Goal: Task Accomplishment & Management: Use online tool/utility

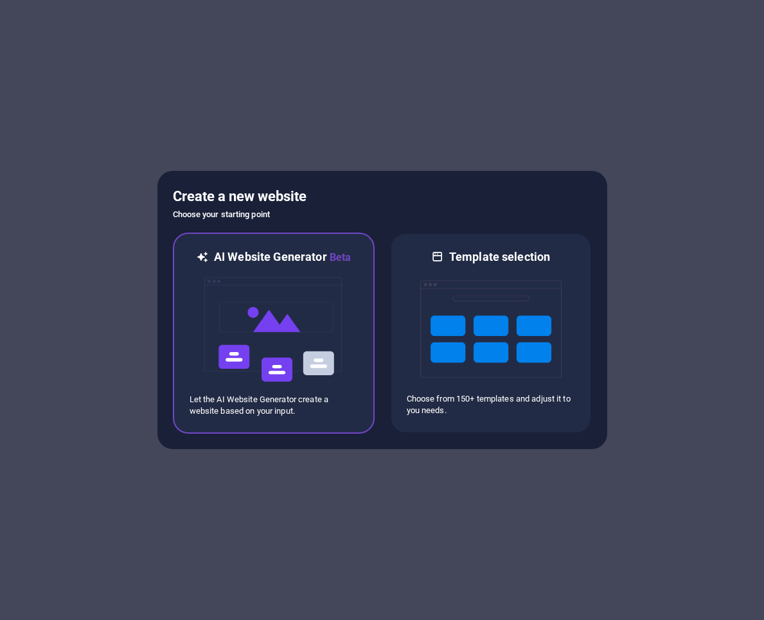
click at [281, 356] on img at bounding box center [273, 329] width 141 height 128
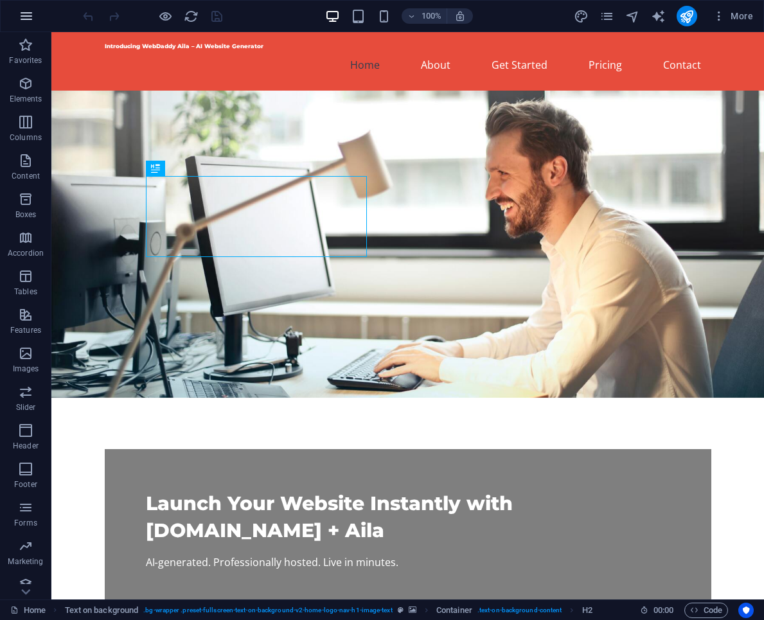
click at [22, 12] on icon "button" at bounding box center [26, 15] width 15 height 15
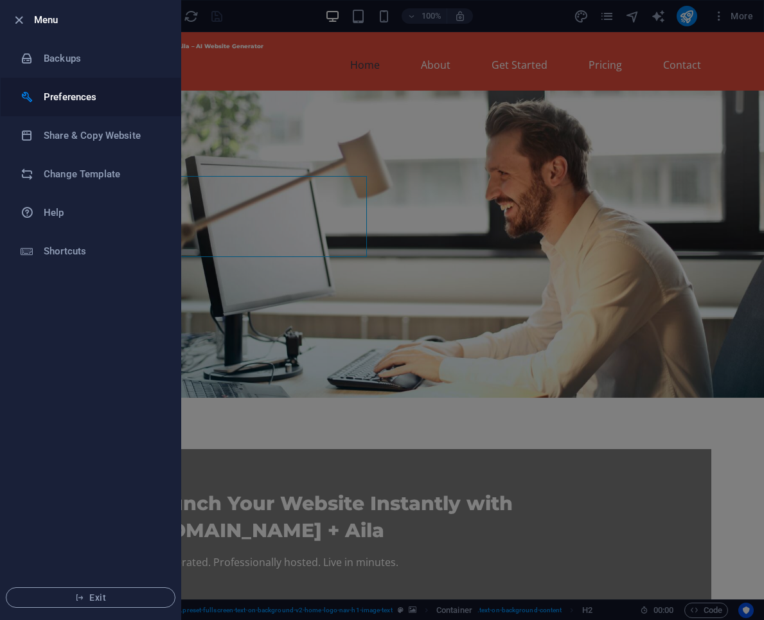
click at [60, 86] on li "Preferences" at bounding box center [91, 97] width 180 height 39
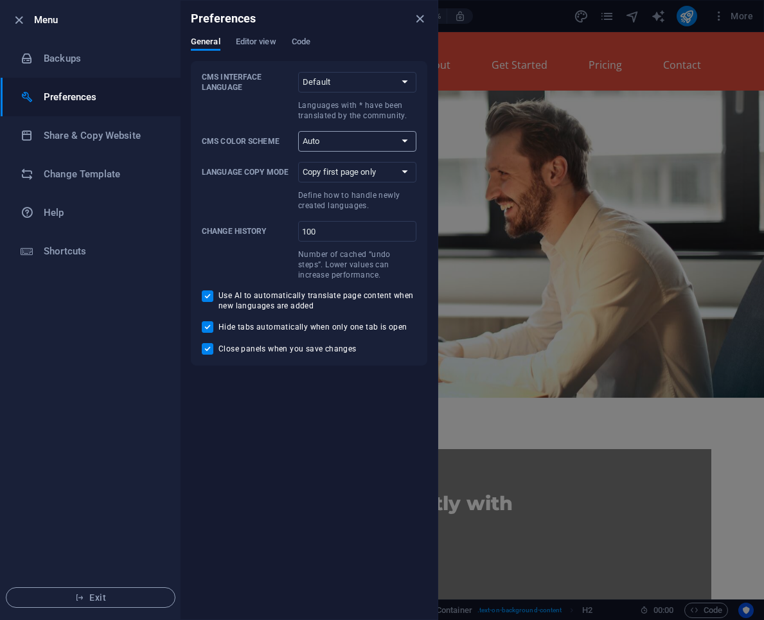
click at [331, 132] on select "Auto Dark Light" at bounding box center [357, 141] width 118 height 21
click at [319, 84] on select "Default Deutsch English Español Suomi* Français Magyar Italiano Nederlands Pols…" at bounding box center [357, 82] width 118 height 21
click at [298, 72] on select "Default Deutsch English Español Suomi* Français Magyar Italiano Nederlands Pols…" at bounding box center [357, 82] width 118 height 21
click at [274, 43] on span "Editor view" at bounding box center [256, 43] width 40 height 18
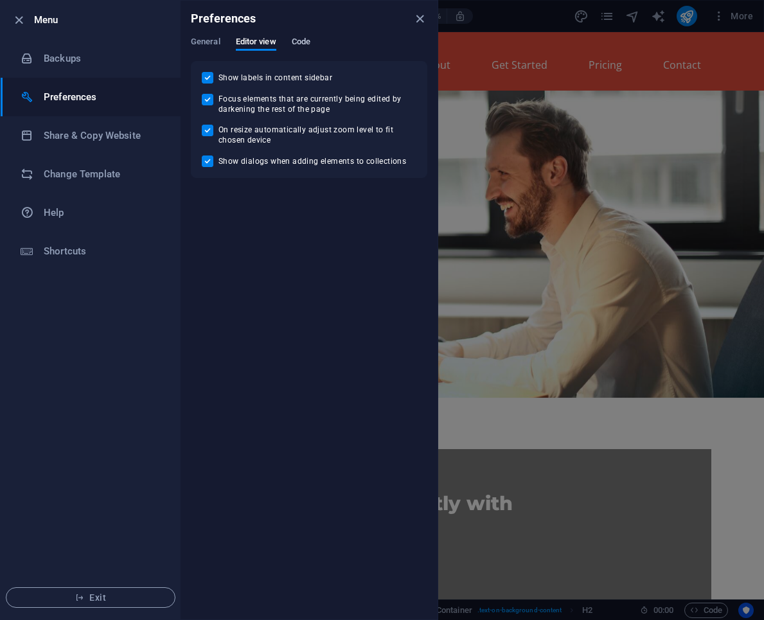
click at [303, 40] on span "Code" at bounding box center [301, 43] width 19 height 18
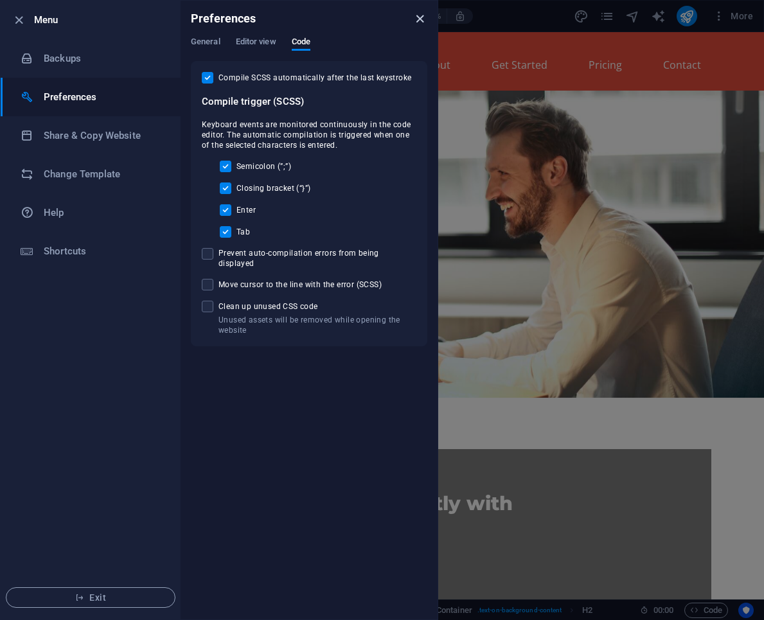
click at [417, 15] on icon "close" at bounding box center [419, 19] width 15 height 15
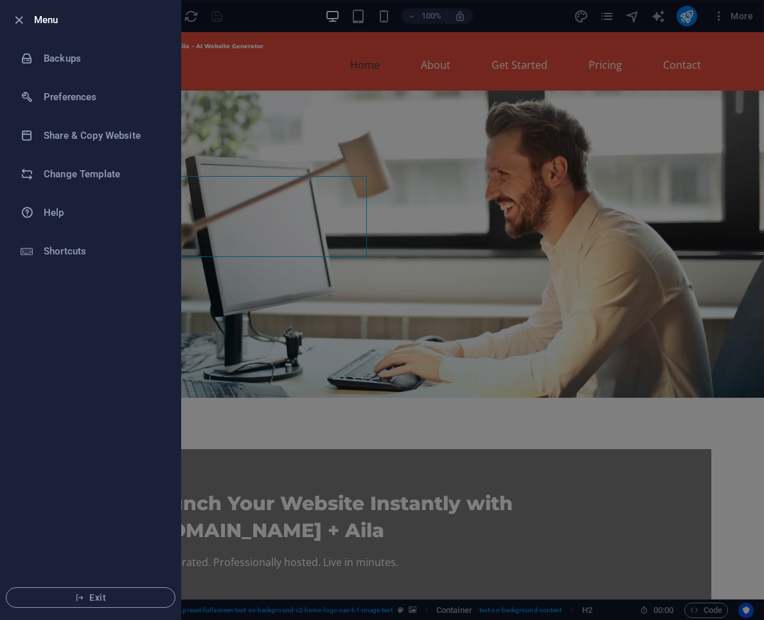
click at [279, 18] on div at bounding box center [382, 310] width 764 height 620
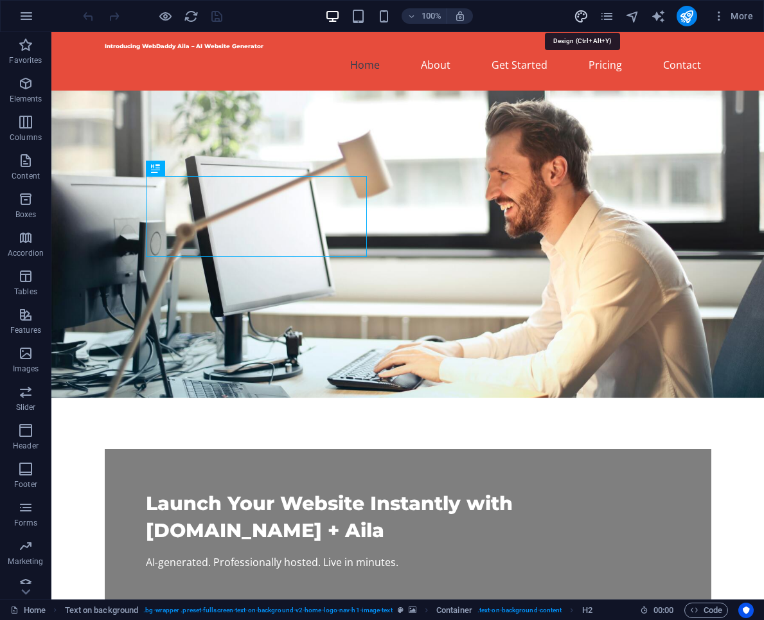
click at [584, 14] on icon "design" at bounding box center [581, 16] width 15 height 15
select select "px"
select select "200"
select select "px"
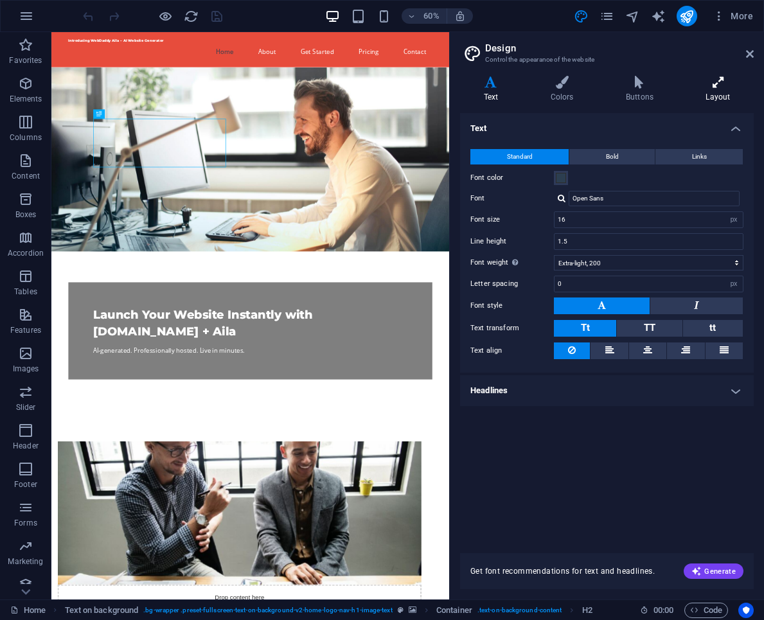
click at [720, 80] on icon at bounding box center [717, 82] width 71 height 13
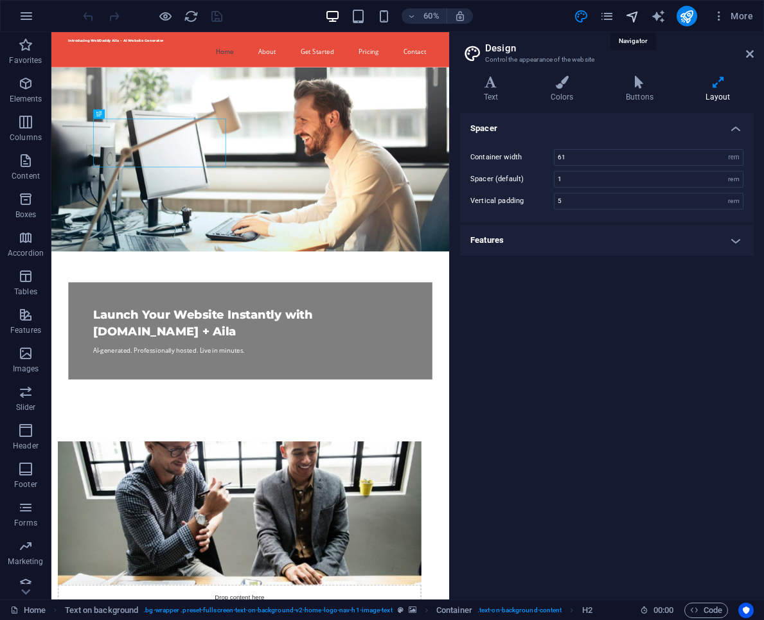
click at [631, 20] on icon "navigator" at bounding box center [632, 16] width 15 height 15
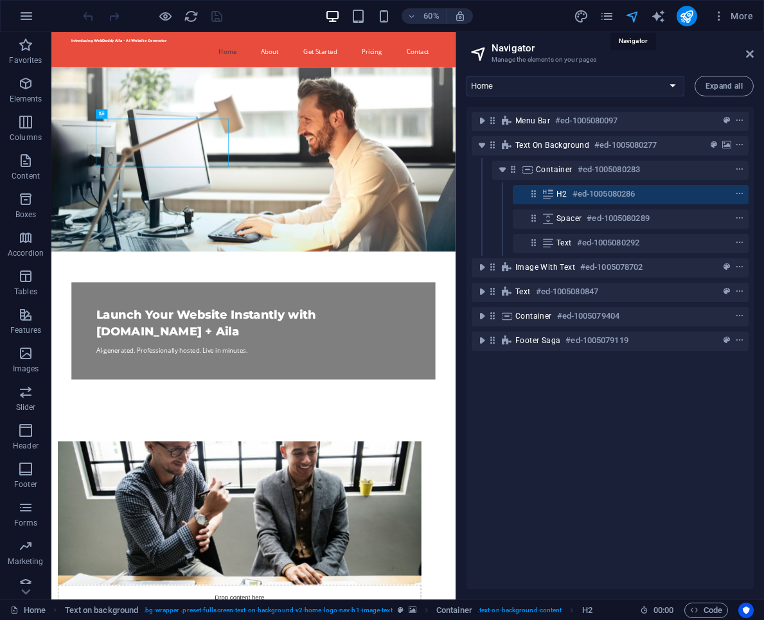
click at [633, 20] on icon "navigator" at bounding box center [632, 16] width 15 height 15
click at [719, 17] on icon "button" at bounding box center [718, 16] width 13 height 13
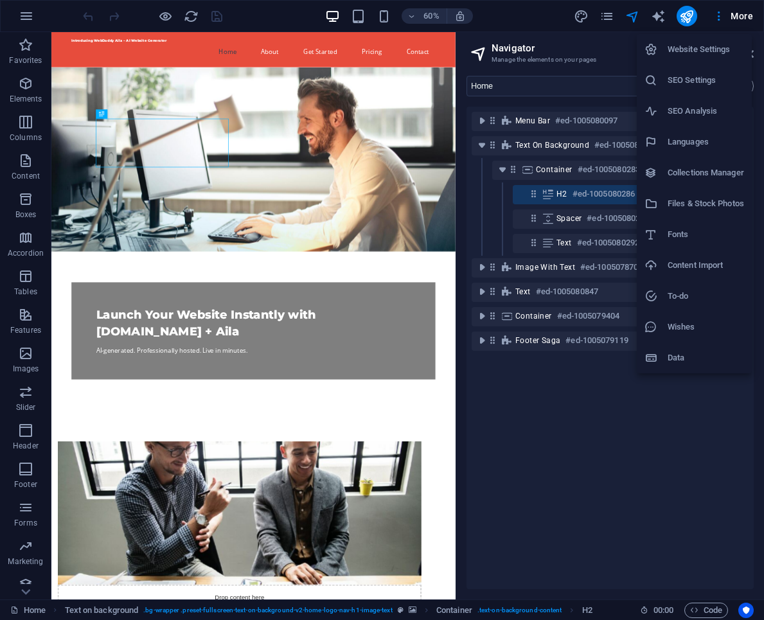
click at [644, 444] on div at bounding box center [382, 310] width 764 height 620
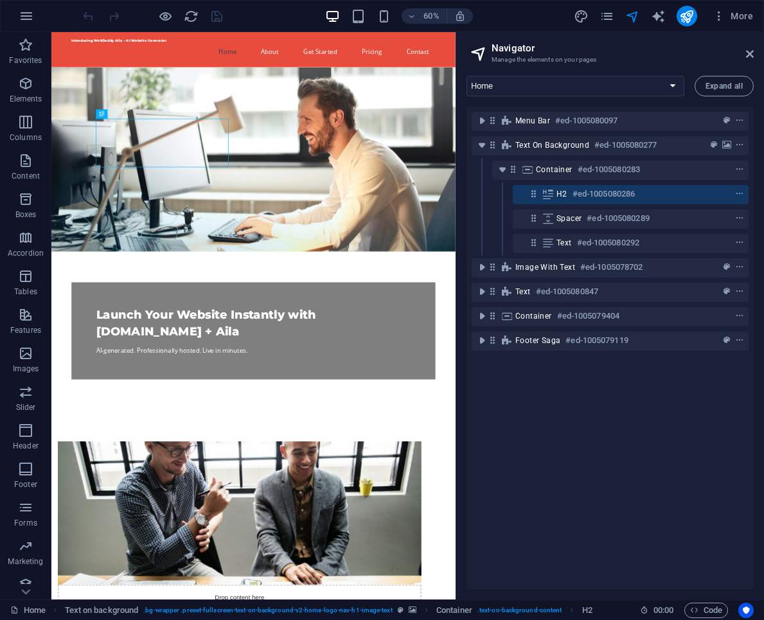
click at [644, 444] on div "Menu Bar #ed-1005080097 Text on background #ed-1005080277 Container #ed-1005080…" at bounding box center [609, 348] width 287 height 482
click at [744, 53] on h2 "Navigator" at bounding box center [622, 48] width 262 height 12
click at [747, 55] on icon at bounding box center [750, 54] width 8 height 10
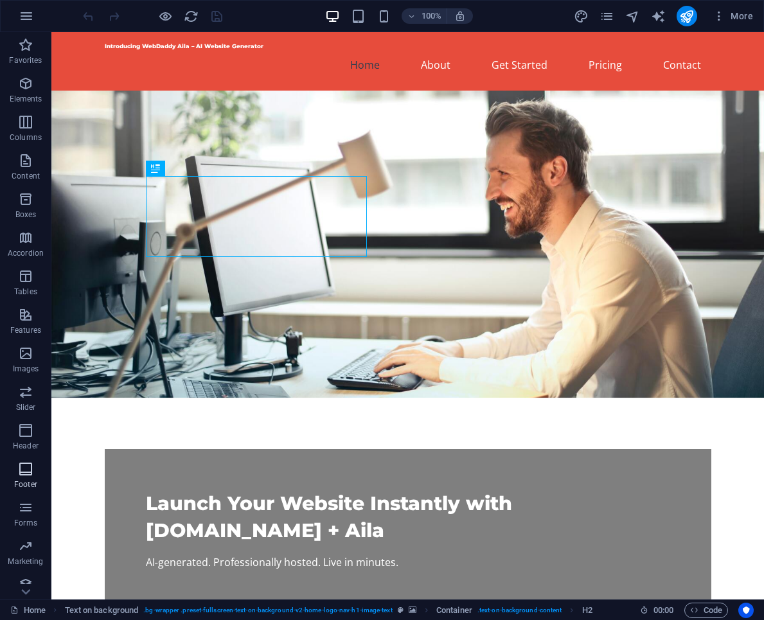
scroll to position [11, 0]
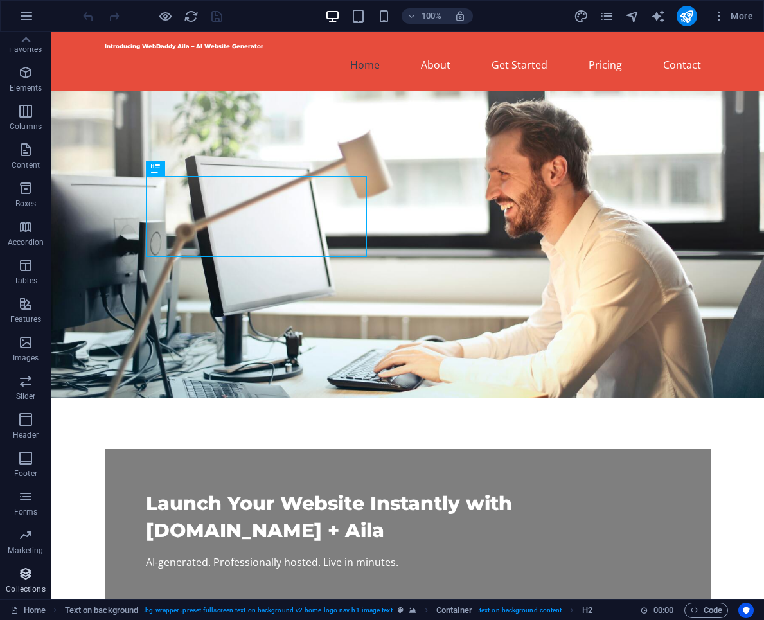
click at [27, 576] on icon "button" at bounding box center [25, 573] width 15 height 15
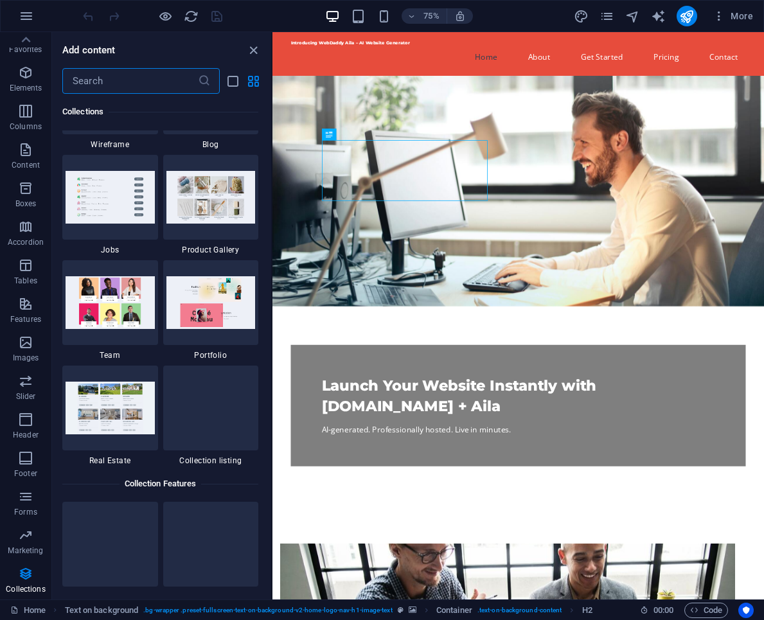
scroll to position [11869, 0]
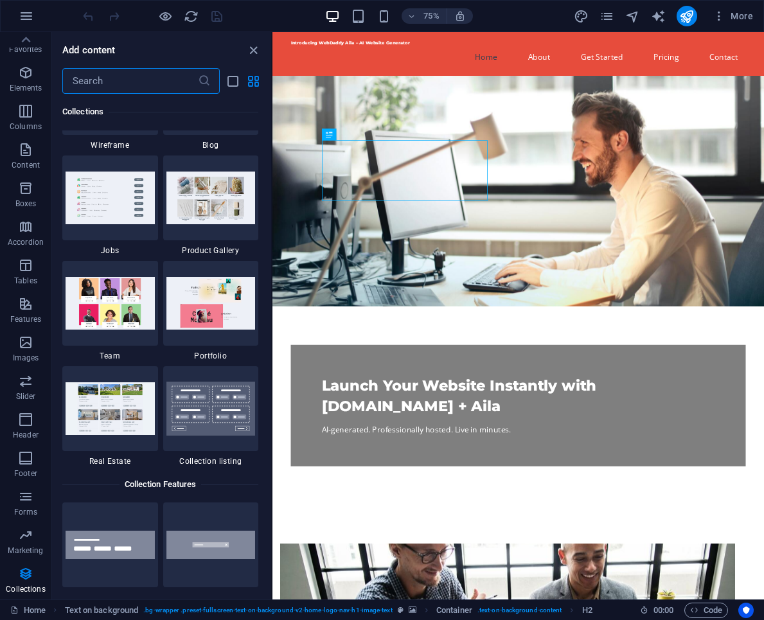
click at [120, 83] on input "text" at bounding box center [130, 81] width 136 height 26
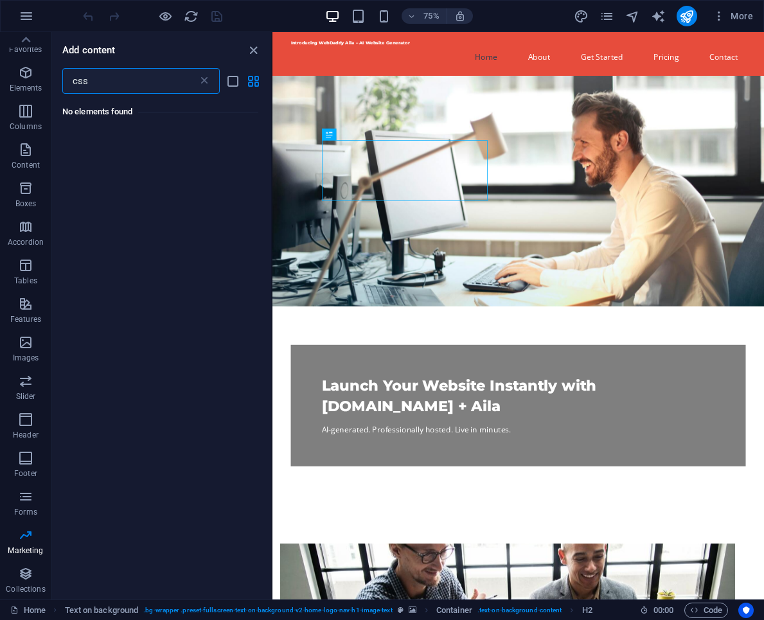
scroll to position [0, 0]
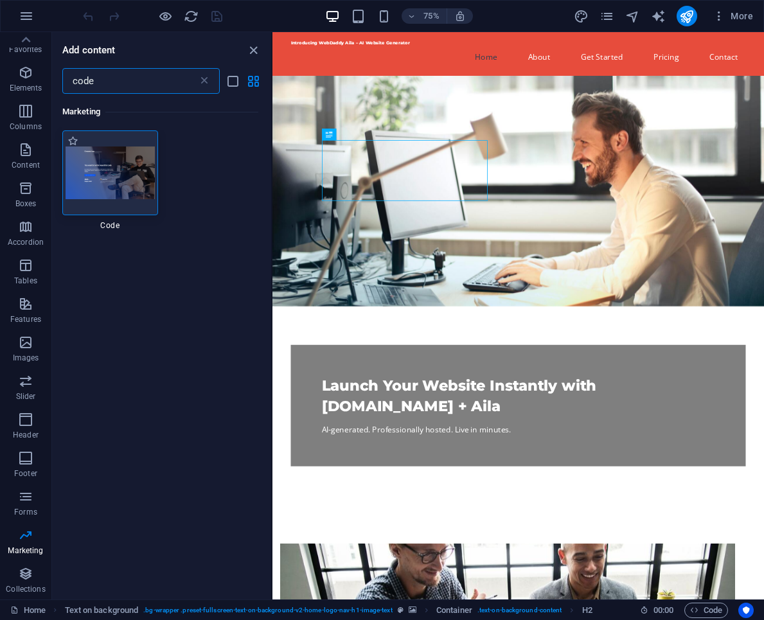
type input "code"
click at [112, 199] on div at bounding box center [110, 172] width 96 height 85
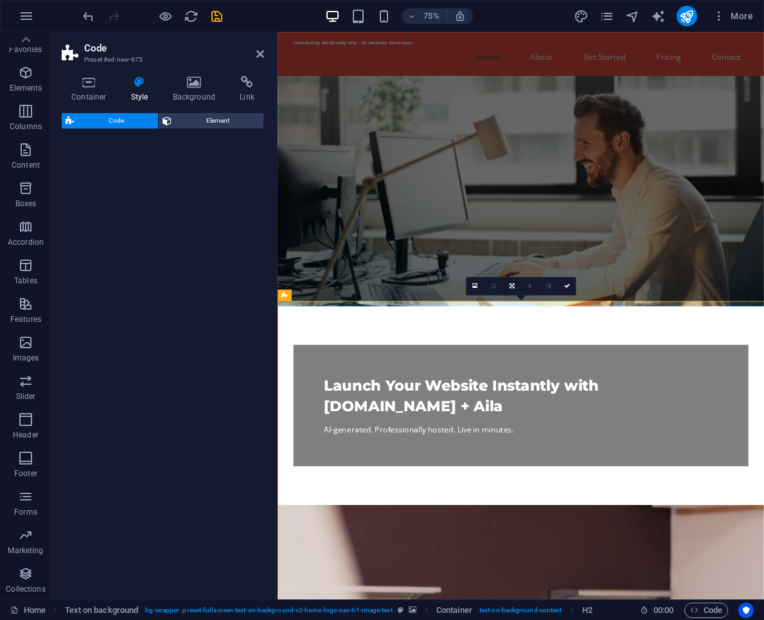
select select "%"
select select "rem"
select select "px"
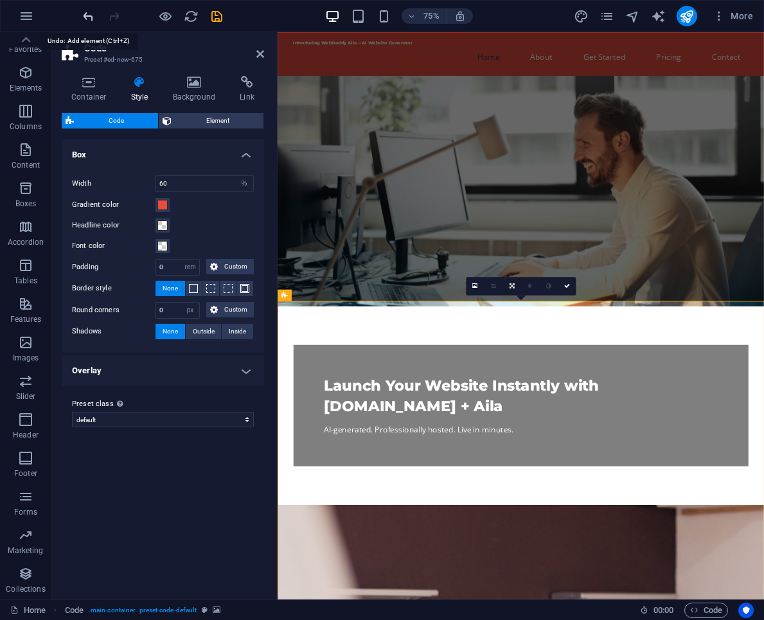
click at [92, 15] on icon "undo" at bounding box center [88, 16] width 15 height 15
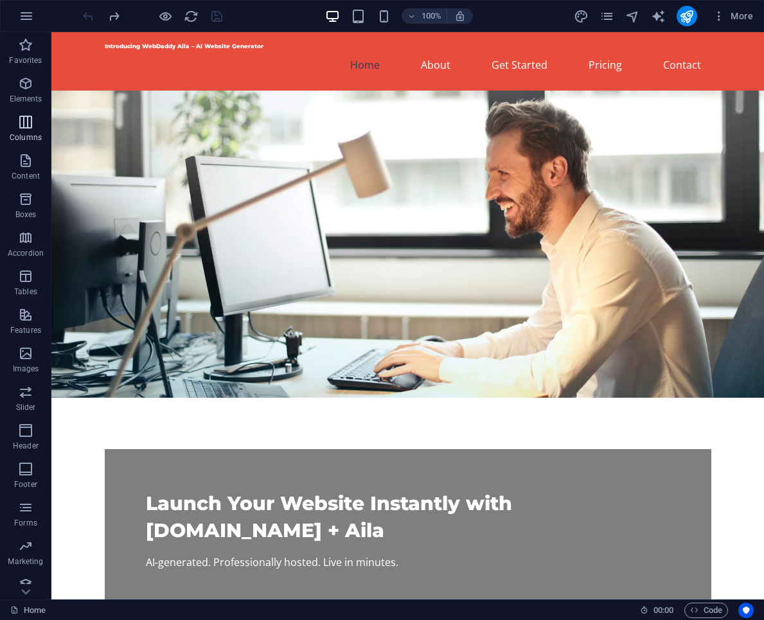
scroll to position [11, 0]
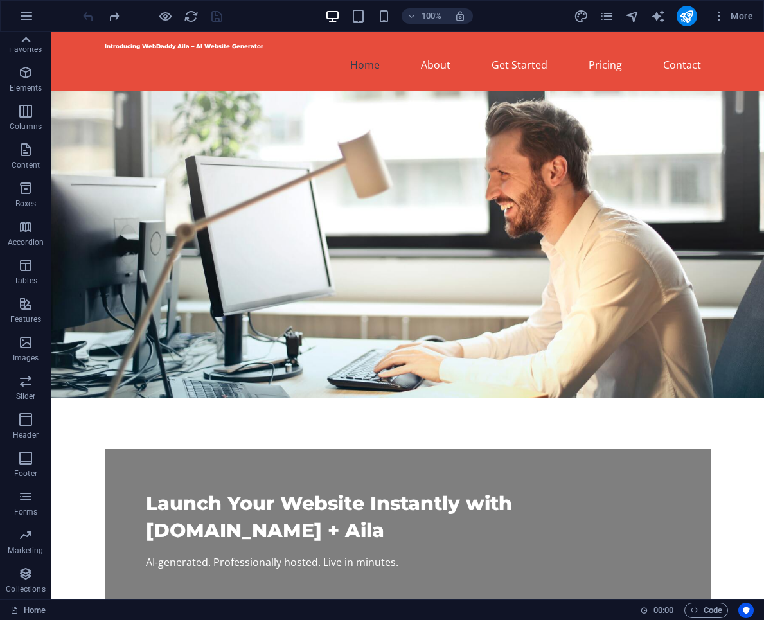
click at [26, 35] on icon at bounding box center [26, 40] width 18 height 18
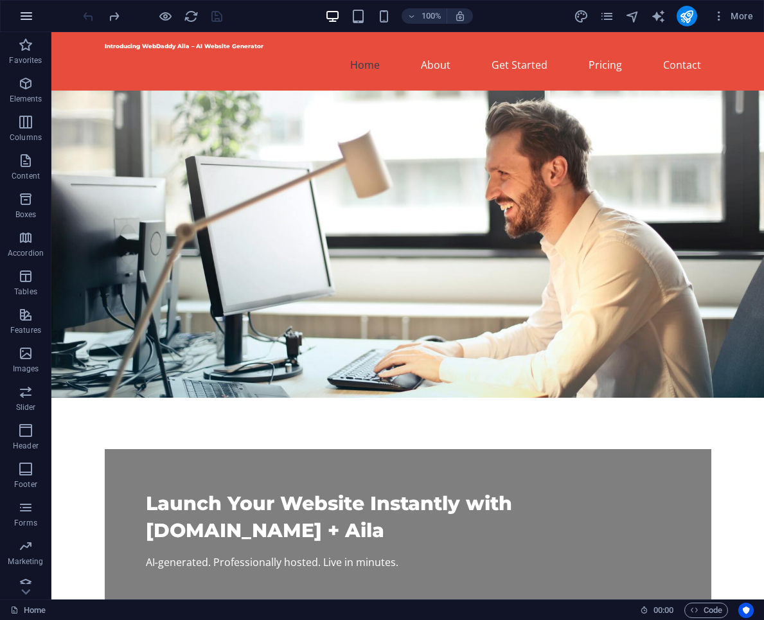
click at [28, 21] on icon "button" at bounding box center [26, 15] width 15 height 15
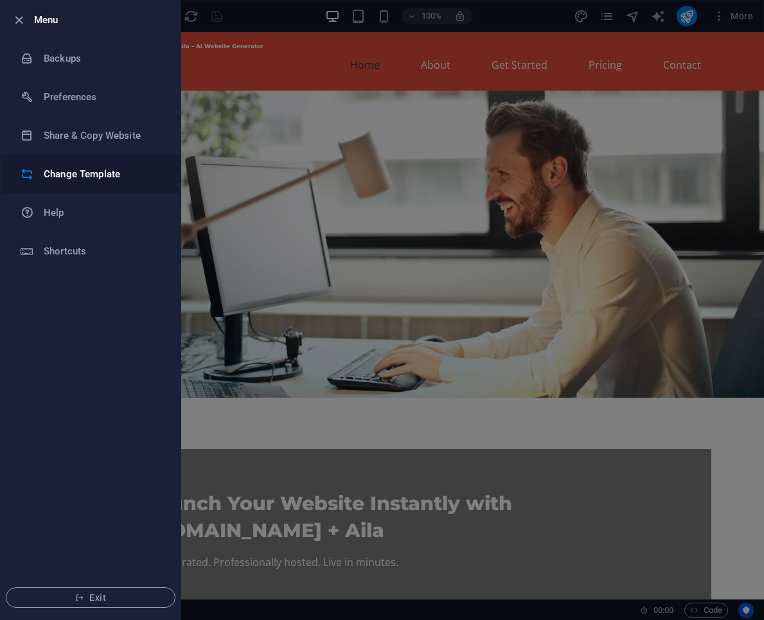
click at [96, 175] on h6 "Change Template" at bounding box center [103, 173] width 119 height 15
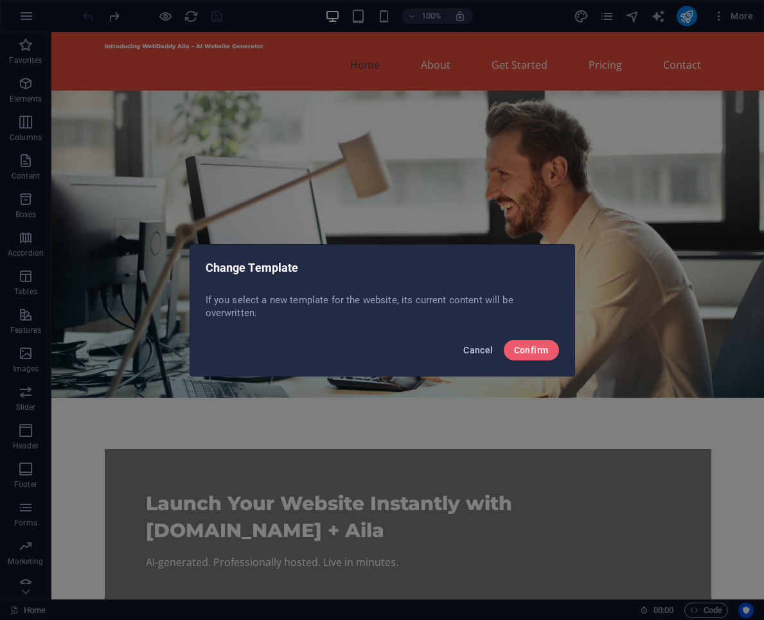
click at [480, 352] on span "Cancel" at bounding box center [478, 350] width 30 height 10
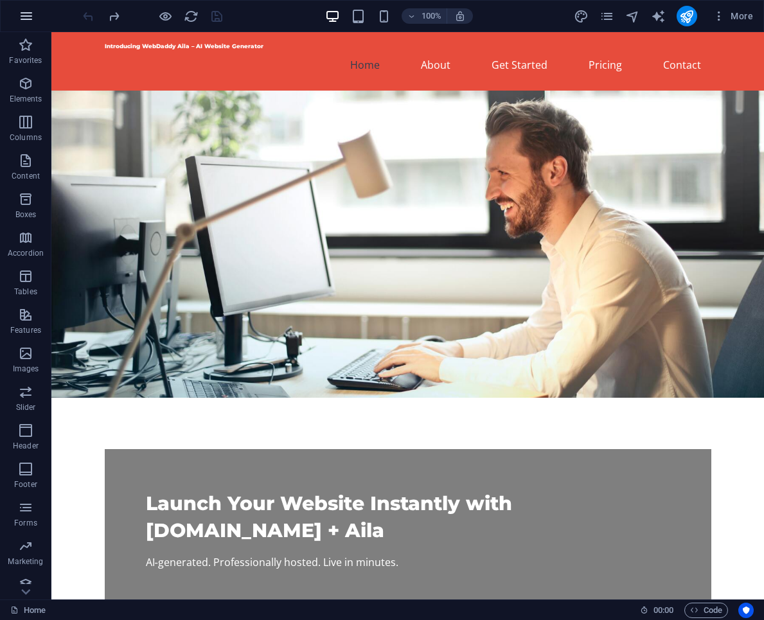
click at [24, 15] on icon "button" at bounding box center [26, 15] width 15 height 15
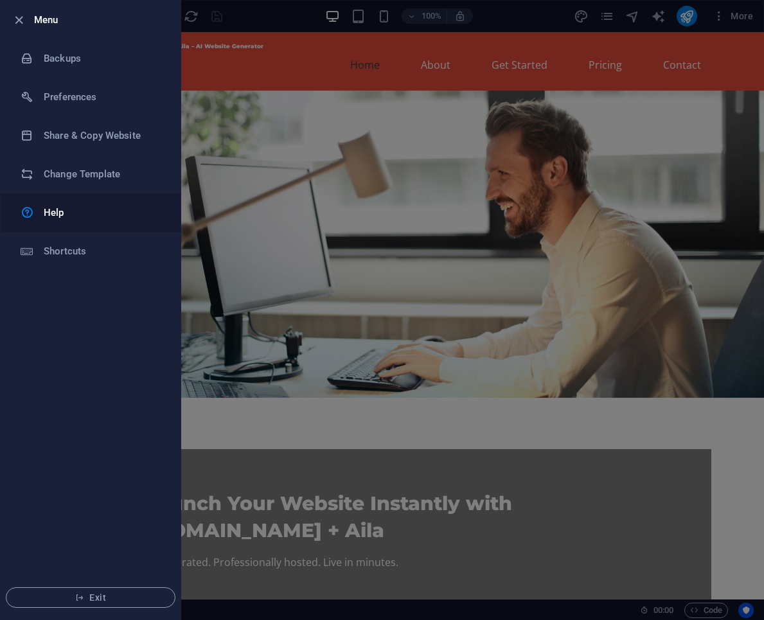
click at [57, 216] on h6 "Help" at bounding box center [103, 212] width 119 height 15
click at [69, 253] on h6 "Shortcuts" at bounding box center [103, 250] width 119 height 15
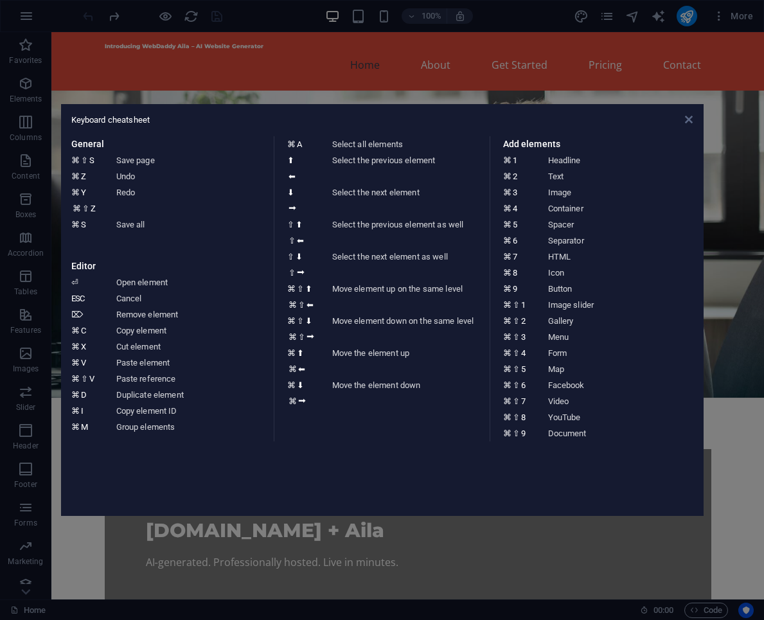
click at [687, 123] on icon at bounding box center [689, 119] width 8 height 10
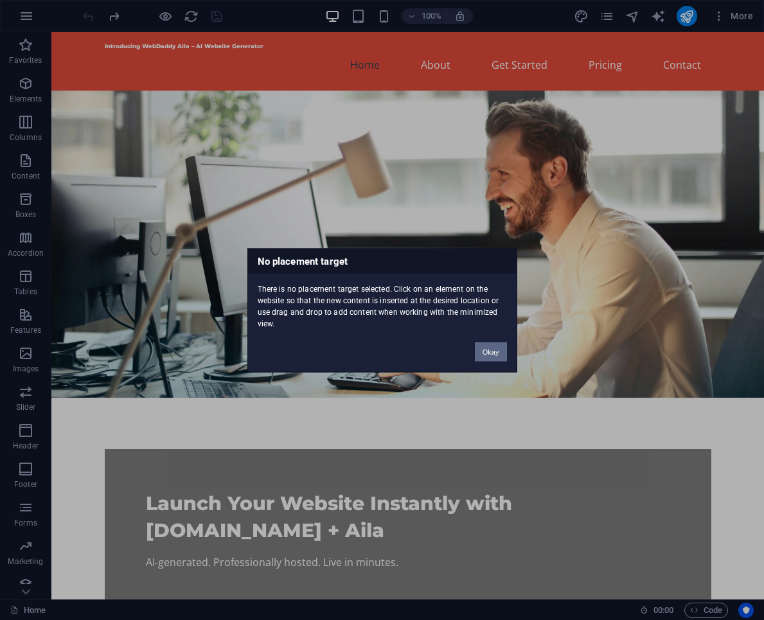
click at [480, 347] on button "Okay" at bounding box center [491, 351] width 32 height 19
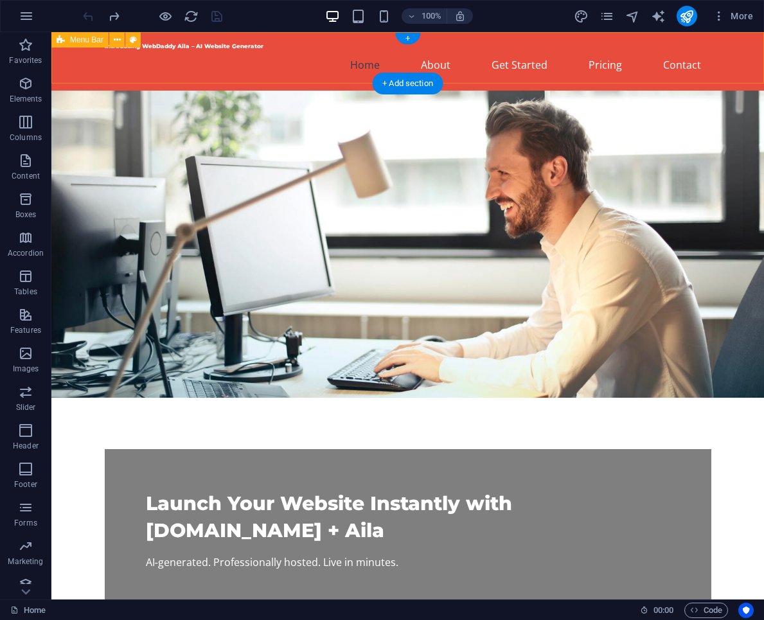
click at [758, 40] on div "Introducing WebDaddy Aila – AI Website Generator Home About Get Started Pricing…" at bounding box center [407, 61] width 712 height 58
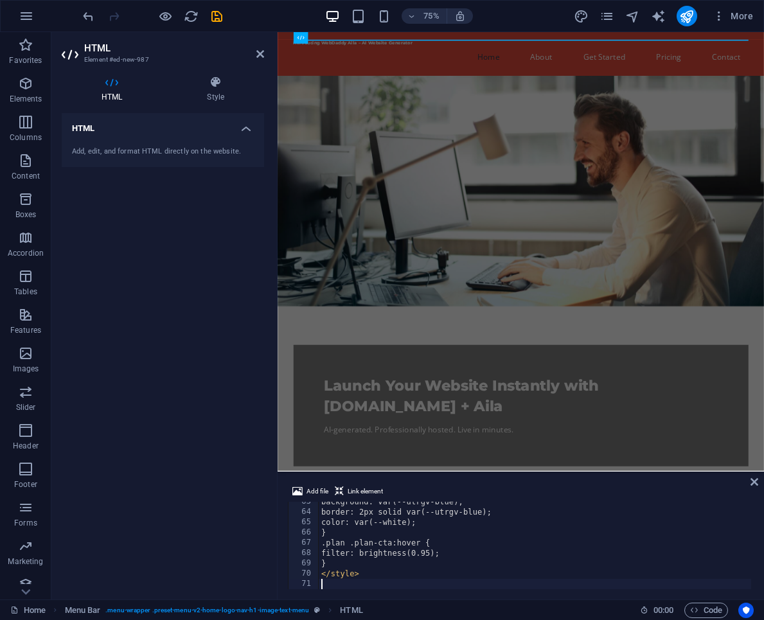
scroll to position [642, 0]
type textarea "</style>"
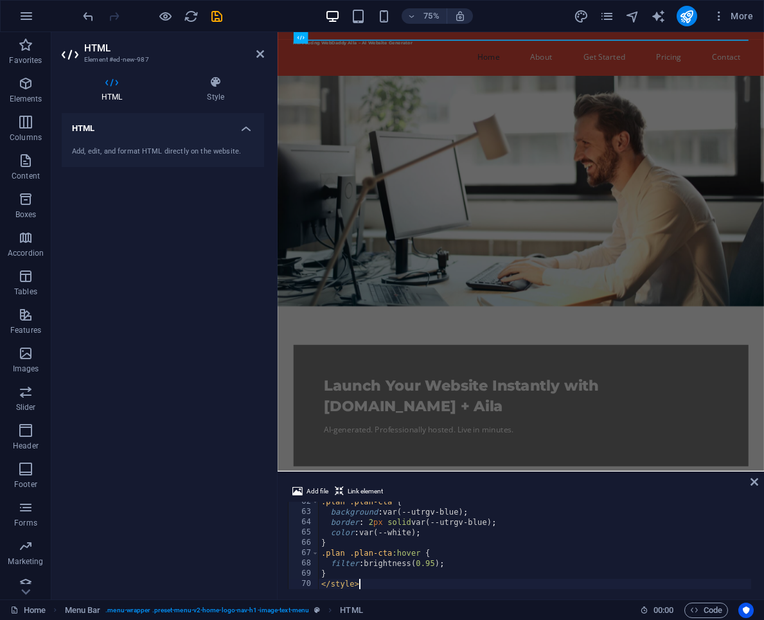
scroll to position [632, 0]
click at [351, 610] on span "HTML" at bounding box center [351, 609] width 22 height 15
click at [244, 134] on h4 "HTML" at bounding box center [163, 124] width 202 height 23
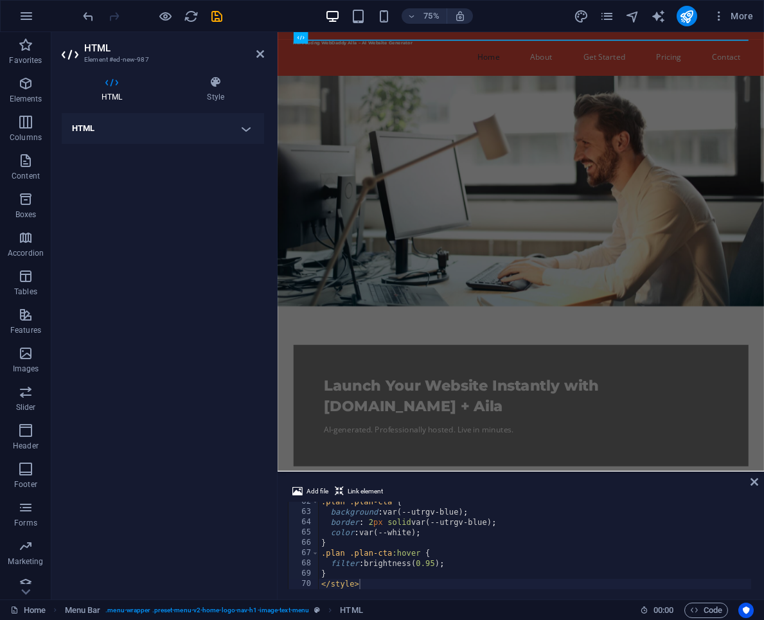
click at [245, 130] on h4 "HTML" at bounding box center [163, 128] width 202 height 31
click at [702, 611] on span "Code" at bounding box center [706, 609] width 32 height 15
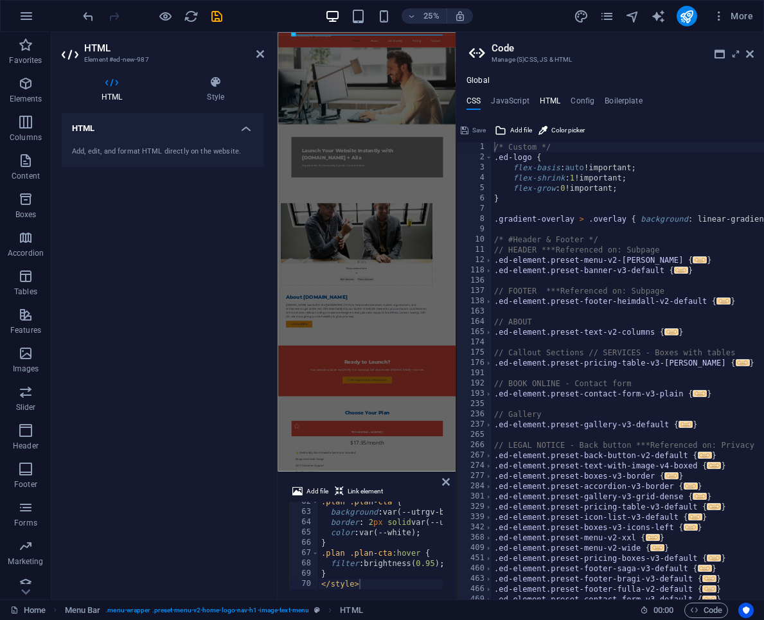
click at [555, 99] on h4 "HTML" at bounding box center [550, 103] width 21 height 14
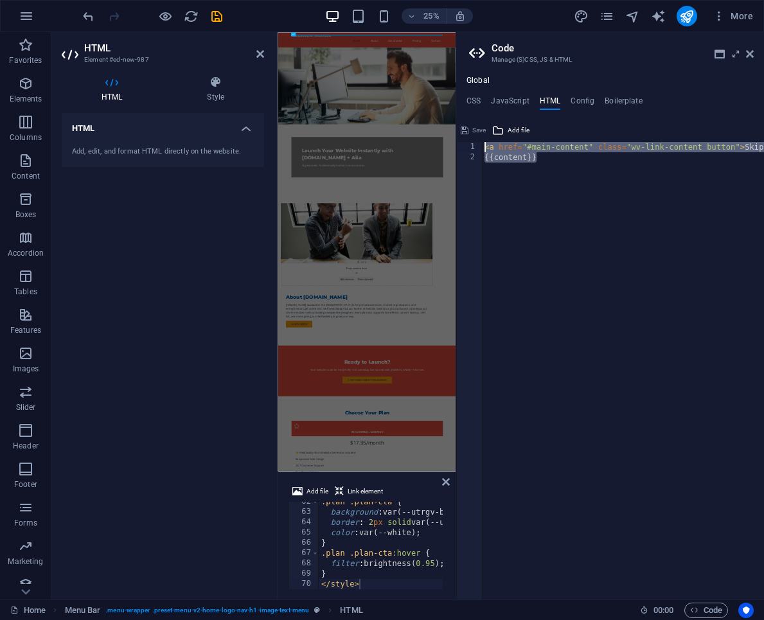
drag, startPoint x: 530, startPoint y: 199, endPoint x: 479, endPoint y: 137, distance: 80.3
click at [479, 137] on div "<a href="#main-content" class="wv-link-content button">Skip to main content</a>…" at bounding box center [610, 359] width 308 height 479
type textarea "<a href="#main-content" class="wv-link-content button">Skip to main content</a>…"
paste textarea
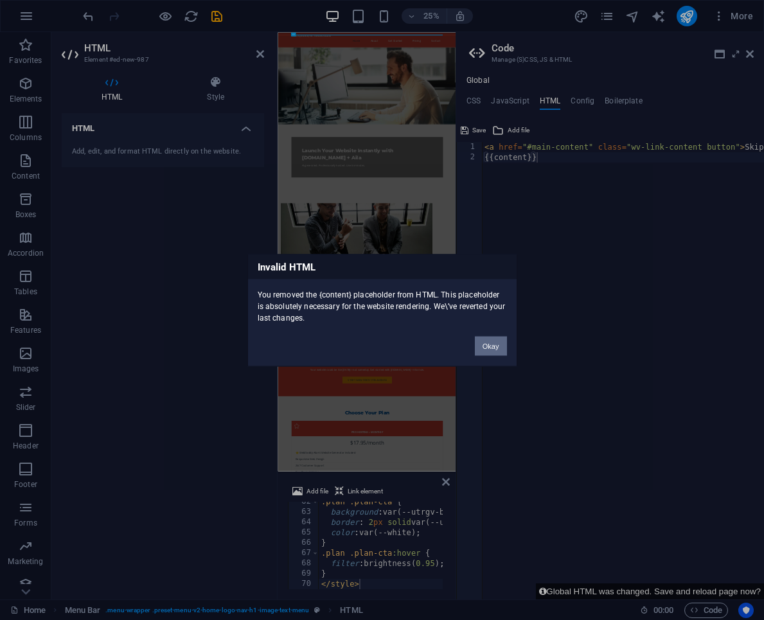
click at [485, 337] on button "Okay" at bounding box center [491, 345] width 32 height 19
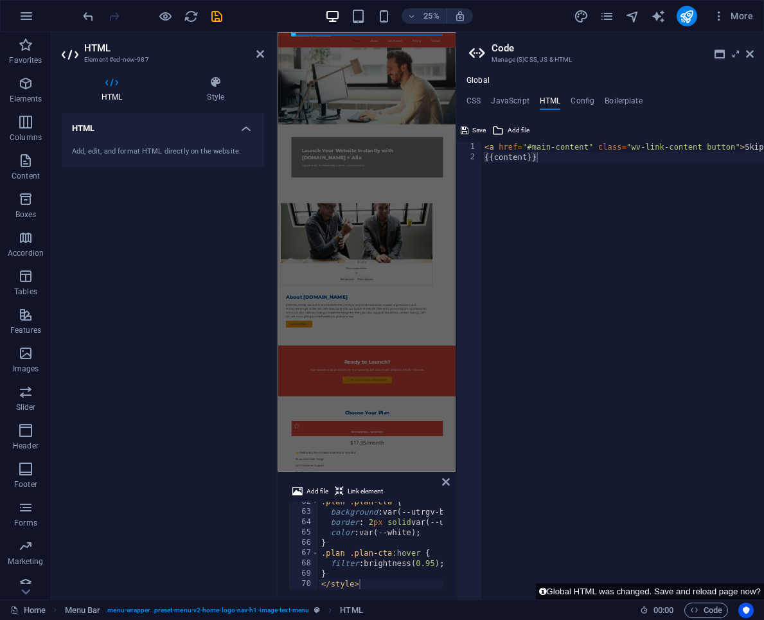
type textarea "{{content}}"
click at [517, 216] on div "< a href = "#main-content" class = "wv-link-content button" > Skip to main cont…" at bounding box center [671, 381] width 378 height 478
paste textarea
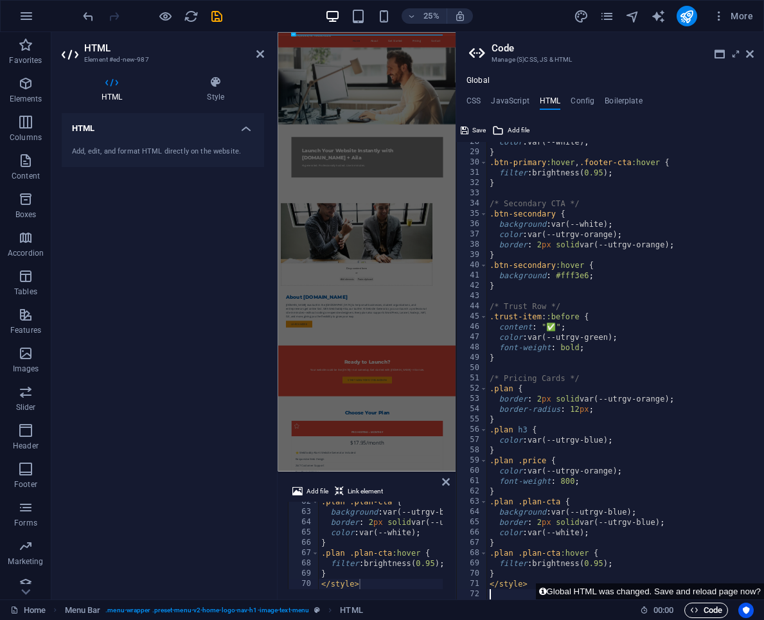
click at [711, 607] on span "Code" at bounding box center [706, 609] width 32 height 15
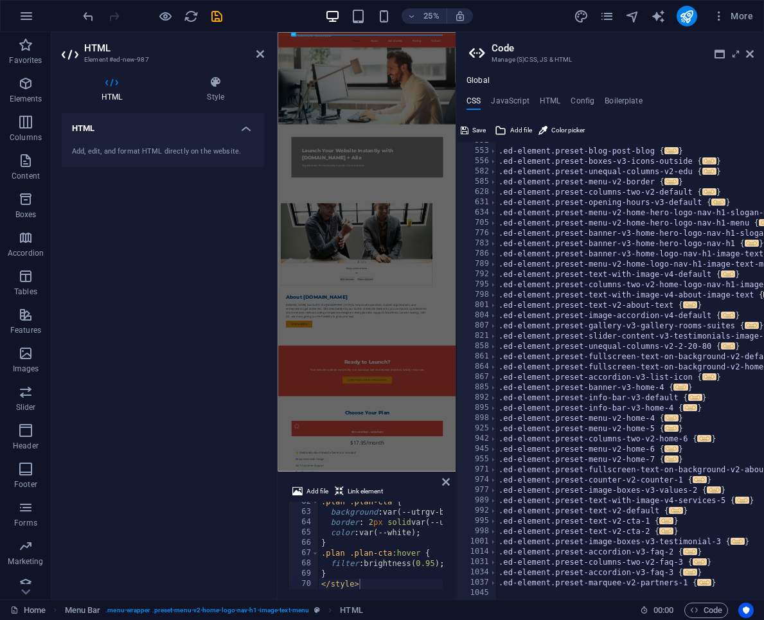
scroll to position [766, 0]
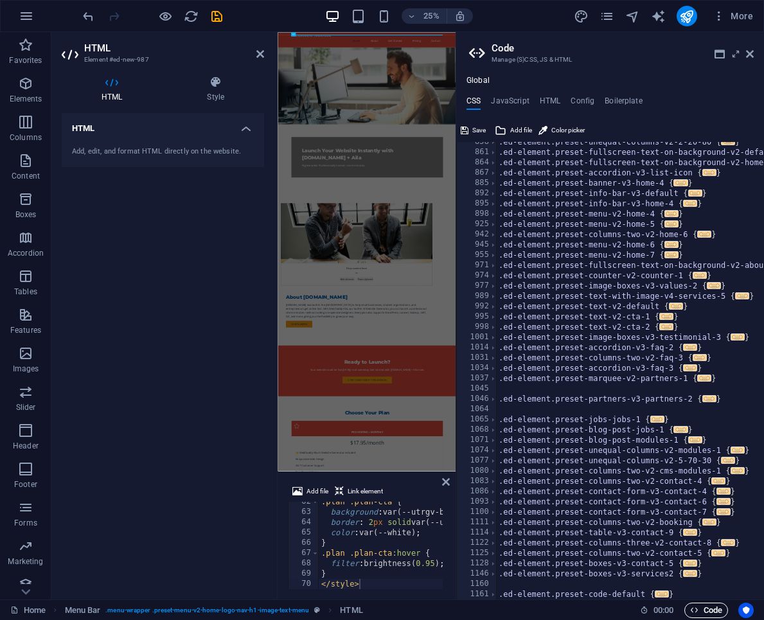
click at [711, 610] on span "Code" at bounding box center [706, 609] width 32 height 15
click at [550, 98] on h4 "HTML" at bounding box center [550, 103] width 21 height 14
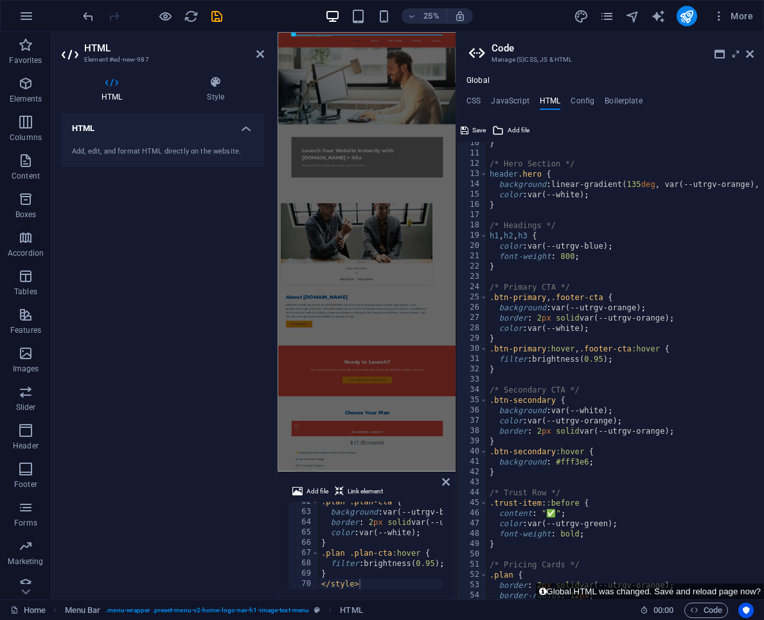
scroll to position [0, 0]
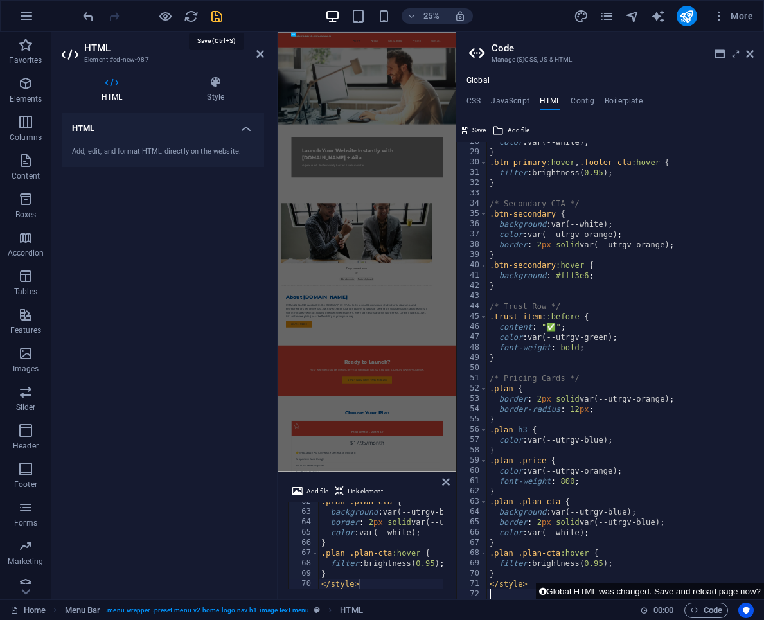
click at [213, 18] on icon "save" at bounding box center [216, 16] width 15 height 15
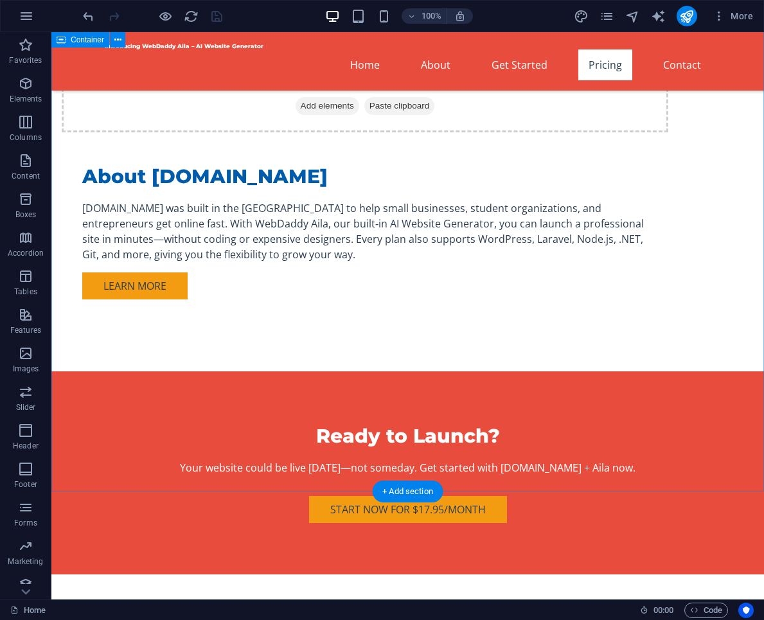
scroll to position [951, 0]
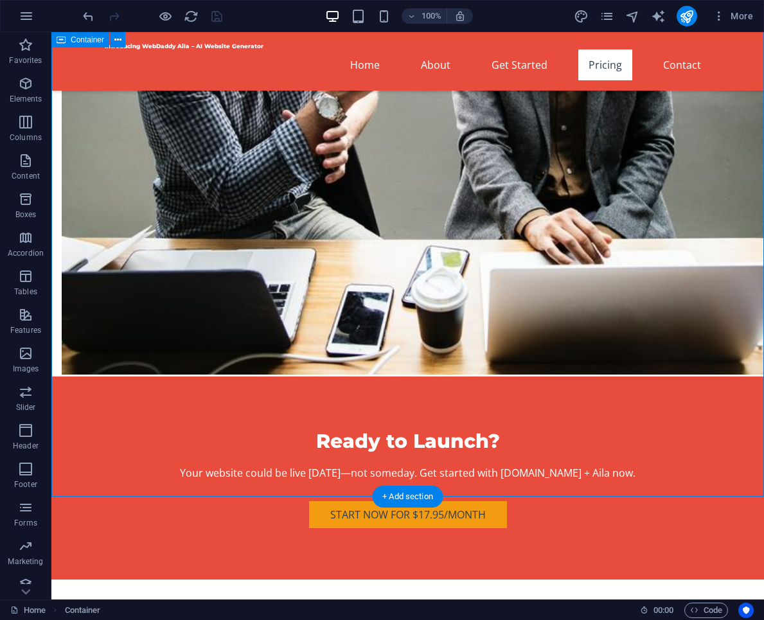
scroll to position [926, 0]
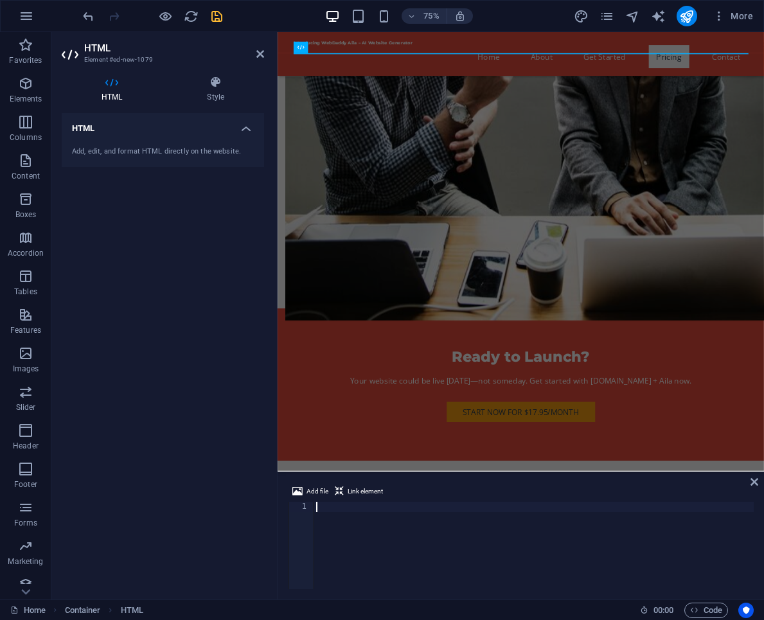
click at [366, 527] on div at bounding box center [533, 556] width 440 height 108
click at [245, 126] on h4 "HTML" at bounding box center [163, 124] width 202 height 23
click at [116, 90] on h4 "HTML" at bounding box center [114, 89] width 105 height 27
click at [245, 128] on h4 "HTML" at bounding box center [163, 128] width 202 height 31
click at [362, 518] on div at bounding box center [533, 556] width 440 height 108
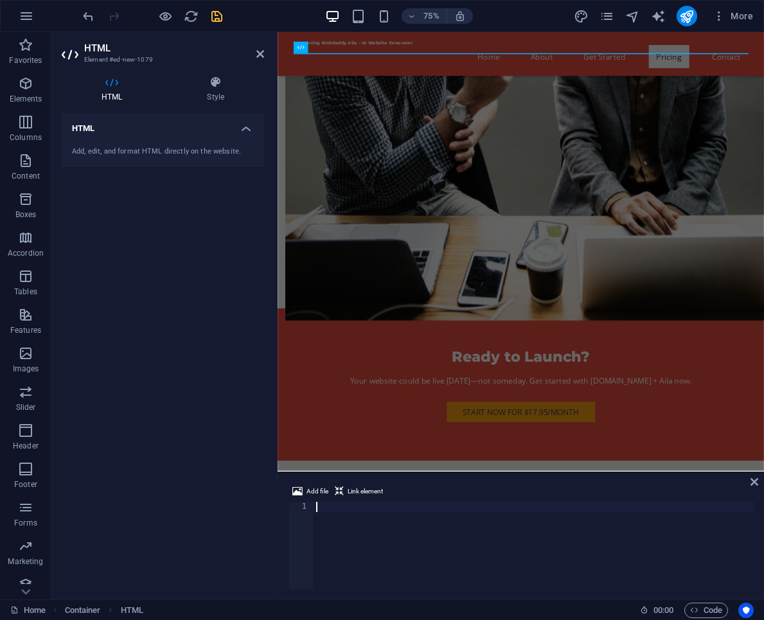
click at [362, 518] on div at bounding box center [533, 556] width 440 height 108
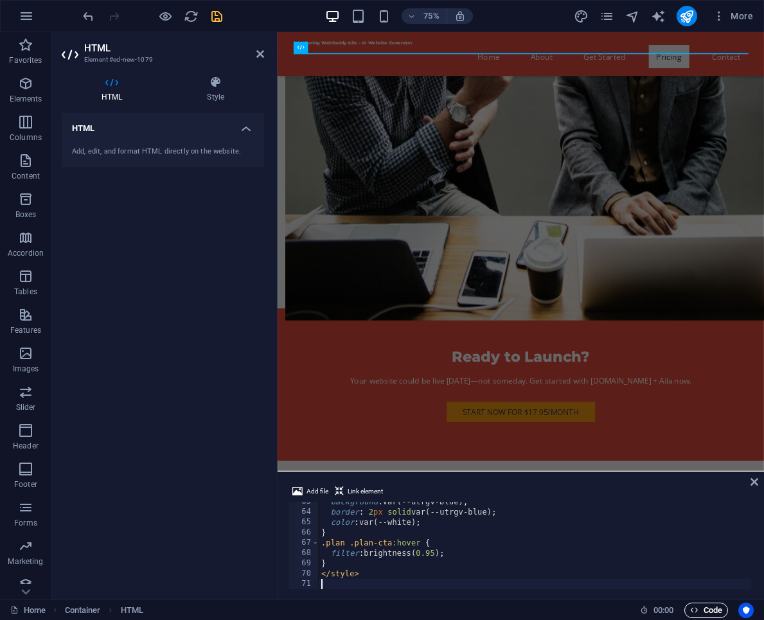
click at [703, 608] on span "Code" at bounding box center [706, 609] width 32 height 15
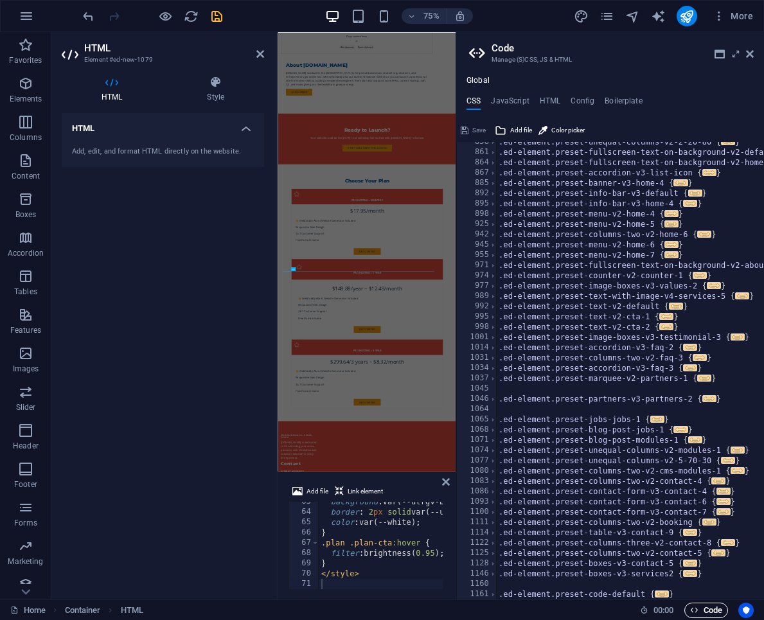
scroll to position [0, 0]
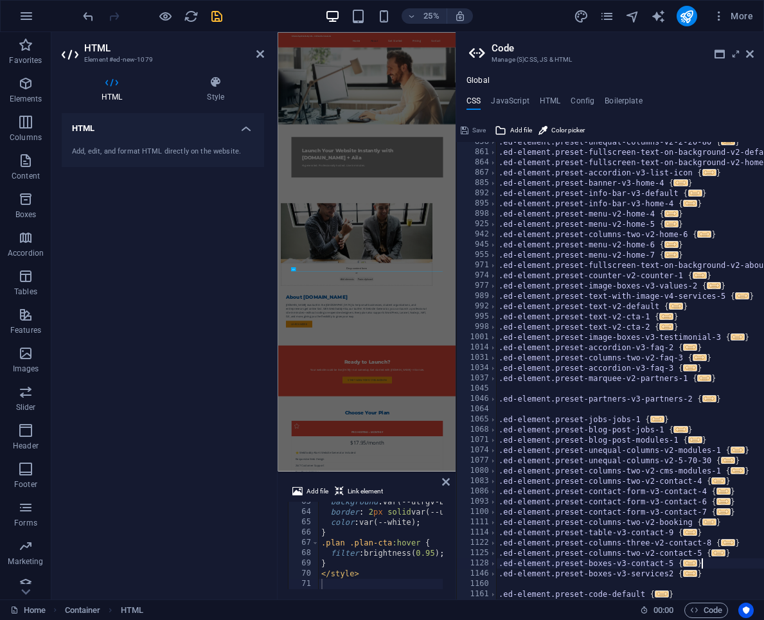
type textarea "}"
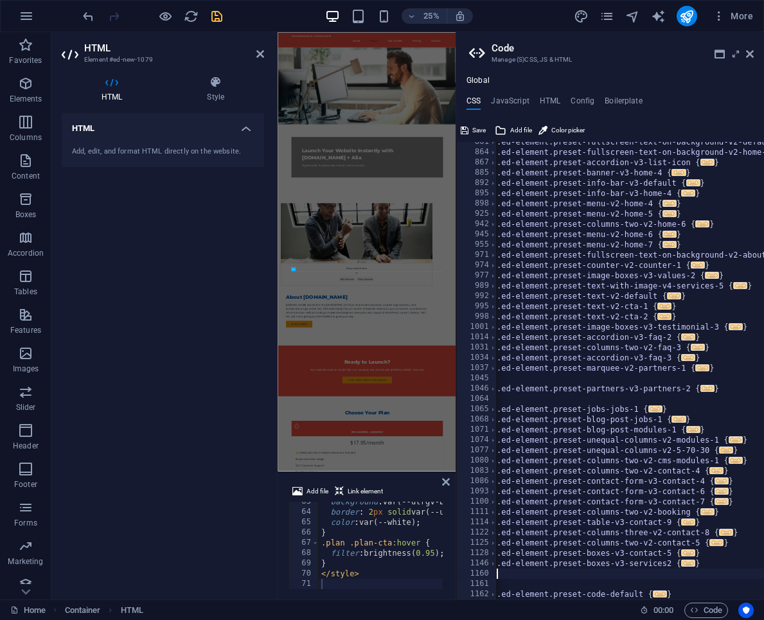
scroll to position [0, 2]
type textarea "}"
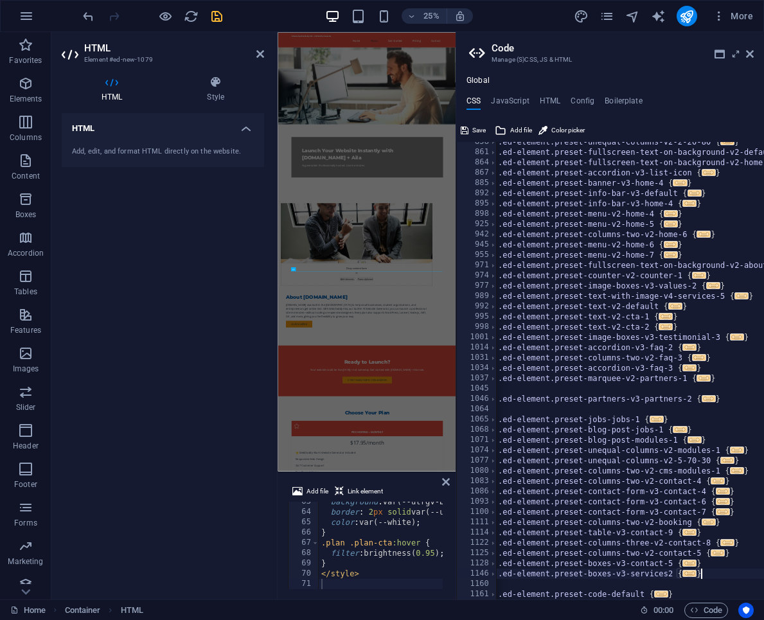
scroll to position [0, 0]
type textarea "}"
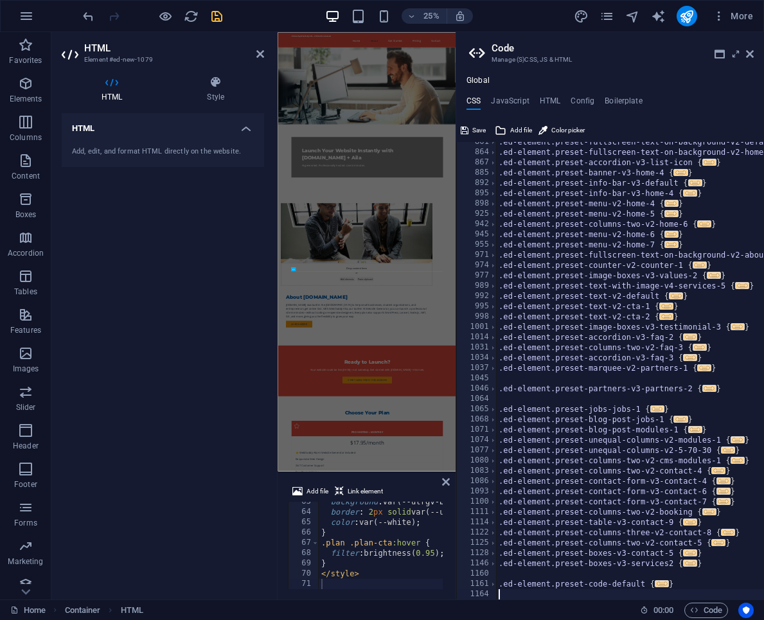
scroll to position [1495, 0]
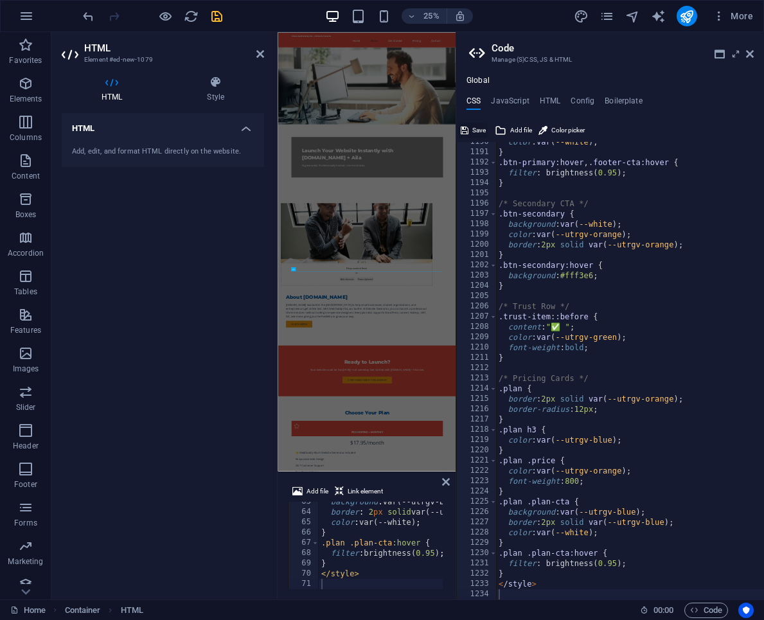
click at [477, 126] on span "Save" at bounding box center [478, 130] width 13 height 15
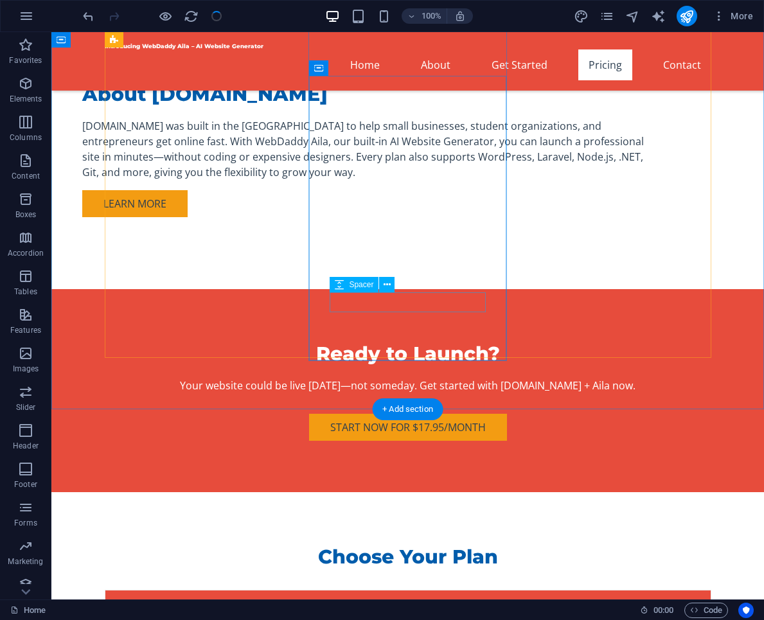
scroll to position [714, 0]
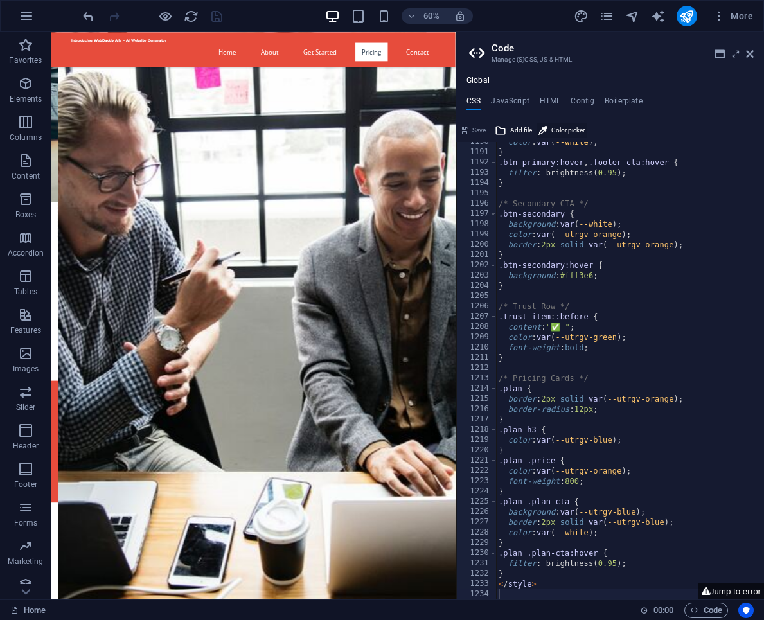
click at [569, 132] on span "Color picker" at bounding box center [567, 130] width 33 height 15
click at [634, 122] on div "Save Add file Color picker" at bounding box center [610, 128] width 308 height 19
click at [521, 127] on span "Add file" at bounding box center [521, 130] width 22 height 15
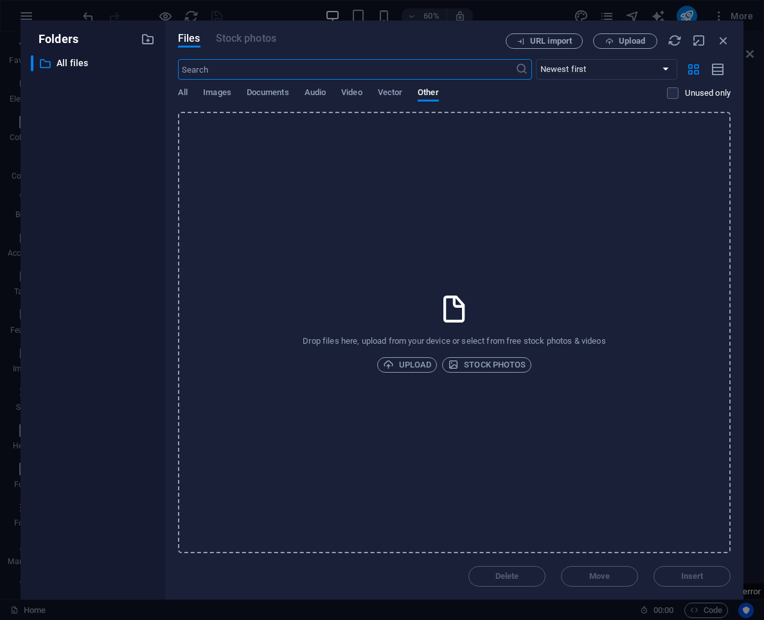
scroll to position [0, 0]
click at [720, 42] on icon "button" at bounding box center [723, 40] width 14 height 14
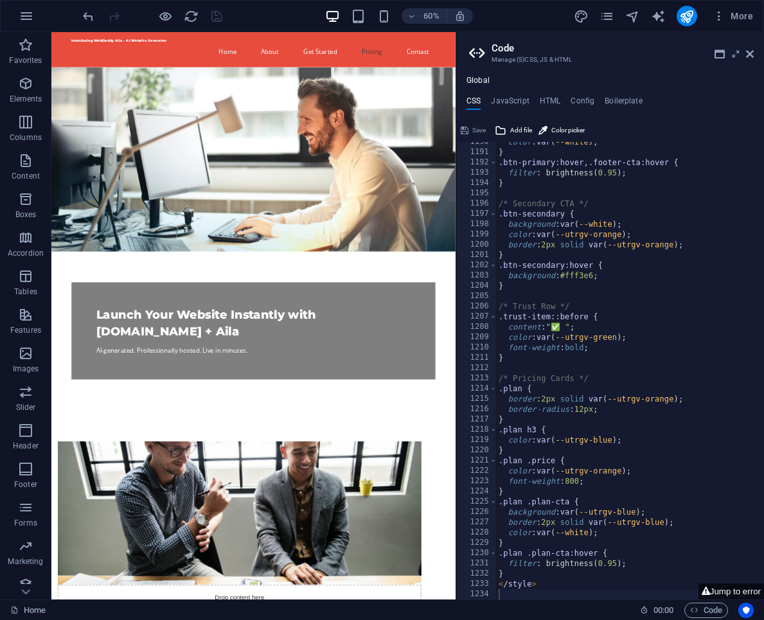
click at [486, 127] on div "Save" at bounding box center [473, 130] width 29 height 15
click at [480, 127] on div "Save" at bounding box center [473, 130] width 29 height 15
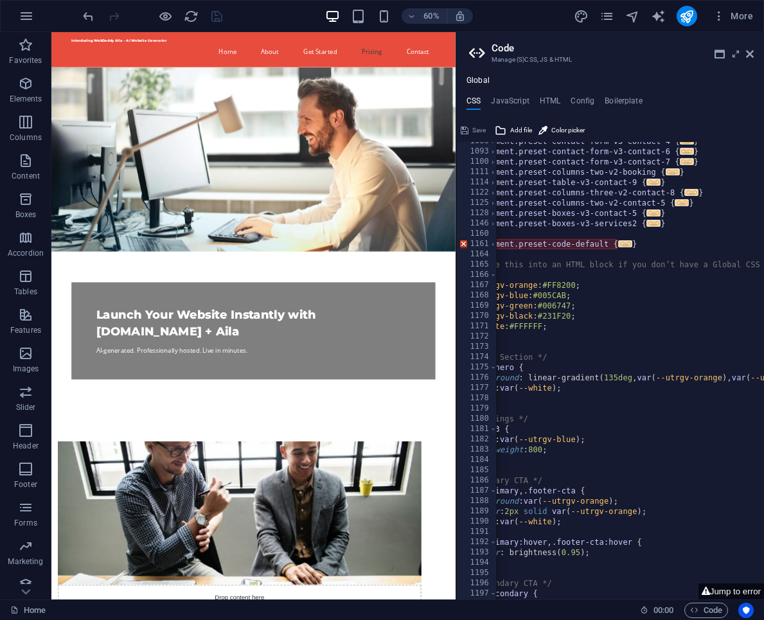
scroll to position [0, 24]
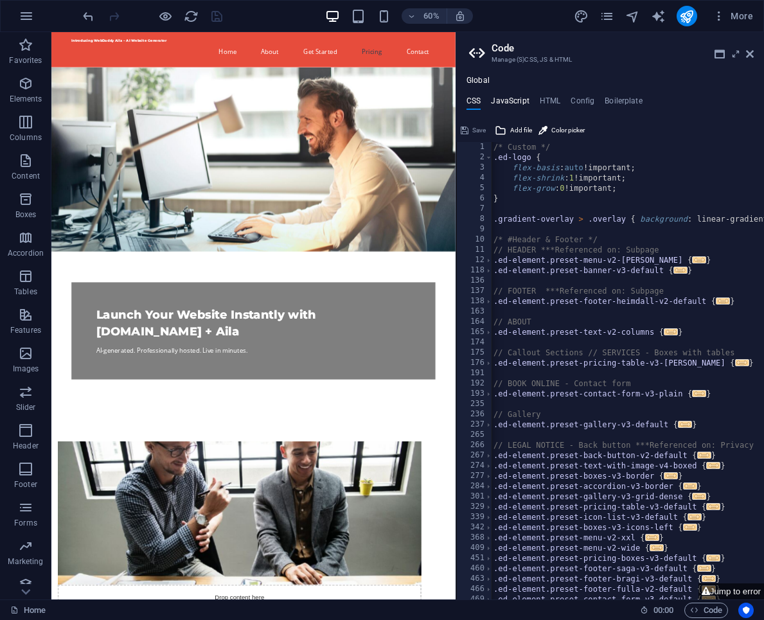
click at [518, 100] on h4 "JavaScript" at bounding box center [510, 103] width 38 height 14
type textarea "/* JS for preset "Menu V2" */"
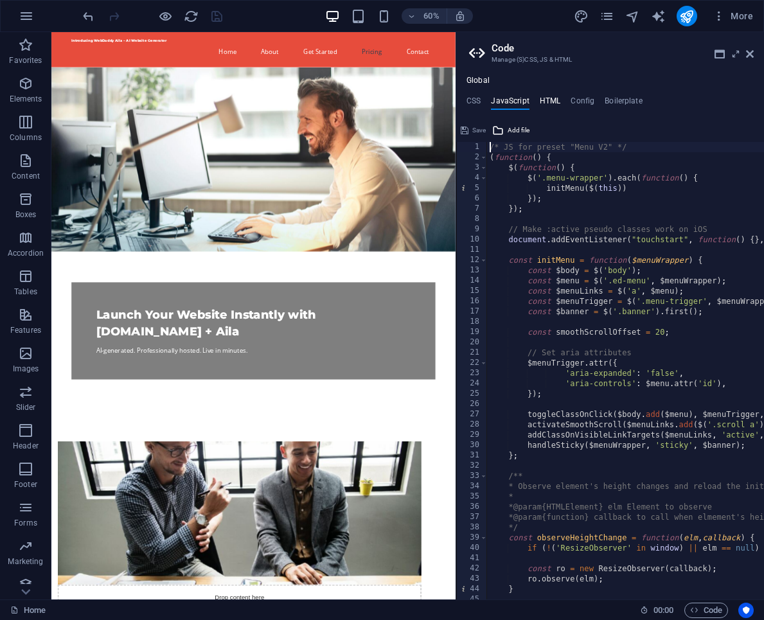
click at [556, 99] on h4 "HTML" at bounding box center [550, 103] width 21 height 14
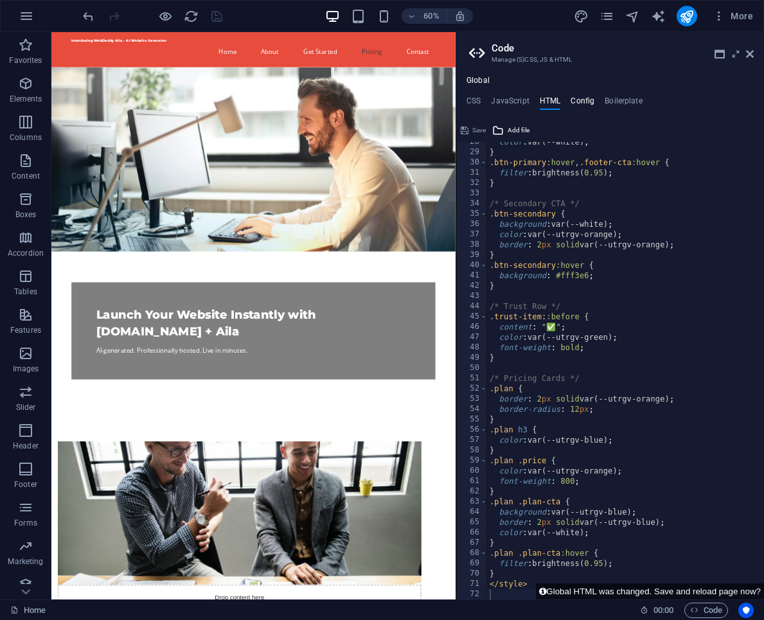
click at [582, 99] on h4 "Config" at bounding box center [582, 103] width 24 height 14
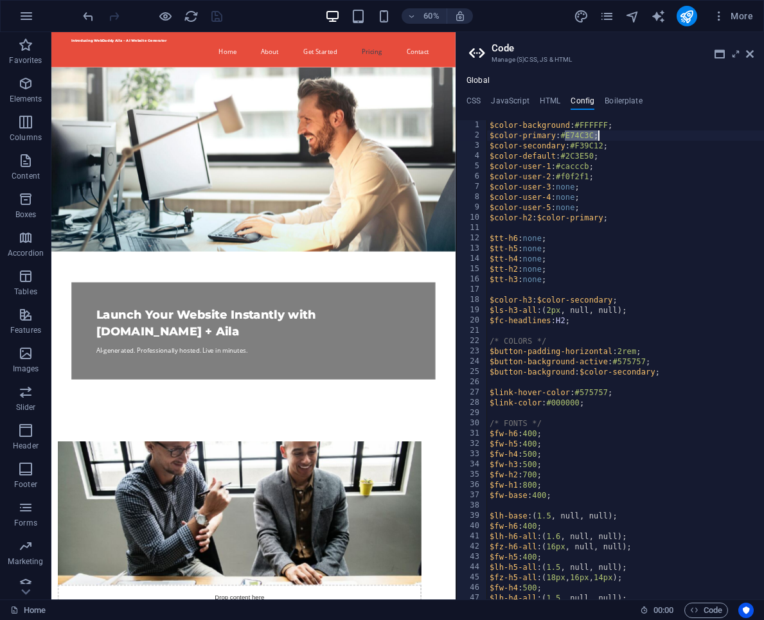
drag, startPoint x: 566, startPoint y: 134, endPoint x: 595, endPoint y: 134, distance: 29.6
click at [595, 134] on div "$color-background : #FFFFFF ; $color-primary : #E74C3C ; $color-secondary : #F3…" at bounding box center [676, 370] width 378 height 500
paste textarea "FF8200"
drag, startPoint x: 574, startPoint y: 145, endPoint x: 606, endPoint y: 145, distance: 32.8
click at [606, 145] on div "$color-background : #FFFFFF ; $color-primary : #FF8200 ; $color-secondary : #F3…" at bounding box center [676, 370] width 378 height 500
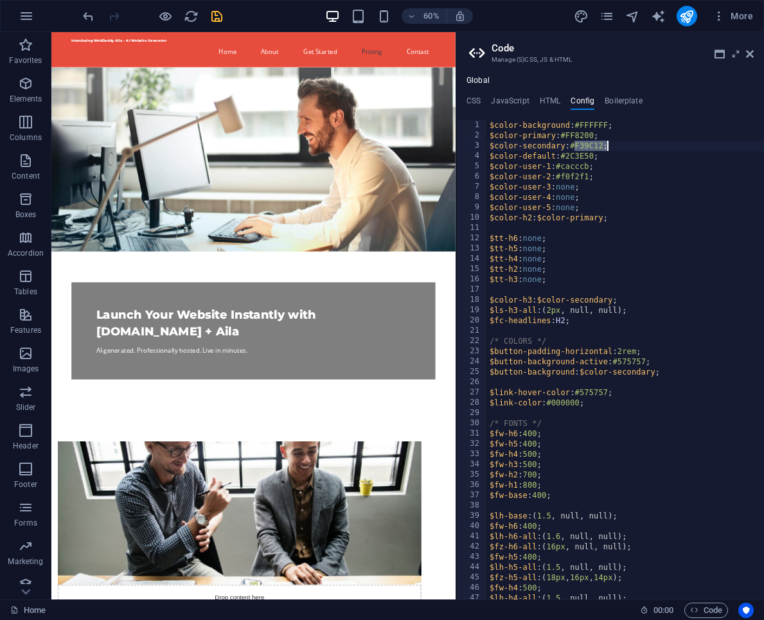
paste textarea "005CAB"
drag, startPoint x: 565, startPoint y: 156, endPoint x: 597, endPoint y: 154, distance: 32.2
click at [597, 154] on div "$color-background : #FFFFFF ; $color-primary : #FF8200 ; $color-secondary : #00…" at bounding box center [676, 370] width 378 height 500
paste textarea "31F2"
drag, startPoint x: 561, startPoint y: 164, endPoint x: 592, endPoint y: 166, distance: 30.2
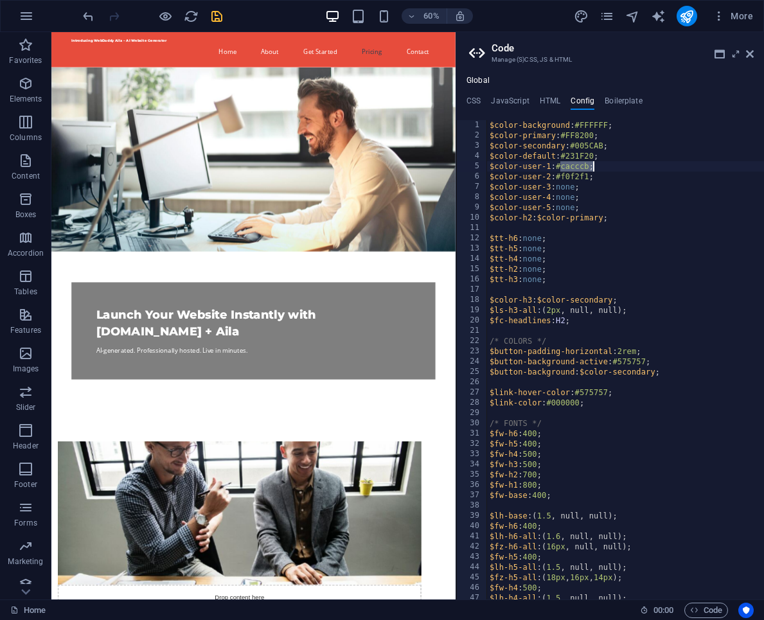
click at [592, 166] on div "$color-background : #FFFFFF ; $color-primary : #FF8200 ; $color-secondary : #00…" at bounding box center [676, 370] width 378 height 500
paste textarea "006747"
drag, startPoint x: 562, startPoint y: 176, endPoint x: 592, endPoint y: 175, distance: 29.6
click at [592, 175] on div "$color-background : #FFFFFF ; $color-primary : #FF8200 ; $color-secondary : #00…" at bounding box center [676, 370] width 378 height 500
paste textarea "FFFFFF"
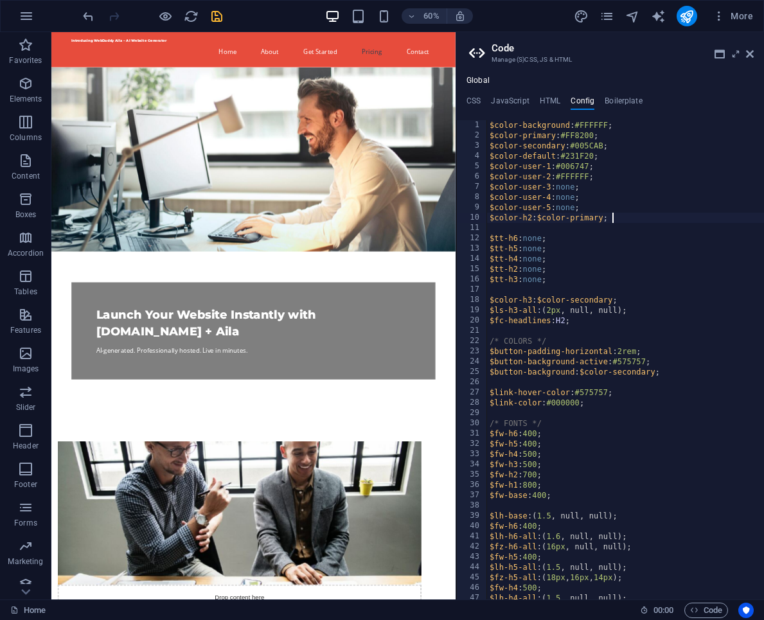
click at [618, 222] on div "$color-background : #FFFFFF ; $color-primary : #FF8200 ; $color-secondary : #00…" at bounding box center [676, 370] width 378 height 500
type textarea "$color-h2: $color-primary;"
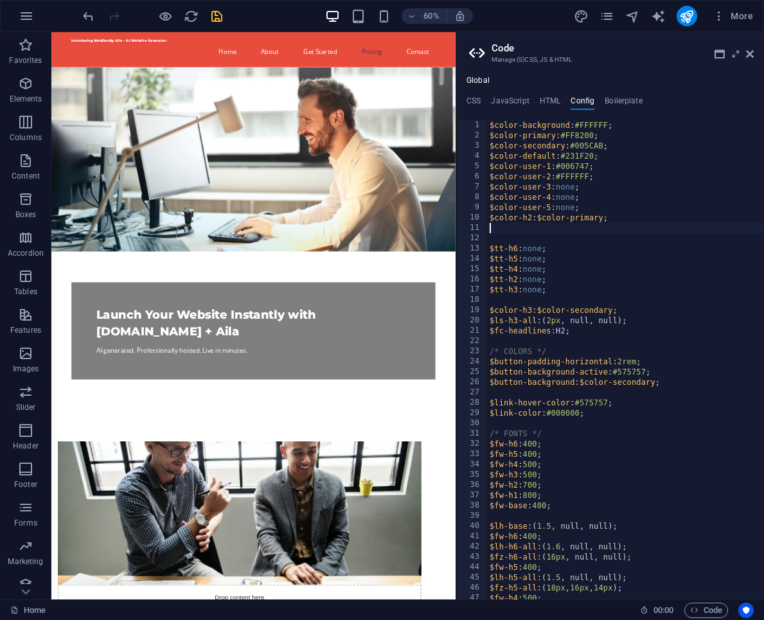
paste textarea "$color-h3 : $color-secondary ;"
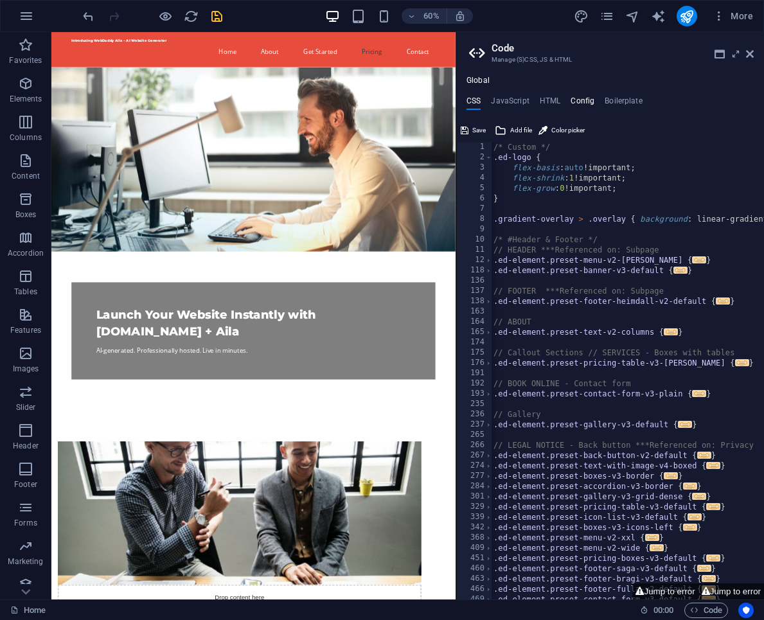
click at [583, 100] on h4 "Config" at bounding box center [582, 103] width 24 height 14
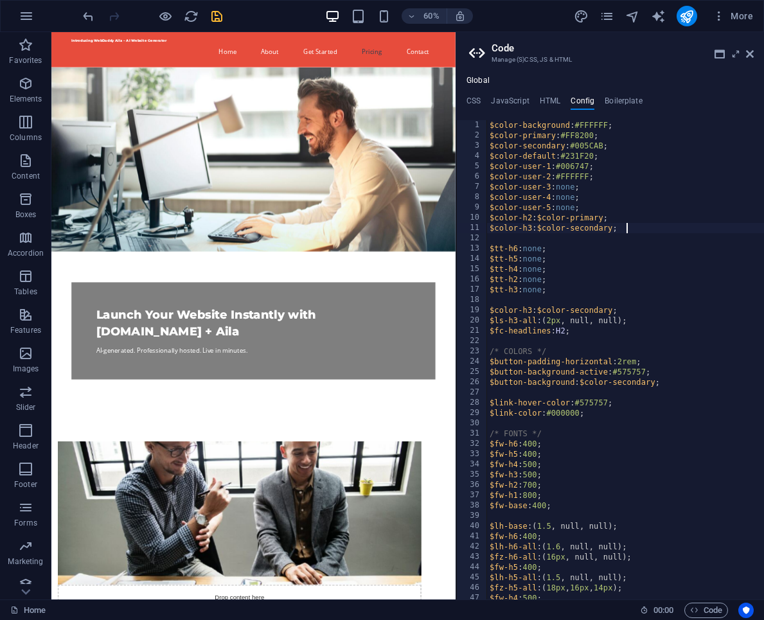
click at [628, 224] on div "$color-background : #FFFFFF ; $color-primary : #FF8200 ; $color-secondary : #00…" at bounding box center [676, 370] width 378 height 500
type textarea "$color-h3 : $color-secondary;"
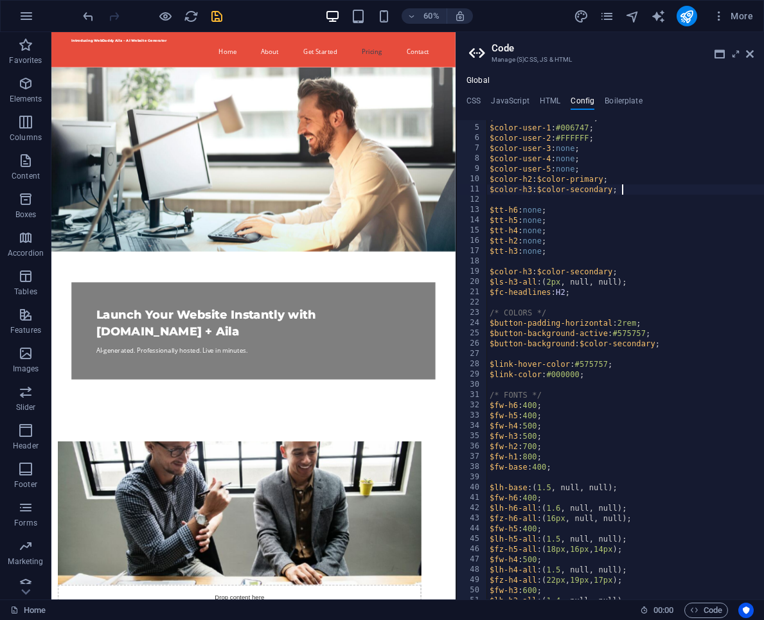
scroll to position [39, 0]
click at [215, 16] on icon "save" at bounding box center [216, 16] width 15 height 15
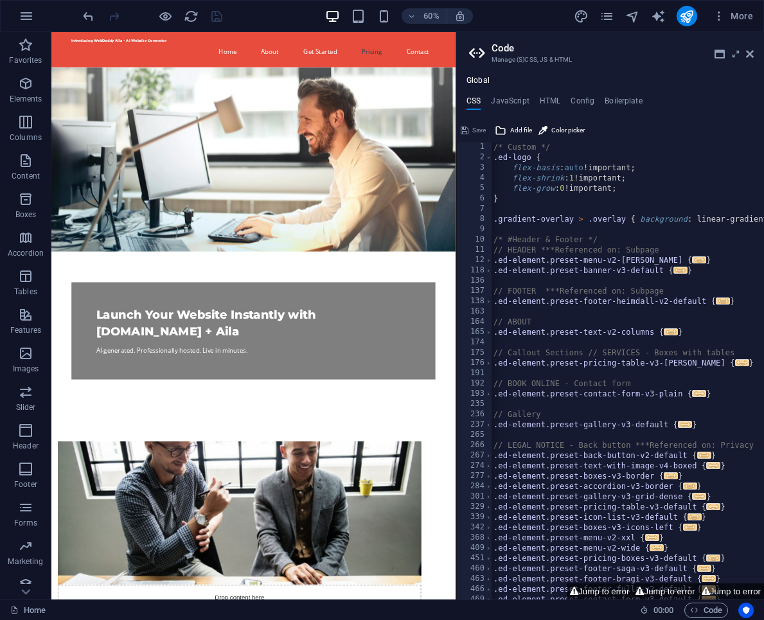
click at [472, 128] on div "Save" at bounding box center [473, 130] width 29 height 15
click at [572, 103] on h4 "Config" at bounding box center [582, 103] width 24 height 14
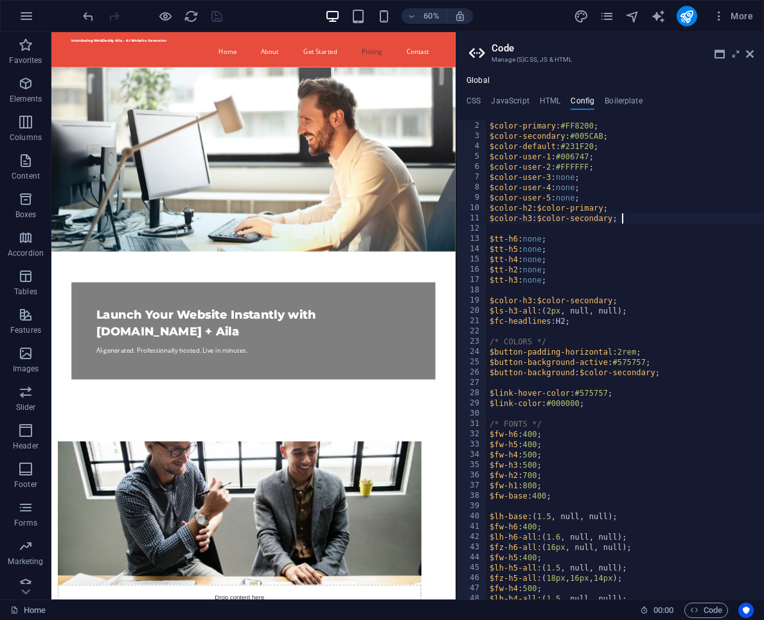
scroll to position [0, 1]
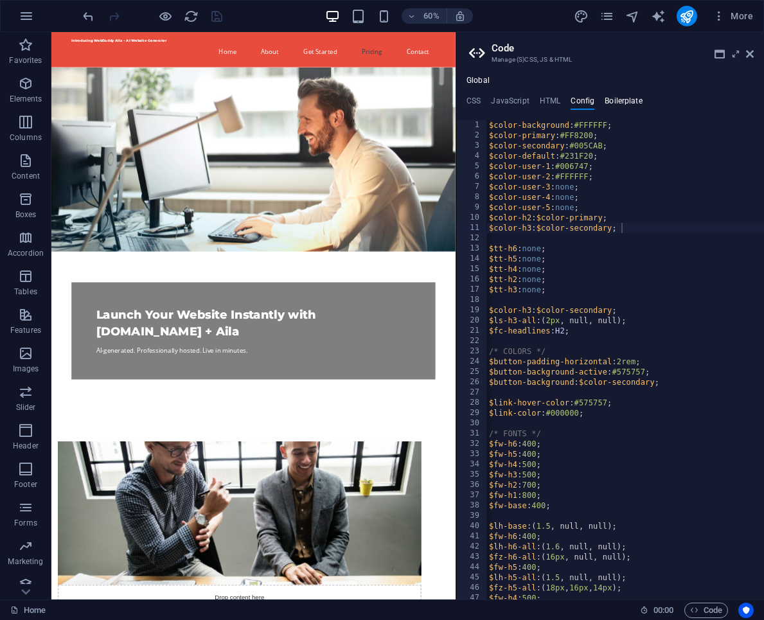
click at [624, 104] on h4 "Boilerplate" at bounding box center [623, 103] width 38 height 14
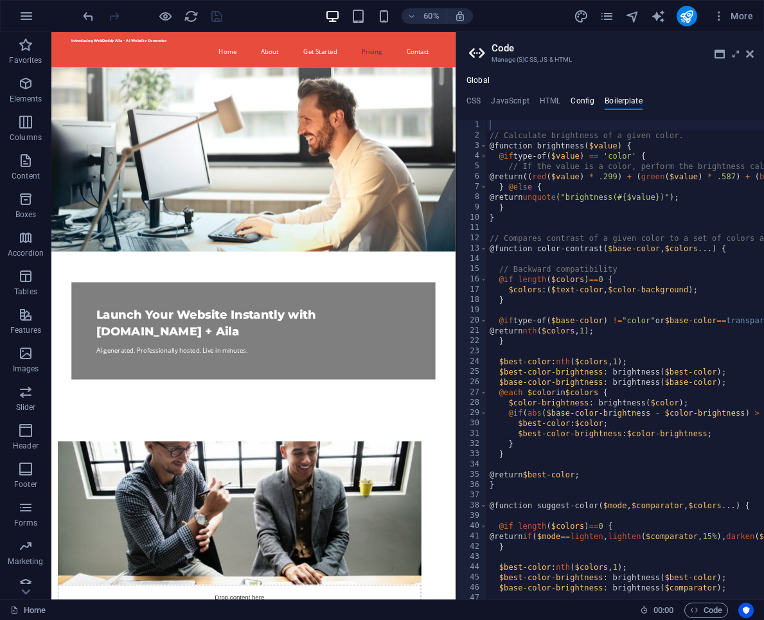
click at [591, 98] on h4 "Config" at bounding box center [582, 103] width 24 height 14
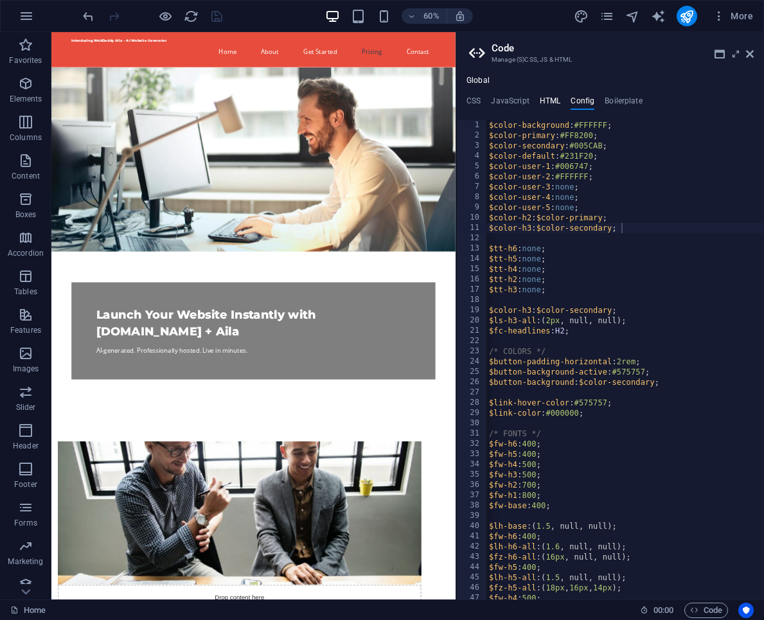
click at [540, 98] on h4 "HTML" at bounding box center [550, 103] width 21 height 14
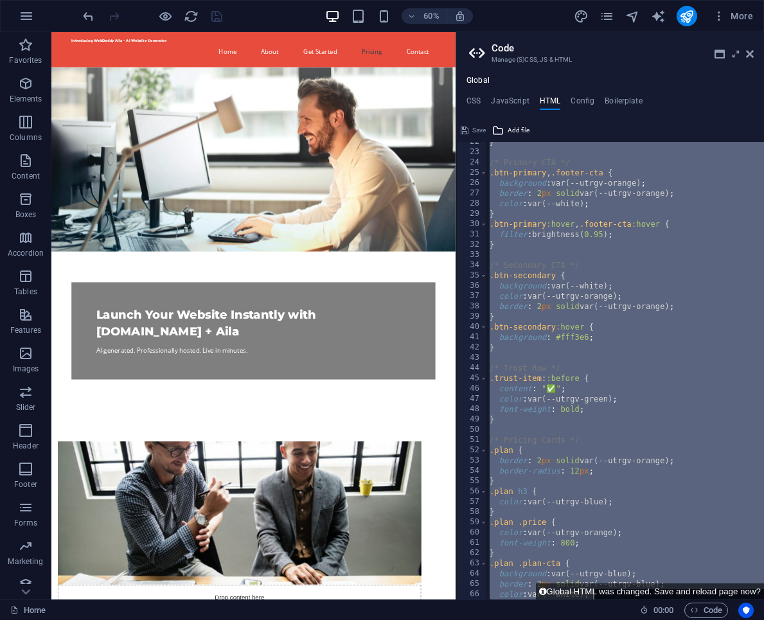
scroll to position [283, 0]
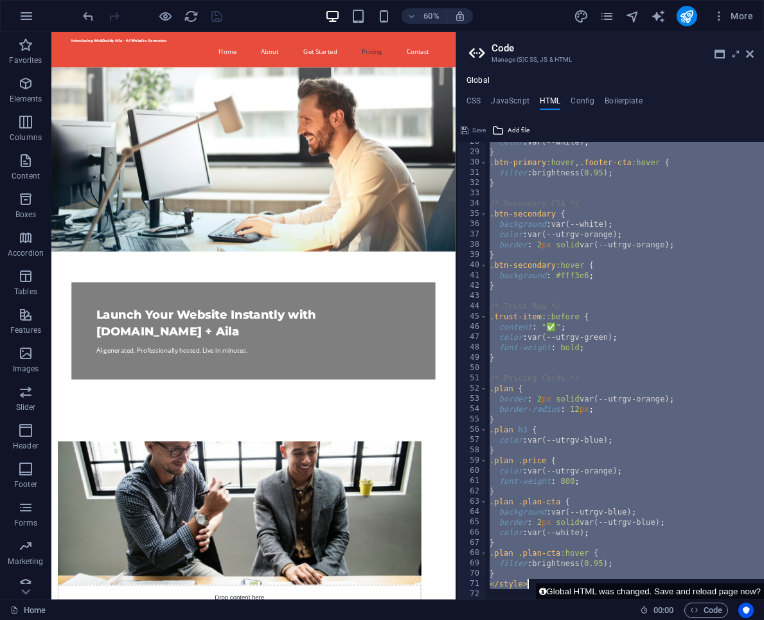
drag, startPoint x: 490, startPoint y: 145, endPoint x: 611, endPoint y: 577, distance: 449.4
click at [611, 578] on div "color : var(--white) ; } .btn-primary :hover , .footer-cta :hover { filter : br…" at bounding box center [676, 376] width 378 height 478
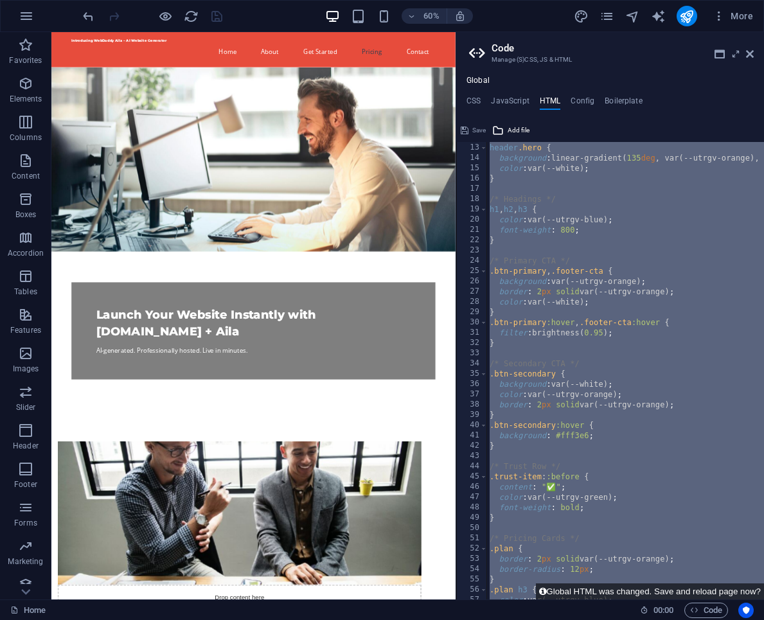
scroll to position [0, 0]
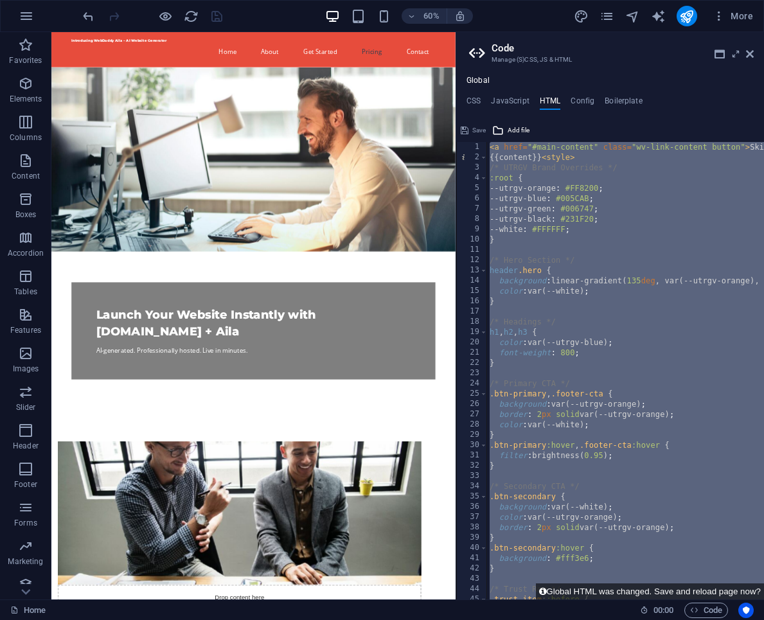
click at [523, 225] on div "< a href = "#main-content" class = "wv-link-content button" > Skip to main cont…" at bounding box center [676, 381] width 378 height 478
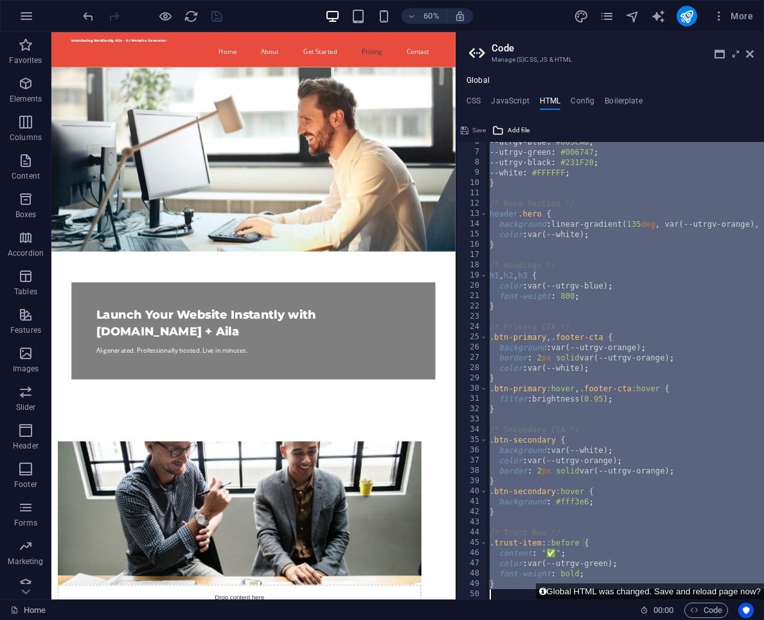
scroll to position [283, 0]
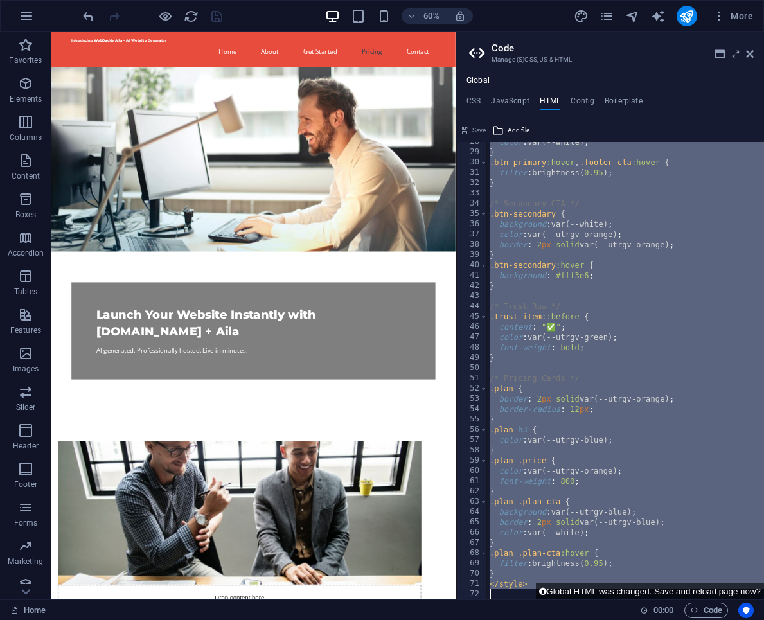
drag, startPoint x: 489, startPoint y: 145, endPoint x: 593, endPoint y: 622, distance: 487.8
click at [593, 619] on html "Introducing WebDaddy Aila – AI Website Generator Home Favorites Elements Column…" at bounding box center [382, 310] width 764 height 620
click at [584, 312] on div "color : var(--white) ; } .btn-primary :hover , .footer-cta :hover { filter : br…" at bounding box center [676, 376] width 378 height 478
drag, startPoint x: 489, startPoint y: 145, endPoint x: 541, endPoint y: 622, distance: 479.3
click at [541, 619] on html "Introducing WebDaddy Aila – AI Website Generator Home Favorites Elements Column…" at bounding box center [382, 310] width 764 height 620
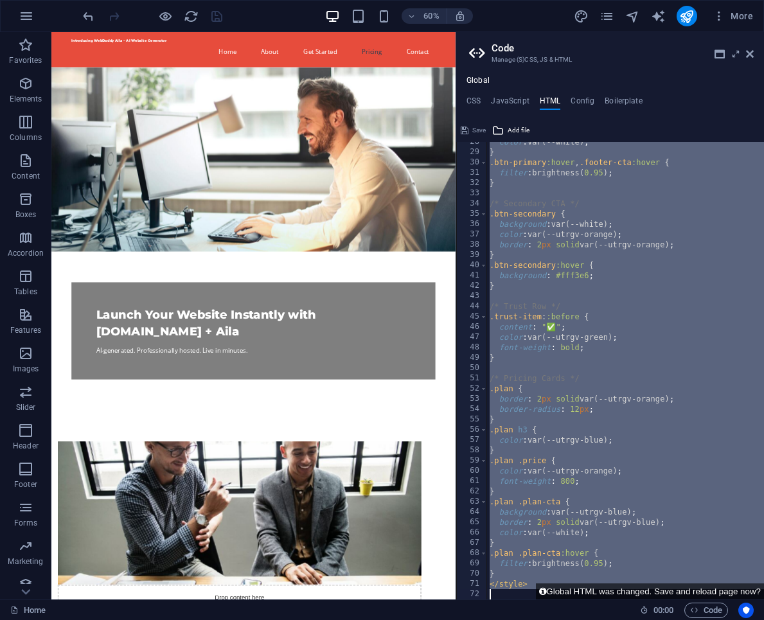
type textarea "</style>"
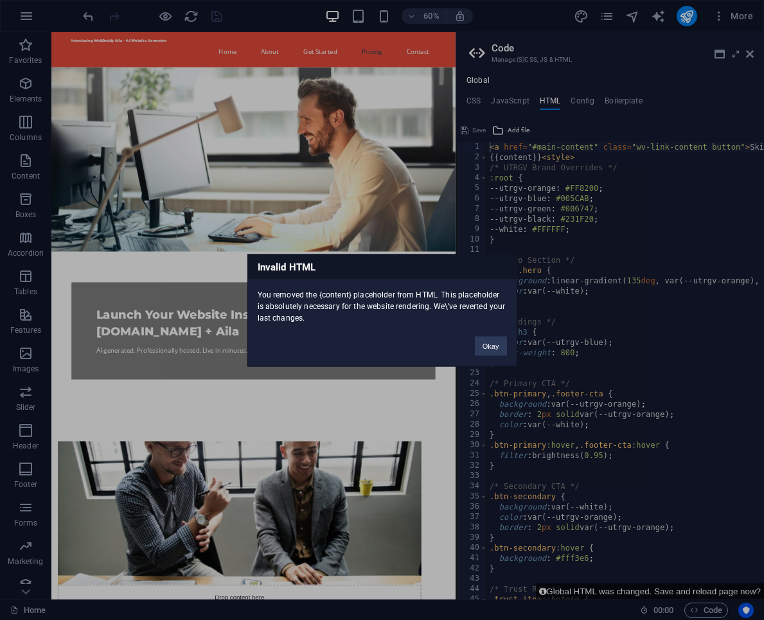
scroll to position [0, 0]
click at [483, 351] on button "Okay" at bounding box center [491, 345] width 32 height 19
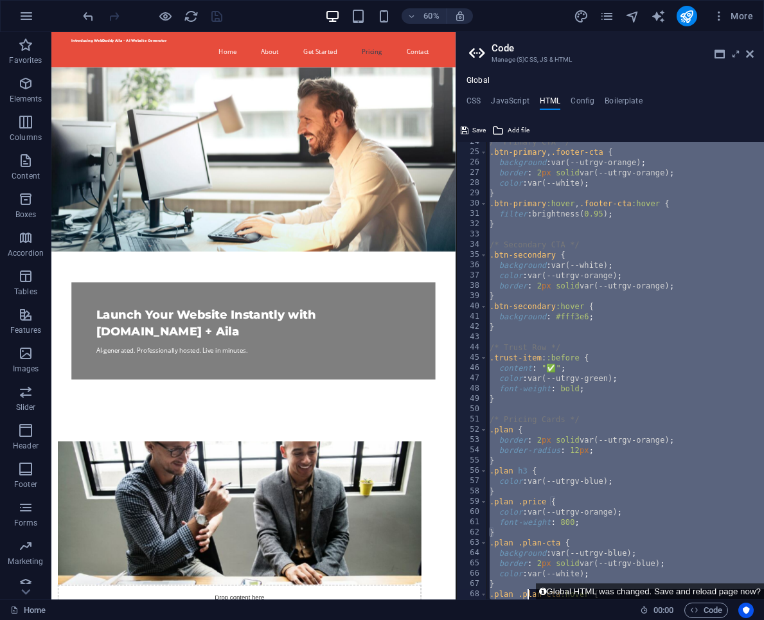
scroll to position [283, 0]
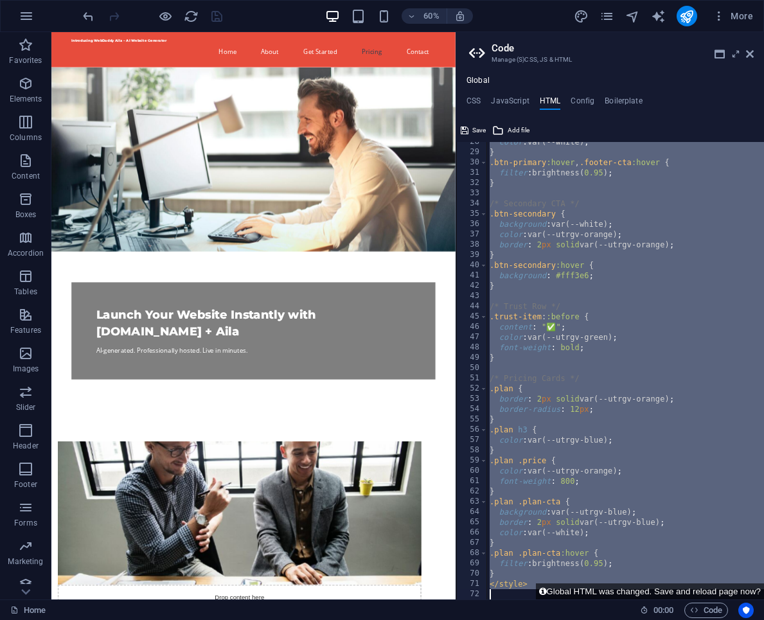
drag, startPoint x: 493, startPoint y: 145, endPoint x: 525, endPoint y: 622, distance: 477.7
click at [525, 619] on html "Introducing WebDaddy Aila – AI Website Generator Home Favorites Elements Column…" at bounding box center [382, 310] width 764 height 620
paste textarea "a <a href="#main-content" class="wv-link-content button">Skip to main content</…"
type textarea "<a <a href="#main-content" class="wv-link-content button">Skip to main content<…"
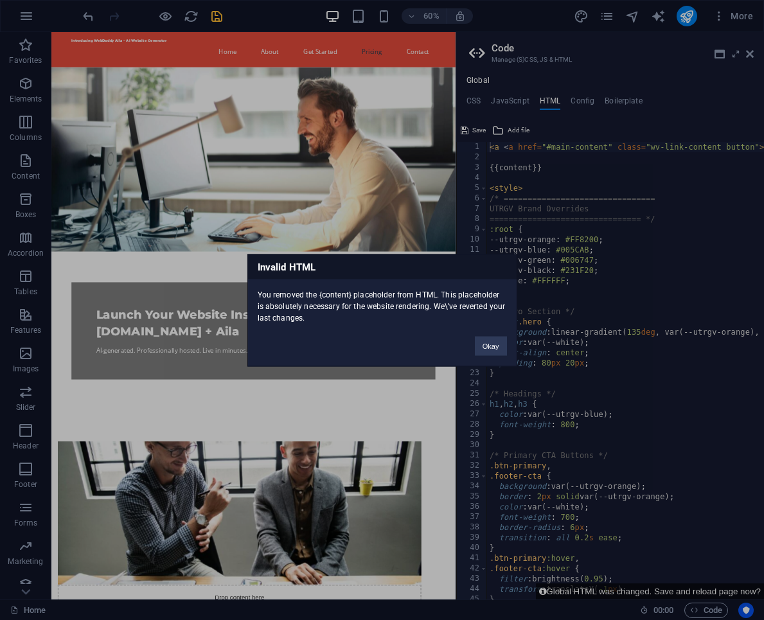
click at [479, 393] on div "Invalid HTML You removed the {content} placeholder from HTML. This placeholder …" at bounding box center [382, 310] width 764 height 620
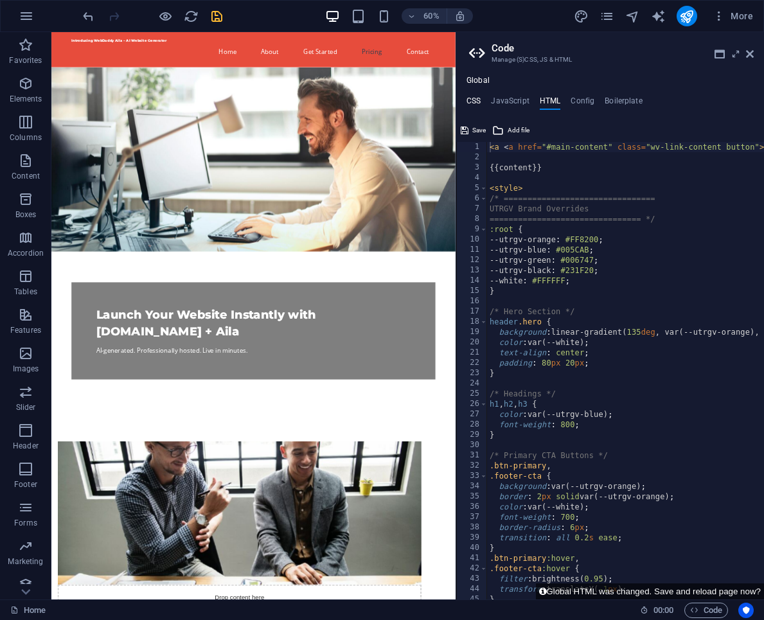
click at [480, 97] on h4 "CSS" at bounding box center [473, 103] width 14 height 14
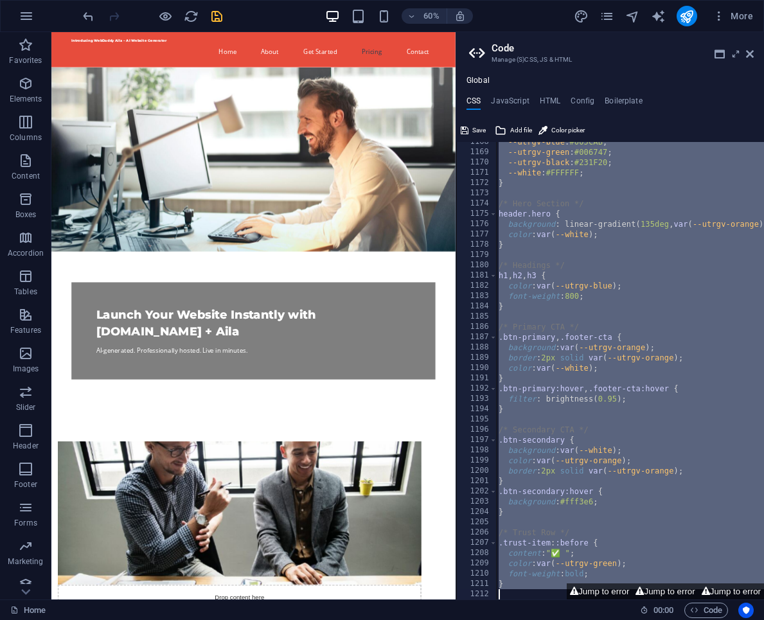
scroll to position [1495, 0]
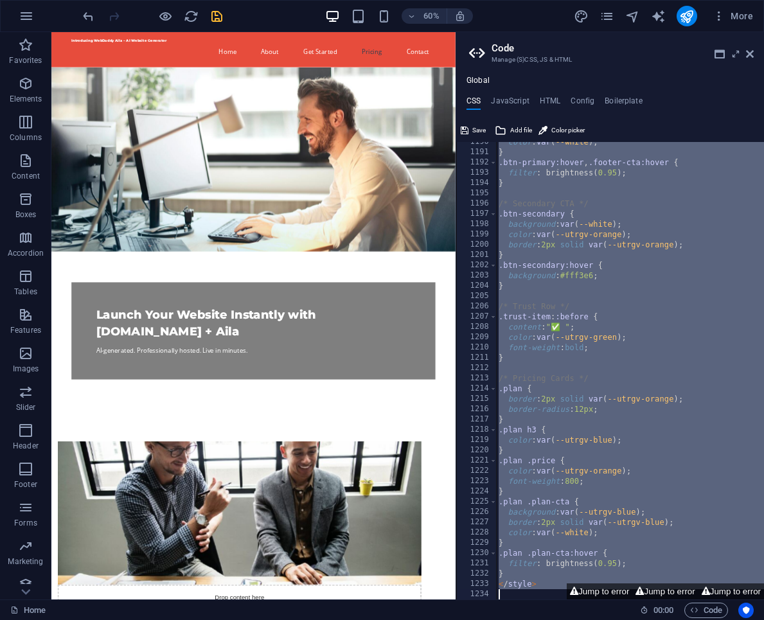
drag, startPoint x: 496, startPoint y: 146, endPoint x: 559, endPoint y: 620, distance: 478.3
click at [559, 619] on html "Introducing WebDaddy Aila – AI Website Generator Home Favorites Elements Column…" at bounding box center [382, 310] width 764 height 620
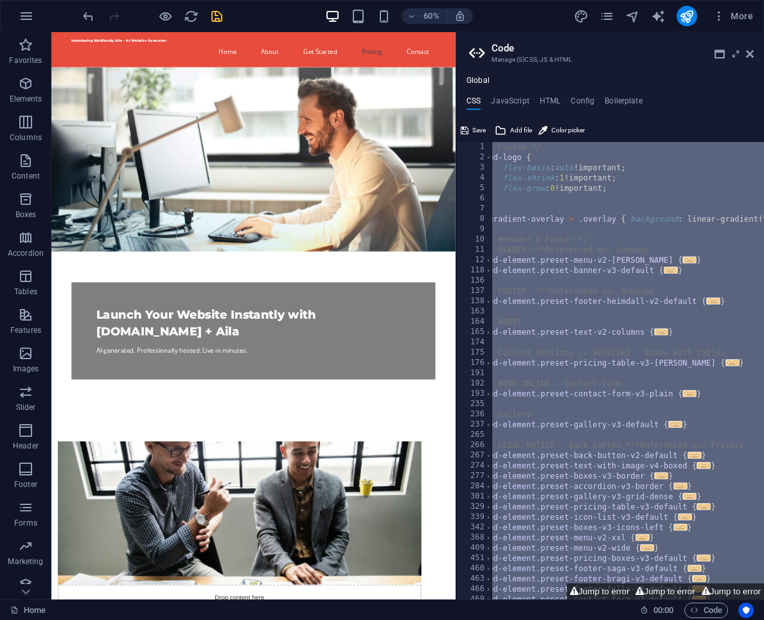
scroll to position [0, 0]
click at [578, 215] on div "/* Custom */ .ed-logo { flex-basis : auto !important; flex-shrink : 1 !importan…" at bounding box center [768, 381] width 575 height 478
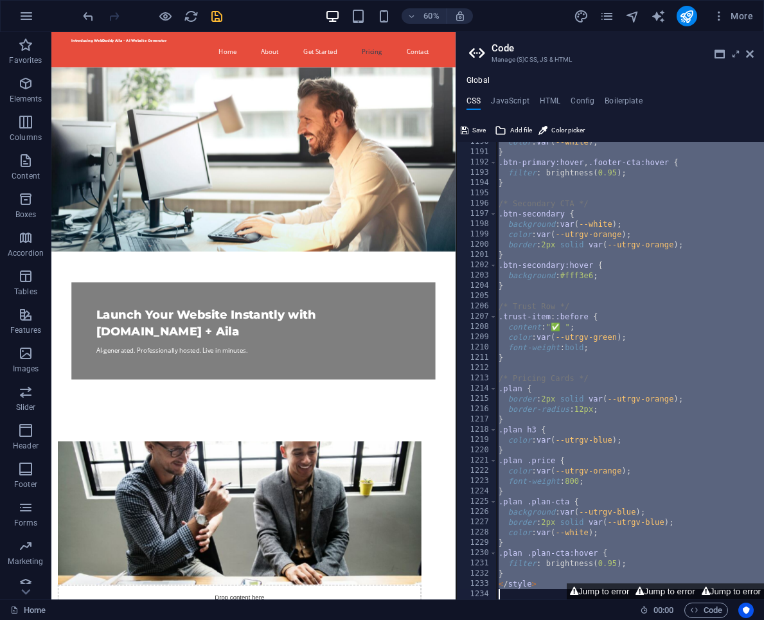
scroll to position [1495, 0]
drag, startPoint x: 495, startPoint y: 145, endPoint x: 547, endPoint y: 622, distance: 479.5
click at [547, 619] on html "Introducing WebDaddy Aila – AI Website Generator Home Favorites Elements Column…" at bounding box center [382, 310] width 764 height 620
type textarea "</style>"
paste textarea
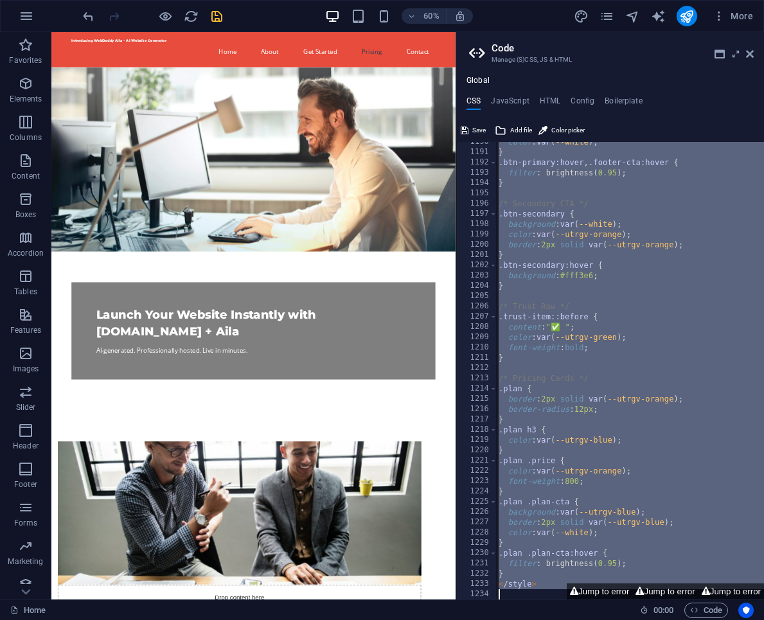
scroll to position [930, 0]
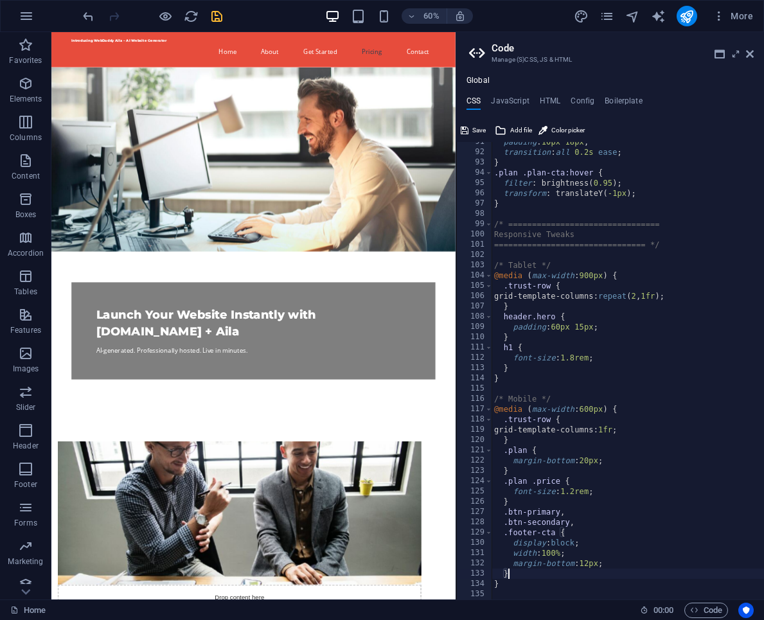
click at [520, 579] on div "padding : 10px 18px ; transition : all 0.2s ease ; } .plan .plan-cta:hover { fi…" at bounding box center [677, 376] width 373 height 478
type textarea "}"
click at [471, 125] on button "Save" at bounding box center [473, 130] width 29 height 15
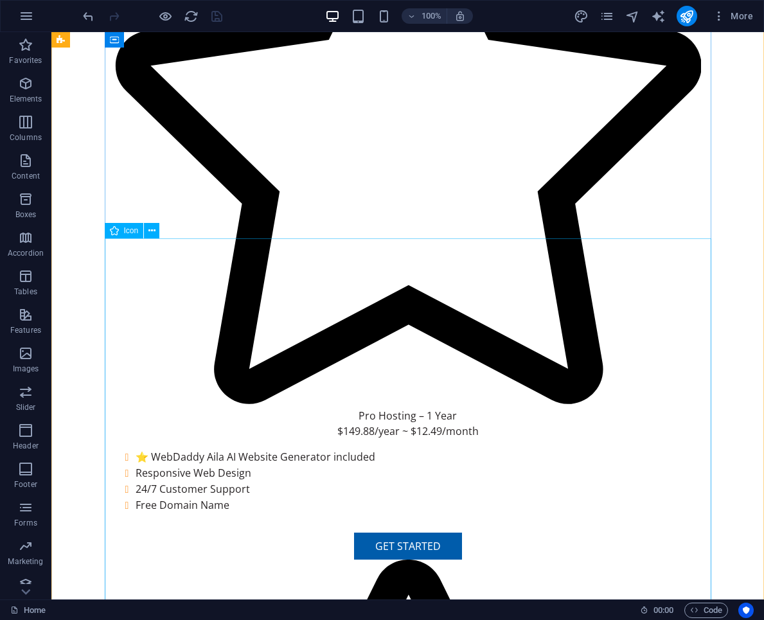
scroll to position [3281, 0]
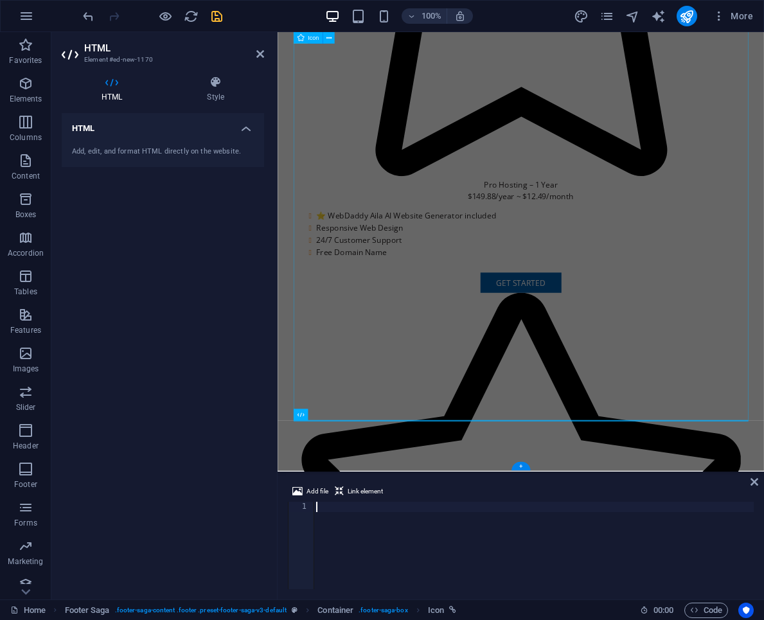
scroll to position [3576, 0]
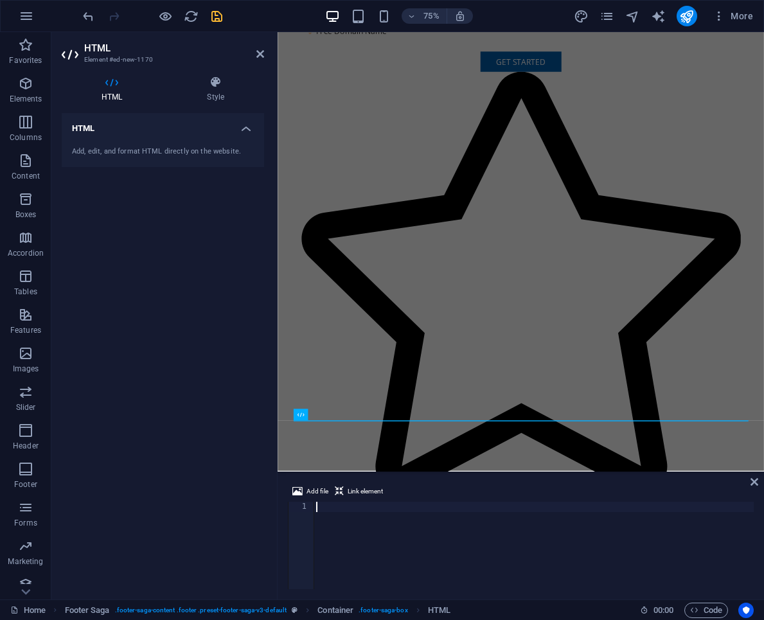
click at [508, 550] on div at bounding box center [533, 556] width 440 height 108
click at [690, 604] on span "Code" at bounding box center [706, 609] width 32 height 15
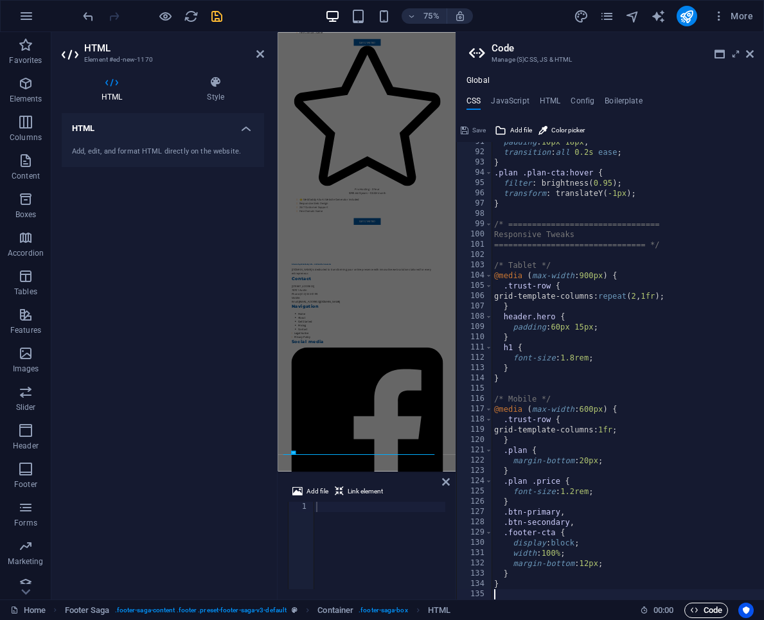
scroll to position [2405, 0]
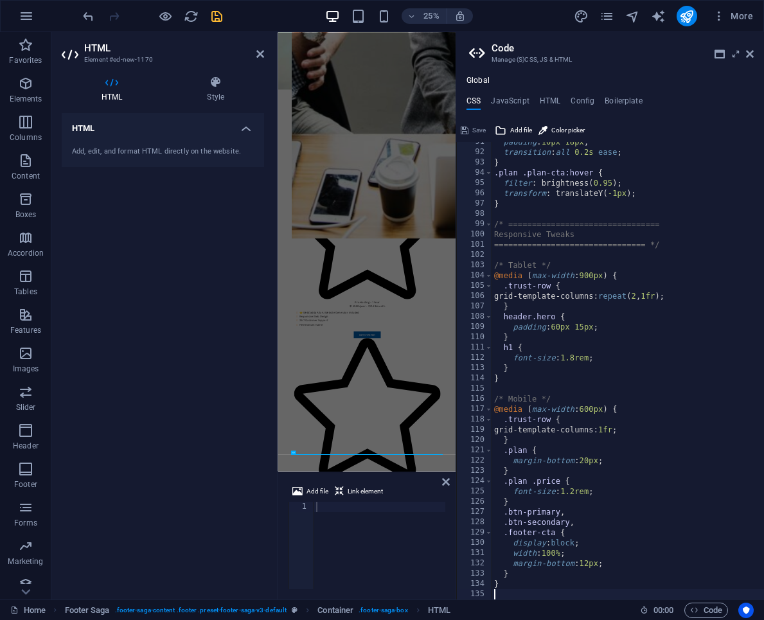
click at [573, 581] on div "padding : 10px 18px ; transition : all 0.2s ease ; } .plan .plan-cta:hover { fi…" at bounding box center [677, 376] width 373 height 478
type textarea "}"
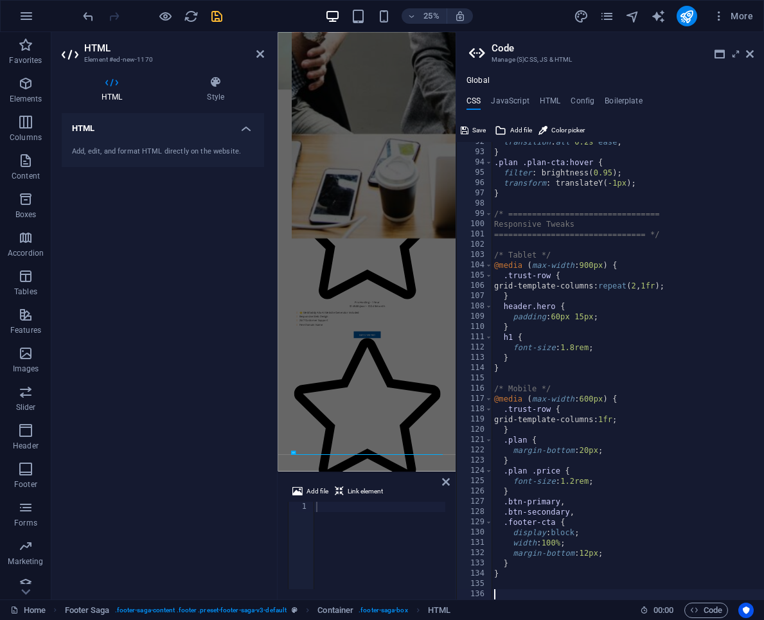
scroll to position [1372, 0]
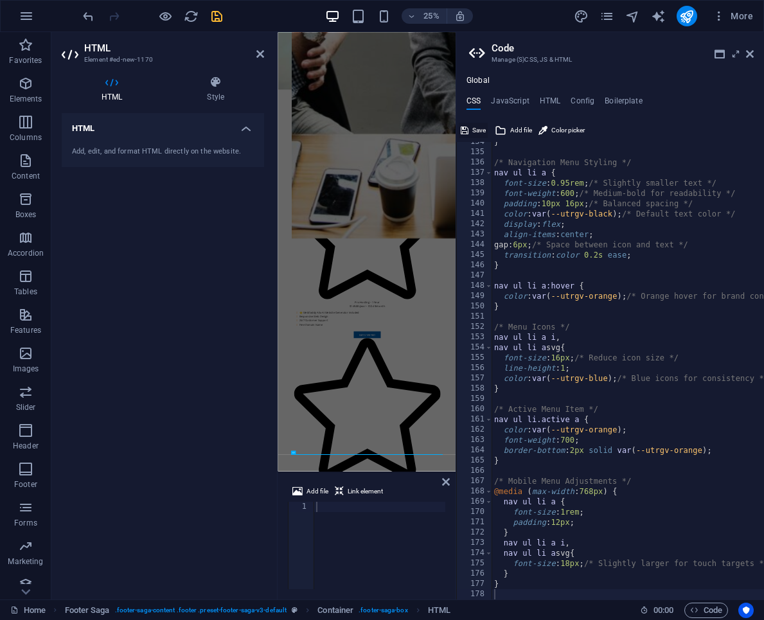
click at [471, 132] on button "Save" at bounding box center [473, 130] width 29 height 15
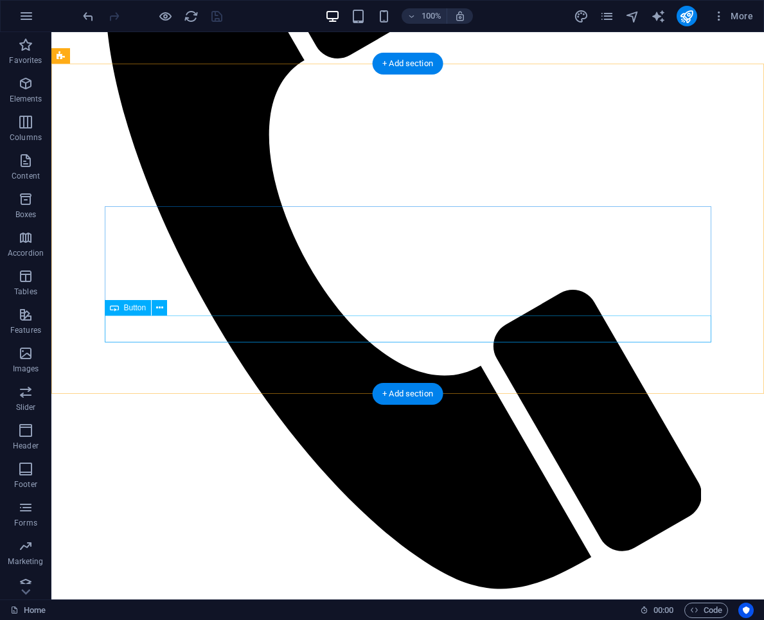
scroll to position [0, 0]
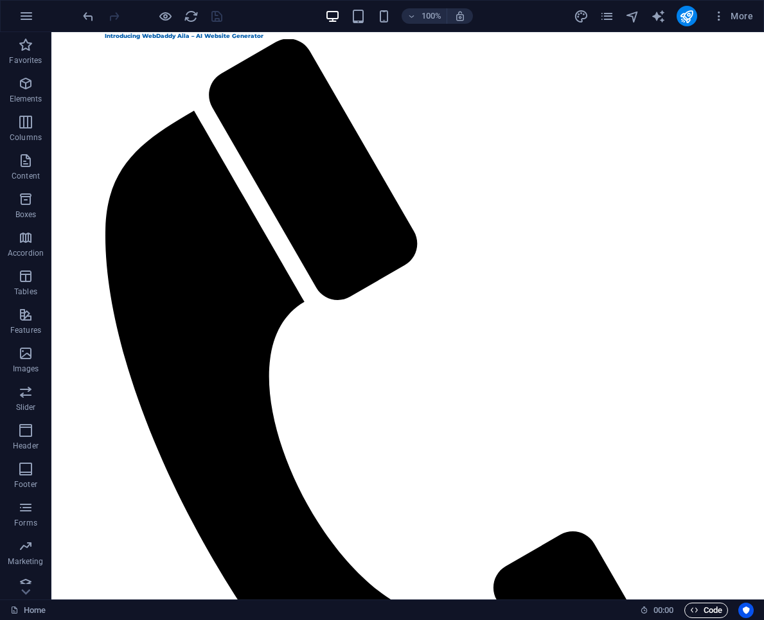
click at [699, 608] on span "Code" at bounding box center [706, 609] width 32 height 15
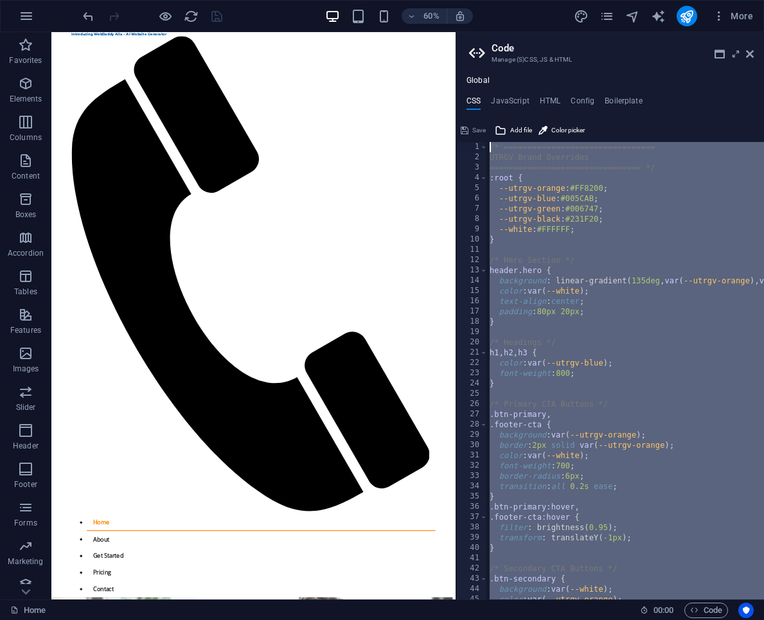
drag, startPoint x: 507, startPoint y: 577, endPoint x: 586, endPoint y: -52, distance: 633.7
click at [586, 0] on html "Introducing WebDaddy Aila – AI Website Generator Home Favorites Elements Column…" at bounding box center [382, 310] width 764 height 620
type textarea "/* ================================ UTRGV Brand Overrides"
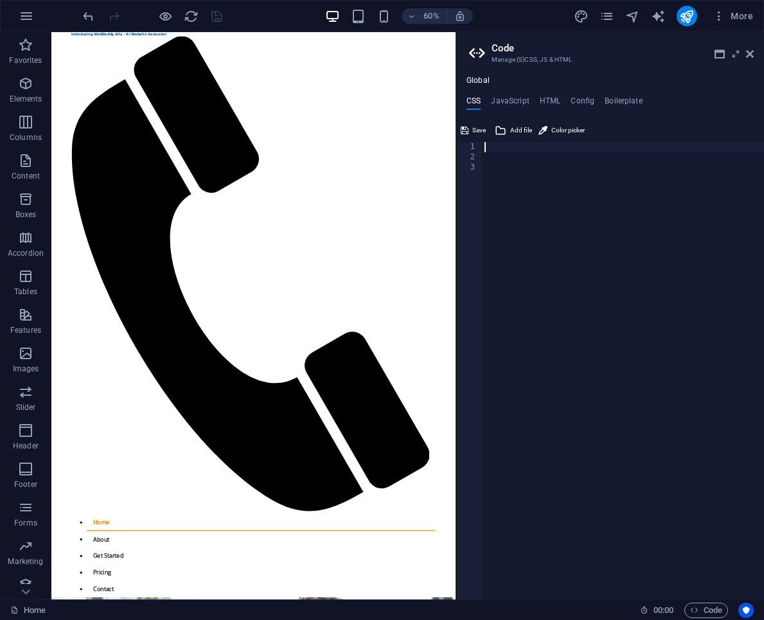
click at [514, 163] on div at bounding box center [623, 381] width 282 height 478
type textarea "border"
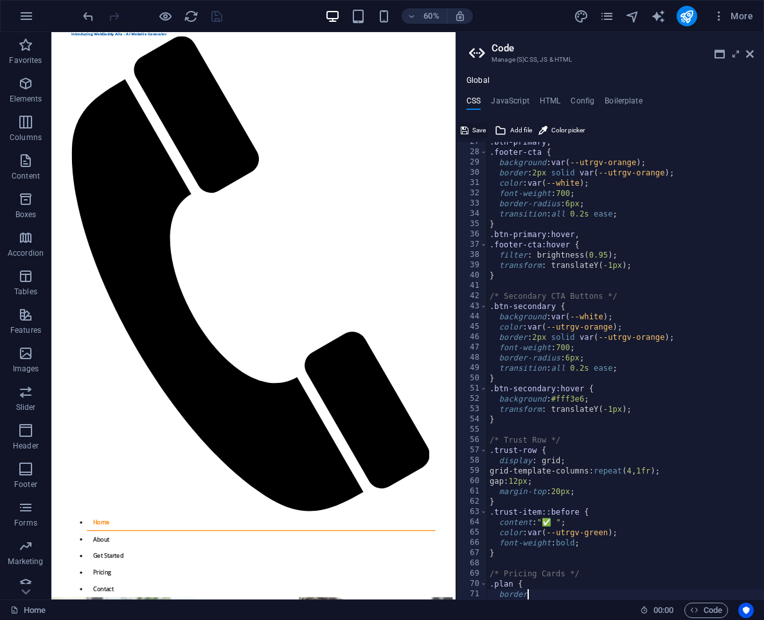
click at [472, 130] on span "Save" at bounding box center [478, 130] width 13 height 15
click at [752, 55] on icon at bounding box center [750, 54] width 8 height 10
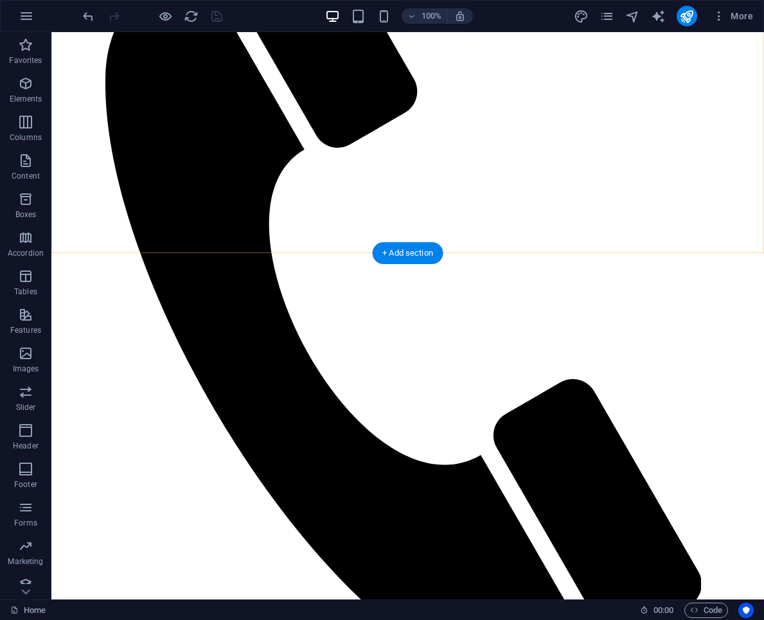
scroll to position [170, 0]
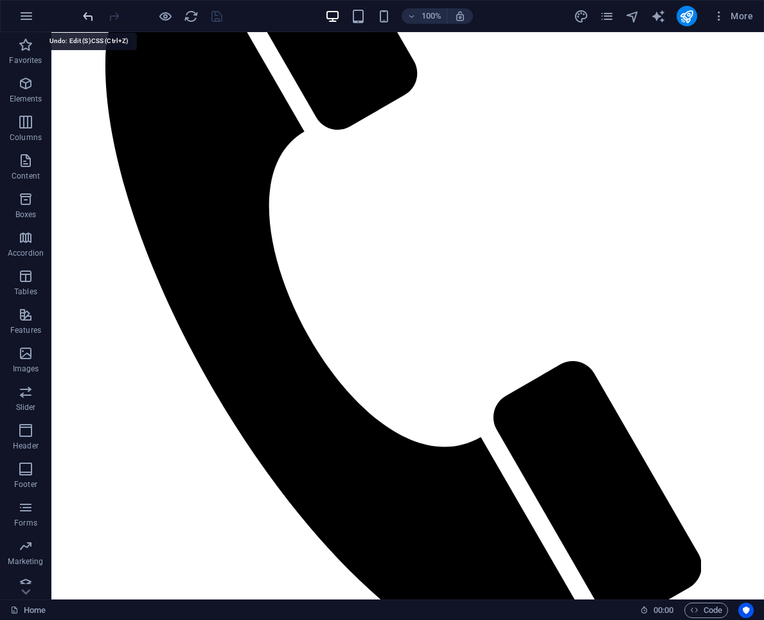
click at [85, 19] on icon "undo" at bounding box center [88, 16] width 15 height 15
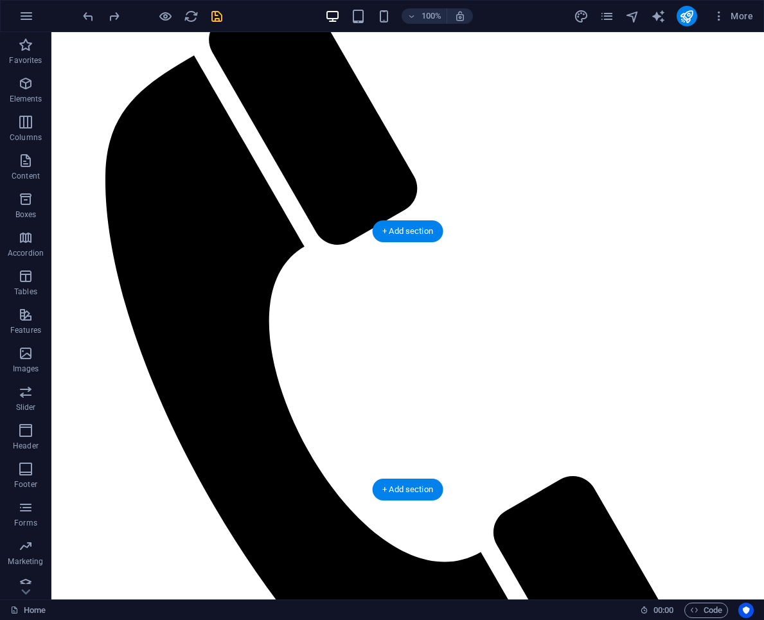
scroll to position [0, 0]
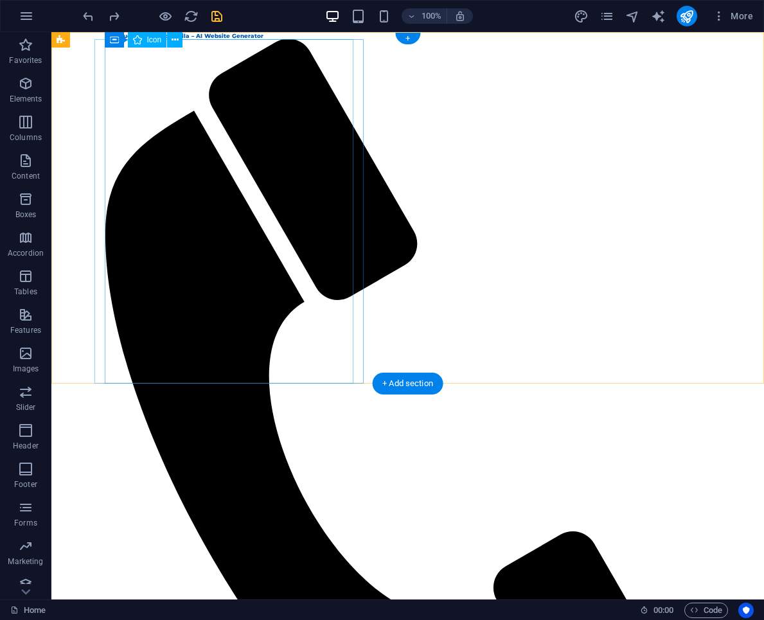
click at [213, 182] on figure at bounding box center [403, 436] width 596 height 795
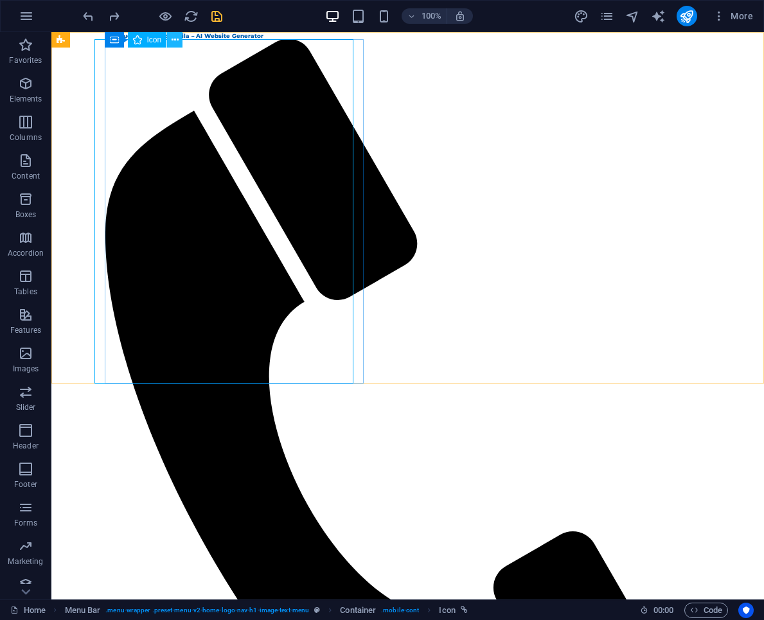
click at [175, 34] on icon at bounding box center [174, 39] width 7 height 13
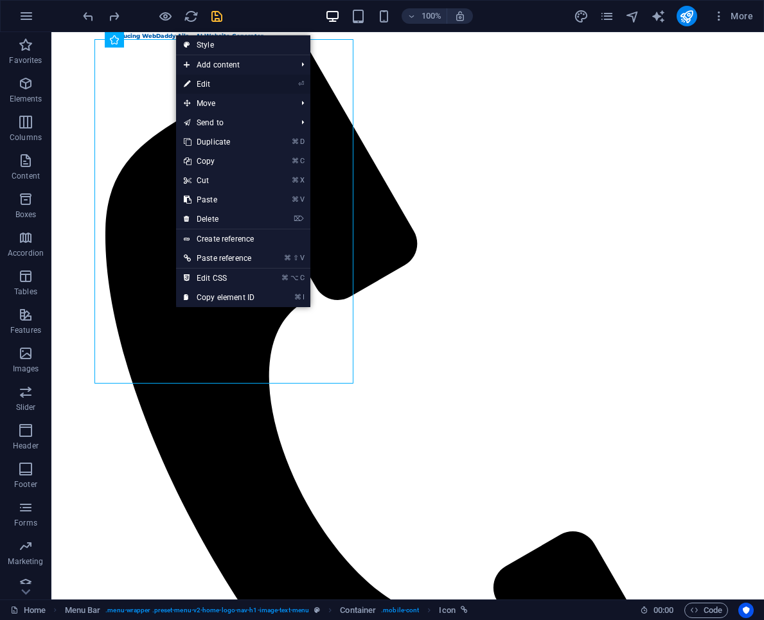
click at [206, 83] on link "⏎ Edit" at bounding box center [219, 84] width 86 height 19
select select "xMidYMid"
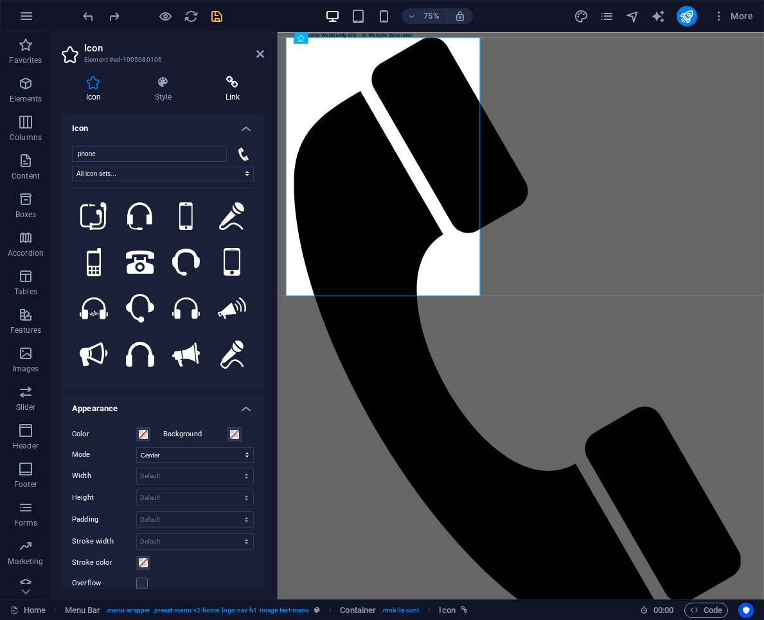
click at [231, 82] on icon at bounding box center [232, 82] width 63 height 13
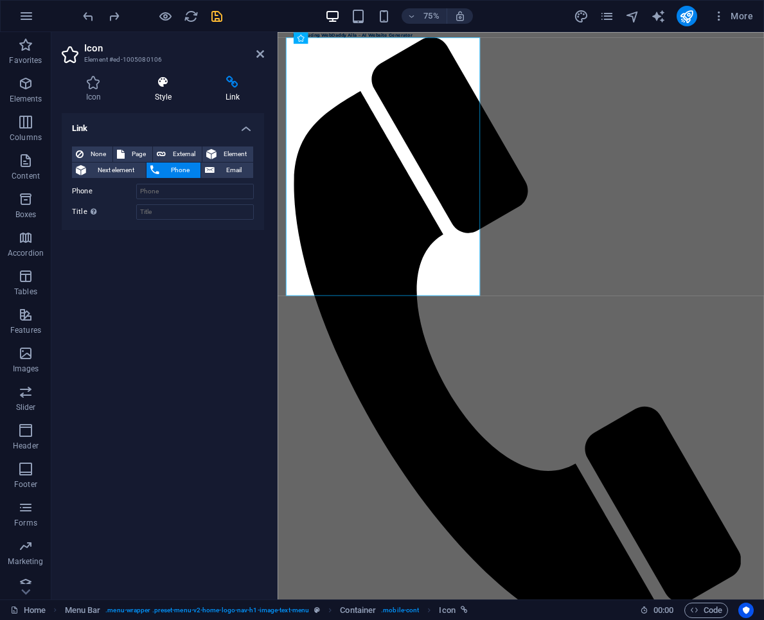
click at [171, 90] on h4 "Style" at bounding box center [165, 89] width 71 height 27
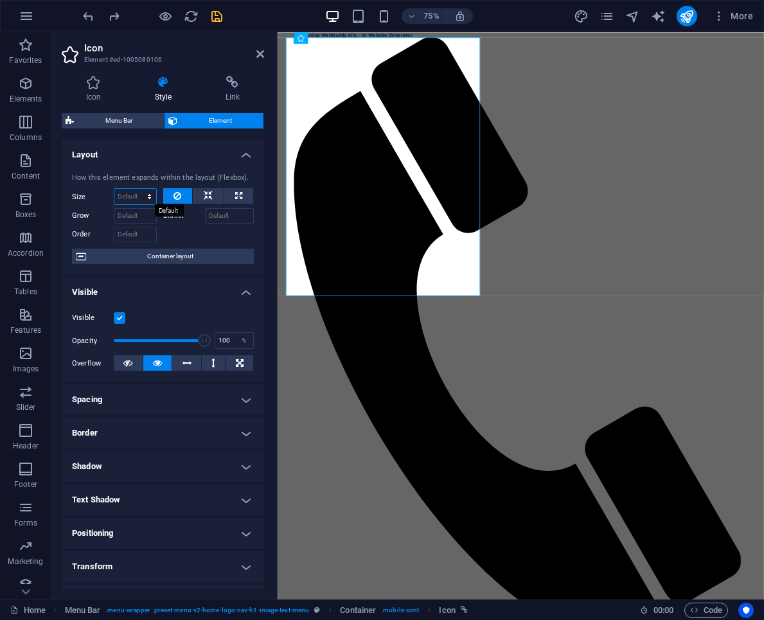
click at [141, 199] on select "Default auto px % 1/1 1/2 1/3 1/4 1/5 1/6 1/7 1/8 1/9 1/10" at bounding box center [135, 196] width 42 height 15
click at [114, 189] on select "Default auto px % 1/1 1/2 1/3 1/4 1/5 1/6 1/7 1/8 1/9 1/10" at bounding box center [135, 196] width 42 height 15
select select "DISABLED_OPTION_VALUE"
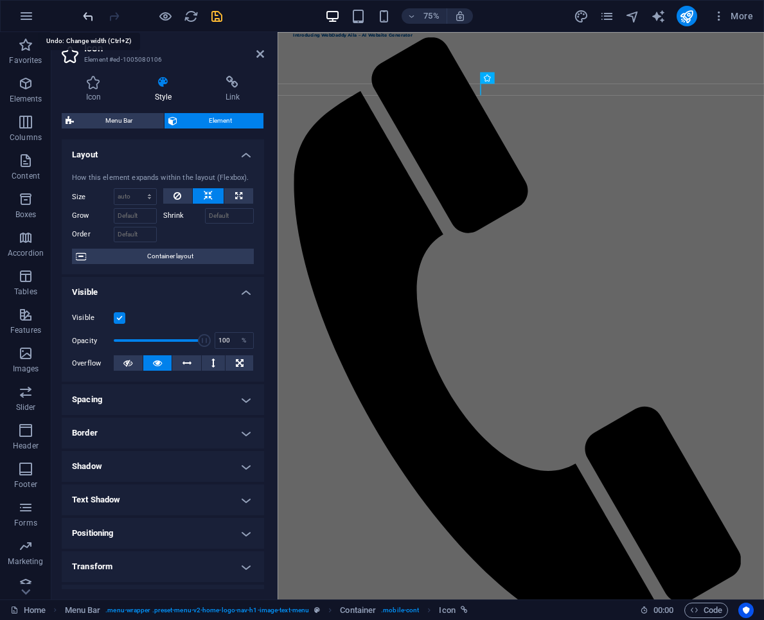
click at [88, 12] on icon "undo" at bounding box center [88, 16] width 15 height 15
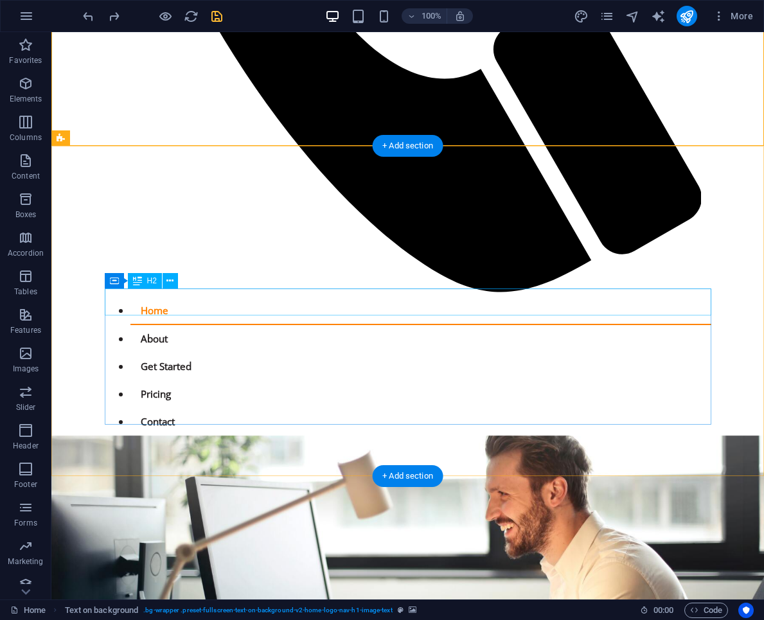
scroll to position [554, 0]
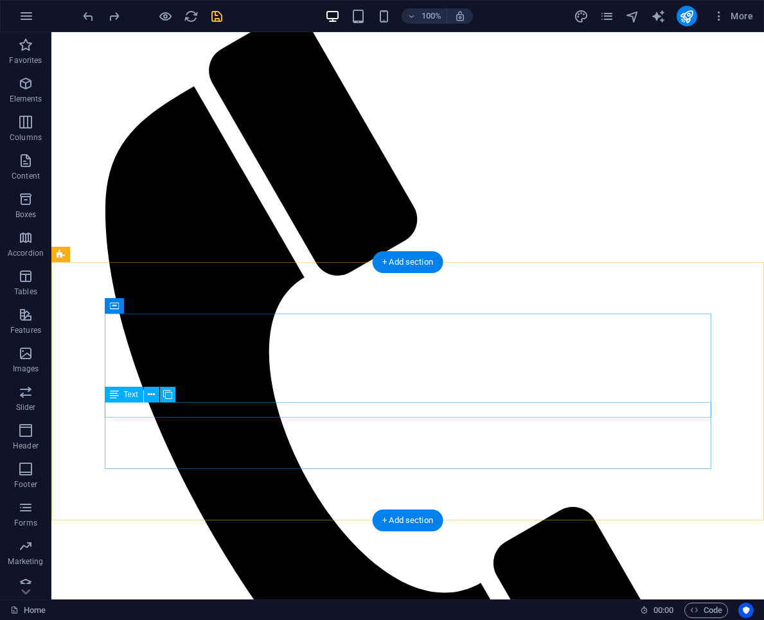
scroll to position [0, 0]
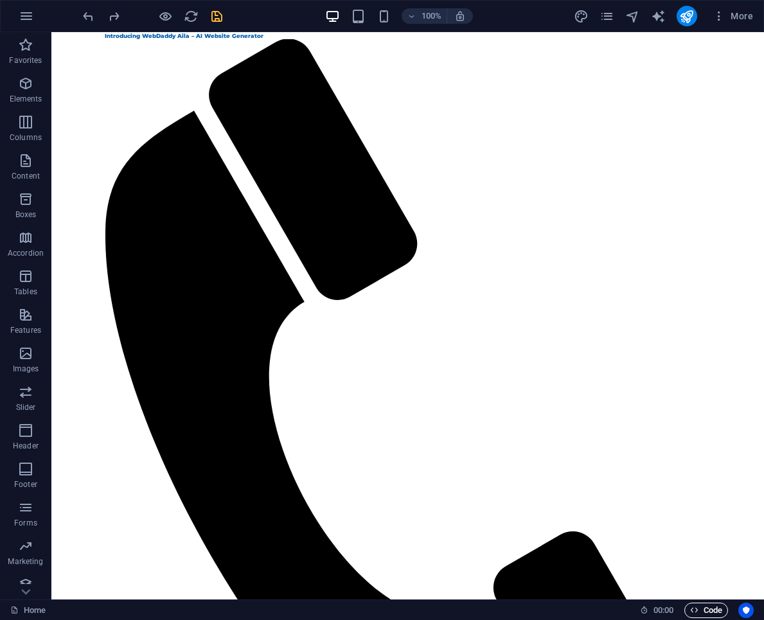
click at [696, 609] on icon "button" at bounding box center [694, 610] width 8 height 8
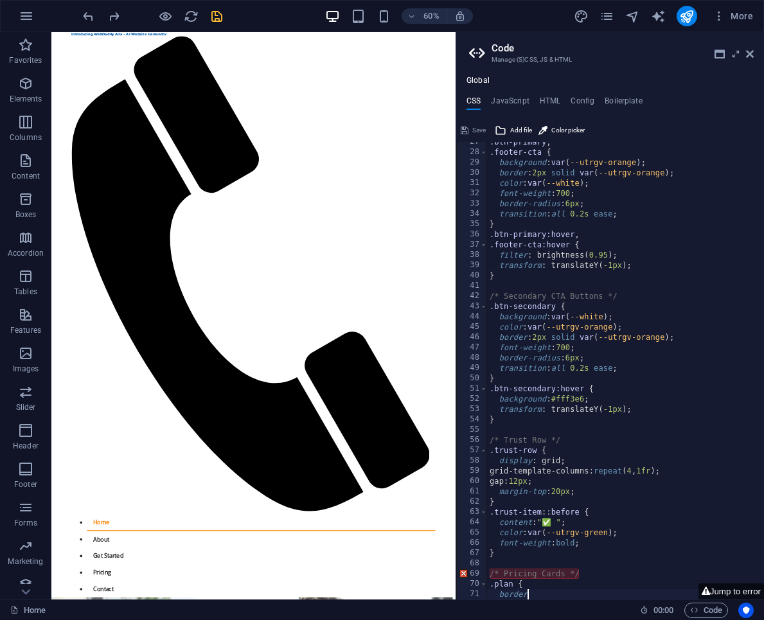
click at [578, 560] on div ".btn-primary , .footer-cta { background : var ( --utrgv-orange ) ; border : 2px…" at bounding box center [673, 376] width 373 height 478
click at [721, 593] on button "Jump to error" at bounding box center [731, 591] width 66 height 16
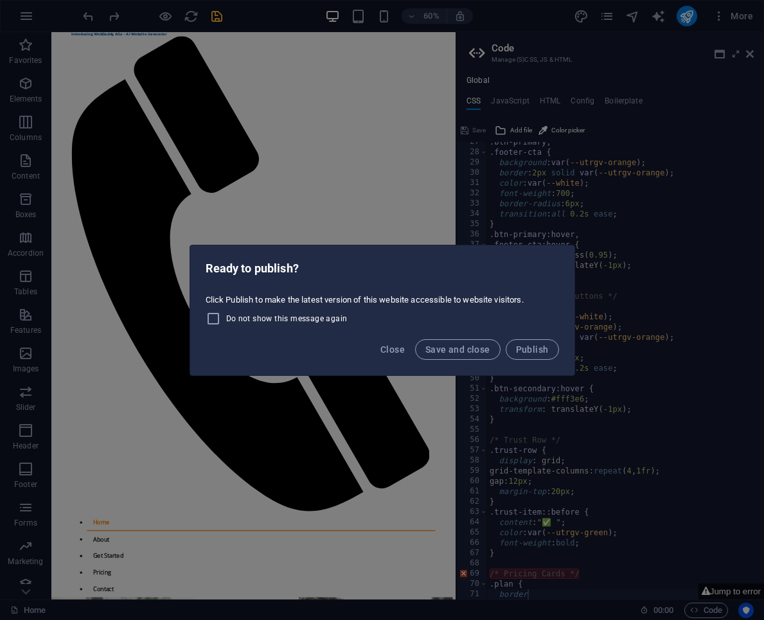
click at [640, 241] on div "Ready to publish? Click Publish to make the latest version of this website acce…" at bounding box center [382, 310] width 764 height 620
click at [409, 347] on button "Close" at bounding box center [392, 349] width 35 height 21
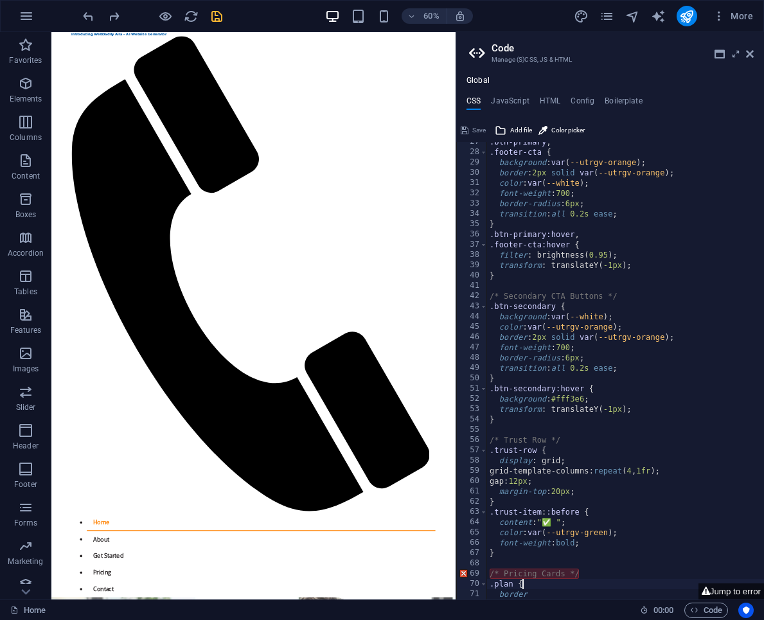
click at [551, 581] on div ".btn-primary , .footer-cta { background : var ( --utrgv-orange ) ; border : 2px…" at bounding box center [673, 376] width 373 height 478
type textarea "border"
paste textarea
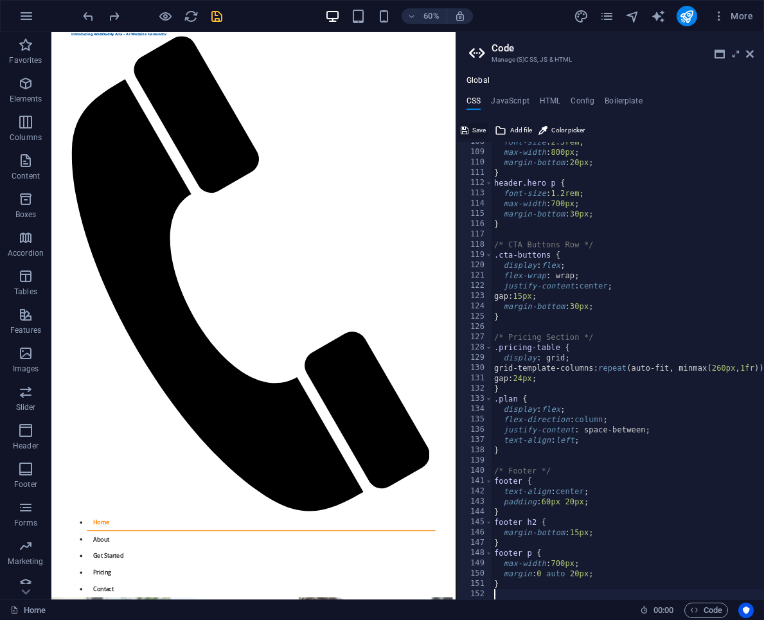
click at [475, 127] on span "Save" at bounding box center [478, 130] width 13 height 15
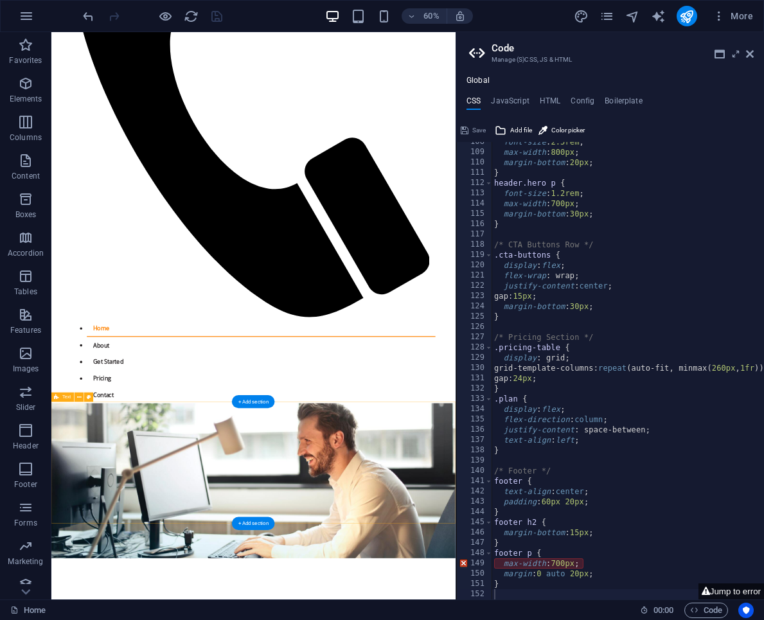
scroll to position [324, 0]
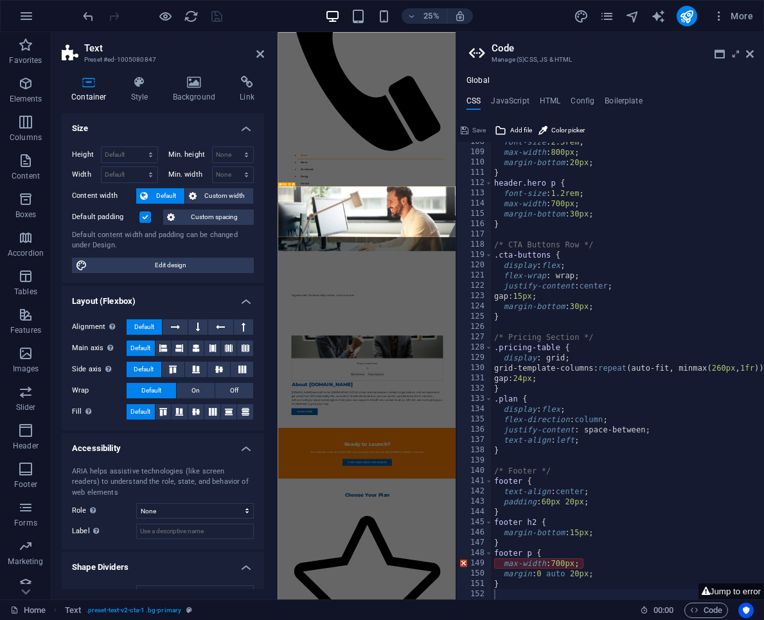
click at [150, 86] on icon at bounding box center [139, 82] width 37 height 13
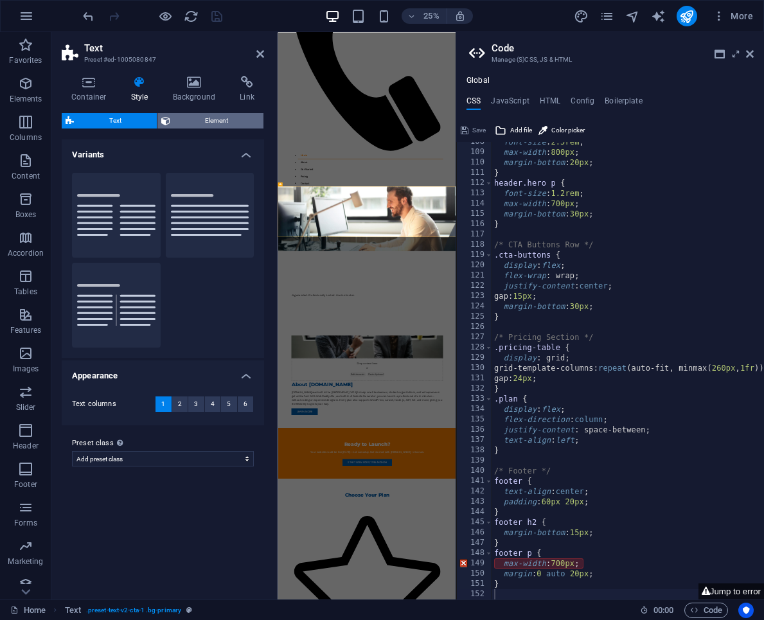
click at [193, 118] on span "Element" at bounding box center [217, 120] width 86 height 15
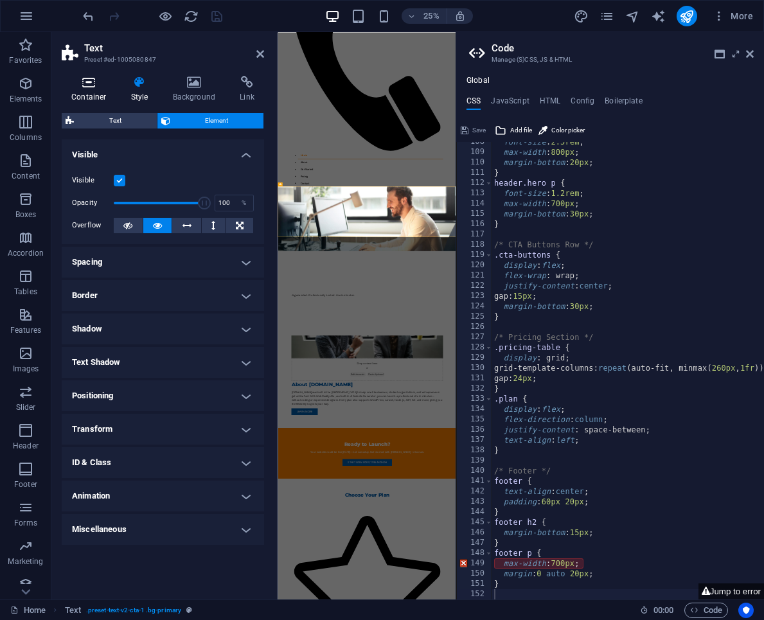
click at [100, 80] on icon at bounding box center [89, 82] width 55 height 13
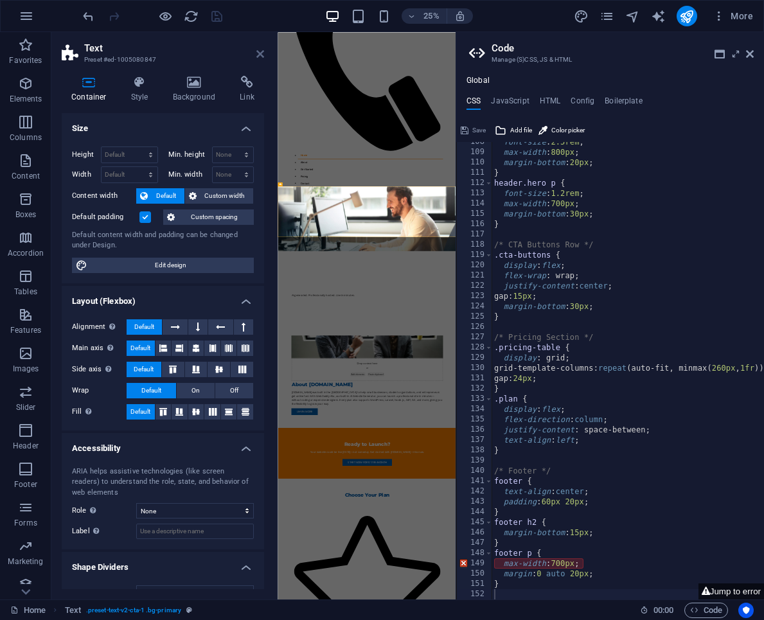
click at [259, 52] on icon at bounding box center [260, 54] width 8 height 10
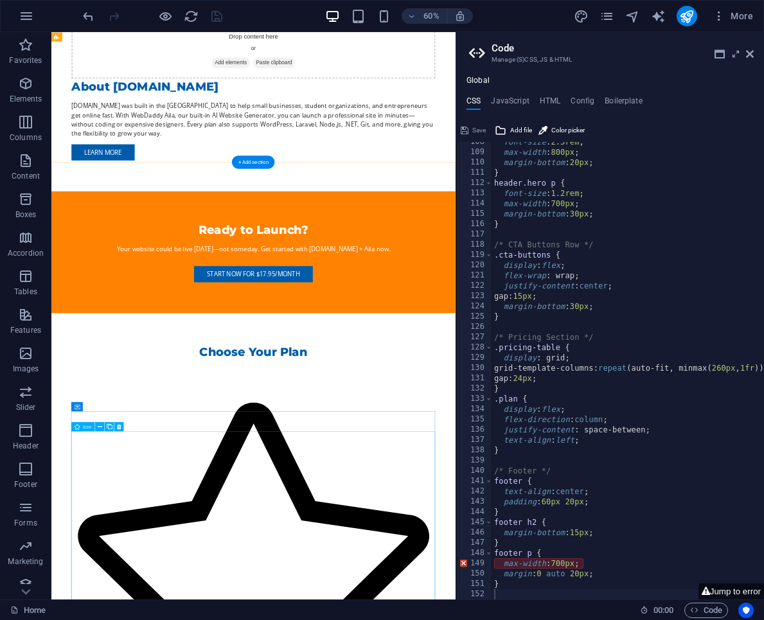
scroll to position [1590, 0]
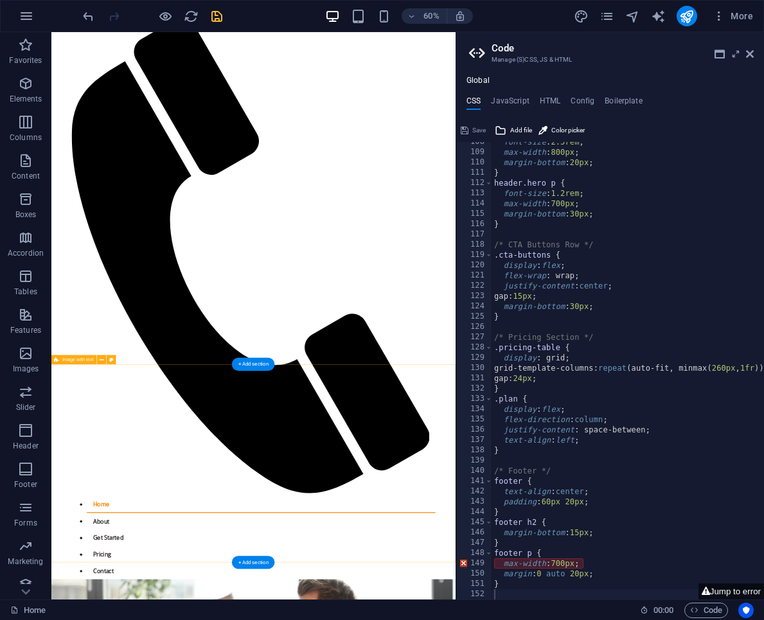
scroll to position [0, 0]
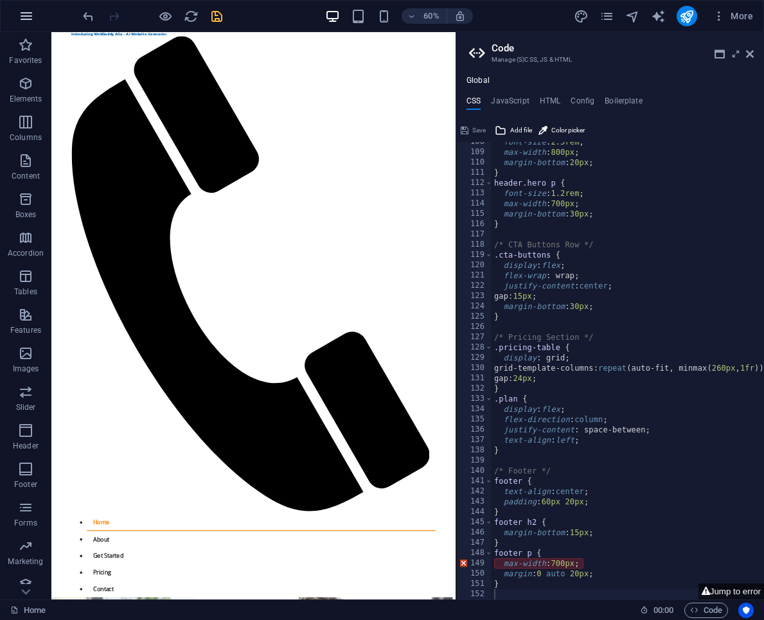
click at [30, 14] on icon "button" at bounding box center [26, 15] width 15 height 15
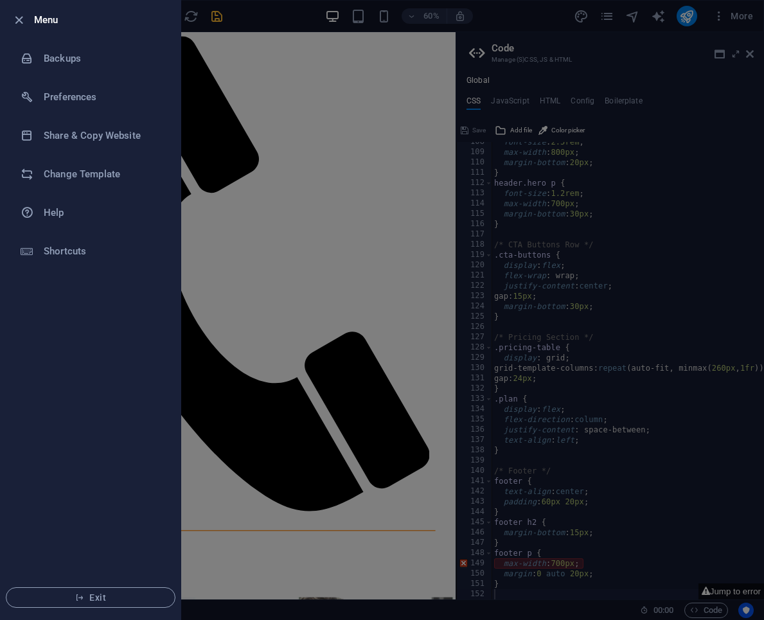
click at [518, 191] on div at bounding box center [382, 310] width 764 height 620
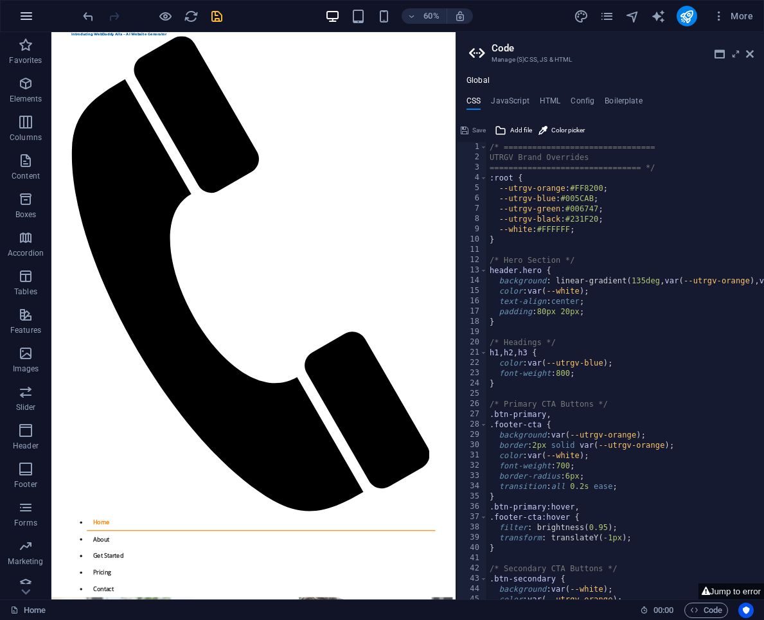
click at [24, 9] on icon "button" at bounding box center [26, 15] width 15 height 15
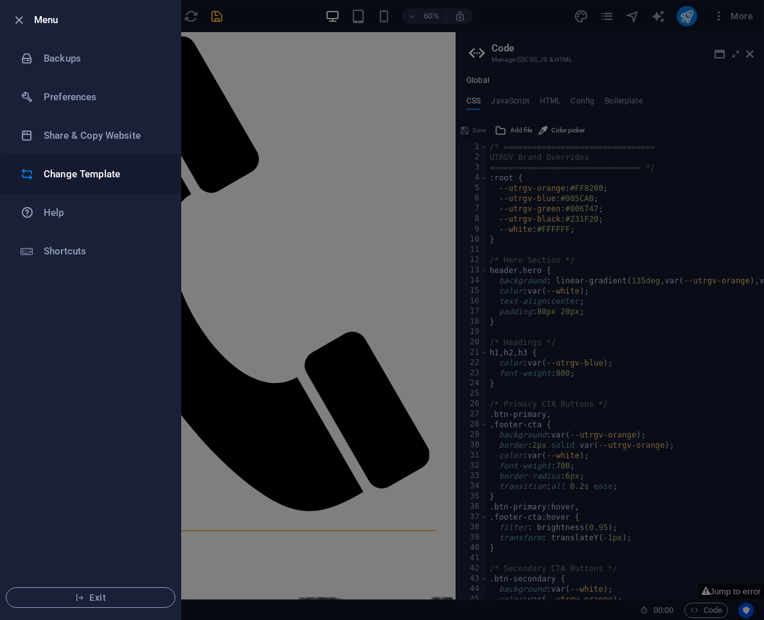
click at [54, 179] on h6 "Change Template" at bounding box center [103, 173] width 119 height 15
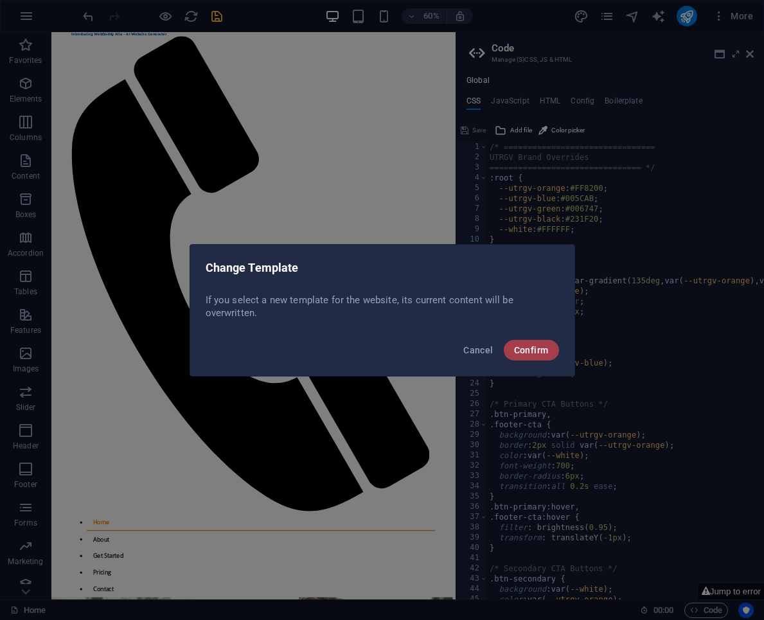
click at [550, 351] on button "Confirm" at bounding box center [531, 350] width 55 height 21
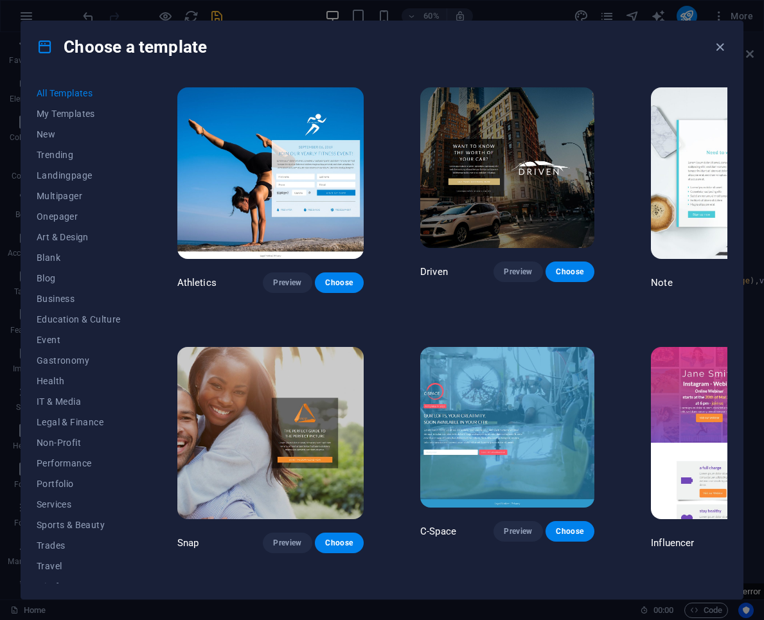
scroll to position [13110, 0]
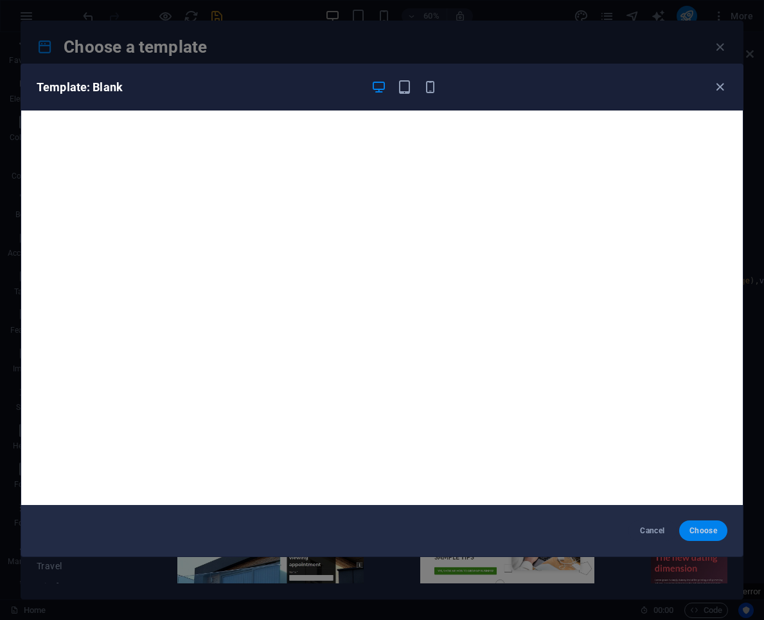
click at [713, 531] on span "Choose" at bounding box center [703, 530] width 28 height 10
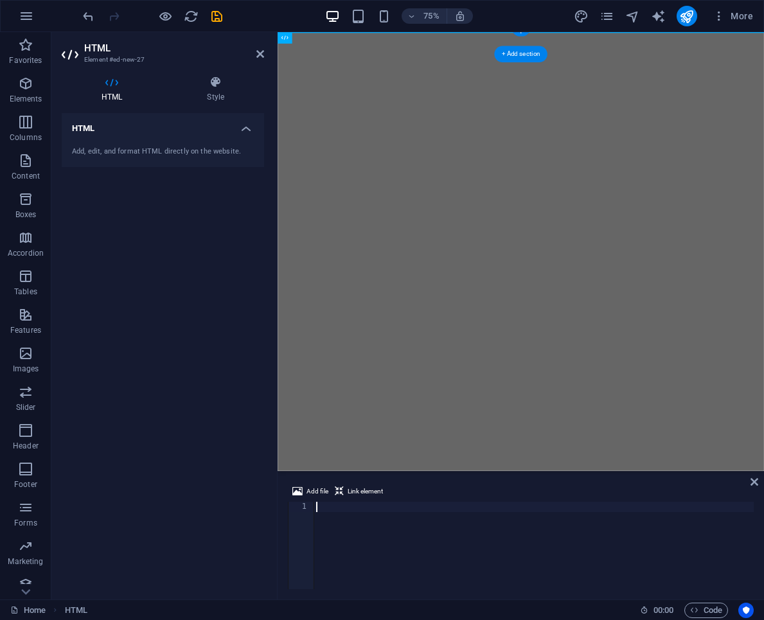
click at [365, 533] on div at bounding box center [533, 556] width 440 height 108
click at [696, 612] on icon "button" at bounding box center [694, 610] width 8 height 8
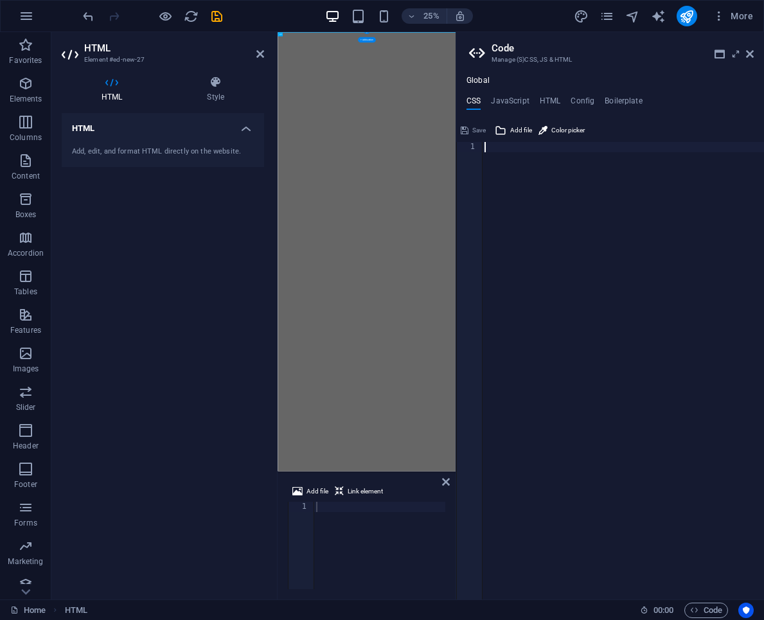
scroll to position [385, 0]
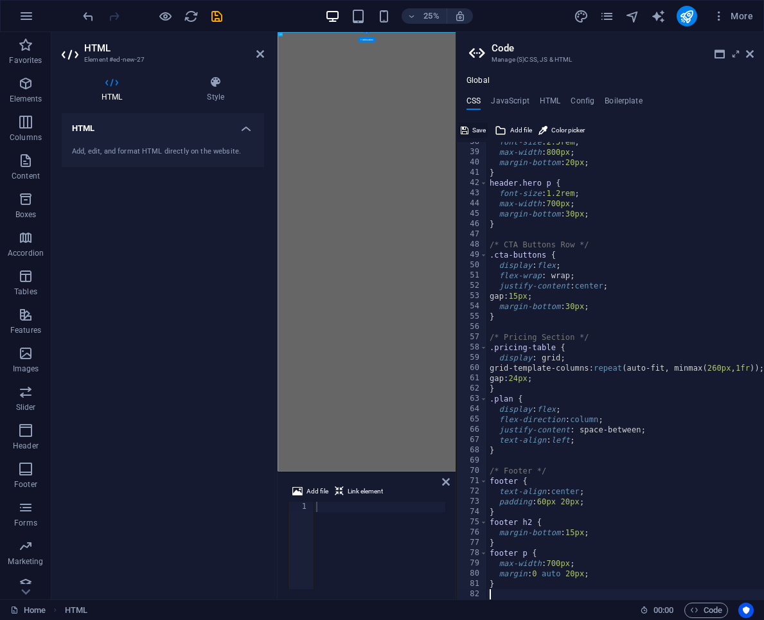
click at [479, 129] on span "Save" at bounding box center [478, 130] width 13 height 15
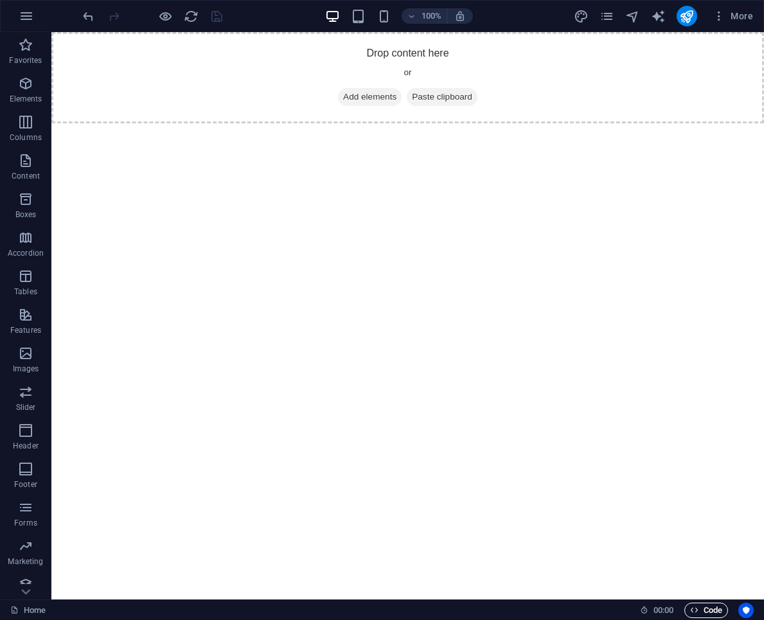
click at [710, 613] on span "Code" at bounding box center [706, 609] width 32 height 15
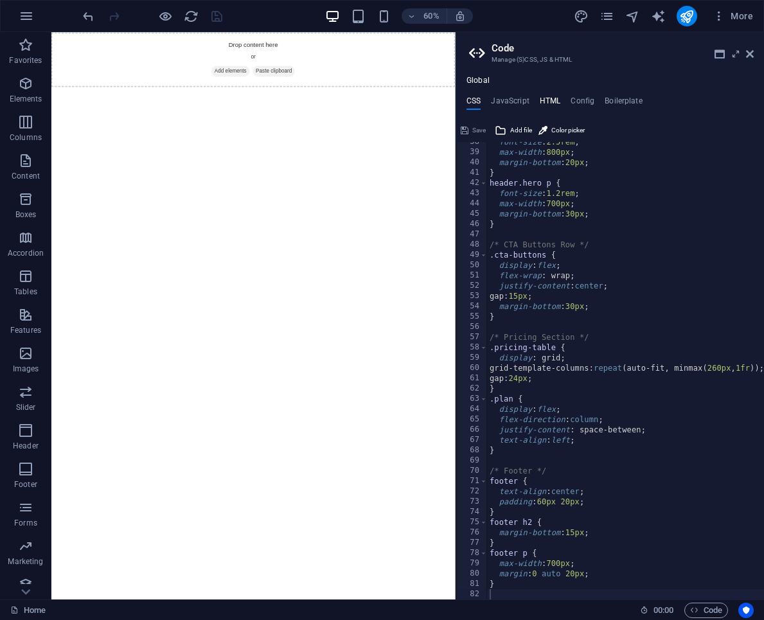
click at [545, 101] on h4 "HTML" at bounding box center [550, 103] width 21 height 14
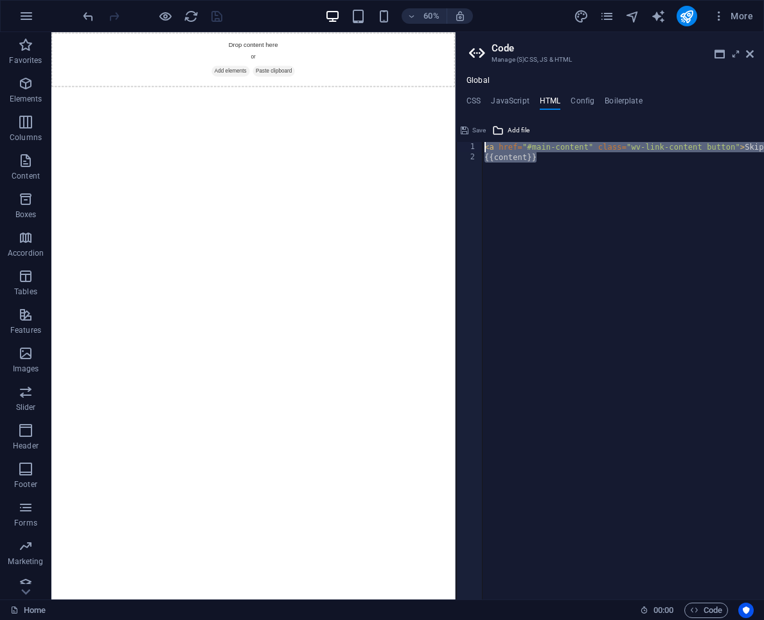
drag, startPoint x: 550, startPoint y: 158, endPoint x: 477, endPoint y: 139, distance: 75.7
click at [477, 139] on div "<a href="#main-content" class="wv-link-content button">Skip to main content</a>…" at bounding box center [610, 359] width 308 height 479
type textarea "<a href="#main-content" class="wv-link-content button">Skip to main content</a>…"
paste textarea
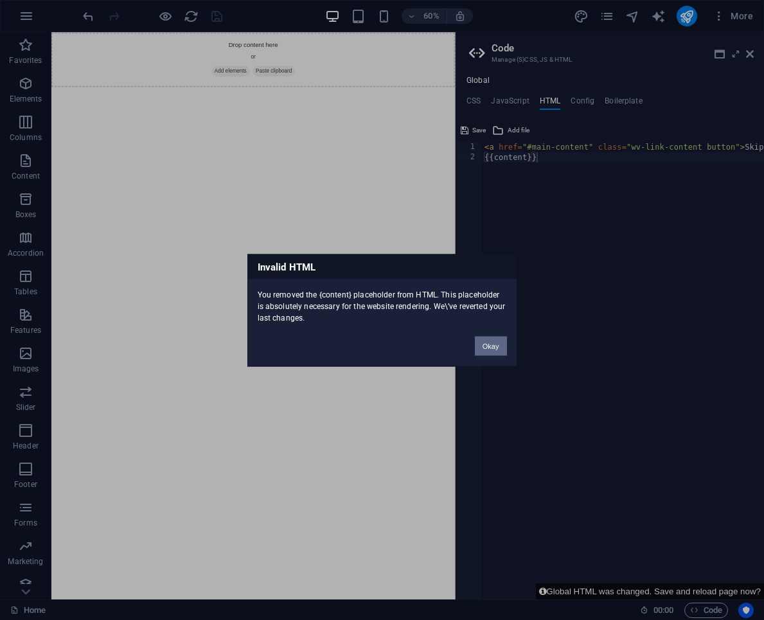
click at [491, 342] on button "Okay" at bounding box center [491, 345] width 32 height 19
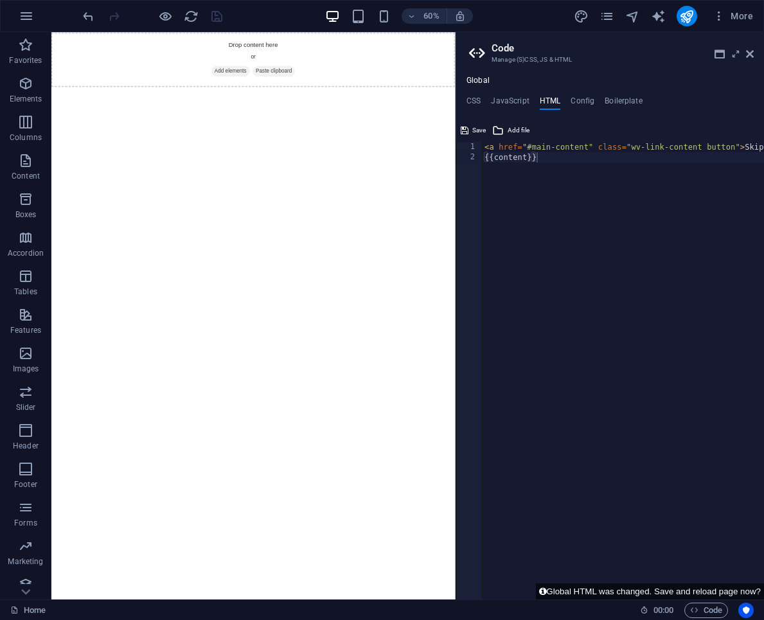
type textarea "{{content}}"
click at [575, 174] on div "< a href = "#main-content" class = "wv-link-content button" > Skip to main cont…" at bounding box center [671, 381] width 378 height 478
paste textarea
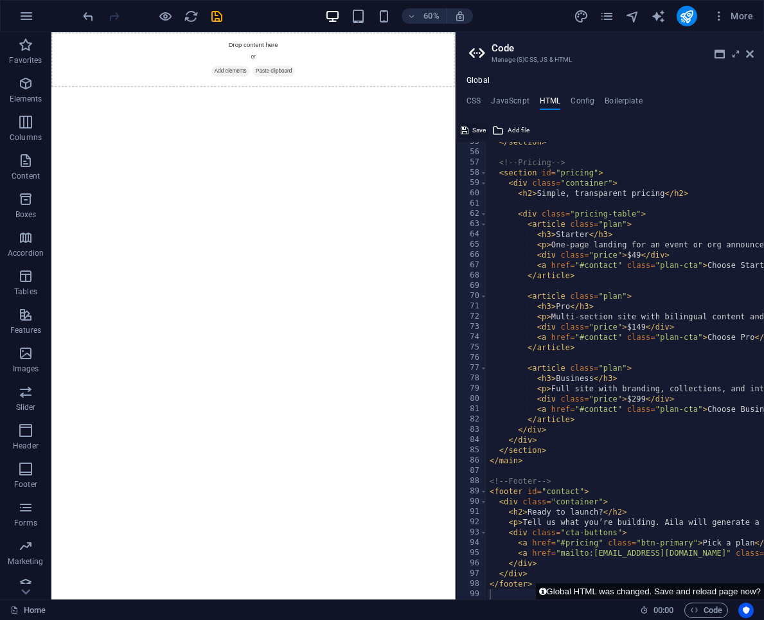
click at [477, 132] on span "Save" at bounding box center [478, 130] width 13 height 15
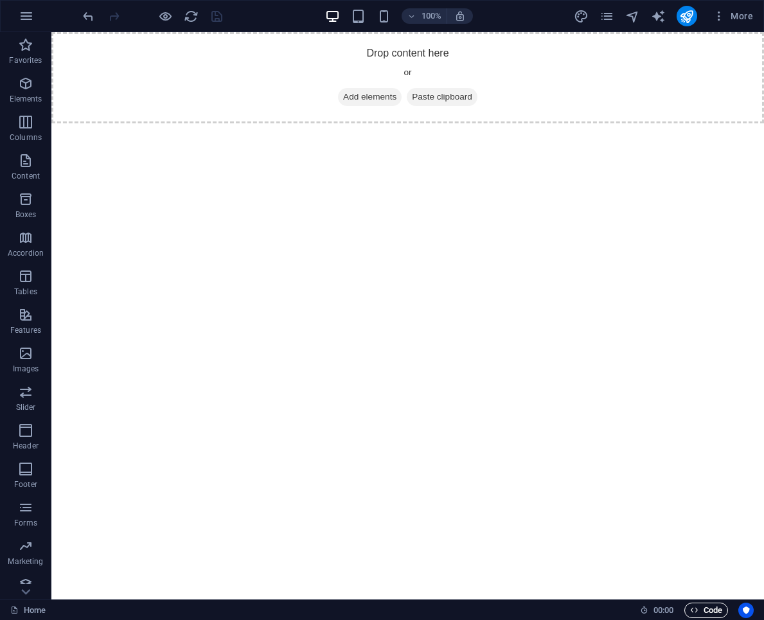
click at [712, 611] on span "Code" at bounding box center [706, 609] width 32 height 15
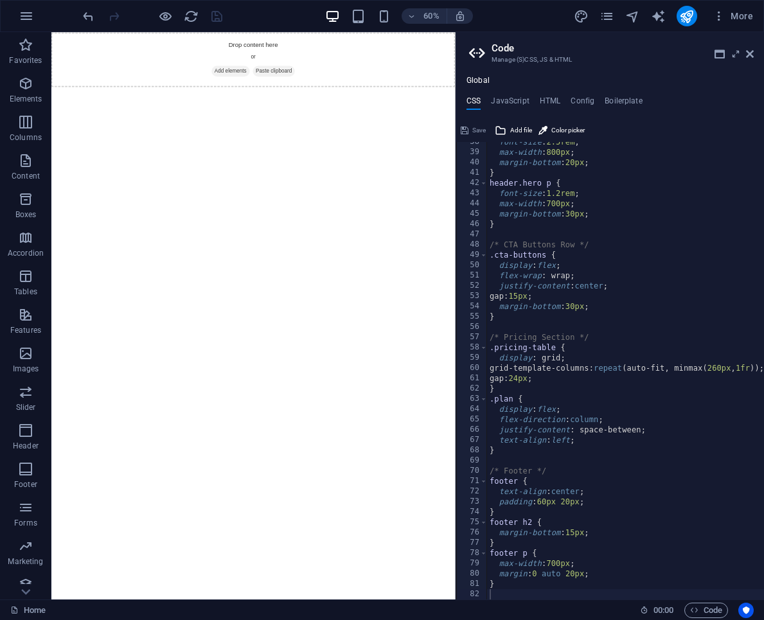
click at [556, 91] on div "Global CSS JavaScript HTML Config Boilerplate 38 39 40 41 42 43 44 45 46 47 48 …" at bounding box center [610, 337] width 308 height 523
click at [556, 95] on div "Global CSS JavaScript HTML Config Boilerplate 38 39 40 41 42 43 44 45 46 47 48 …" at bounding box center [610, 337] width 308 height 523
click at [556, 98] on h4 "HTML" at bounding box center [550, 103] width 21 height 14
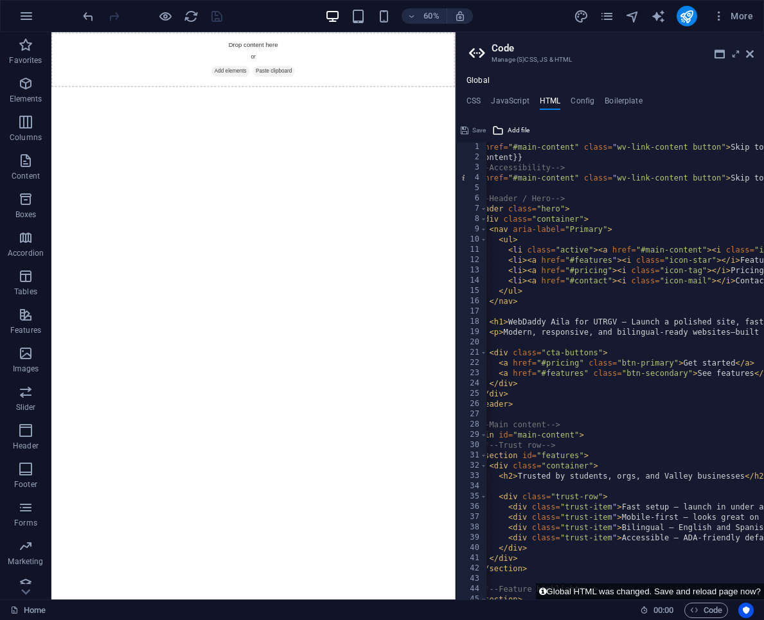
scroll to position [0, 19]
click at [480, 100] on h4 "CSS" at bounding box center [473, 103] width 14 height 14
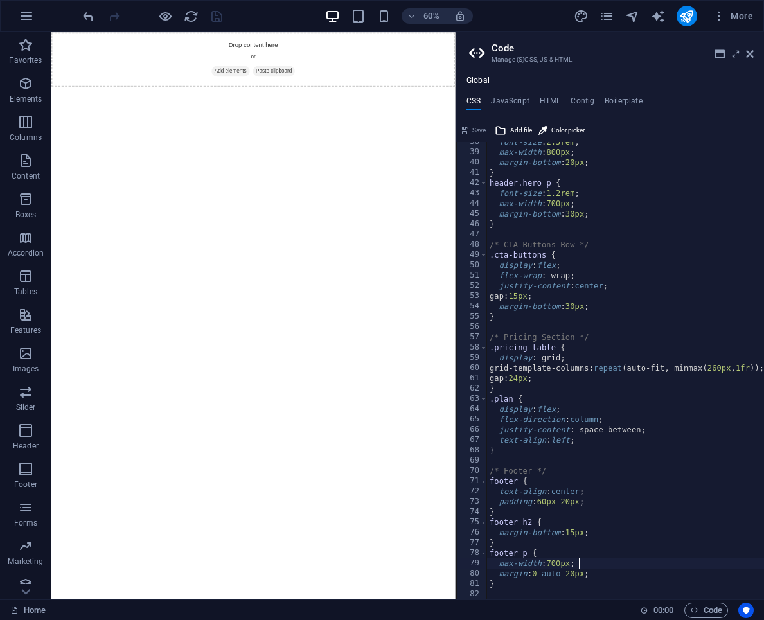
click at [597, 559] on div "font-size : 2.5rem ; max-width : 800px ; margin-bottom : 20px ; } header.hero p…" at bounding box center [635, 376] width 297 height 478
click at [619, 471] on div "font-size : 2.5rem ; max-width : 800px ; margin-bottom : 20px ; } header.hero p…" at bounding box center [635, 376] width 297 height 478
type textarea "}"
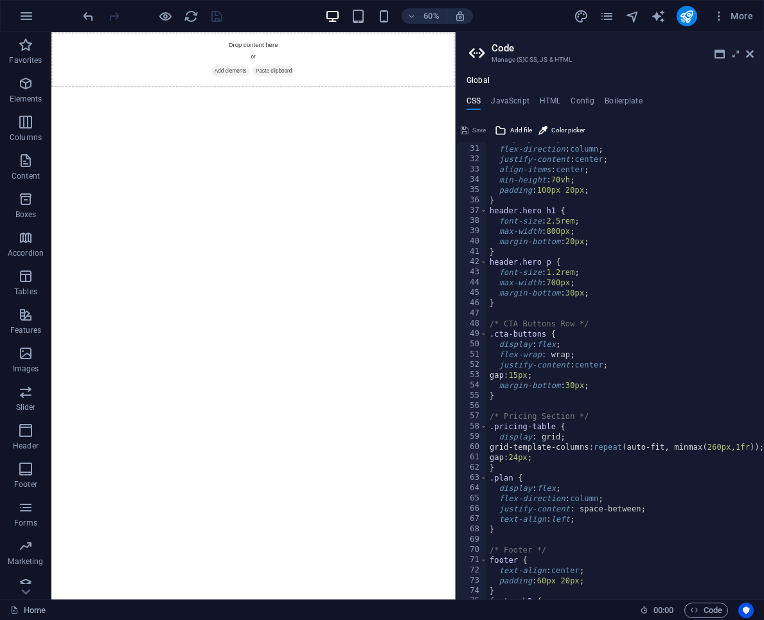
scroll to position [0, 0]
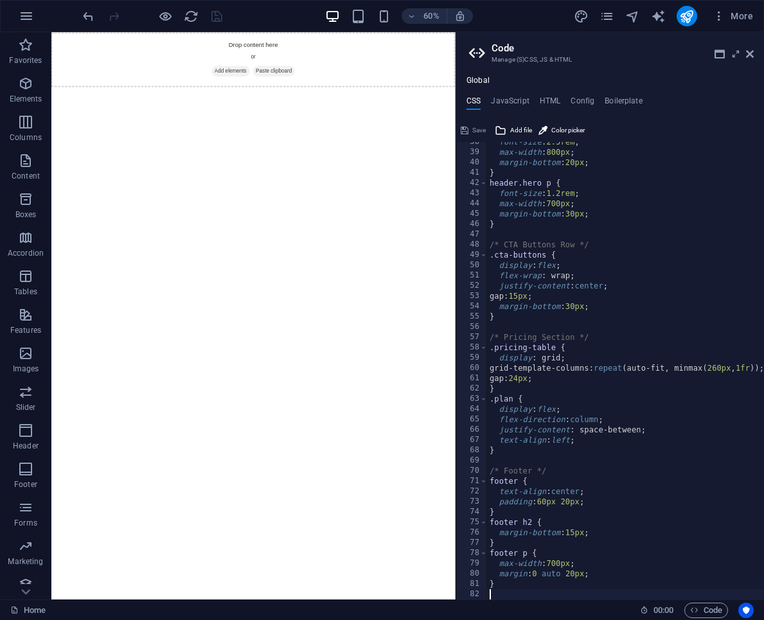
click at [602, 573] on div "font-size : 2.5rem ; max-width : 800px ; margin-bottom : 20px ; } header.hero p…" at bounding box center [635, 376] width 297 height 478
type textarea "}"
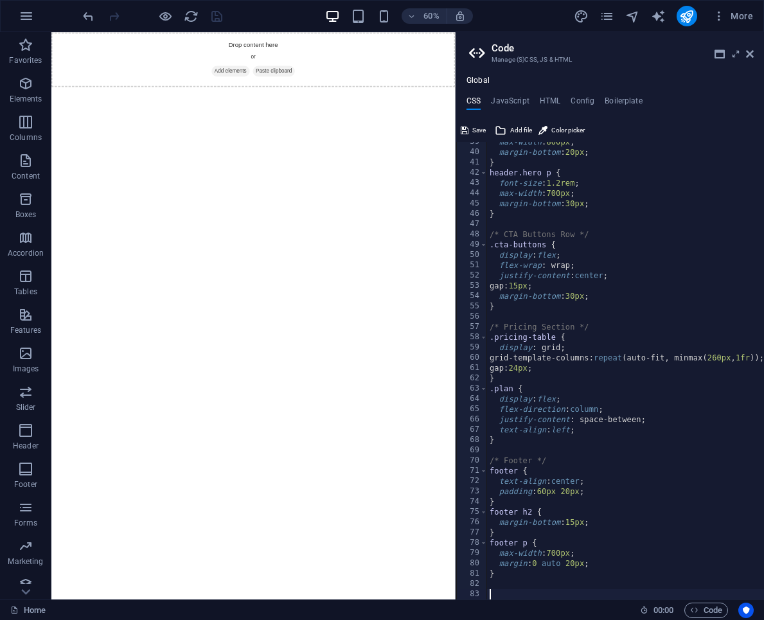
scroll to position [1043, 0]
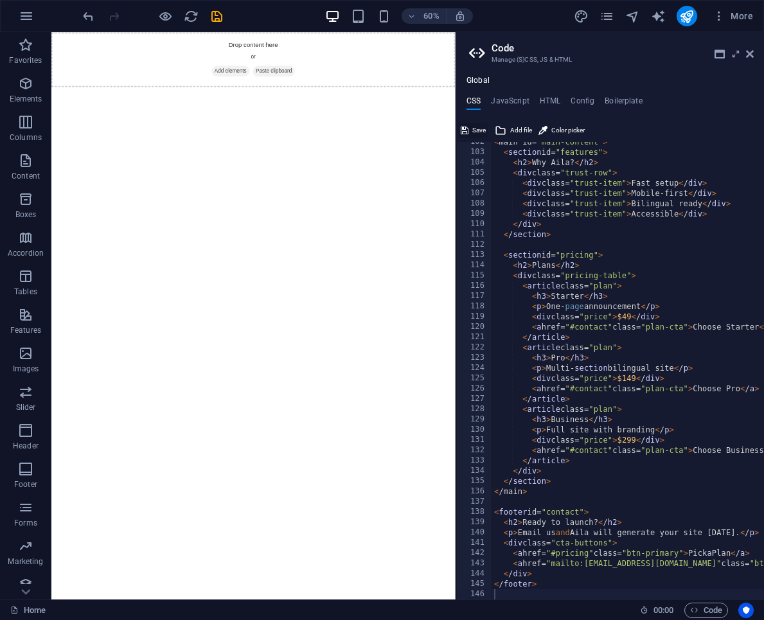
click at [470, 133] on button "Save" at bounding box center [473, 130] width 29 height 15
click at [560, 104] on ul "CSS JavaScript HTML Config Boilerplate" at bounding box center [610, 103] width 308 height 14
click at [552, 104] on h4 "HTML" at bounding box center [550, 103] width 21 height 14
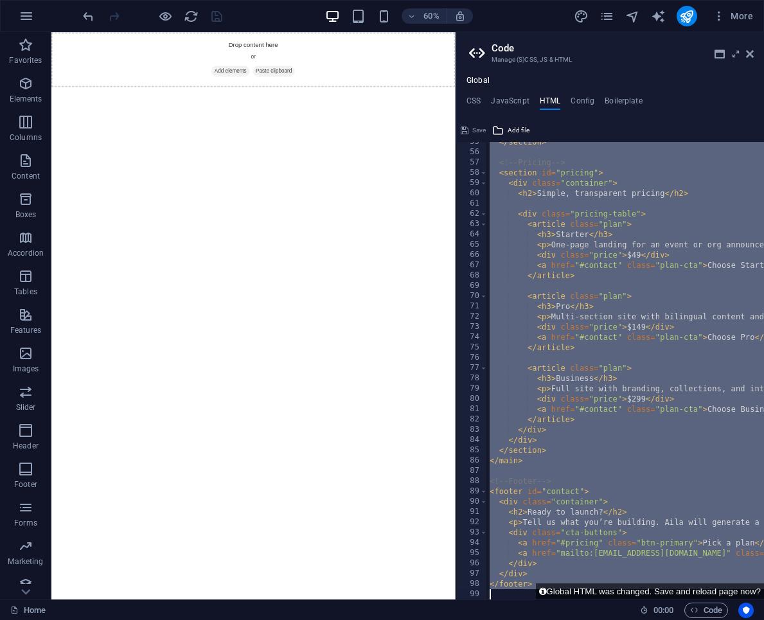
scroll to position [560, 0]
drag, startPoint x: 489, startPoint y: 149, endPoint x: 490, endPoint y: 622, distance: 472.7
click at [490, 619] on html "Introducing WebDaddy Aila – AI Website Generator Home Favorites Elements Column…" at bounding box center [382, 310] width 764 height 620
paste textarea "<h3>Starter</h3>"
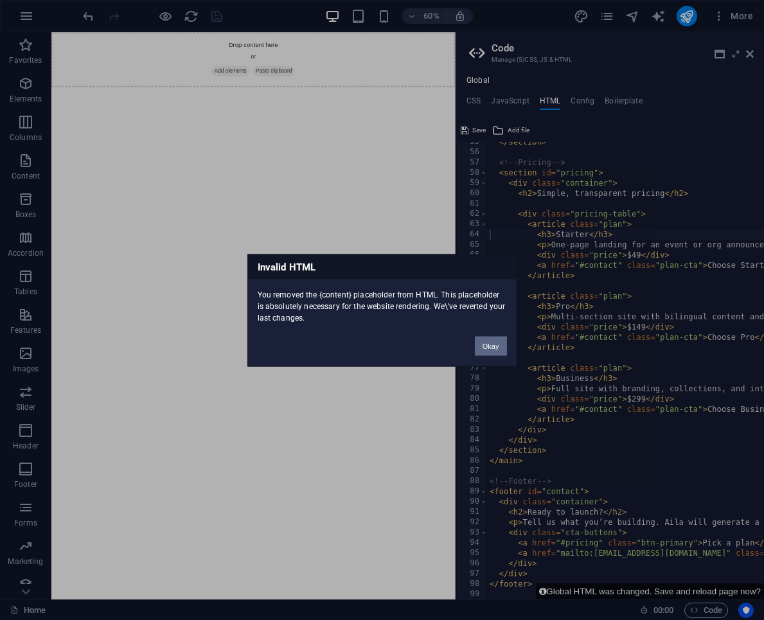
click at [494, 345] on button "Okay" at bounding box center [491, 345] width 32 height 19
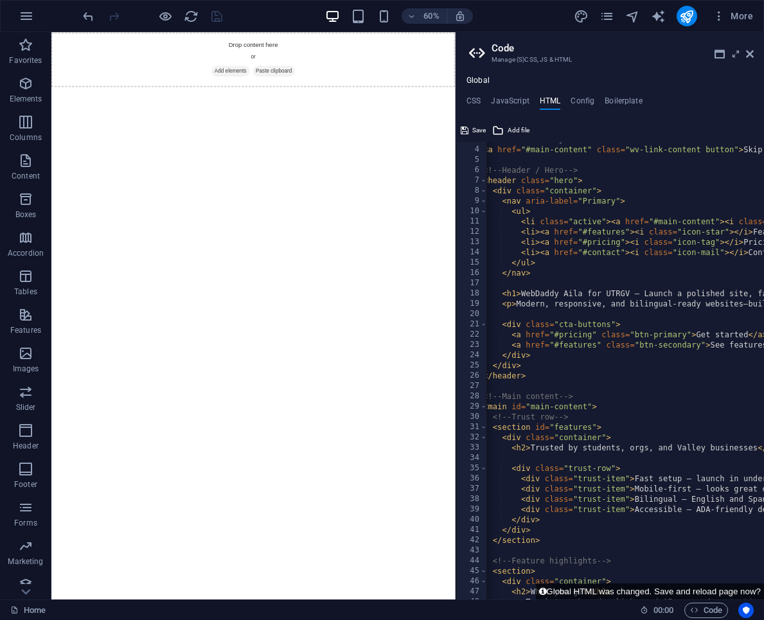
scroll to position [0, 6]
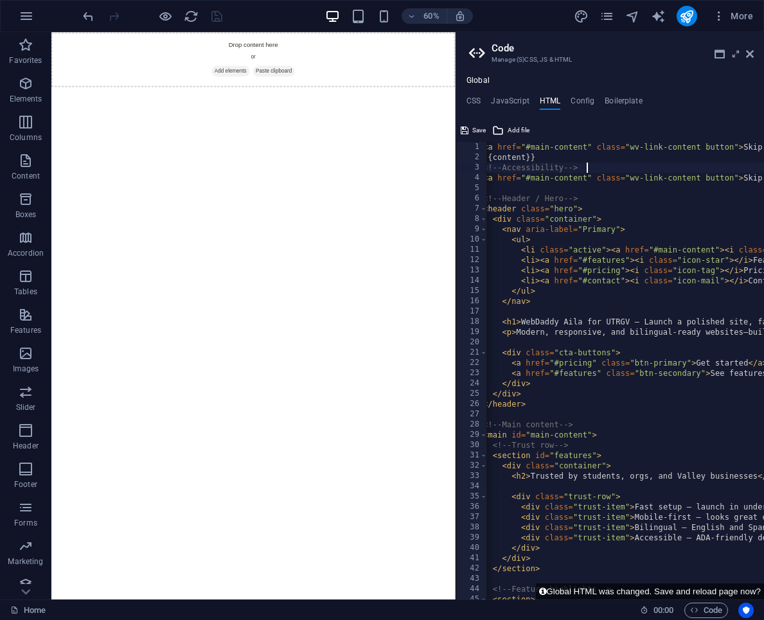
click at [593, 166] on div "< a href = "#main-content" class = "wv-link-content button" > Skip to main cont…" at bounding box center [760, 381] width 561 height 478
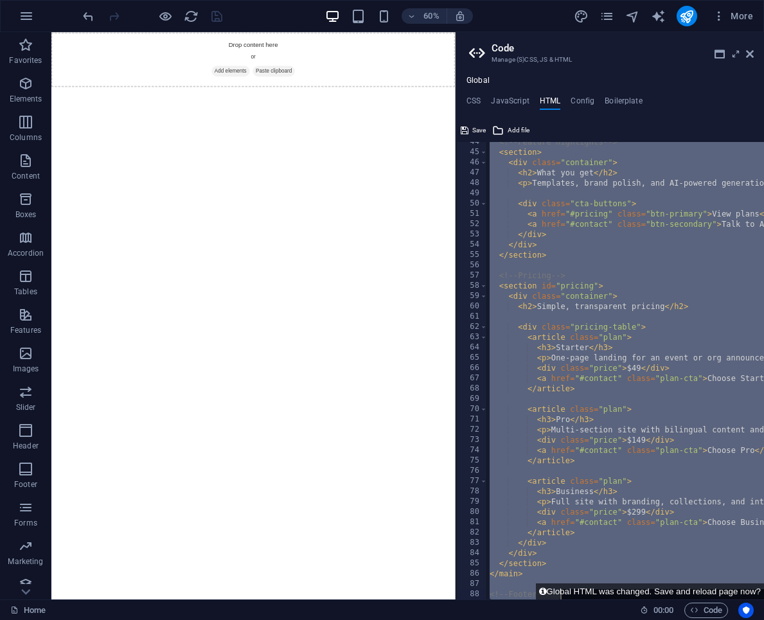
scroll to position [560, 0]
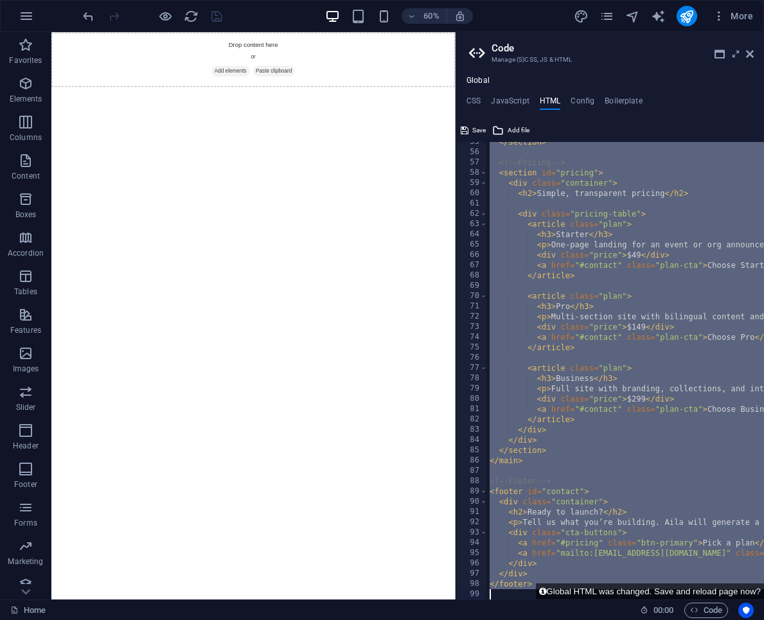
drag, startPoint x: 603, startPoint y: 167, endPoint x: 578, endPoint y: 611, distance: 445.2
click at [578, 599] on div "Home Favorites Elements Columns Content Boxes Accordion Tables Features Images …" at bounding box center [382, 315] width 764 height 567
type textarea "</footer>"
paste textarea
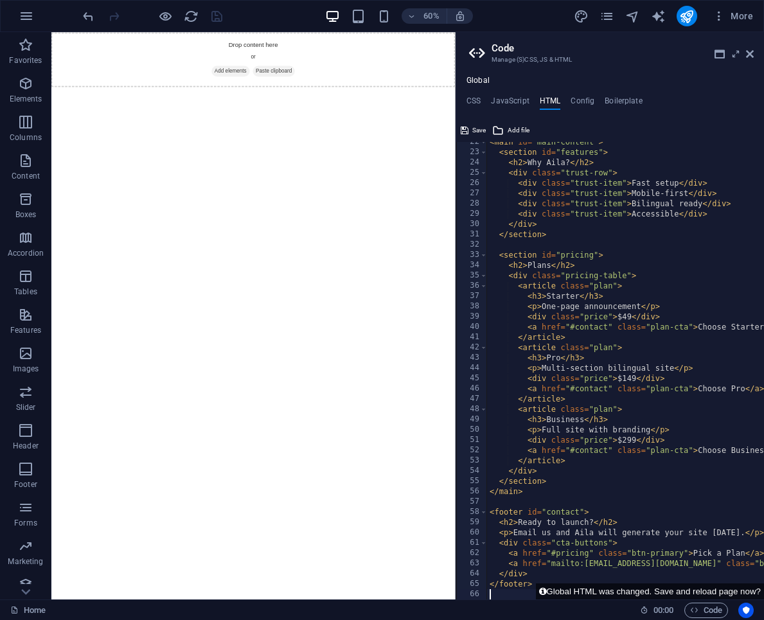
scroll to position [221, 0]
click at [472, 131] on span "Save" at bounding box center [478, 130] width 13 height 15
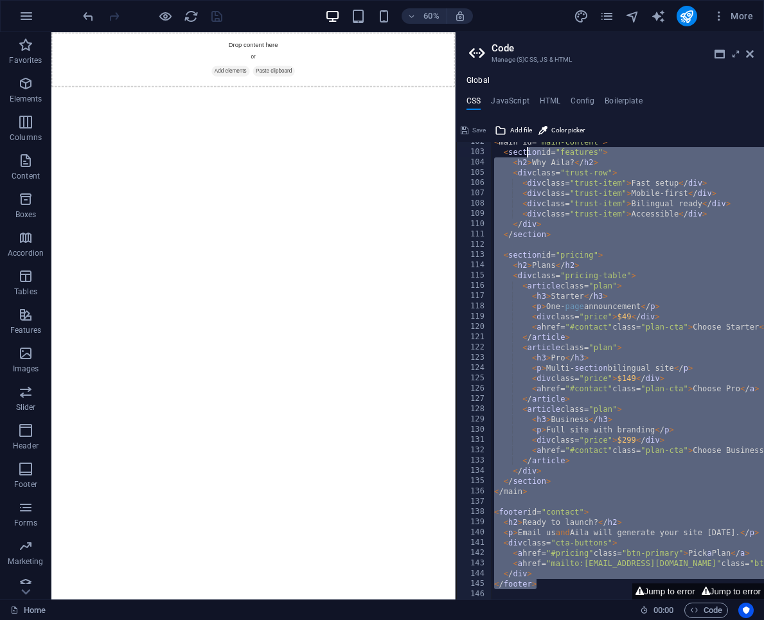
scroll to position [0, 0]
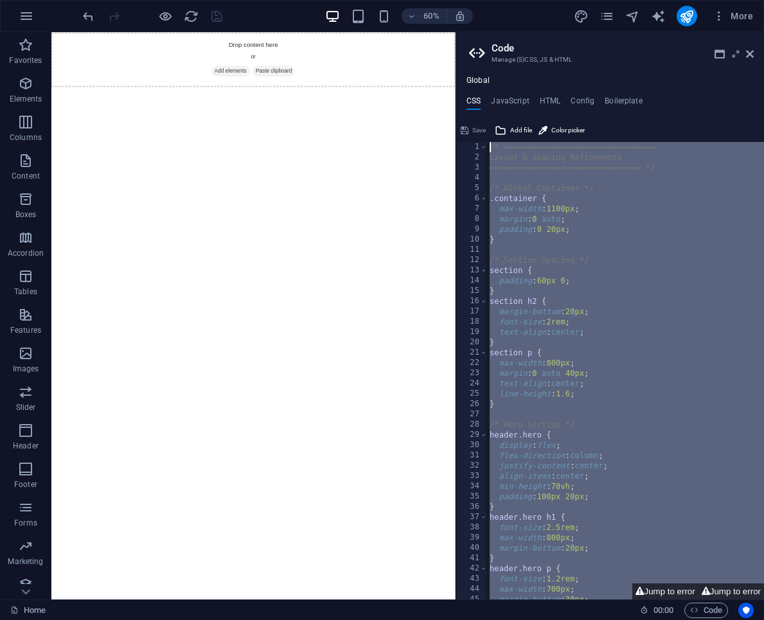
drag, startPoint x: 540, startPoint y: 585, endPoint x: 577, endPoint y: 39, distance: 547.9
click at [577, 39] on aside "Code Manage (S)CSS, JS & HTML Global CSS JavaScript HTML Config Boilerplate 1 2…" at bounding box center [609, 315] width 308 height 567
type textarea "/* ================================ Layout & Spacing Refinements"
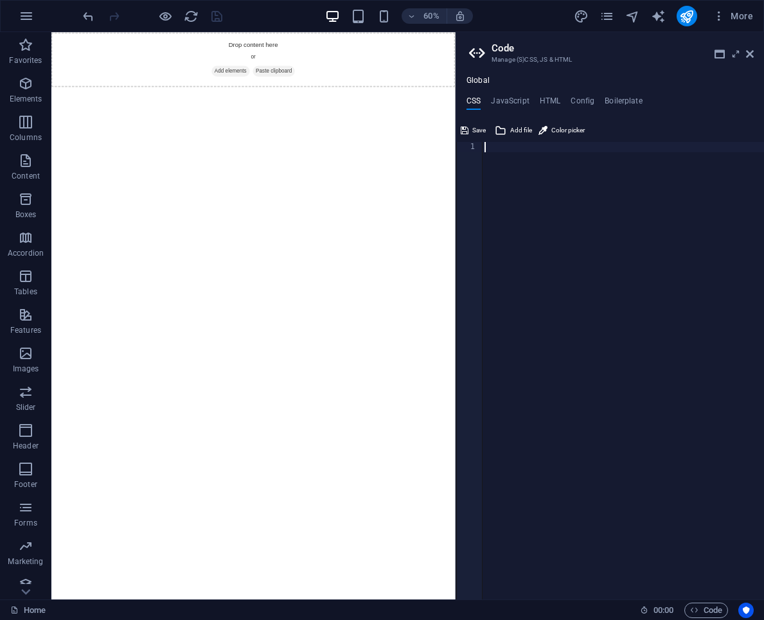
scroll to position [1937, 0]
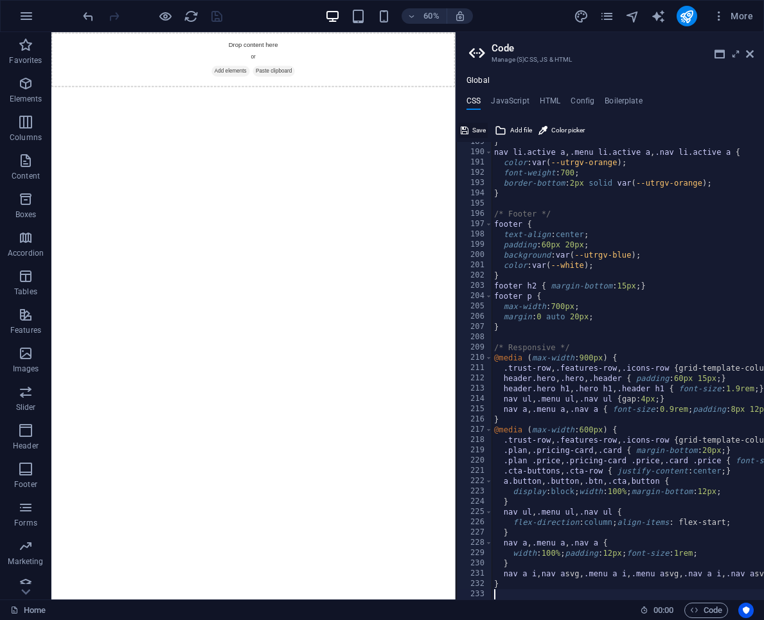
click at [478, 130] on span "Save" at bounding box center [478, 130] width 13 height 15
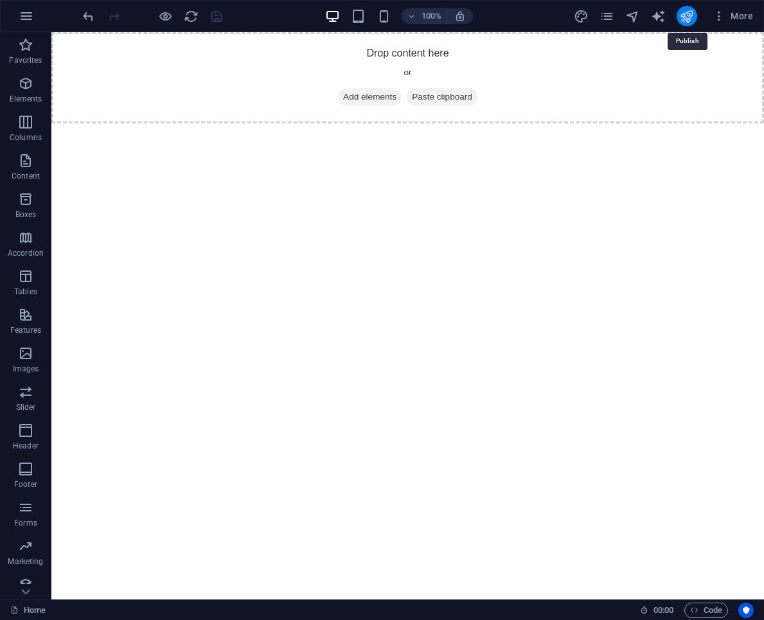
click at [685, 11] on icon "publish" at bounding box center [686, 16] width 15 height 15
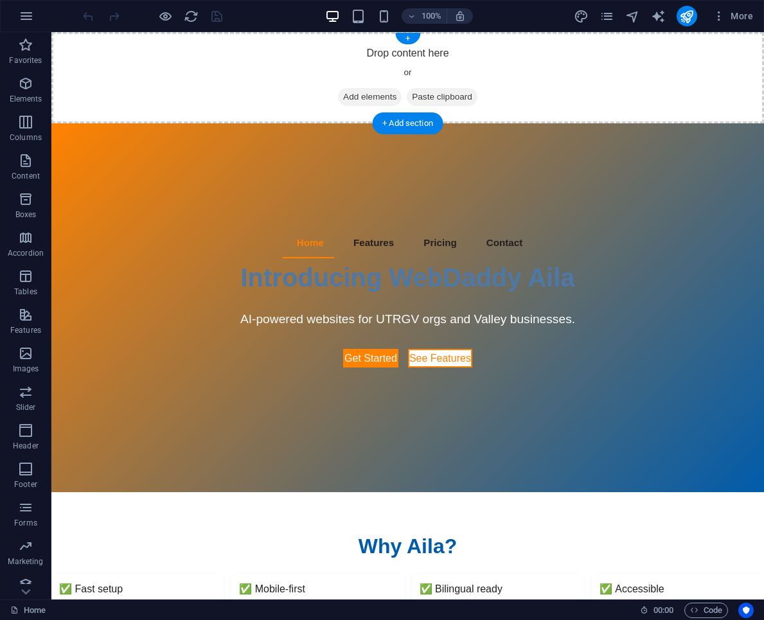
click at [590, 85] on div "Drop content here or Add elements Paste clipboard" at bounding box center [407, 77] width 712 height 91
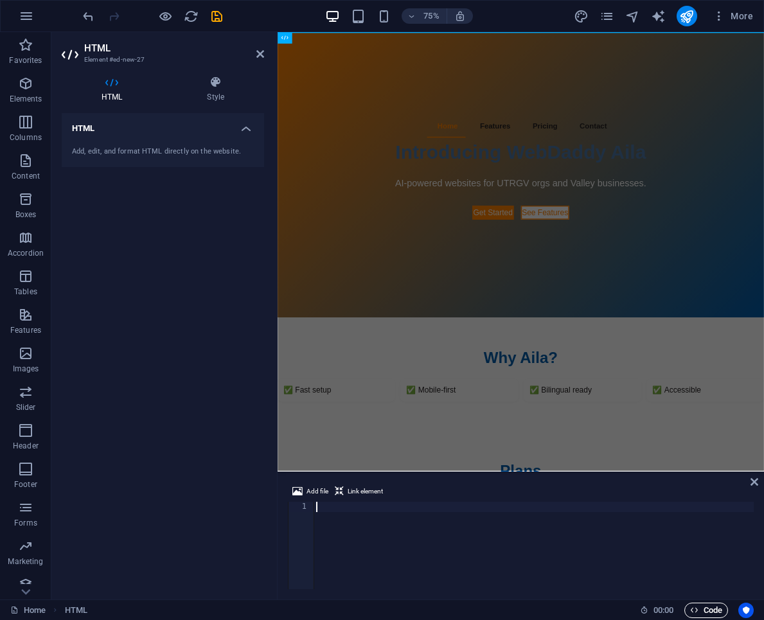
click at [696, 613] on icon "button" at bounding box center [694, 610] width 8 height 8
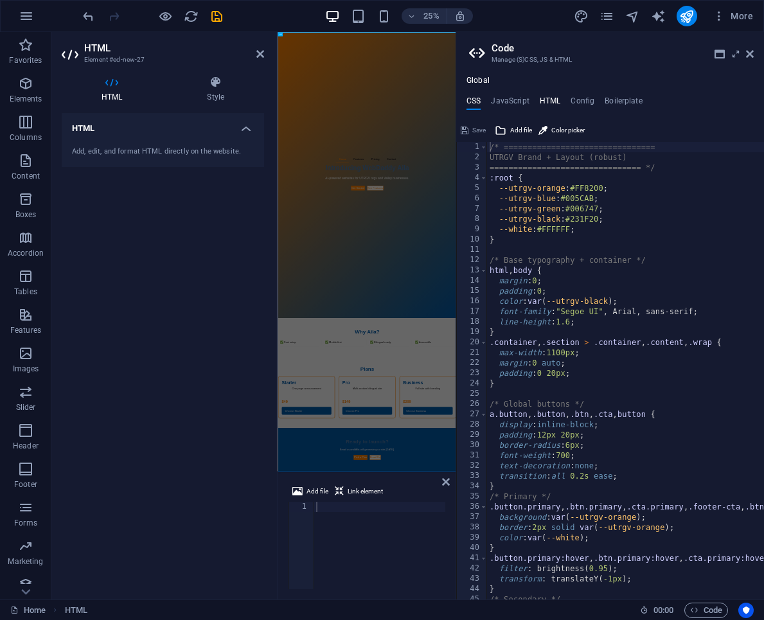
click at [550, 98] on h4 "HTML" at bounding box center [550, 103] width 21 height 14
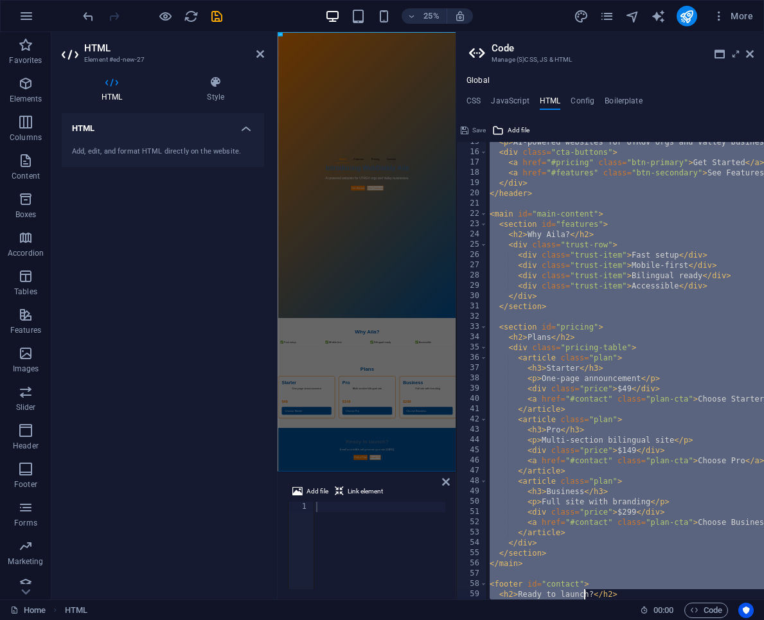
scroll to position [211, 0]
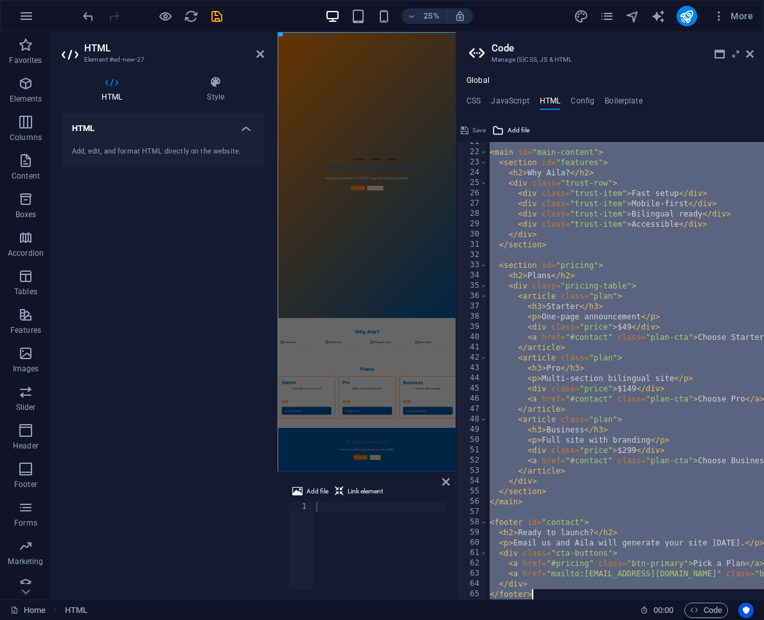
drag, startPoint x: 493, startPoint y: 146, endPoint x: 584, endPoint y: 622, distance: 484.6
click at [584, 619] on html "Introducing WebDaddy Aila – AI Website Generator Home Favorites Elements Column…" at bounding box center [382, 310] width 764 height 620
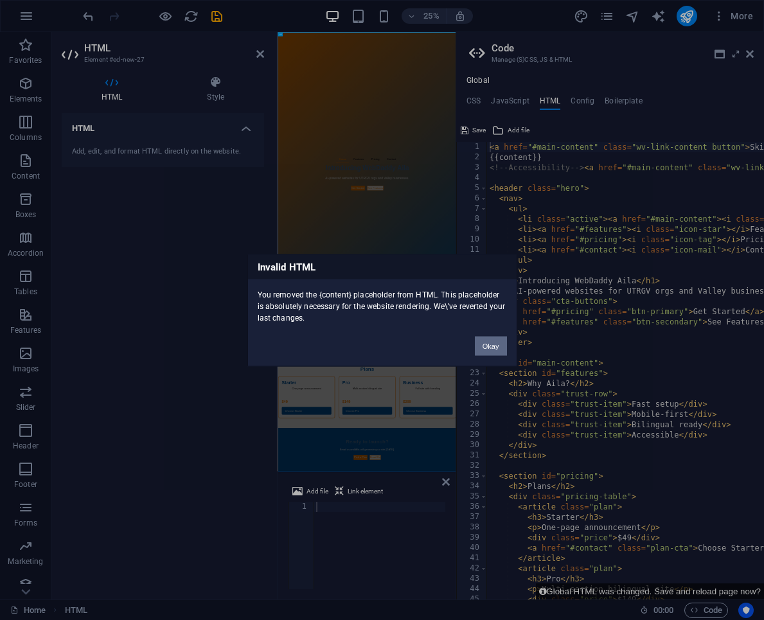
click at [487, 349] on button "Okay" at bounding box center [491, 345] width 32 height 19
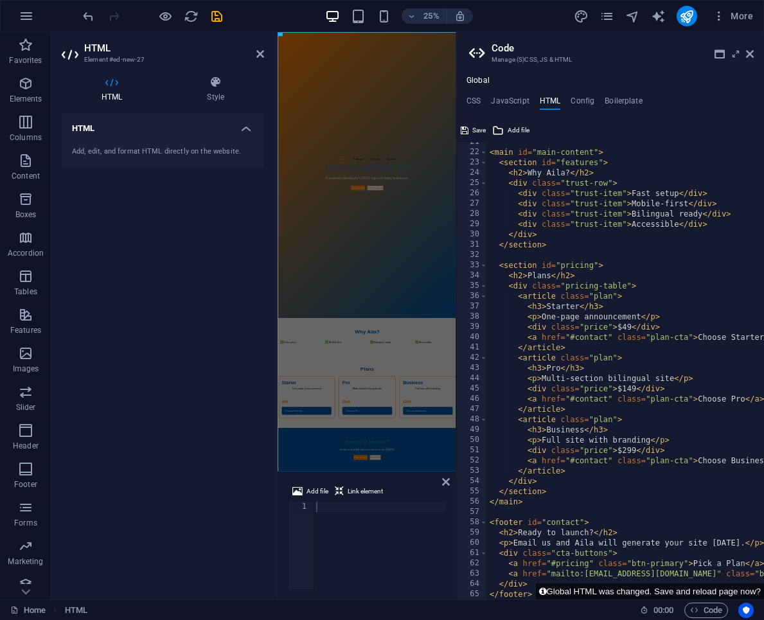
scroll to position [211, 0]
click at [574, 557] on div "< main id = "main-content" > < section id = "features" > < h2 > Why Aila? </ h2…" at bounding box center [727, 376] width 481 height 478
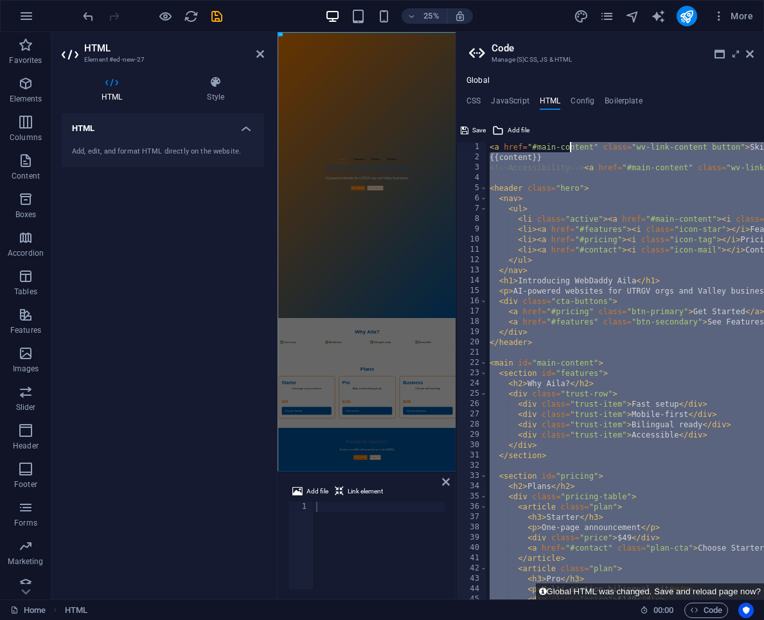
scroll to position [0, 0]
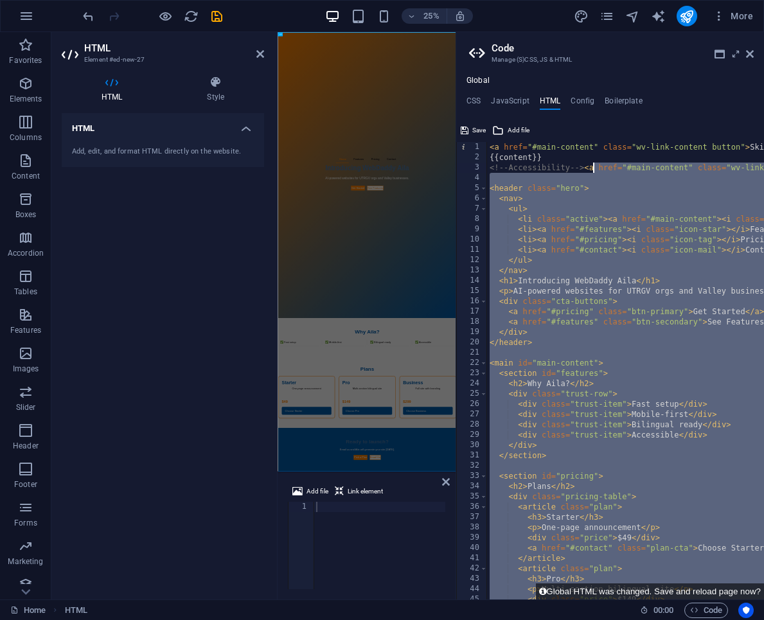
drag, startPoint x: 545, startPoint y: 581, endPoint x: 594, endPoint y: 168, distance: 416.5
click at [594, 168] on div "< a href = "#main-content" class = "wv-link-content button" > Skip to main cont…" at bounding box center [727, 381] width 481 height 478
type textarea "<!-- Accessibility --><a href="#main-content" class="wv-link-content button">Sk…"
paste textarea
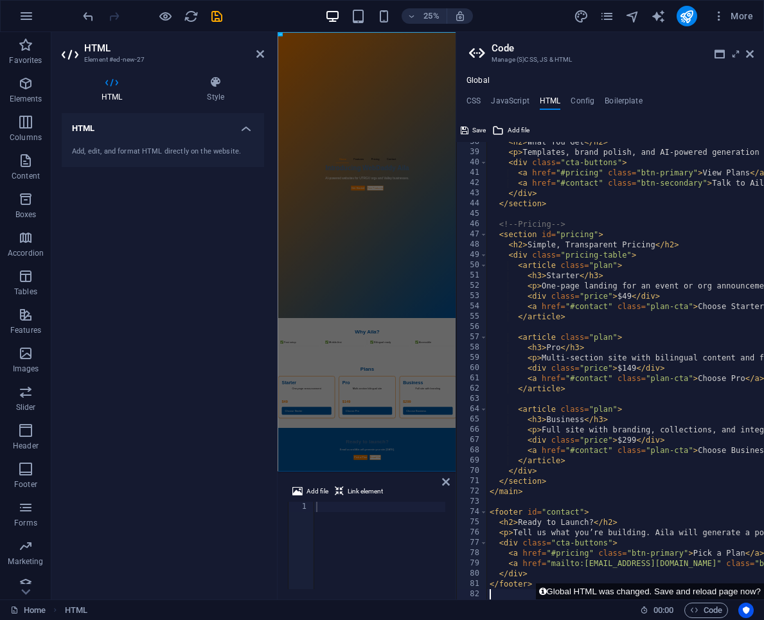
scroll to position [396, 0]
type textarea "</footer></footer>"
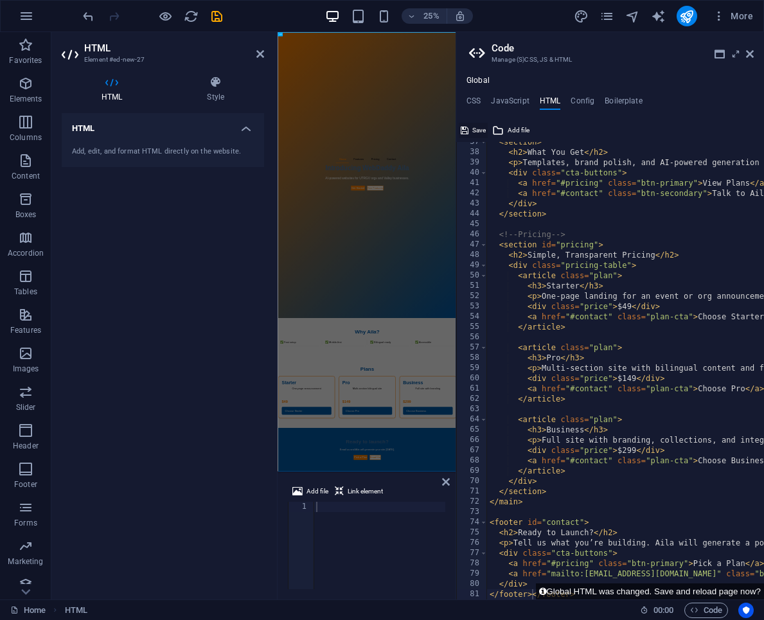
click at [475, 128] on span "Save" at bounding box center [478, 130] width 13 height 15
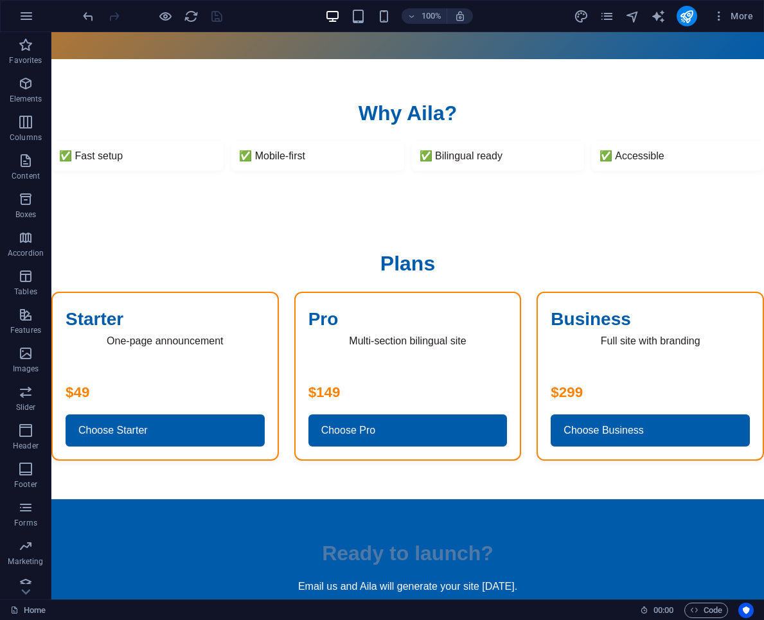
scroll to position [434, 0]
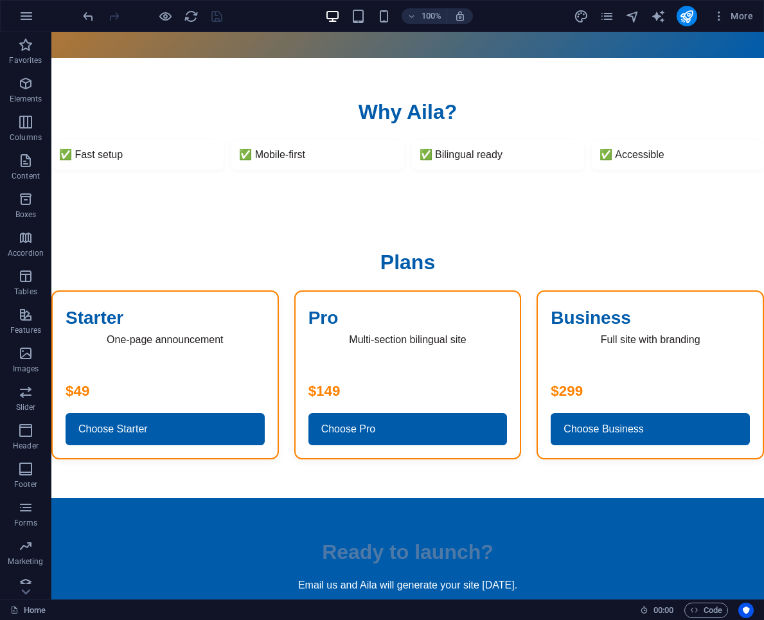
click at [563, 316] on h3 "Business" at bounding box center [649, 317] width 199 height 27
click at [568, 317] on h3 "Business" at bounding box center [649, 317] width 199 height 27
click at [590, 319] on h3 "Business" at bounding box center [649, 317] width 199 height 27
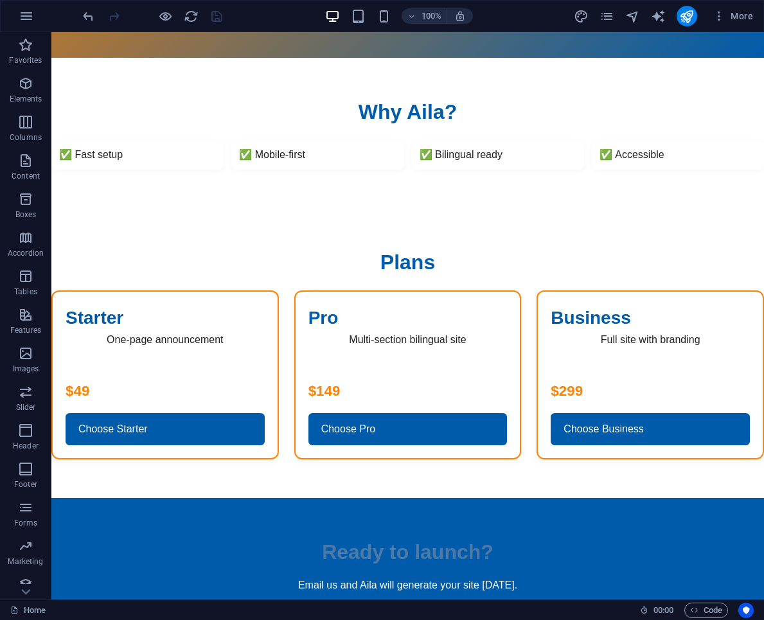
click at [179, 326] on h3 "Starter" at bounding box center [165, 317] width 199 height 27
click at [194, 348] on article "Starter One‑page announcement $49 Choose Starter" at bounding box center [164, 374] width 227 height 169
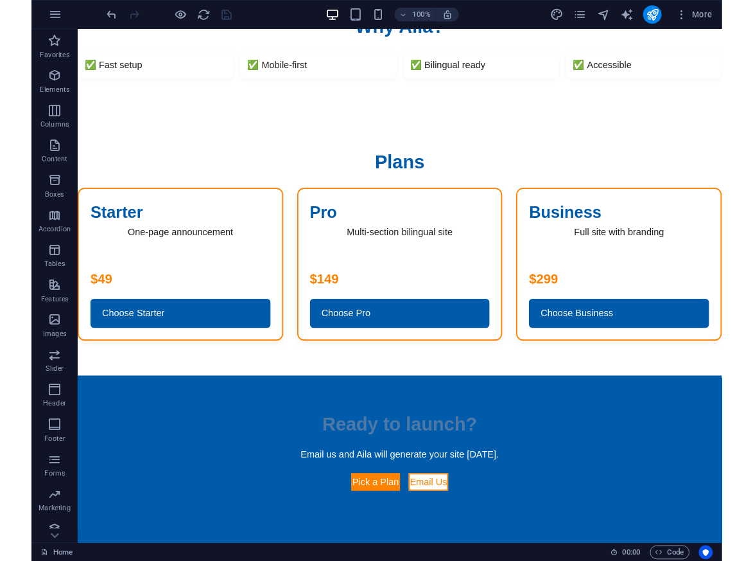
scroll to position [479, 0]
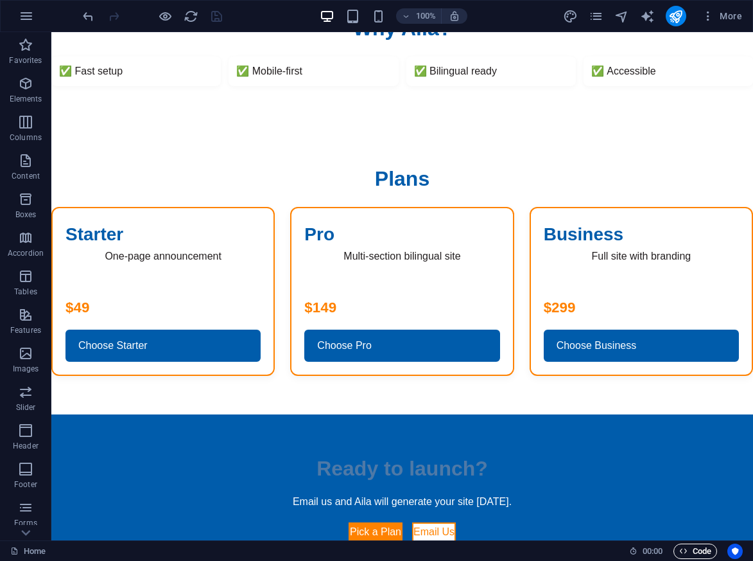
click at [696, 547] on span "Code" at bounding box center [696, 550] width 32 height 15
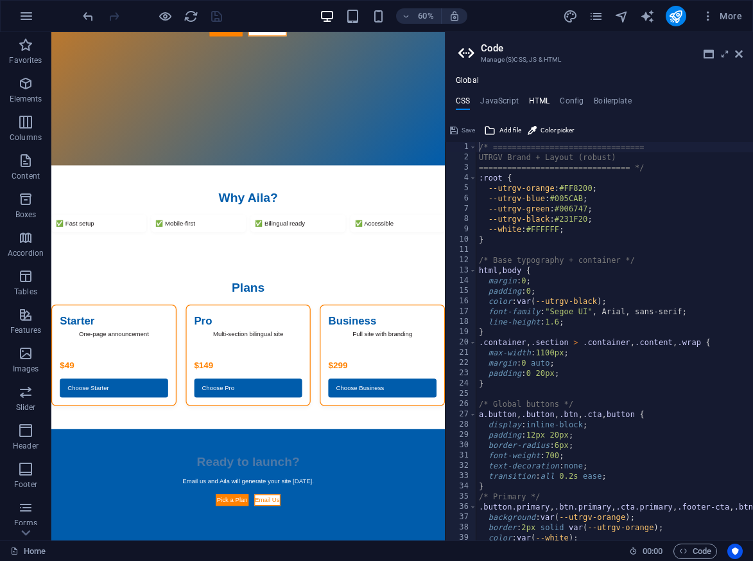
click at [536, 99] on h4 "HTML" at bounding box center [539, 103] width 21 height 14
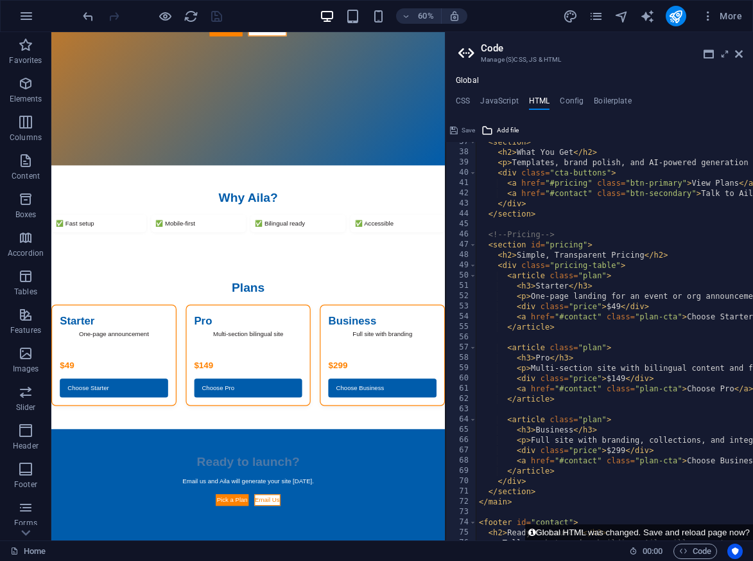
scroll to position [0, 0]
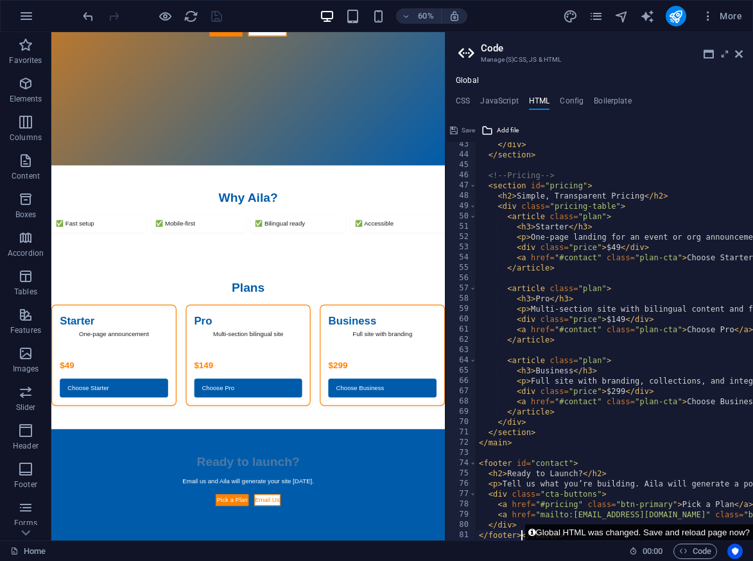
click at [525, 527] on button "Global HTML was changed. Save and reload page now?" at bounding box center [639, 532] width 228 height 16
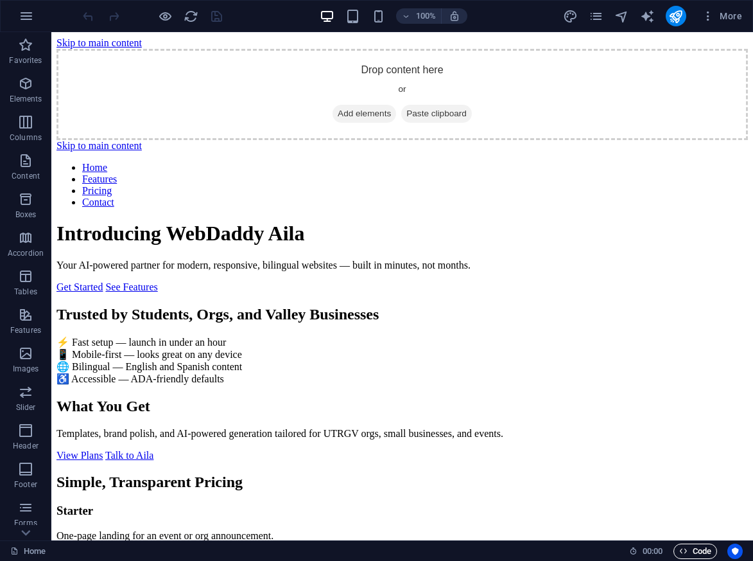
click at [693, 547] on span "Code" at bounding box center [696, 550] width 32 height 15
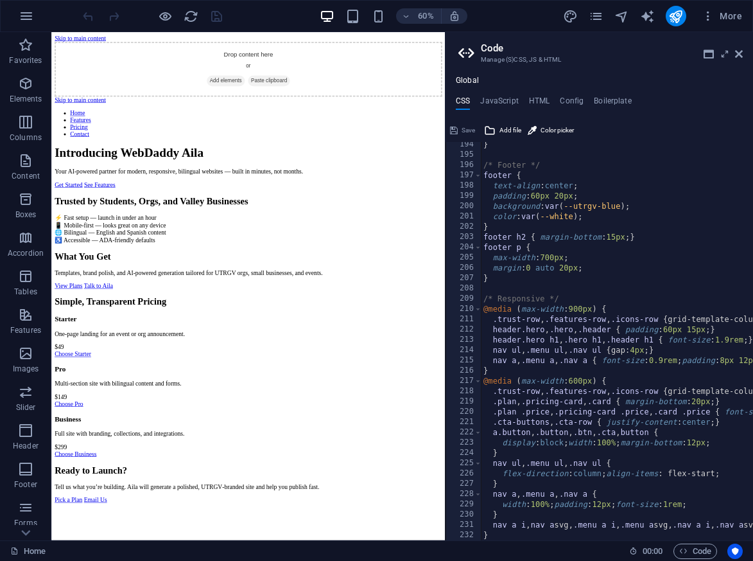
scroll to position [1986, 0]
click at [542, 101] on h4 "HTML" at bounding box center [539, 103] width 21 height 14
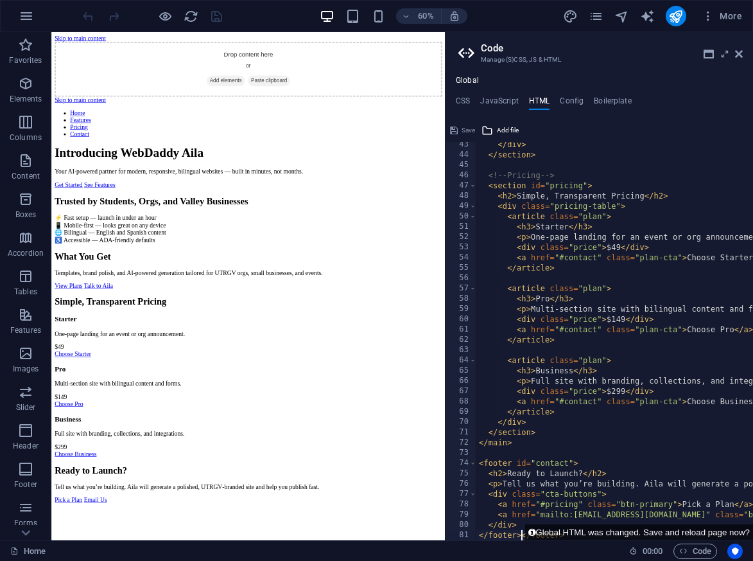
click at [626, 514] on div "</ div > </ section > <!-- Pricing --> < section id = "pricing" > < h2 > Simple…" at bounding box center [753, 348] width 552 height 419
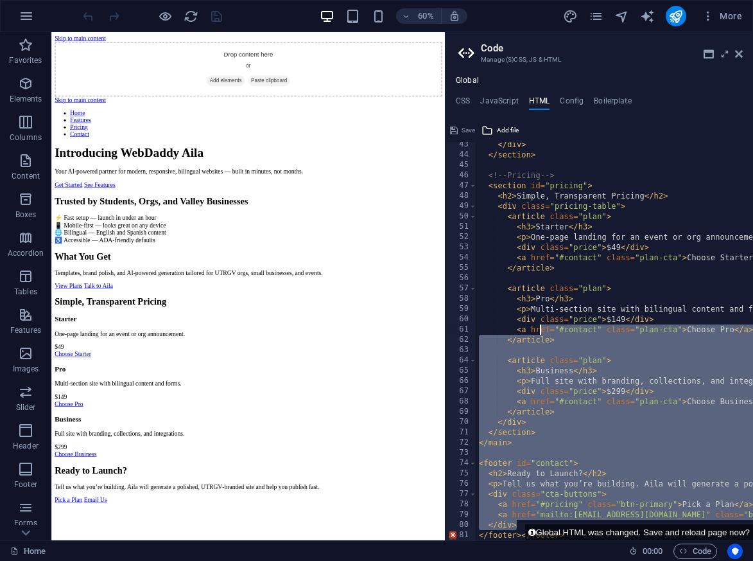
scroll to position [0, 0]
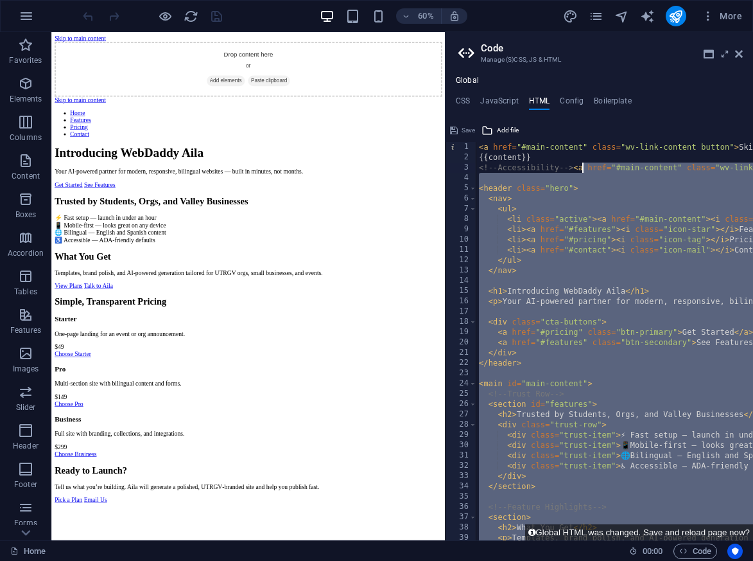
drag, startPoint x: 519, startPoint y: 522, endPoint x: 583, endPoint y: 171, distance: 356.4
click at [583, 171] on div "< a href = "#main-content" class = "wv-link-content button" > Skip to main cont…" at bounding box center [753, 351] width 552 height 419
type textarea "<!-- Accessibility --><a href="#main-content" class="wv-link-content button">Sk…"
paste textarea
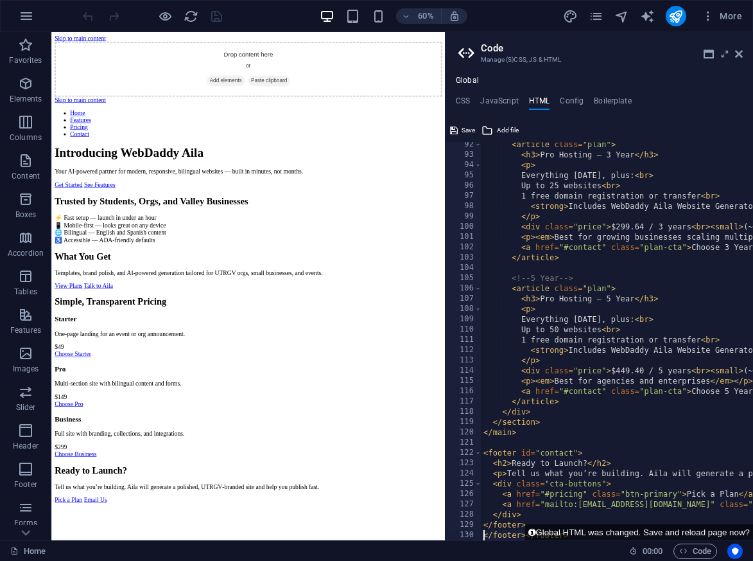
type textarea "</footer></footer></footer>"
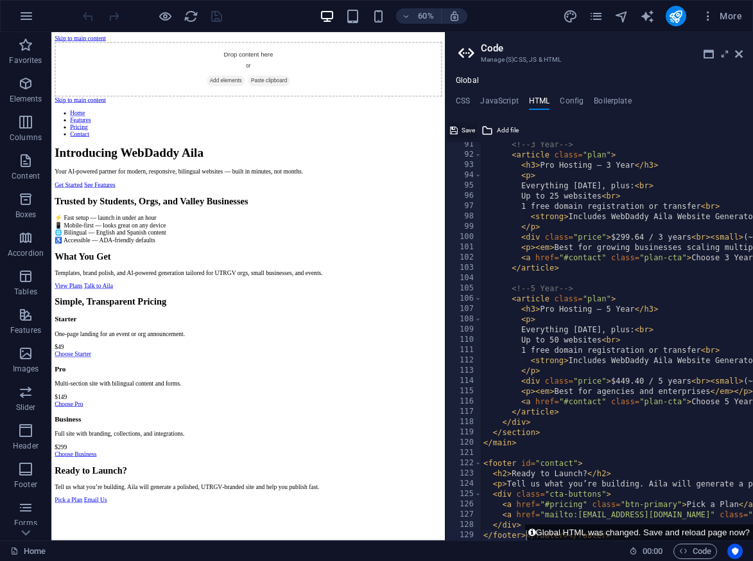
click at [471, 127] on span "Save" at bounding box center [468, 130] width 13 height 15
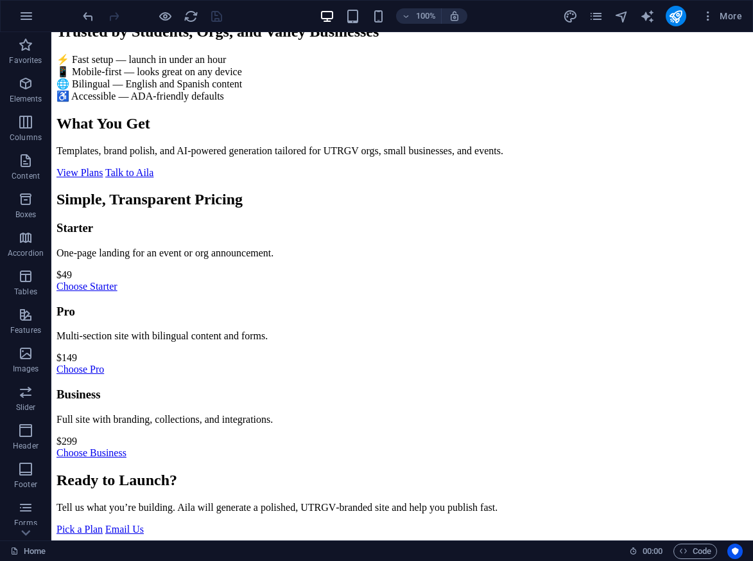
scroll to position [789, 0]
click at [689, 548] on span "Code" at bounding box center [696, 550] width 32 height 15
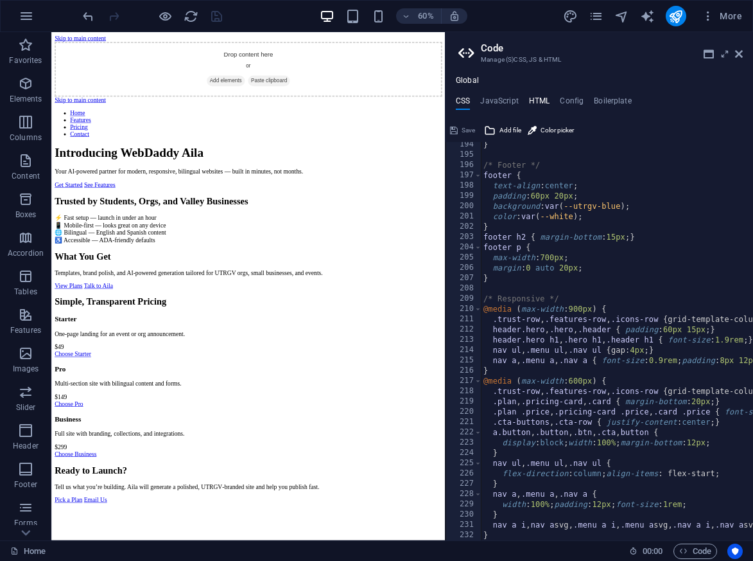
click at [538, 96] on h4 "HTML" at bounding box center [539, 103] width 21 height 14
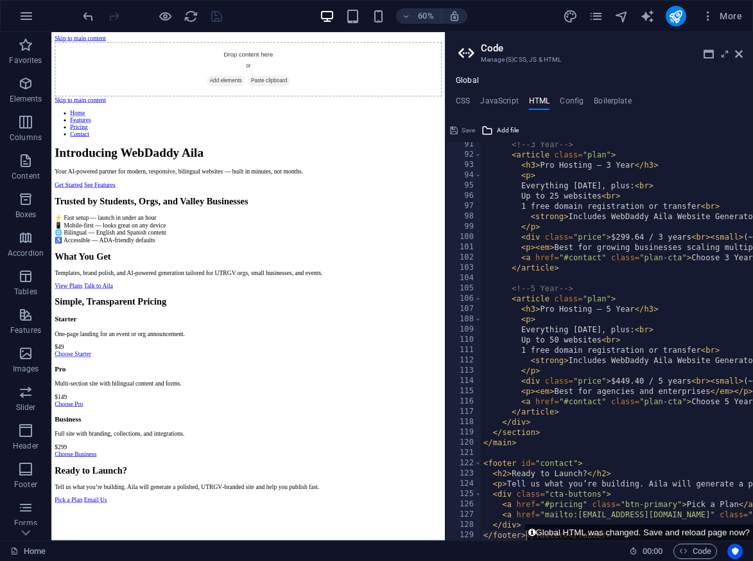
click at [595, 479] on div "<!-- 3 Year --> < article class = "plan" > < h3 > Pro Hosting — 3 Year </ h3 > …" at bounding box center [757, 348] width 552 height 419
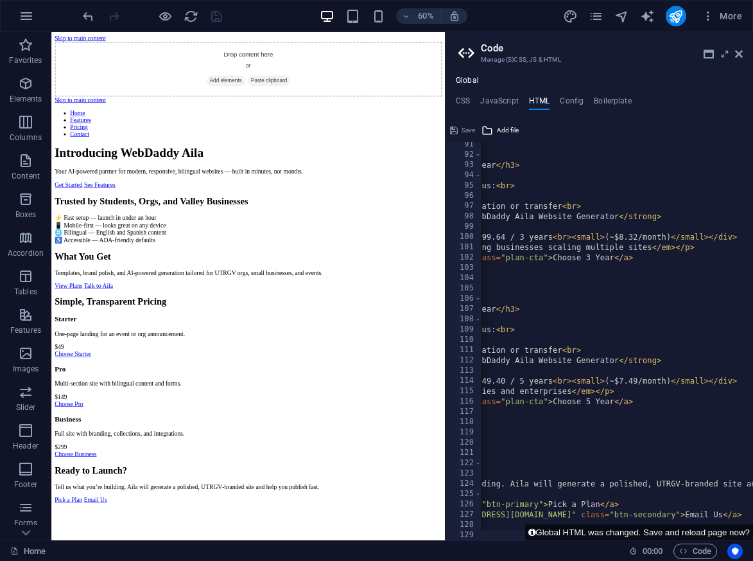
scroll to position [0, 0]
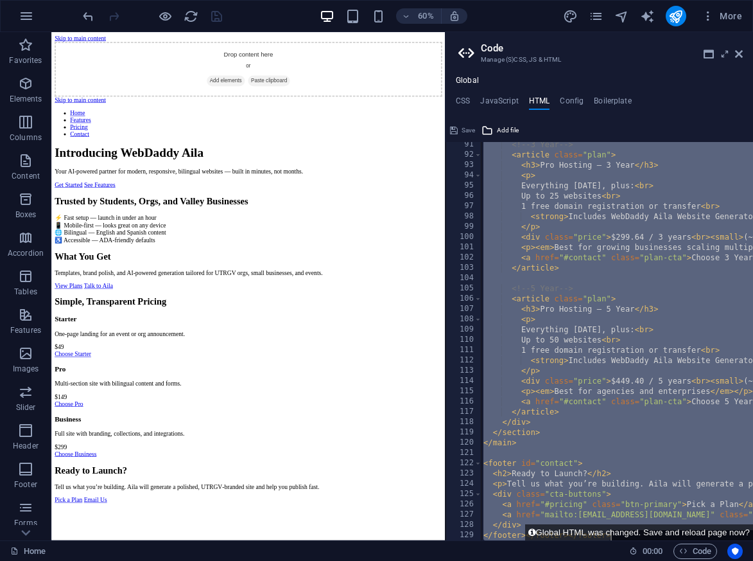
drag, startPoint x: 571, startPoint y: 169, endPoint x: 670, endPoint y: 597, distance: 439.0
click at [670, 561] on html "Introducing WebDaddy Aila – AI Website Generator Home Favorites Elements Column…" at bounding box center [376, 280] width 753 height 561
type textarea "</div> </footer></footer></footer>"
paste textarea
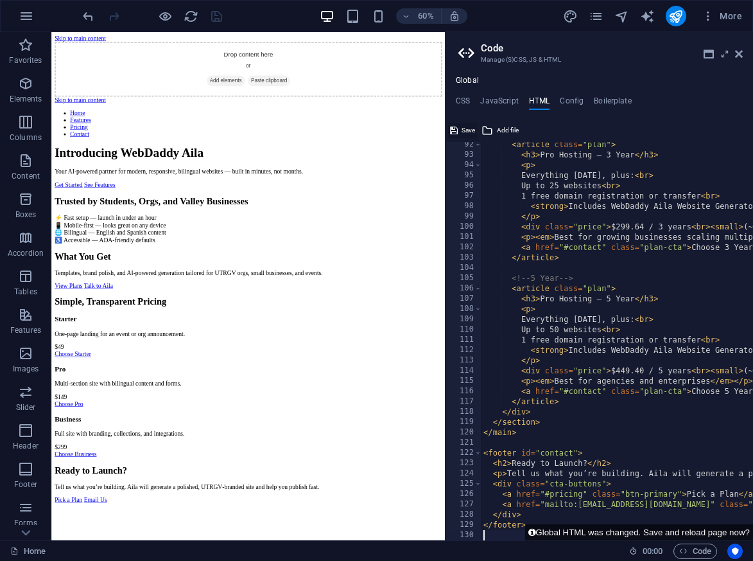
click at [470, 132] on span "Save" at bounding box center [468, 130] width 13 height 15
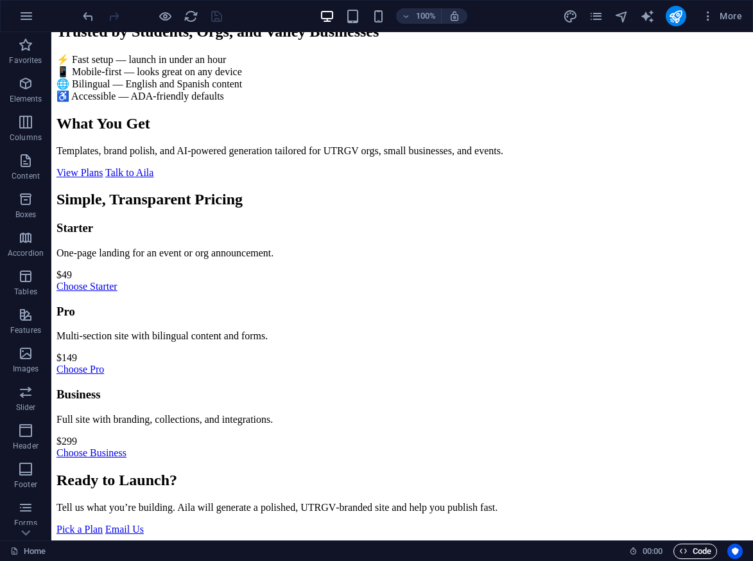
click at [693, 548] on span "Code" at bounding box center [696, 550] width 32 height 15
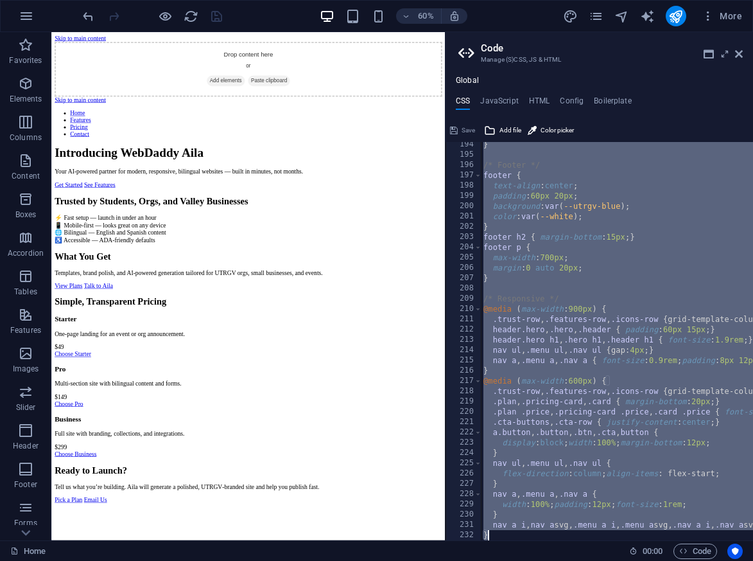
drag, startPoint x: 479, startPoint y: 148, endPoint x: 564, endPoint y: 604, distance: 464.5
click at [564, 561] on html "Introducing WebDaddy Aila – AI Website Generator Home Favorites Elements Column…" at bounding box center [376, 280] width 753 height 561
type textarea "nav a i, nav a svg, .menu a i, .menu a svg, .nav a i, .nav a svg { font-size: 1…"
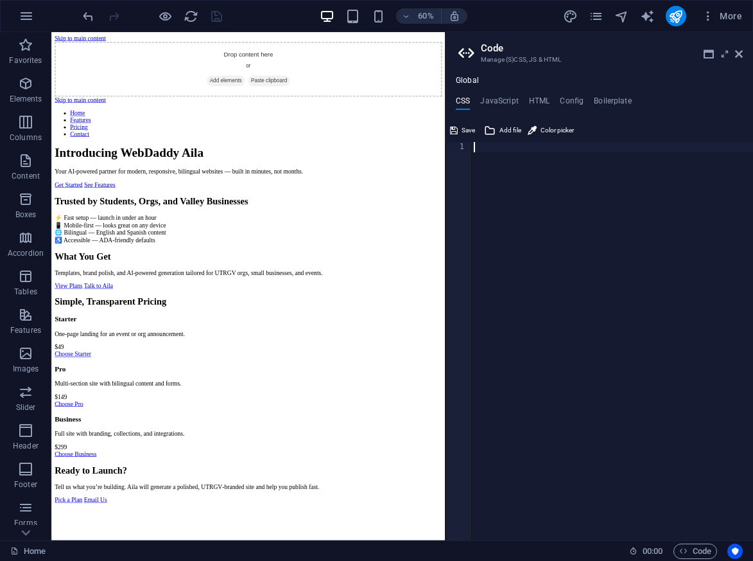
type textarea "padding:"
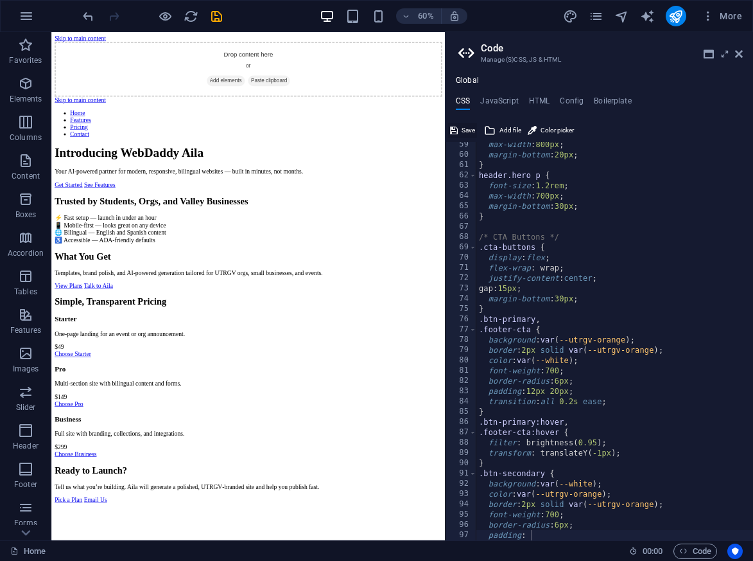
click at [474, 132] on span "Save" at bounding box center [468, 130] width 13 height 15
click at [731, 534] on button "Jump to error" at bounding box center [721, 532] width 66 height 16
click at [698, 534] on button "Jump to error" at bounding box center [721, 532] width 66 height 16
click at [683, 13] on icon "publish" at bounding box center [676, 16] width 15 height 15
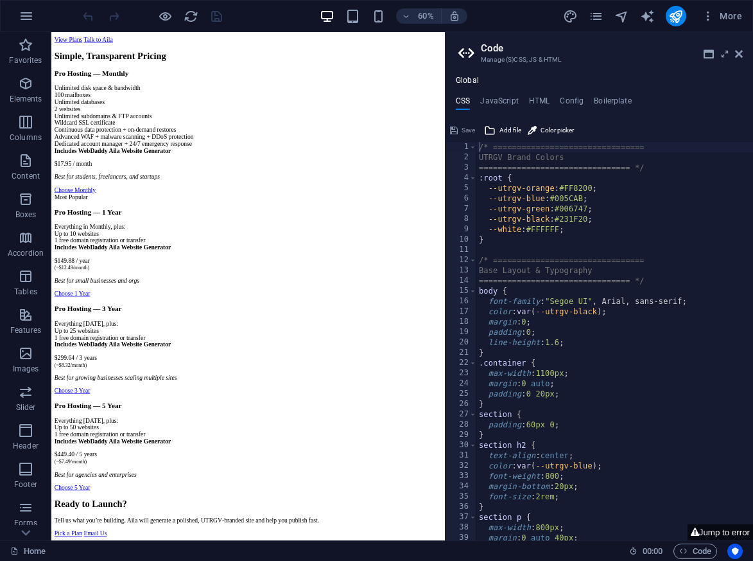
scroll to position [893, 0]
click at [739, 57] on icon at bounding box center [739, 54] width 8 height 10
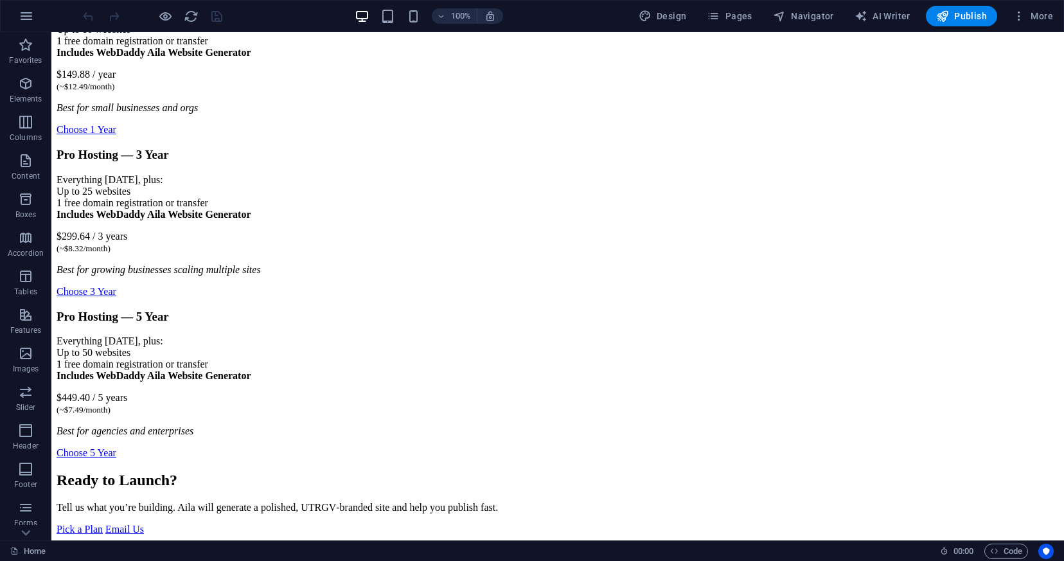
scroll to position [827, 0]
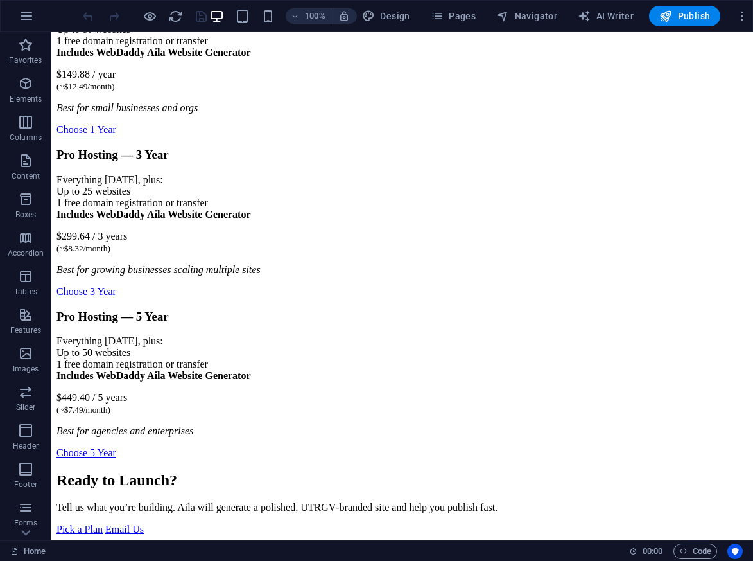
scroll to position [765, 0]
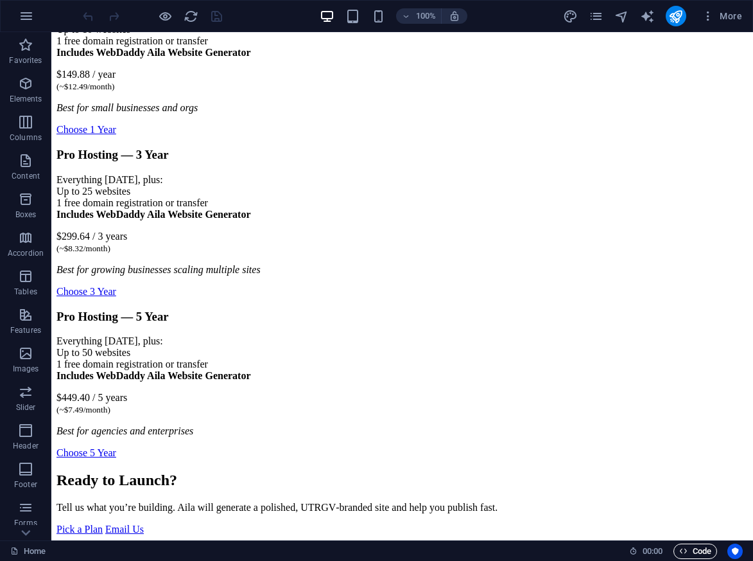
click at [689, 554] on span "Code" at bounding box center [696, 550] width 32 height 15
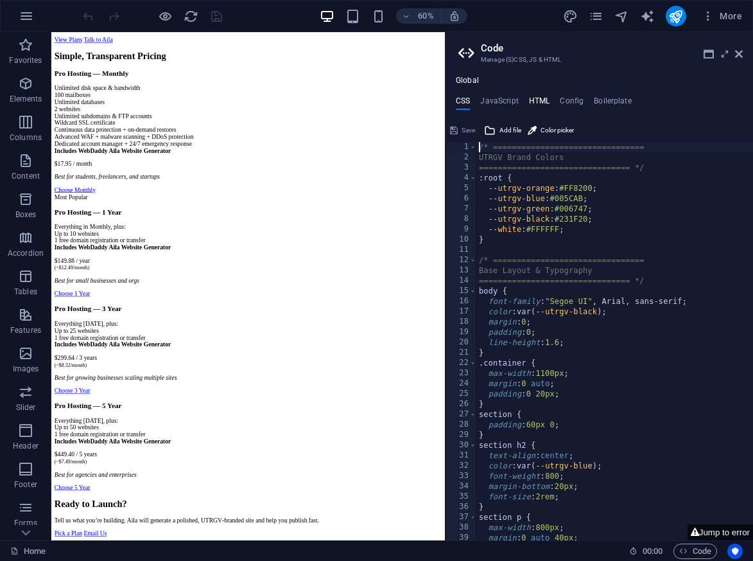
click at [541, 96] on h4 "HTML" at bounding box center [539, 103] width 21 height 14
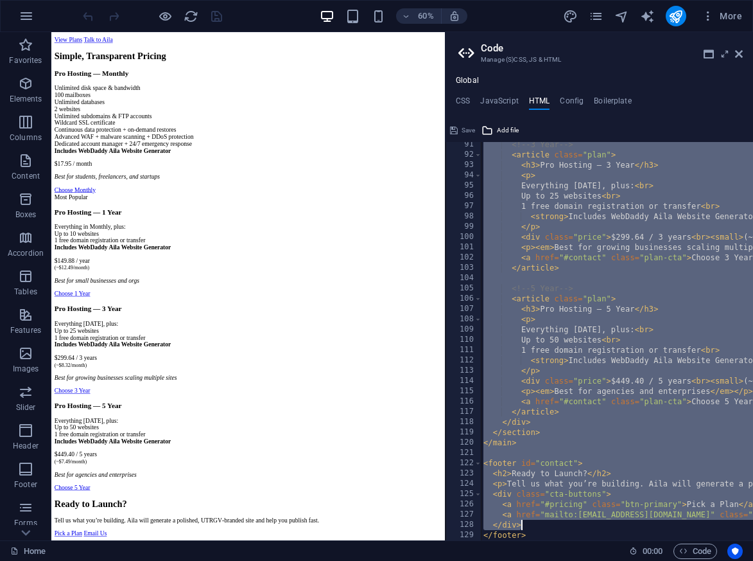
scroll to position [927, 0]
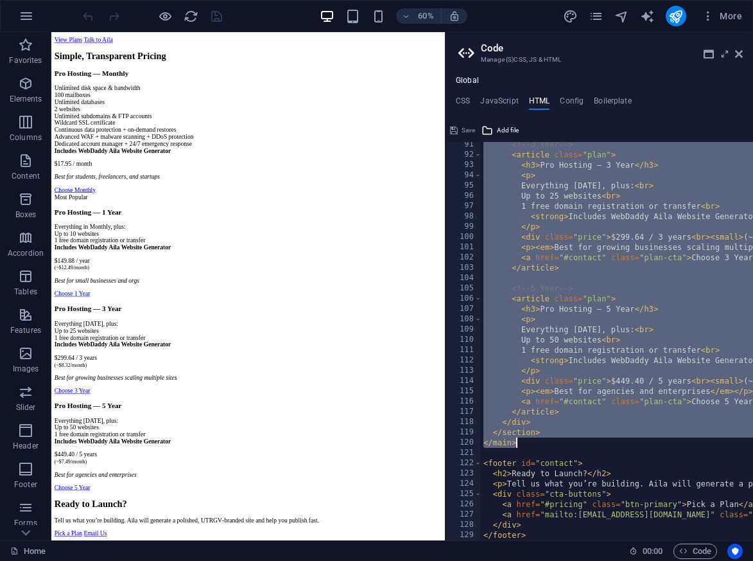
drag, startPoint x: 489, startPoint y: 207, endPoint x: 574, endPoint y: 445, distance: 252.5
click at [574, 445] on div "<!-- 3 Year --> < article class = "plan" > < h3 > Pro Hosting — 3 Year </ h3 > …" at bounding box center [757, 348] width 552 height 419
click at [543, 433] on div "<!-- 3 Year --> < article class = "plan" > < h3 > Pro Hosting — 3 Year </ h3 > …" at bounding box center [757, 348] width 552 height 419
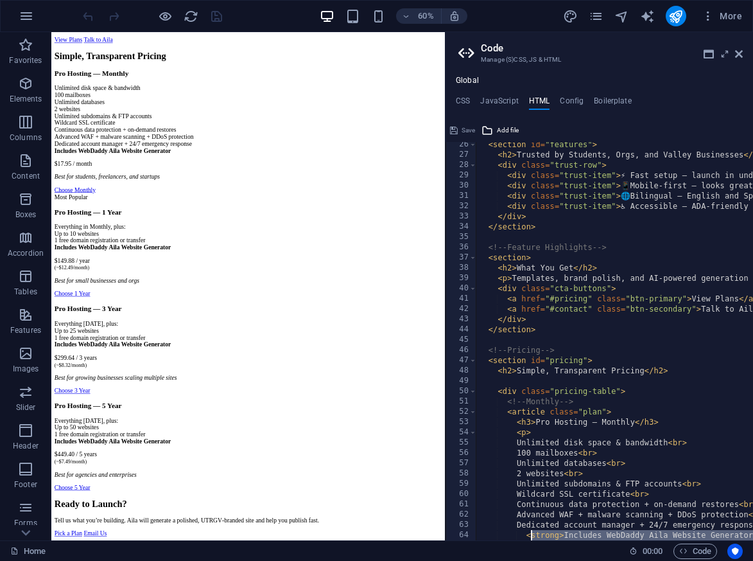
scroll to position [434, 0]
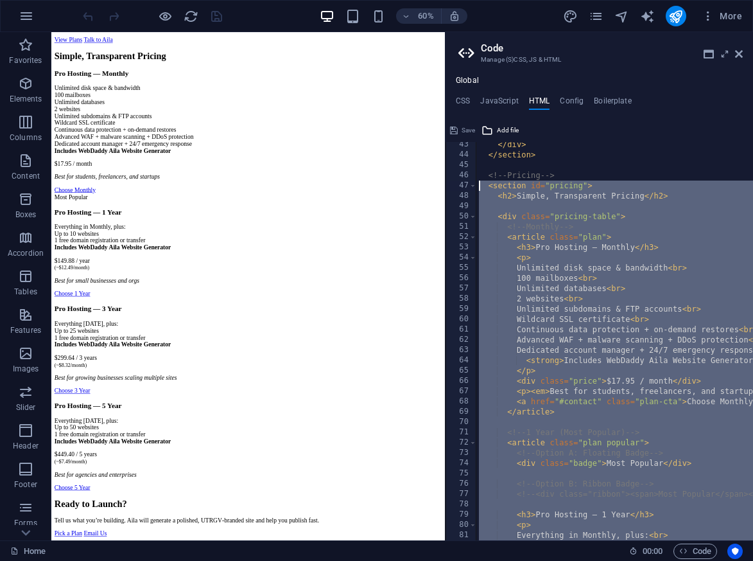
drag, startPoint x: 543, startPoint y: 433, endPoint x: 480, endPoint y: 189, distance: 251.3
click at [480, 189] on div "</ div > </ section > <!-- Pricing --> < section id = "pricing" > < h2 > Simple…" at bounding box center [753, 348] width 552 height 419
type textarea "<section id="pricing"> <h2>Simple, Transparent Pricing</h2>"
paste textarea
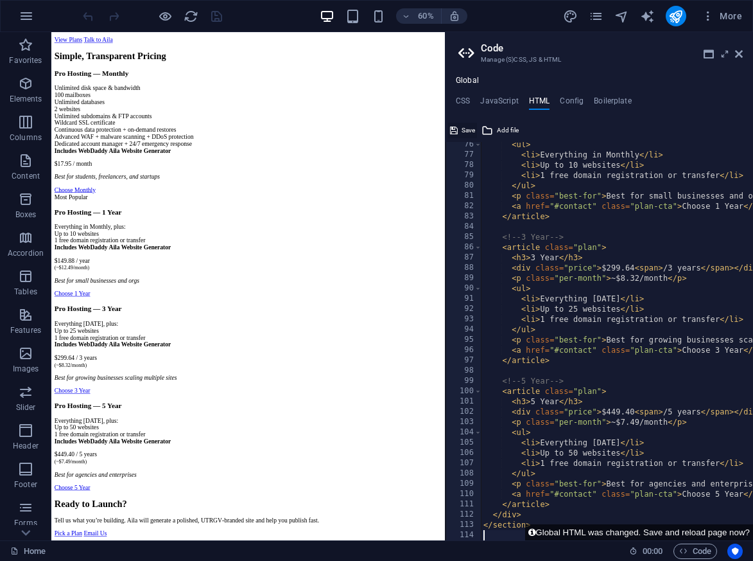
click at [466, 128] on span "Save" at bounding box center [468, 130] width 13 height 15
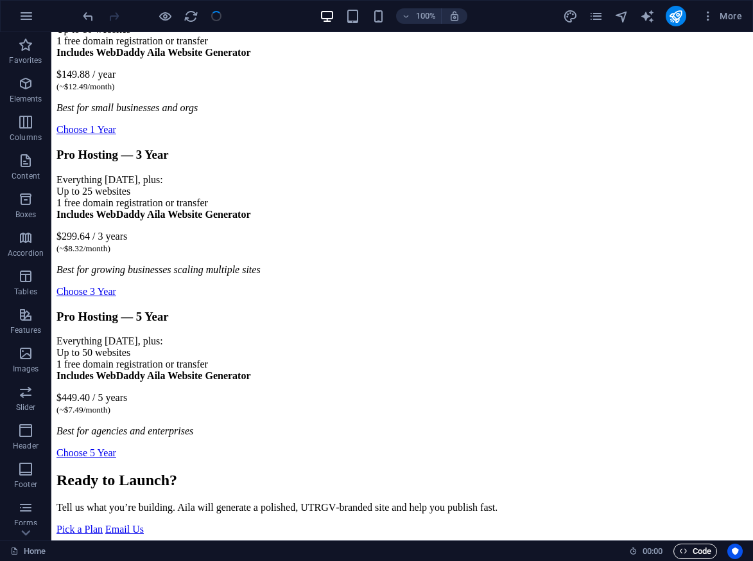
click at [696, 549] on span "Code" at bounding box center [696, 550] width 32 height 15
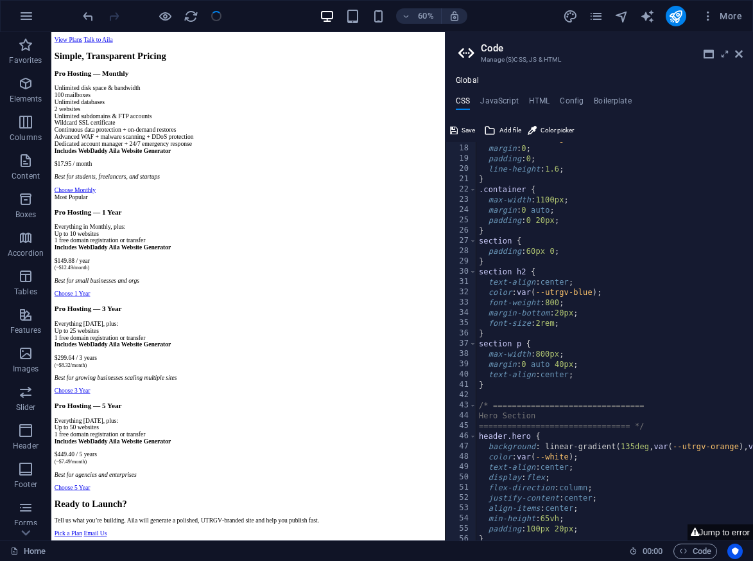
scroll to position [0, 0]
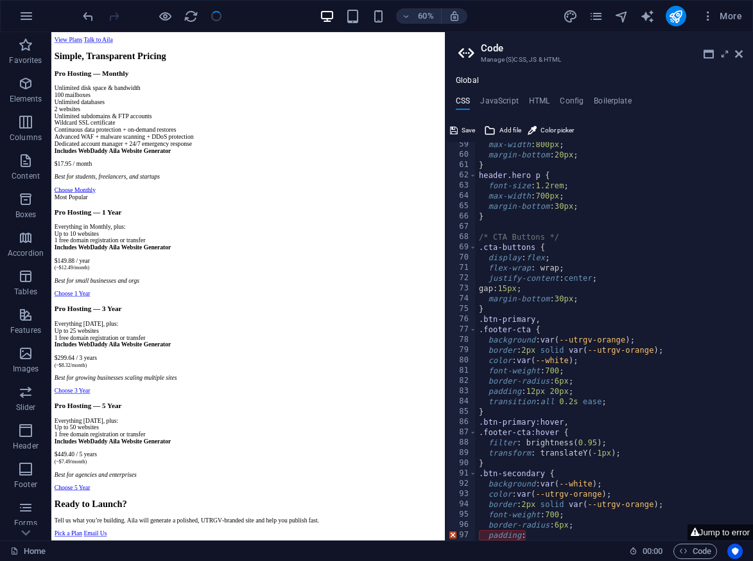
click at [606, 516] on div "max-width : 800px ; margin-bottom : 20px ; } header.hero p { font-size : 1.2rem…" at bounding box center [663, 348] width 373 height 419
type textarea "padding:"
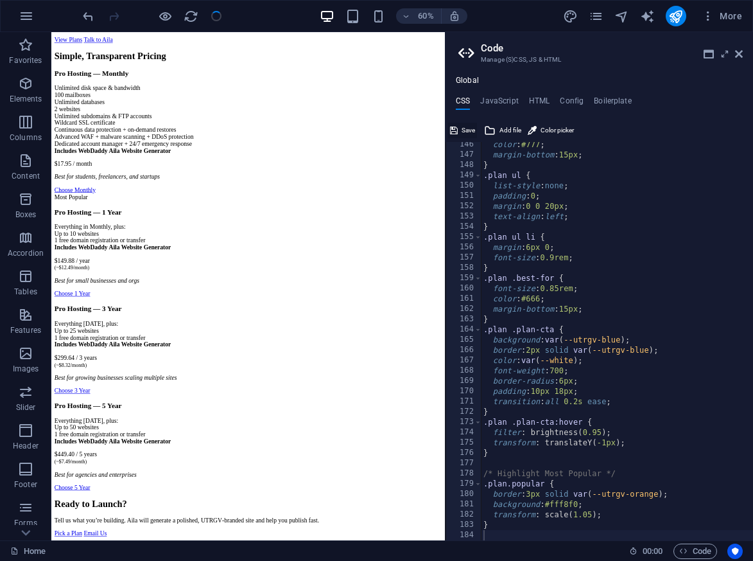
click at [471, 123] on span "Save" at bounding box center [468, 130] width 13 height 15
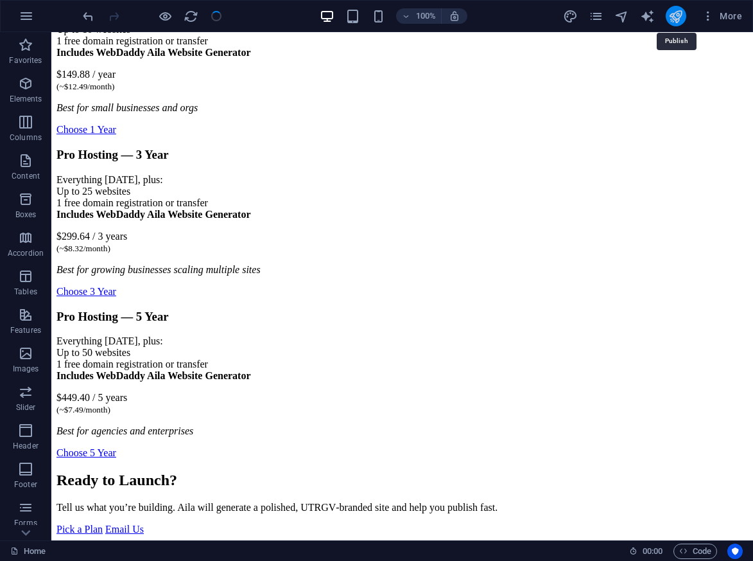
click at [680, 21] on icon "publish" at bounding box center [676, 16] width 15 height 15
click at [674, 17] on icon "publish" at bounding box center [676, 16] width 15 height 15
click at [678, 18] on icon "publish" at bounding box center [676, 16] width 15 height 15
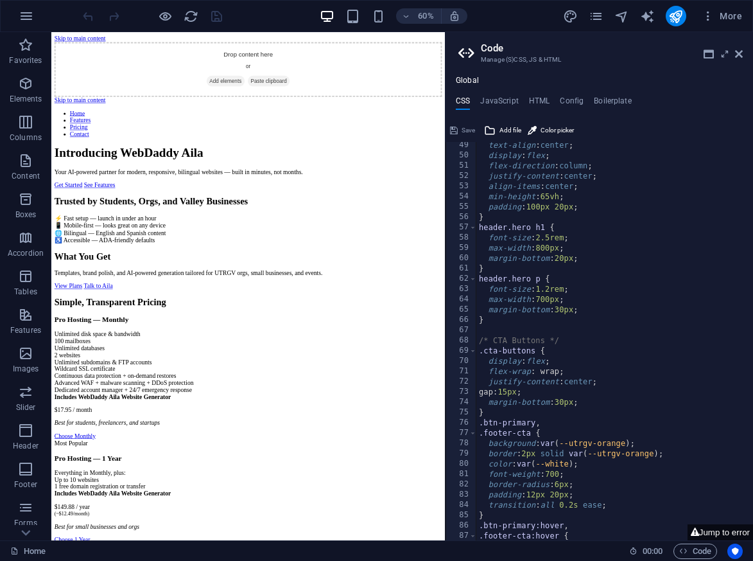
scroll to position [599, 0]
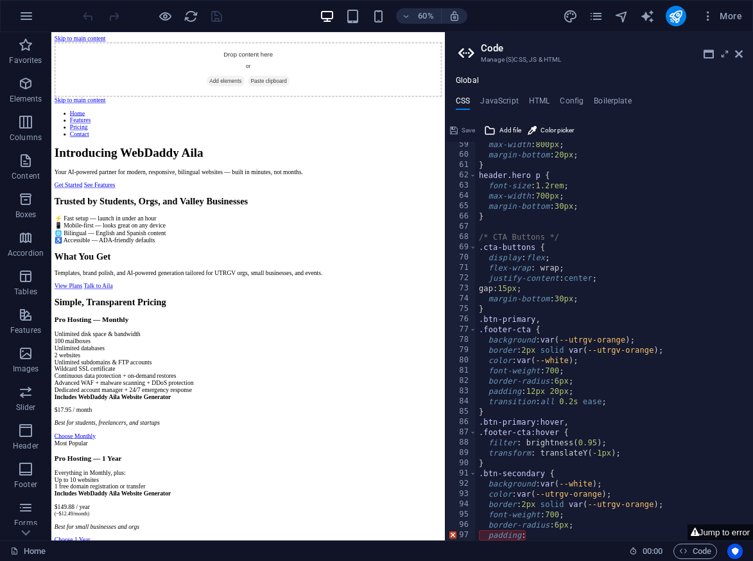
click at [589, 521] on div "max-width : 800px ; margin-bottom : 20px ; } header.hero p { font-size : 1.2rem…" at bounding box center [663, 348] width 373 height 419
type textarea "padding:"
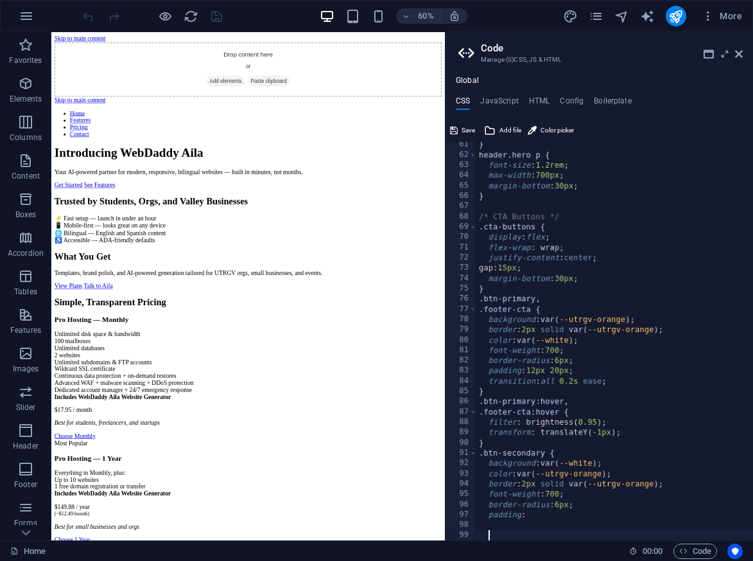
scroll to position [619, 0]
click at [548, 520] on div "} header.hero p { font-size : 1.2rem ; max-width : 700px ; margin-bottom : 30px…" at bounding box center [663, 348] width 373 height 419
paste textarea
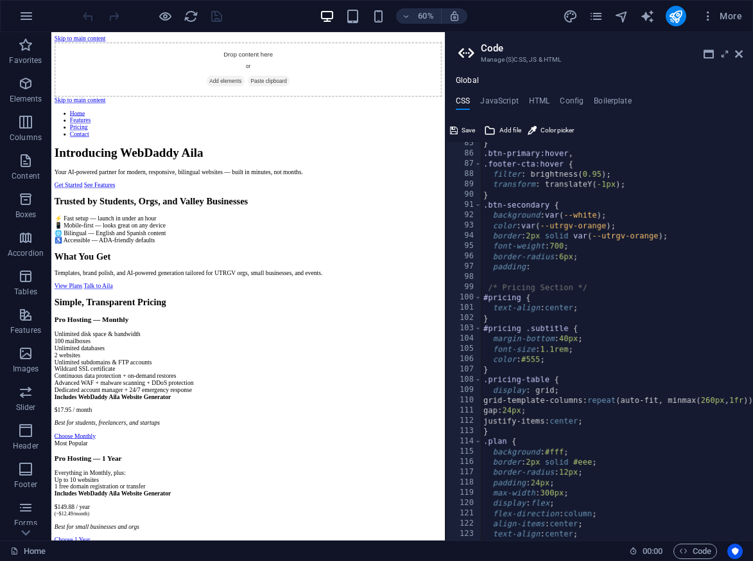
scroll to position [864, 0]
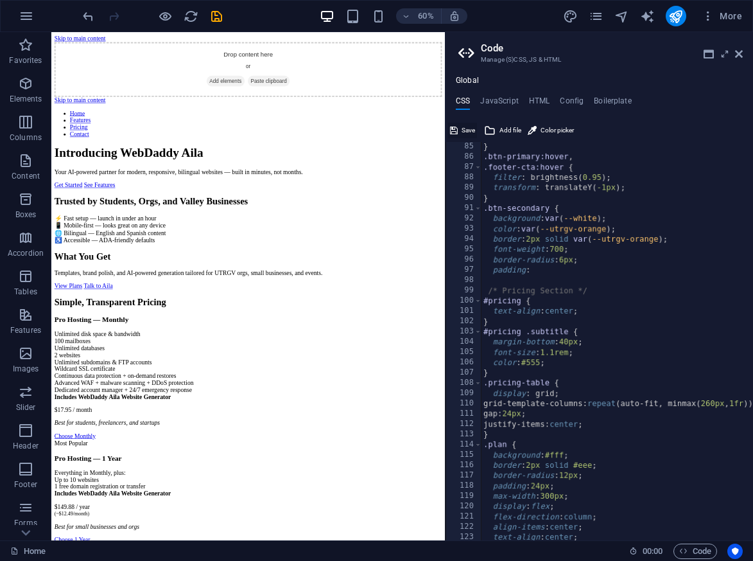
click at [457, 128] on icon at bounding box center [454, 130] width 8 height 15
click at [535, 102] on h4 "HTML" at bounding box center [539, 103] width 21 height 14
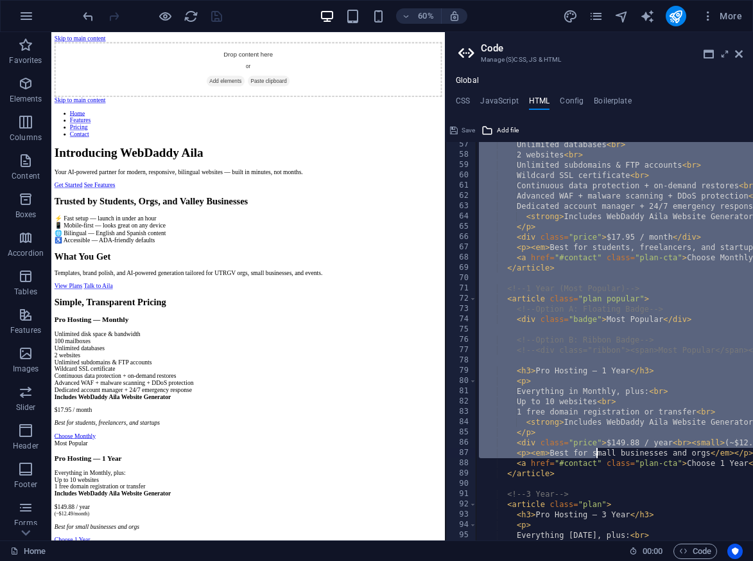
scroll to position [927, 0]
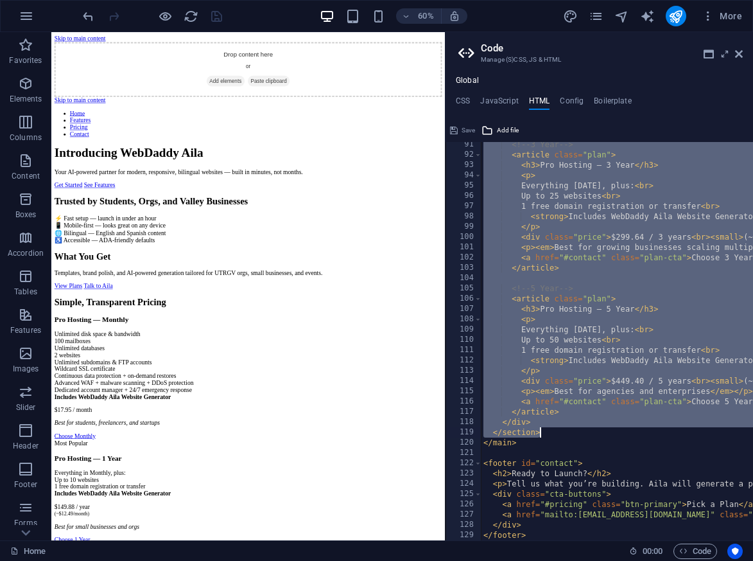
drag, startPoint x: 489, startPoint y: 204, endPoint x: 581, endPoint y: 430, distance: 244.9
click at [581, 430] on div "<!-- 3 Year --> < article class = "plan" > < h3 > Pro Hosting — 3 Year </ h3 > …" at bounding box center [757, 348] width 552 height 419
type textarea "</div> </section>"
paste textarea
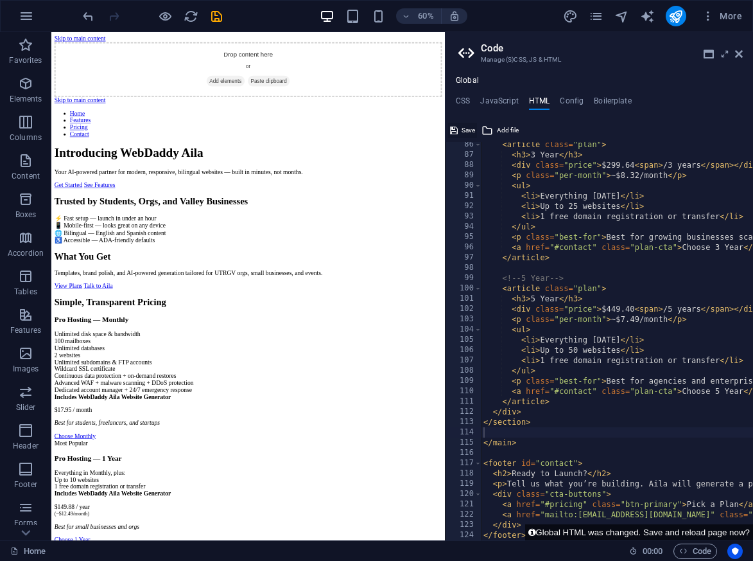
click at [471, 128] on span "Save" at bounding box center [468, 130] width 13 height 15
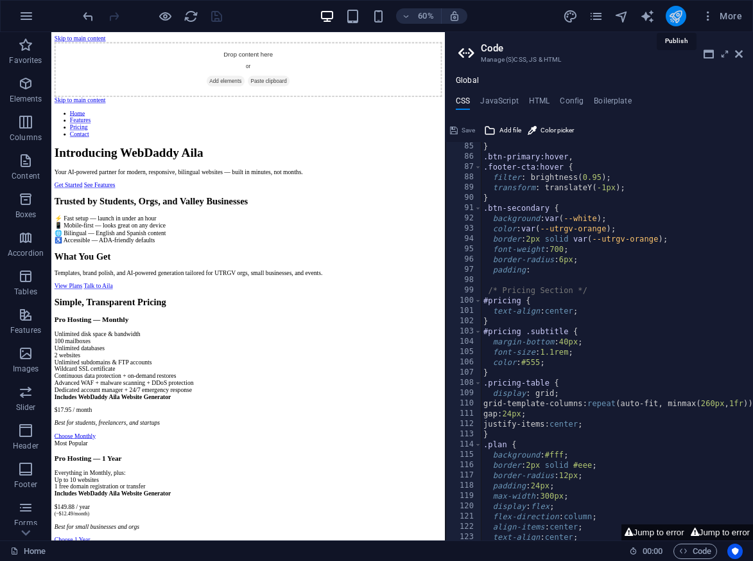
click at [678, 17] on icon "publish" at bounding box center [676, 16] width 15 height 15
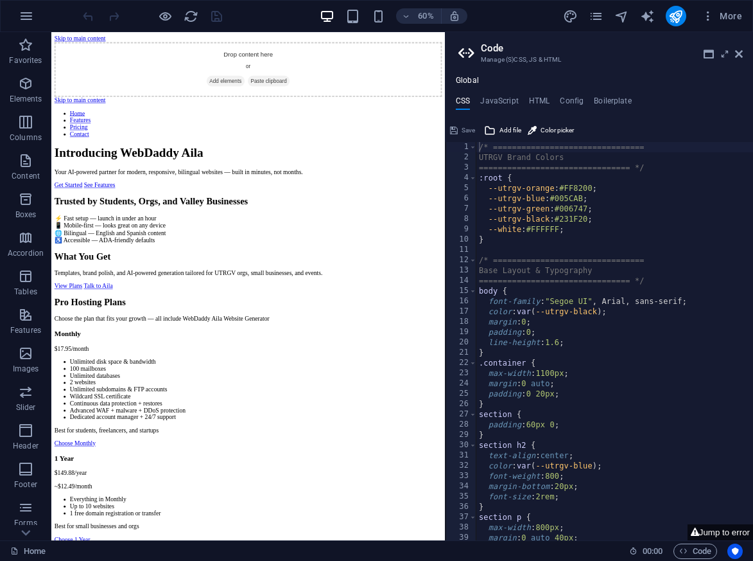
click at [665, 293] on header "Home Features Pricing Contact Introducing WebDaddy Aila Your AI‑powered partner…" at bounding box center [380, 227] width 646 height 131
click at [742, 50] on icon at bounding box center [739, 54] width 8 height 10
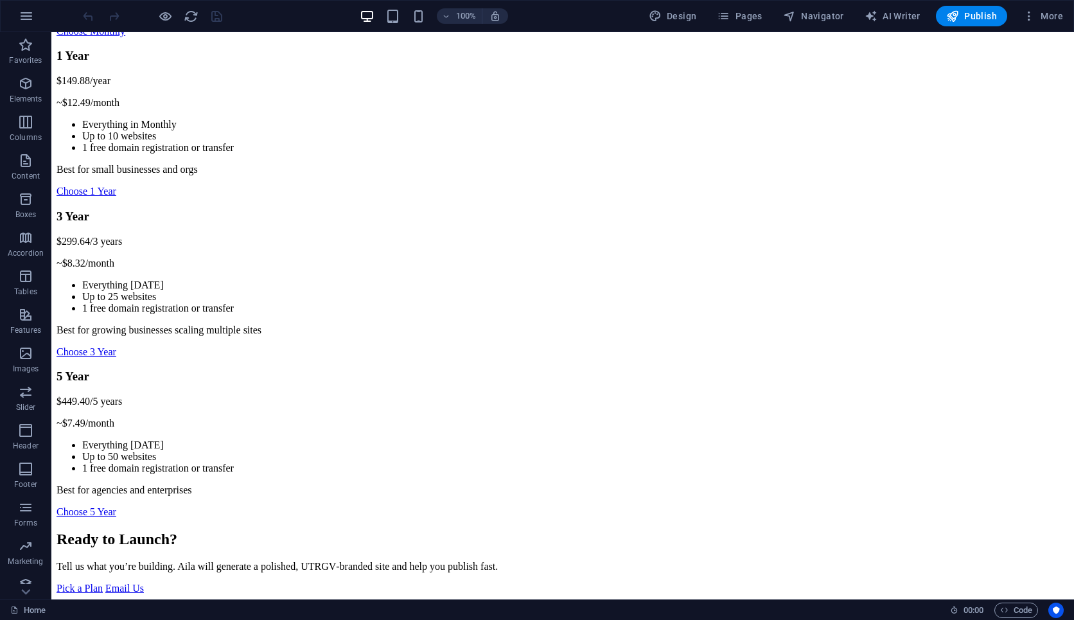
scroll to position [954, 0]
click at [410, 560] on p "Tell us what you’re building. Aila will generate a polished, UTRGV‑branded site…" at bounding box center [563, 567] width 1012 height 12
click at [485, 560] on p "Tell us what you’re building. Aila will generate a polished, UTRGV‑branded site…" at bounding box center [563, 567] width 1012 height 12
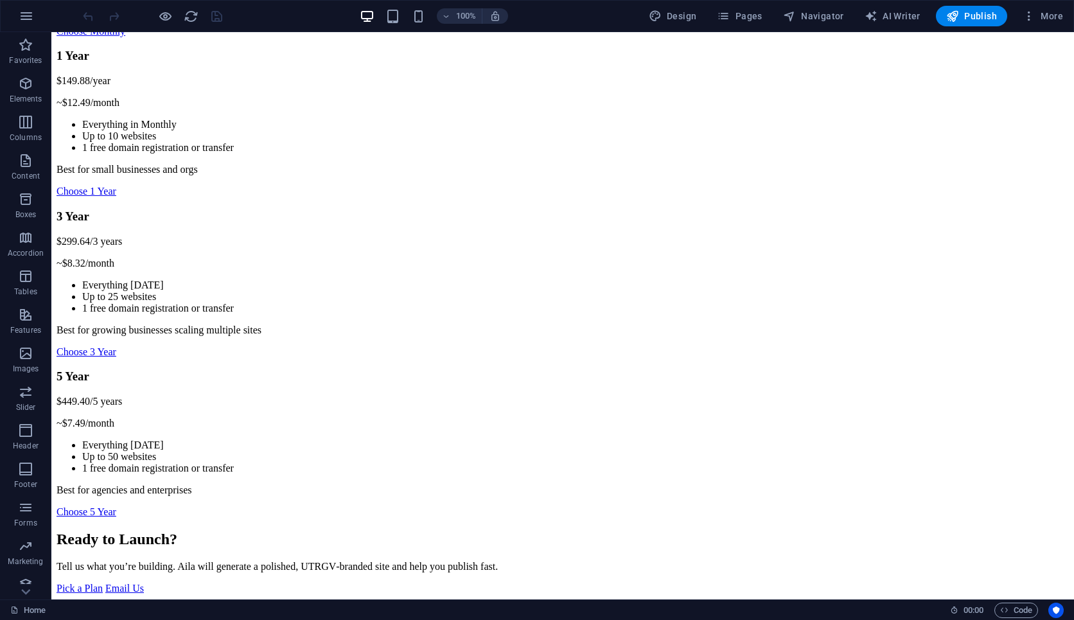
click at [498, 560] on p "Tell us what you’re building. Aila will generate a polished, UTRGV‑branded site…" at bounding box center [563, 567] width 1012 height 12
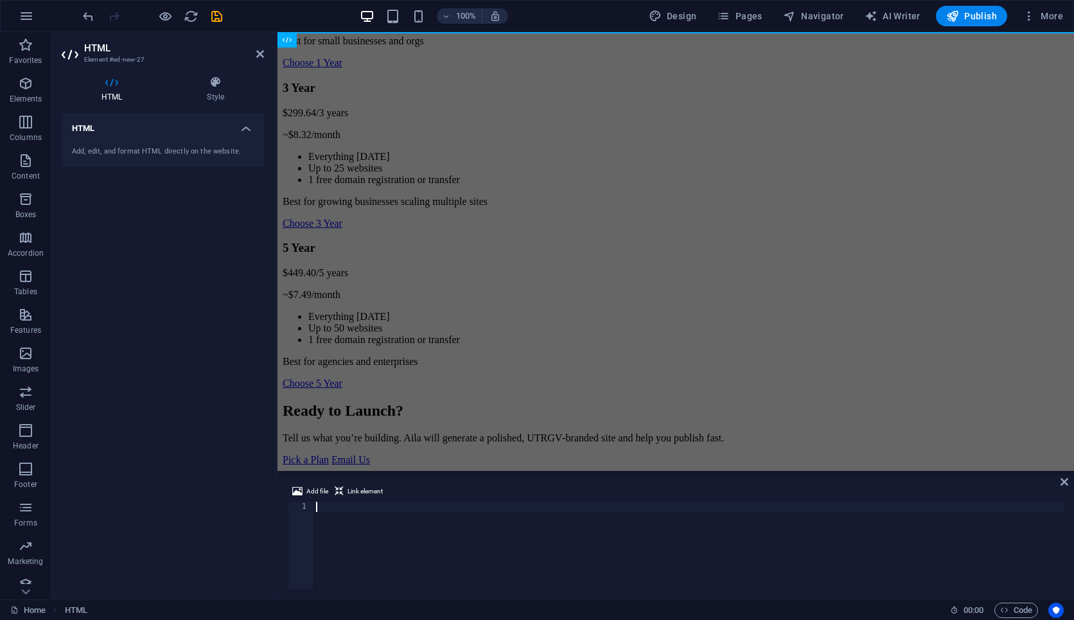
scroll to position [0, 0]
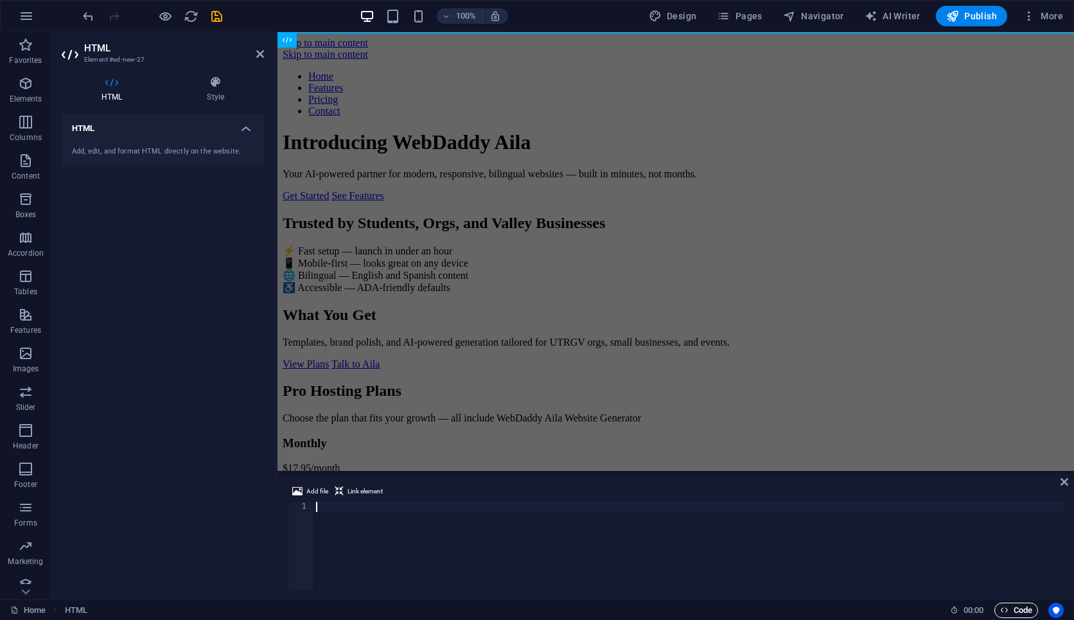
click at [753, 560] on span "Code" at bounding box center [1016, 609] width 32 height 15
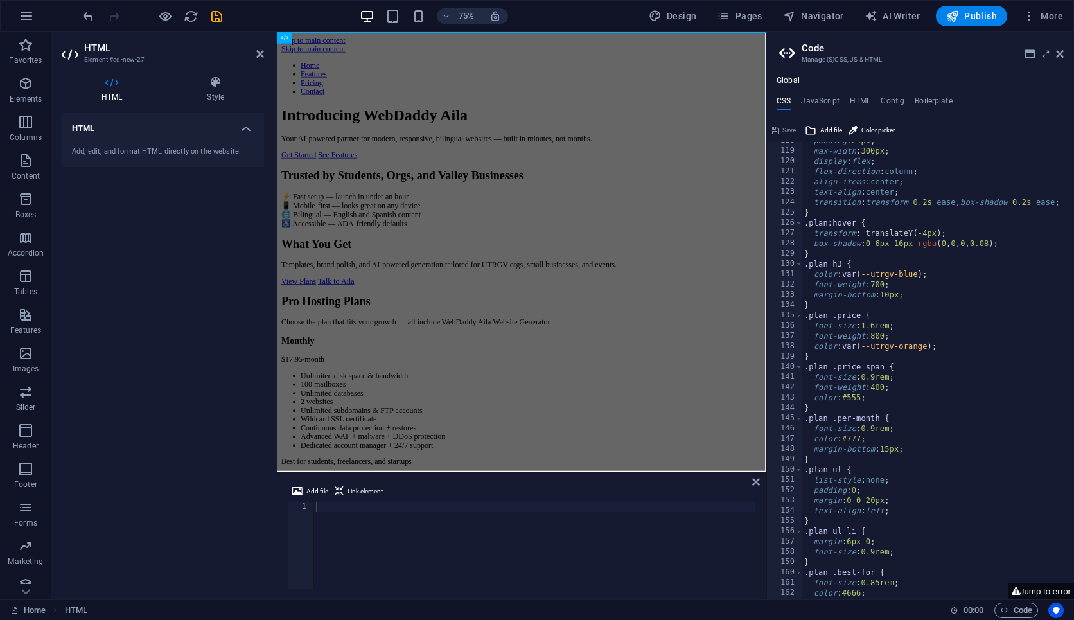
scroll to position [1434, 0]
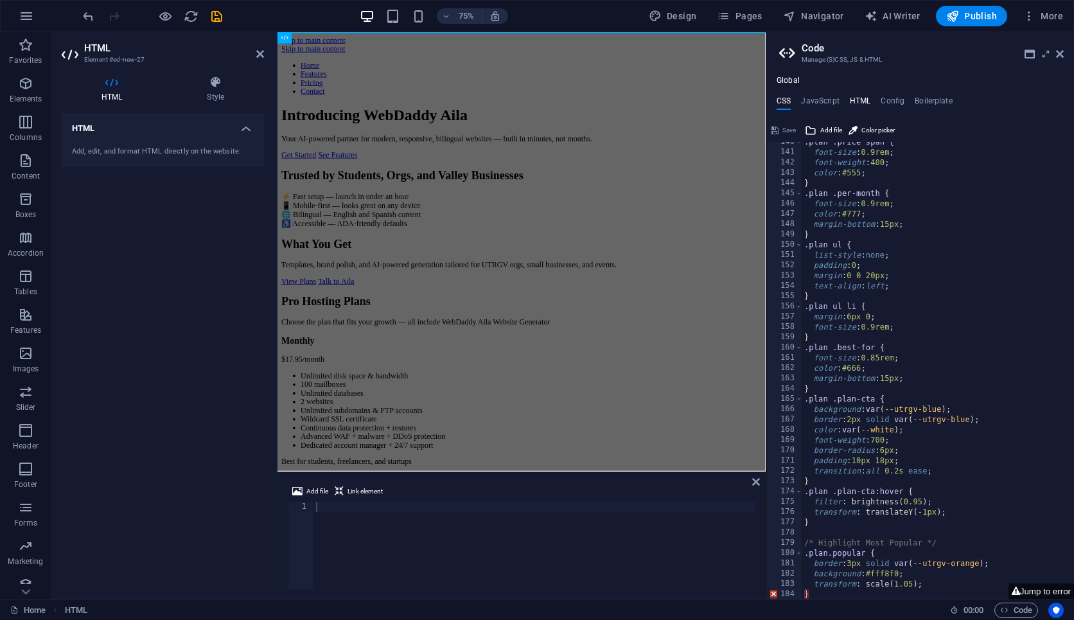
click at [753, 105] on h4 "HTML" at bounding box center [860, 103] width 21 height 14
type textarea "<a href="#main-content" class="wv-link-content button">Skip to main content</a>"
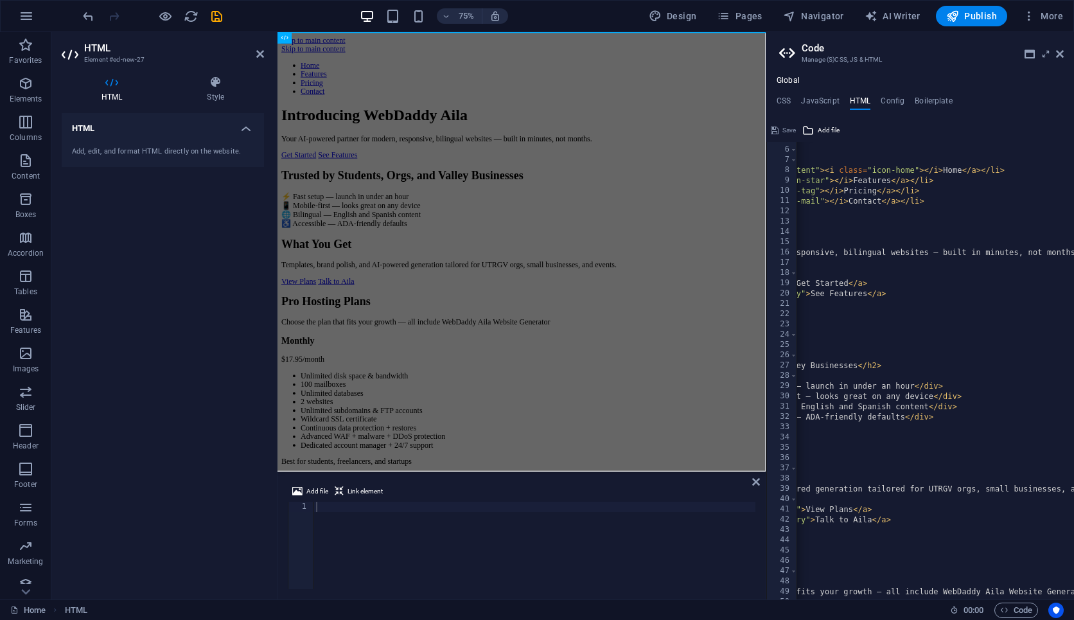
scroll to position [0, 207]
click at [753, 54] on icon at bounding box center [1046, 54] width 0 height 10
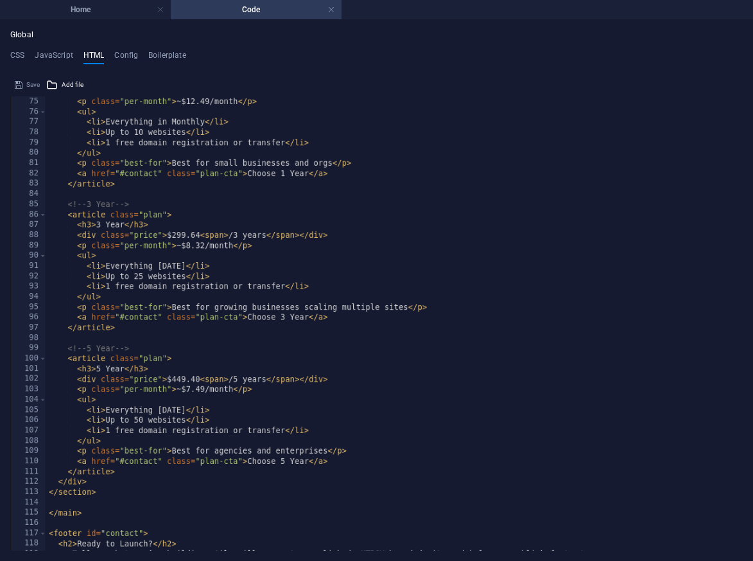
scroll to position [820, 0]
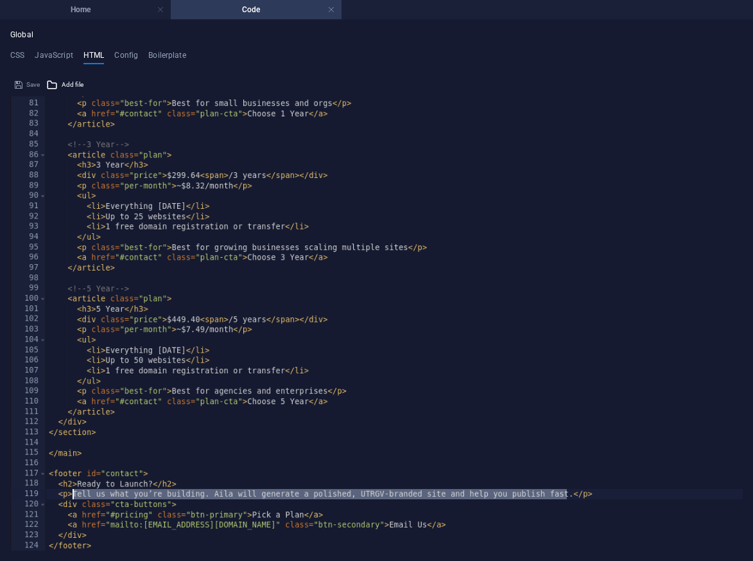
drag, startPoint x: 565, startPoint y: 495, endPoint x: 73, endPoint y: 496, distance: 492.6
click at [73, 496] on div "</ ul > < p class = "best-for" > Best for small businesses and orgs </ p > < a …" at bounding box center [394, 325] width 697 height 475
paste textarea "Launch Your Website Instantly with WebDaddy.Pro + Aila AI‑generated. Profession…"
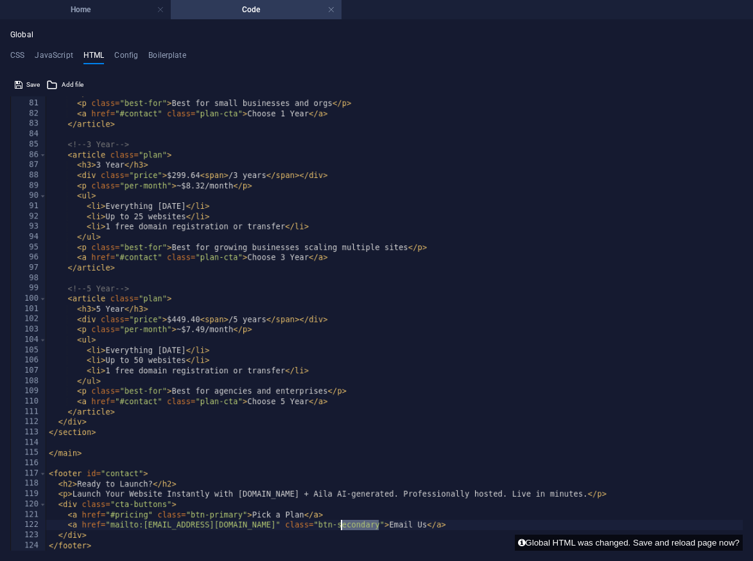
drag, startPoint x: 378, startPoint y: 525, endPoint x: 342, endPoint y: 527, distance: 36.6
click at [342, 527] on div "</ ul > < p class = "best-for" > Best for small businesses and orgs </ p > < a …" at bounding box center [394, 325] width 697 height 475
click at [328, 491] on div "</ ul > < p class = "best-for" > Best for small businesses and orgs </ p > < a …" at bounding box center [394, 325] width 697 height 475
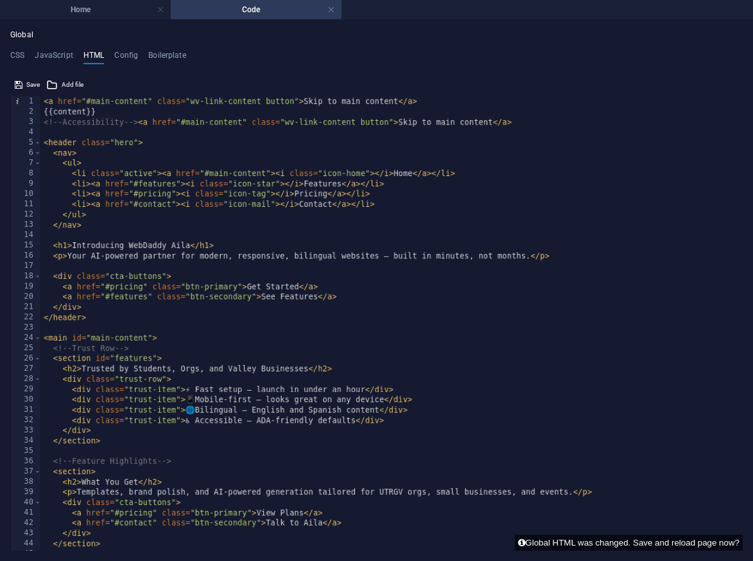
scroll to position [0, 0]
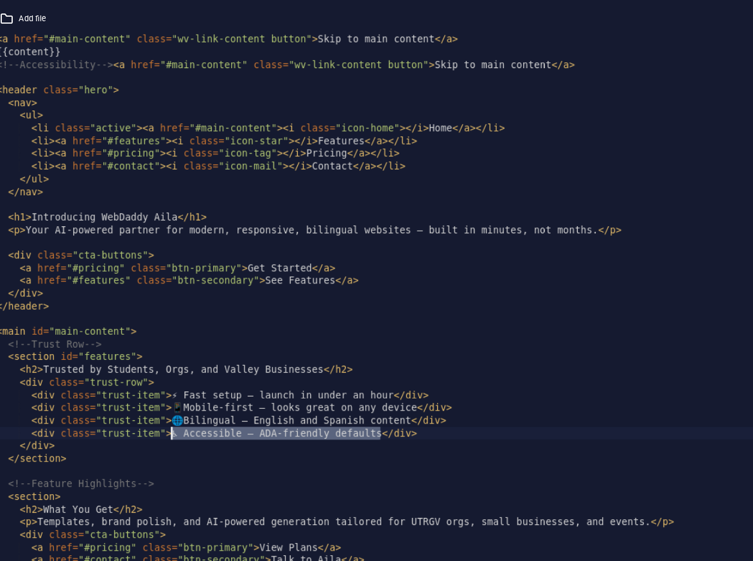
drag, startPoint x: 355, startPoint y: 422, endPoint x: 186, endPoint y: 423, distance: 168.3
click at [186, 423] on div "< a href = "#main-content" class = "wv-link-content button" > Skip to main cont…" at bounding box center [392, 333] width 702 height 475
paste textarea "Built for Texas & Bilingual Entrepreneur"
click at [193, 421] on div "< a href = "#main-content" class = "wv-link-content button" > Skip to main cont…" at bounding box center [392, 333] width 702 height 475
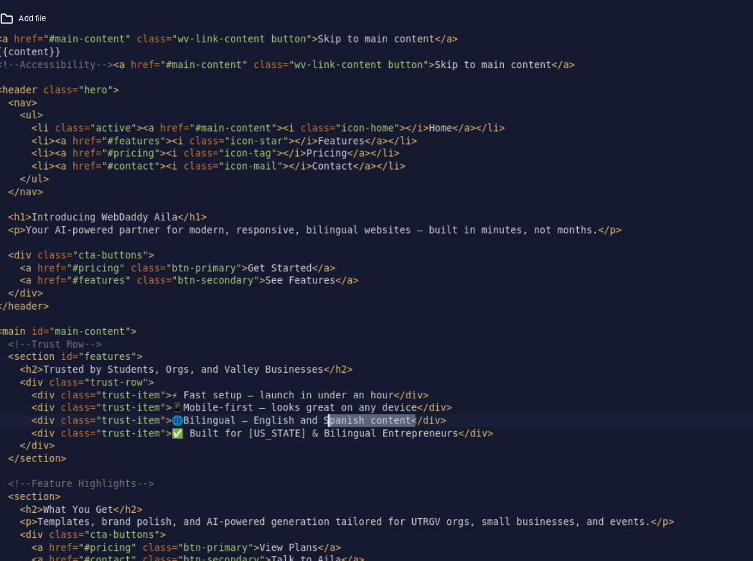
drag, startPoint x: 382, startPoint y: 411, endPoint x: 310, endPoint y: 411, distance: 71.3
click at [310, 411] on div "< a href = "#main-content" class = "wv-link-content button" > Skip to main cont…" at bounding box center [392, 333] width 702 height 475
click at [381, 410] on div "< a href = "#main-content" class = "wv-link-content button" > Skip to main cont…" at bounding box center [392, 333] width 702 height 475
drag, startPoint x: 381, startPoint y: 410, endPoint x: 199, endPoint y: 410, distance: 181.8
click at [199, 410] on div "< a href = "#main-content" class = "wv-link-content button" > Skip to main cont…" at bounding box center [392, 333] width 702 height 475
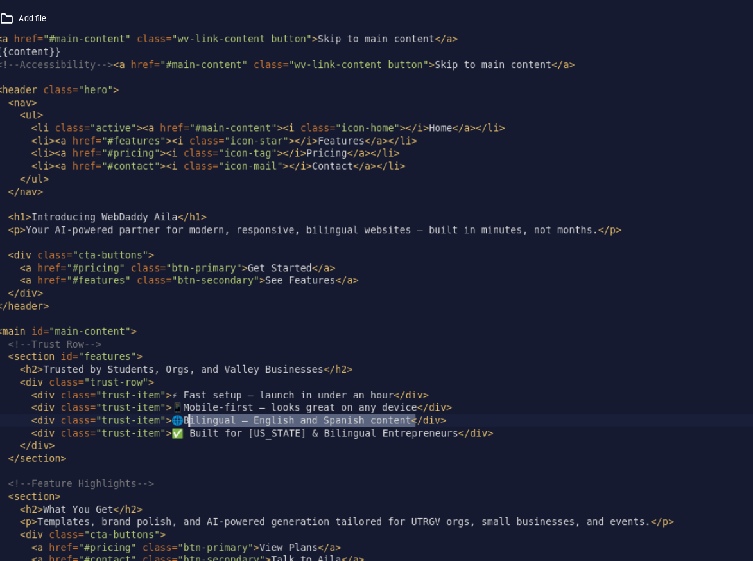
paste textarea "24/7 Support + Dedicated Account Manager"
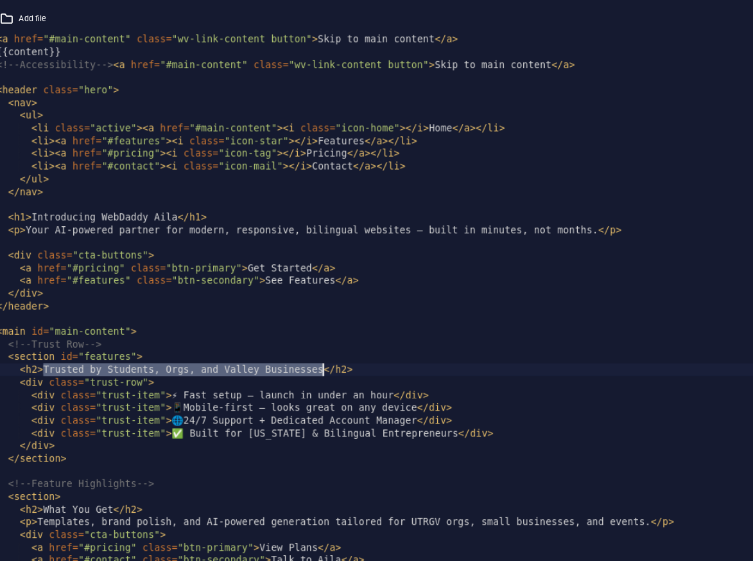
drag, startPoint x: 82, startPoint y: 366, endPoint x: 306, endPoint y: 373, distance: 224.2
click at [306, 373] on div "< a href = "#main-content" class = "wv-link-content button" > Skip to main cont…" at bounding box center [392, 333] width 702 height 475
paste textarea "Every Pro‑Hosting plan includes WebDaddy Aila, our built‑in AI Website Generato…"
type textarea "<h2>Every Pro‑Hosting plan includes WebDaddy Aila, our built‑in AI Website Gene…"
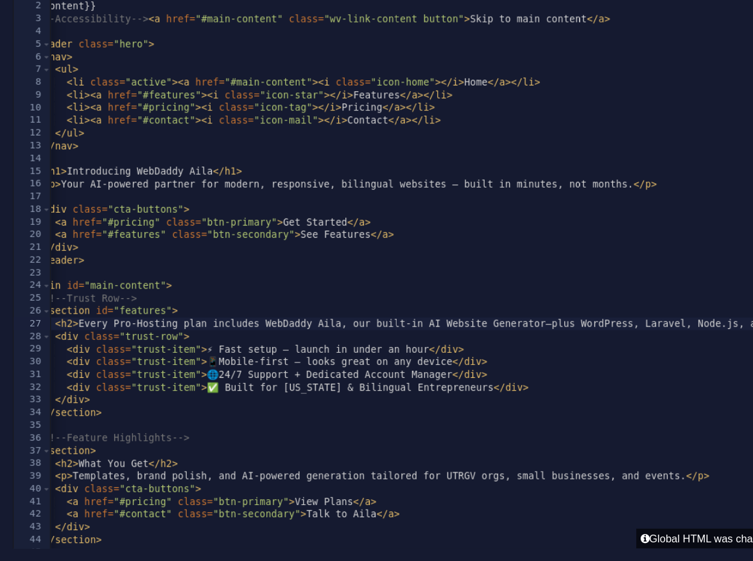
scroll to position [0, 0]
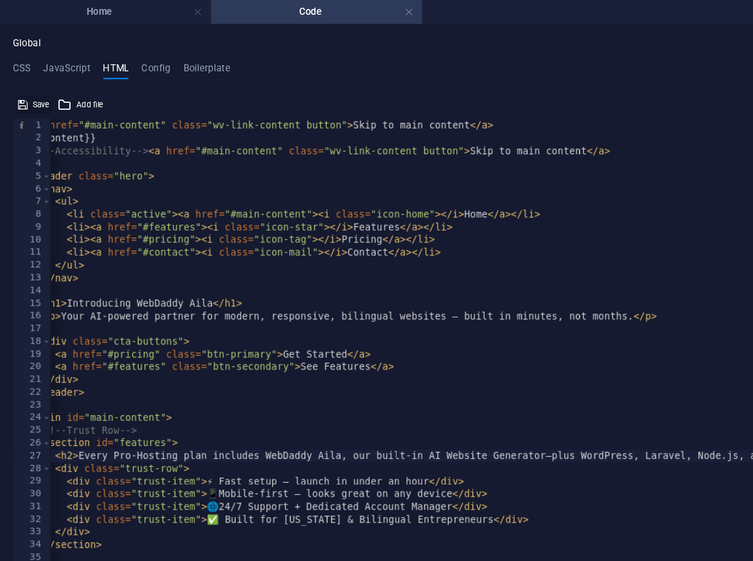
click at [33, 85] on span "Save" at bounding box center [32, 84] width 13 height 15
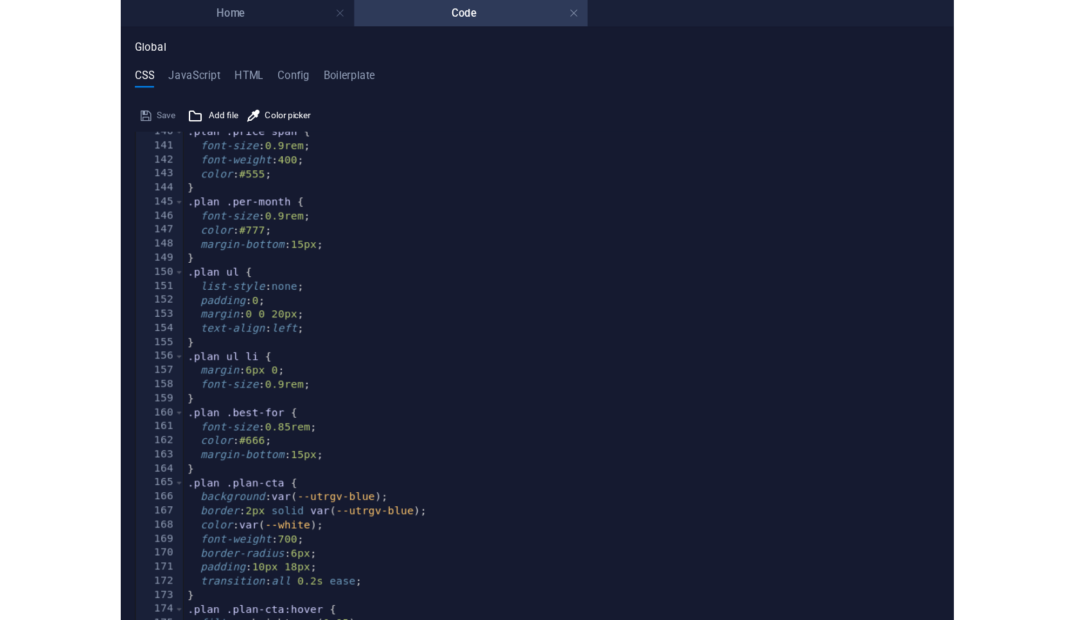
scroll to position [1434, 0]
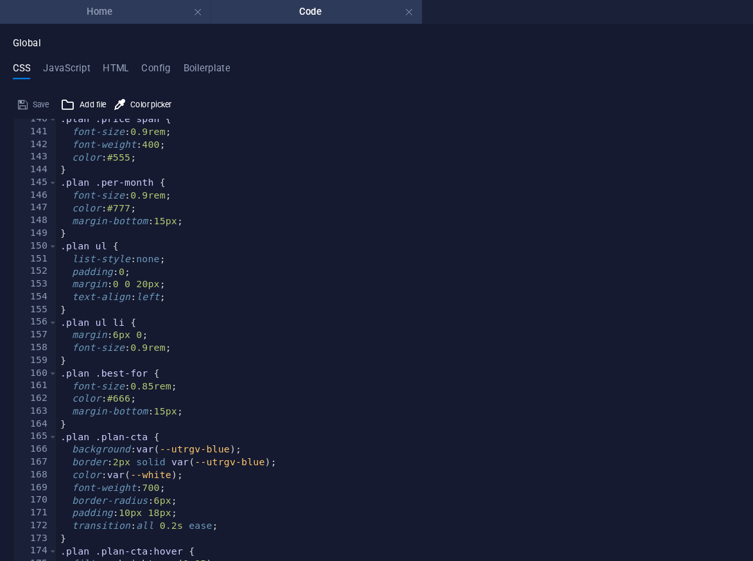
click at [122, 11] on h4 "Home" at bounding box center [85, 10] width 171 height 14
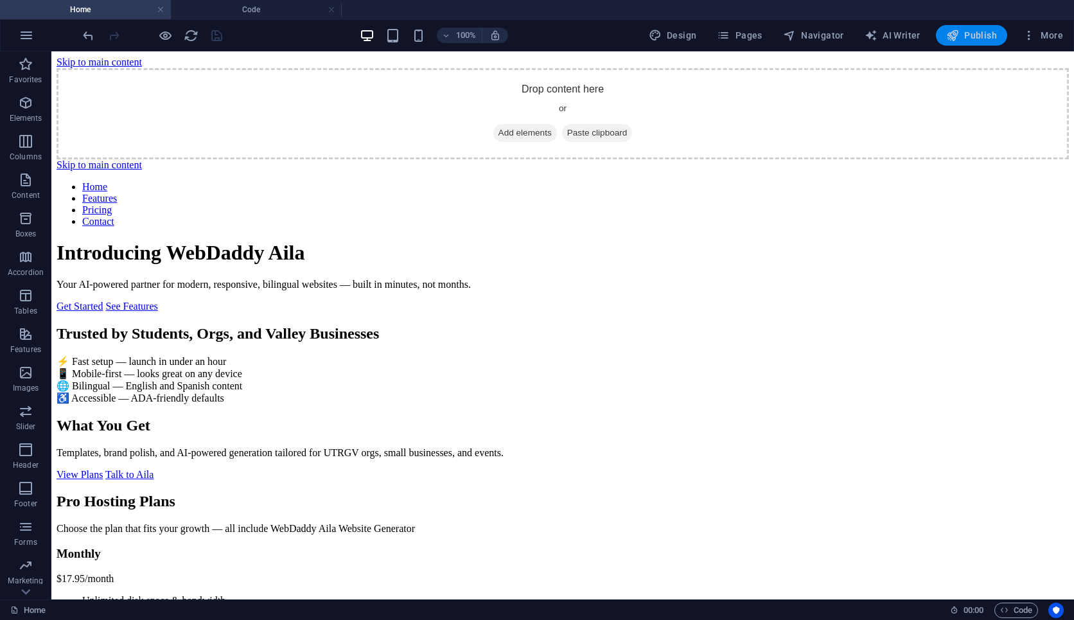
click at [753, 29] on span "Publish" at bounding box center [971, 35] width 51 height 13
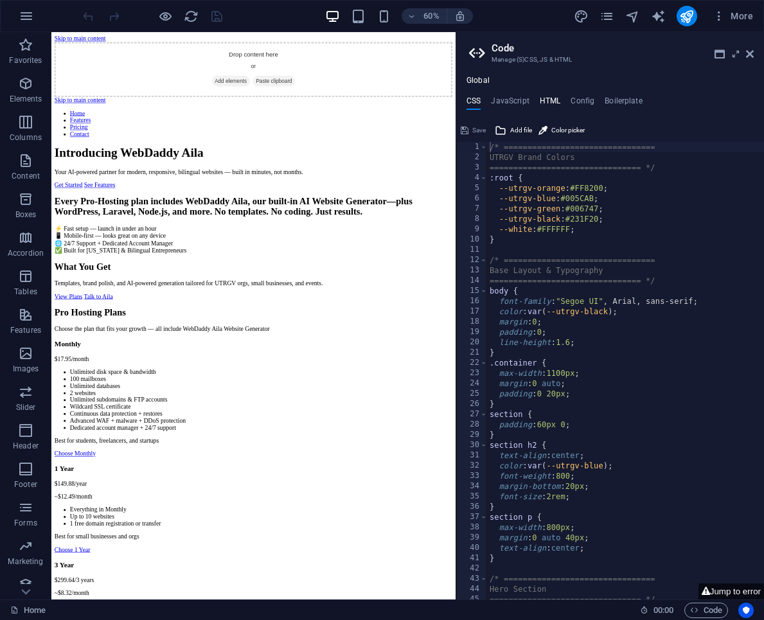
click at [550, 102] on h4 "HTML" at bounding box center [550, 103] width 21 height 14
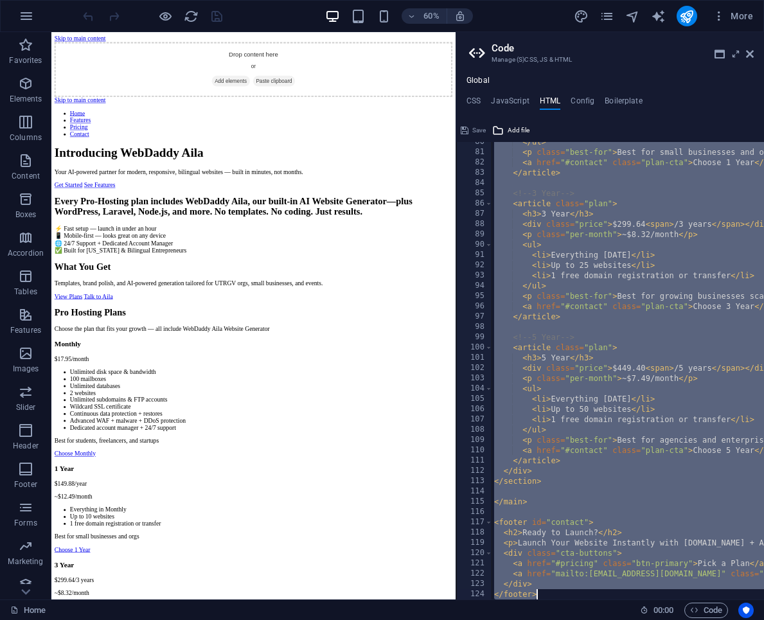
scroll to position [817, 0]
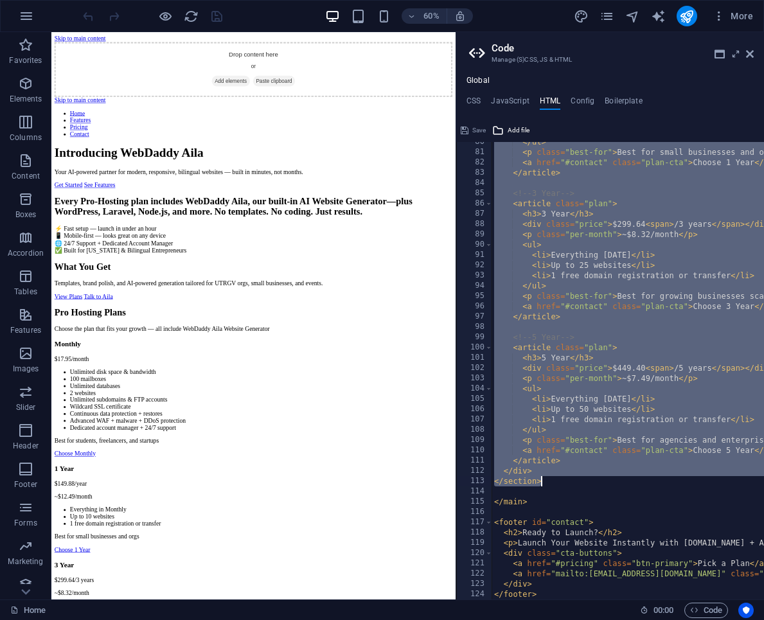
drag, startPoint x: 498, startPoint y: 239, endPoint x: 602, endPoint y: 484, distance: 265.9
type textarea "</div> </section>"
paste textarea
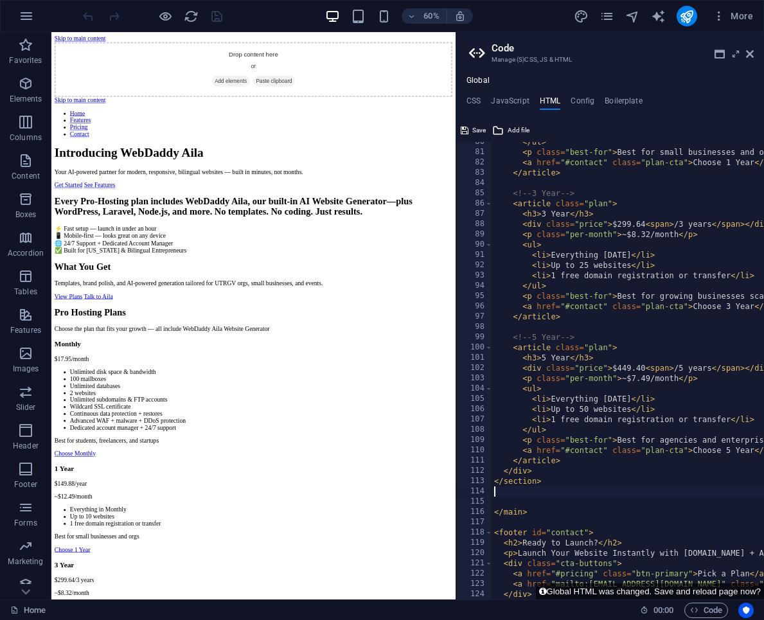
type textarea "</section>"
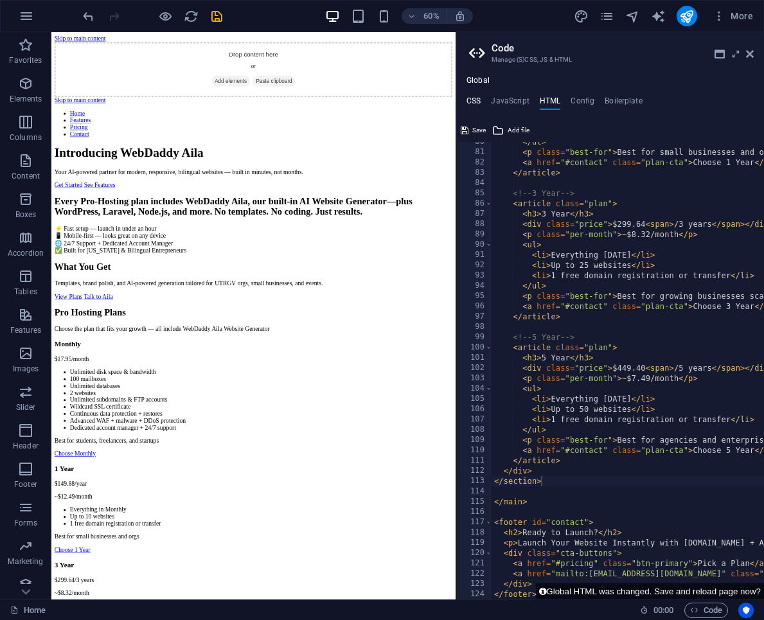
click at [476, 101] on h4 "CSS" at bounding box center [473, 103] width 14 height 14
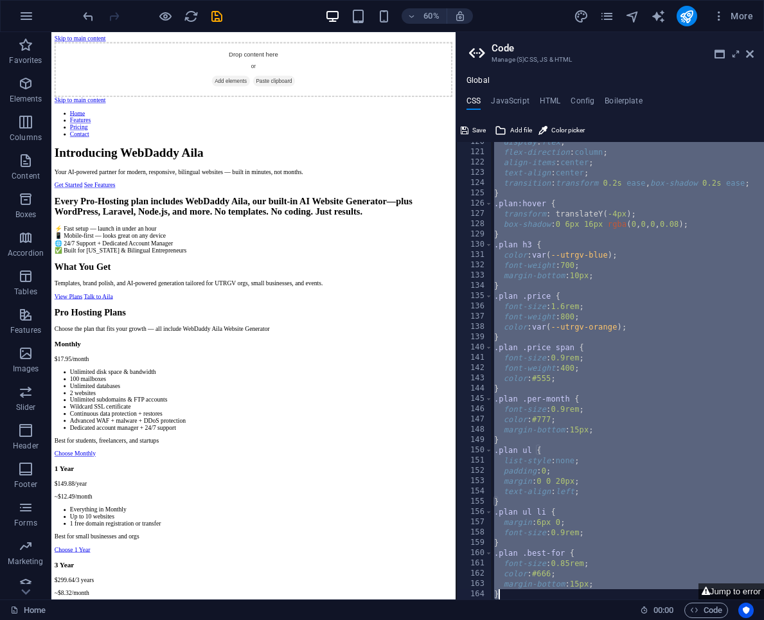
scroll to position [1434, 0]
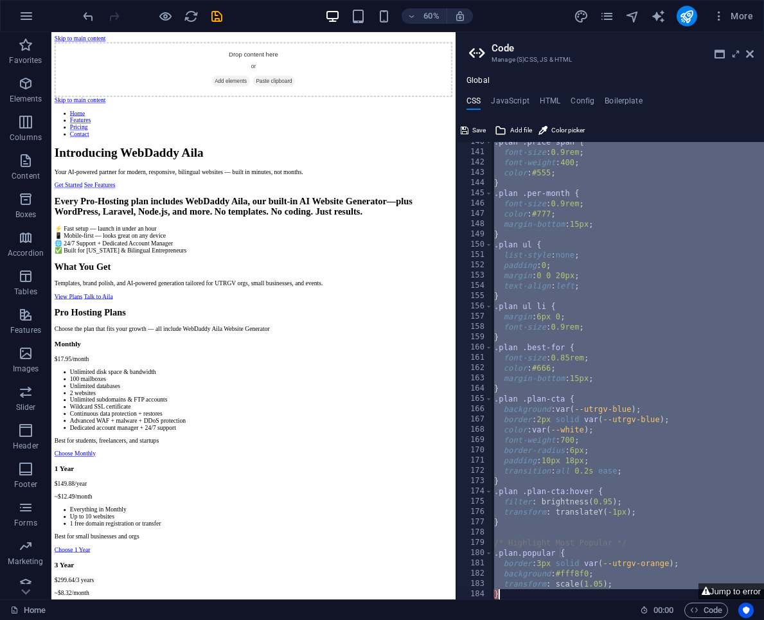
drag, startPoint x: 498, startPoint y: 347, endPoint x: 632, endPoint y: 611, distance: 296.2
click at [632, 599] on div "Home Favorites Elements Columns Content Boxes Accordion Tables Features Images …" at bounding box center [382, 315] width 764 height 567
type textarea "transform: scale(1.05); }"
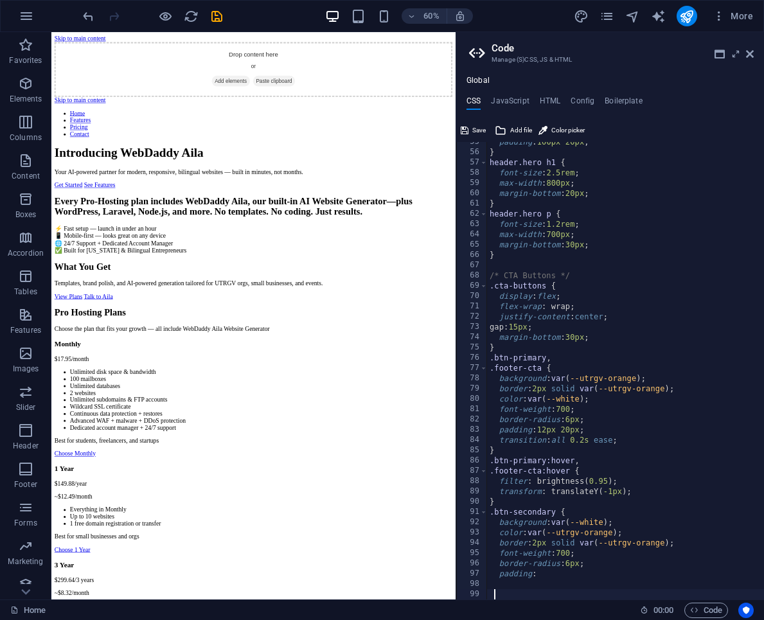
paste textarea
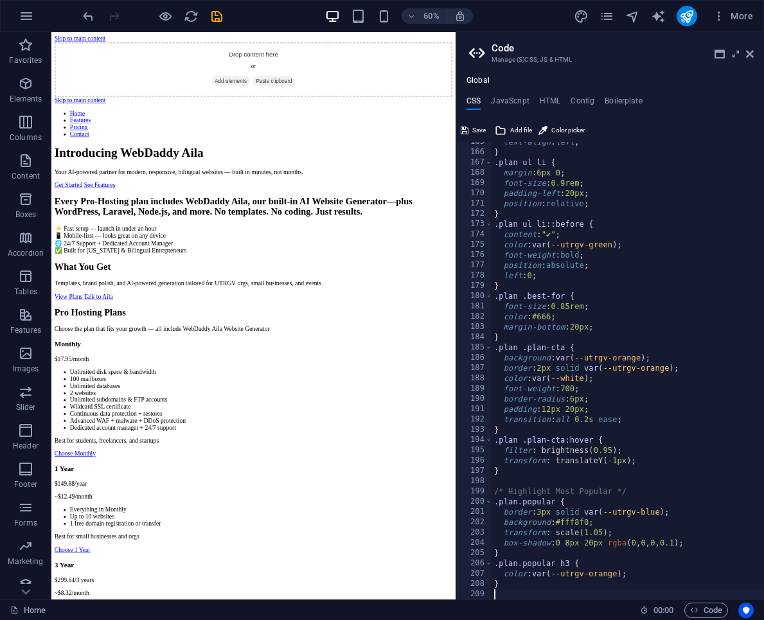
scroll to position [1690, 0]
click at [218, 17] on icon "save" at bounding box center [216, 16] width 15 height 15
click at [689, 22] on icon "publish" at bounding box center [686, 16] width 15 height 15
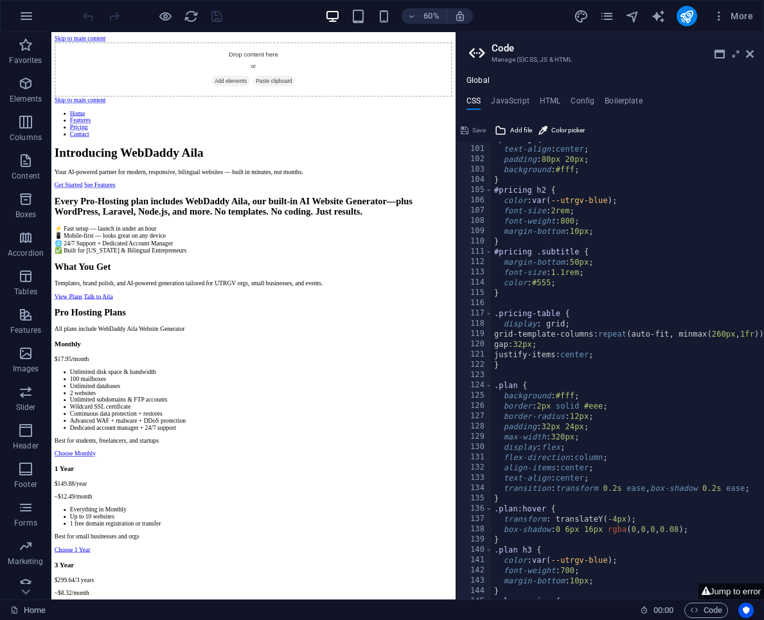
scroll to position [1037, 0]
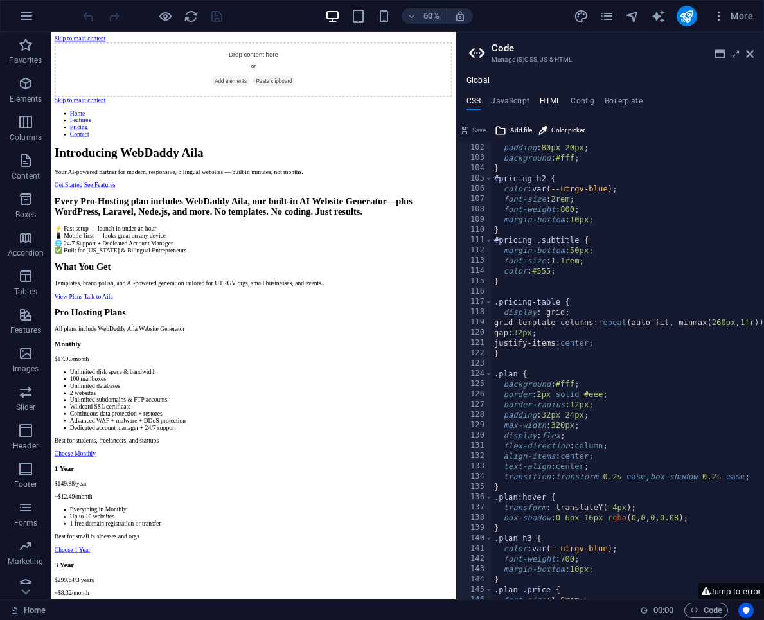
click at [548, 104] on h4 "HTML" at bounding box center [550, 103] width 21 height 14
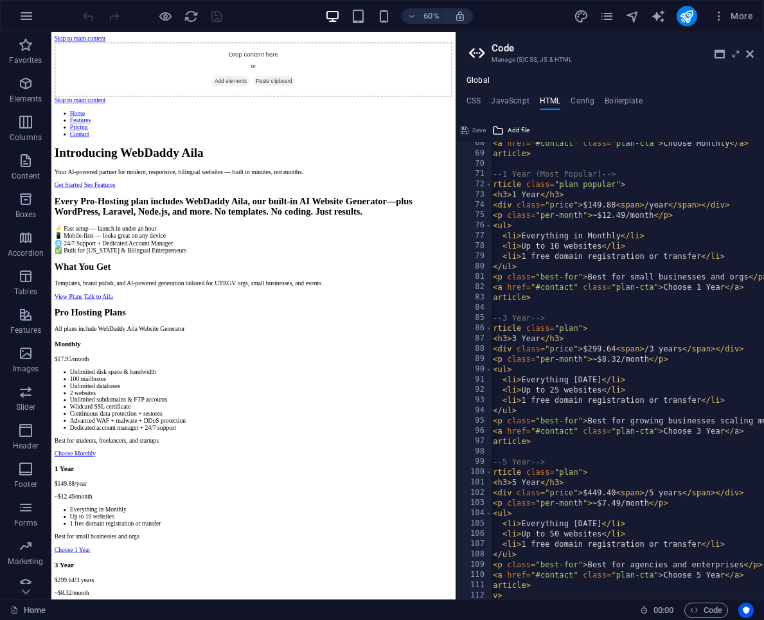
scroll to position [0, 0]
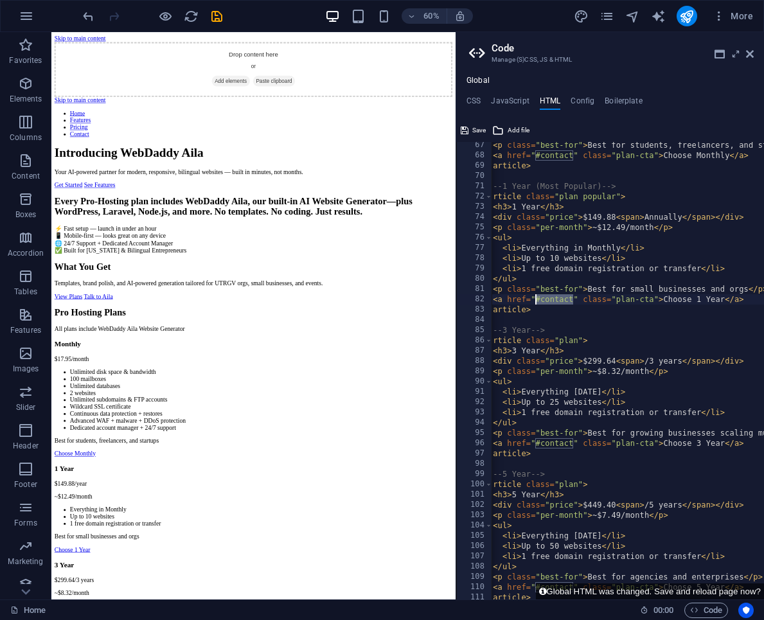
drag, startPoint x: 573, startPoint y: 300, endPoint x: 536, endPoint y: 301, distance: 37.3
paste textarea "https://webdaddy.pro/index.php?rp=/store/hosting-plans/pro-hosting-1yr"
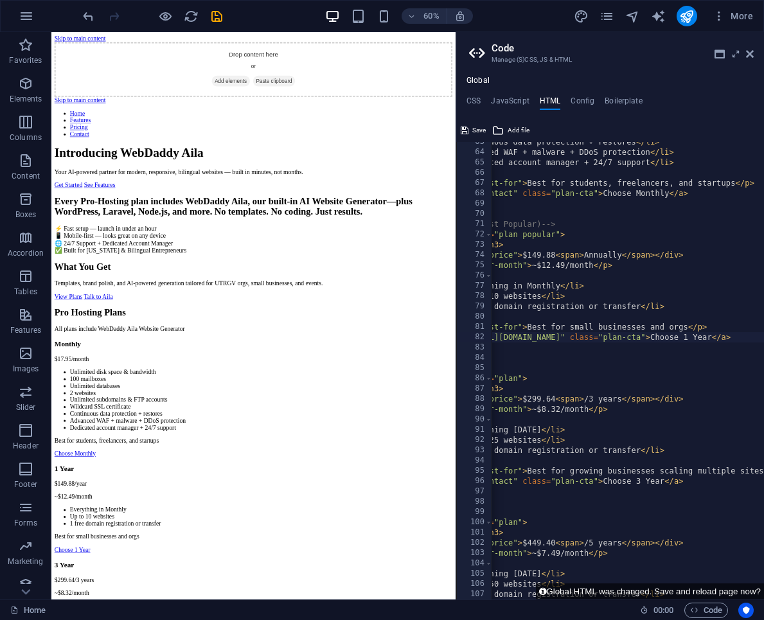
scroll to position [634, 0]
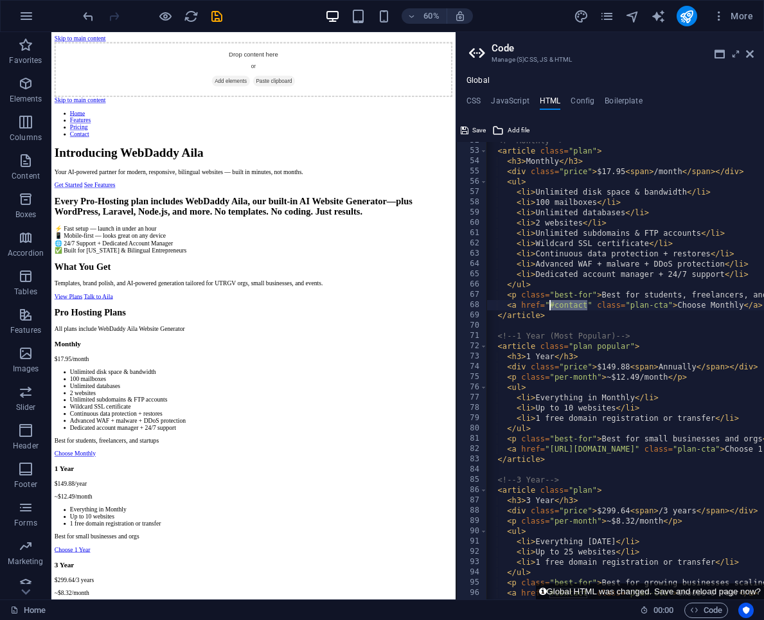
drag, startPoint x: 586, startPoint y: 309, endPoint x: 550, endPoint y: 309, distance: 36.0
paste textarea "https://webdaddy.pro/index.php?rp=/store/hosting-plans/pro-hosting-monthly"
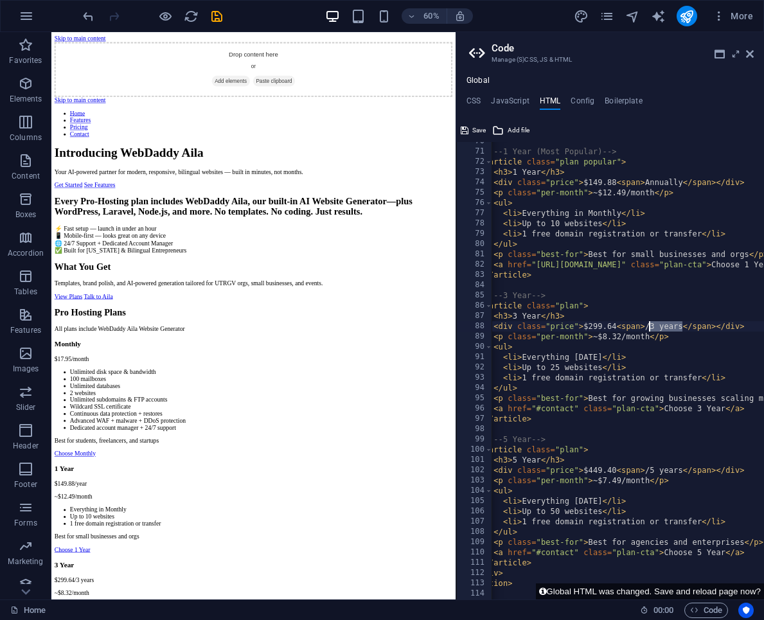
drag, startPoint x: 681, startPoint y: 327, endPoint x: 648, endPoint y: 328, distance: 32.8
drag, startPoint x: 574, startPoint y: 410, endPoint x: 537, endPoint y: 413, distance: 36.7
paste textarea "https://webdaddy.pro/index.php?rp=/store/hosting-plans/pro-hosting-3yr"
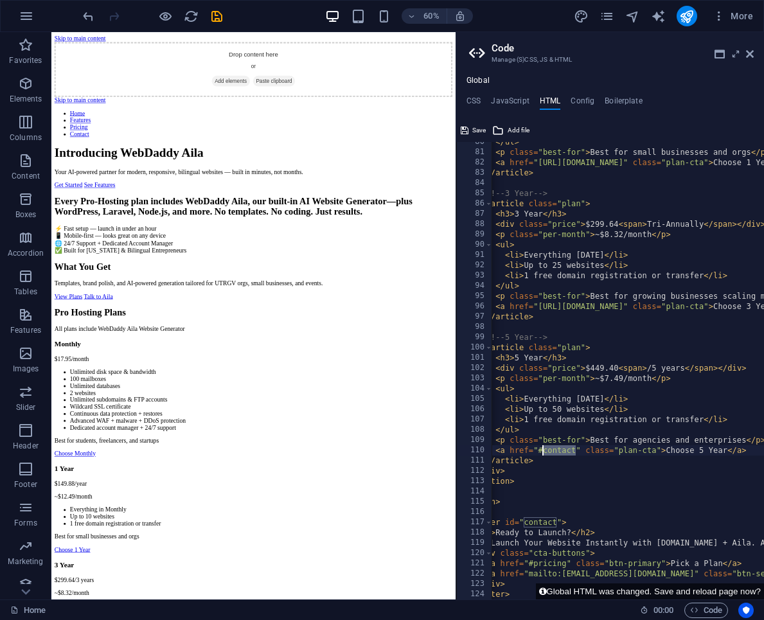
drag, startPoint x: 575, startPoint y: 451, endPoint x: 544, endPoint y: 453, distance: 30.9
paste textarea "https://webdaddy.pro/index.php?rp=/store/hosting-plans/pro-hosting-5yr"
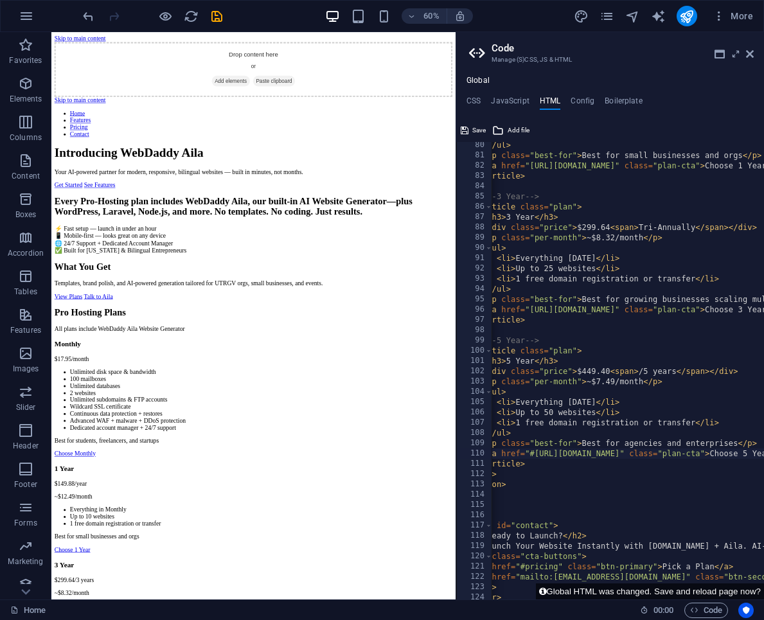
scroll to position [0, 35]
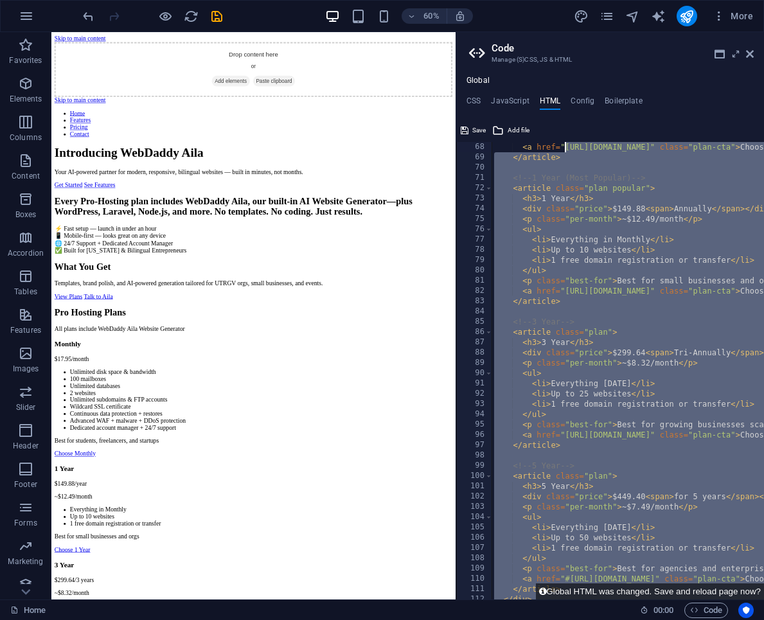
scroll to position [0, 0]
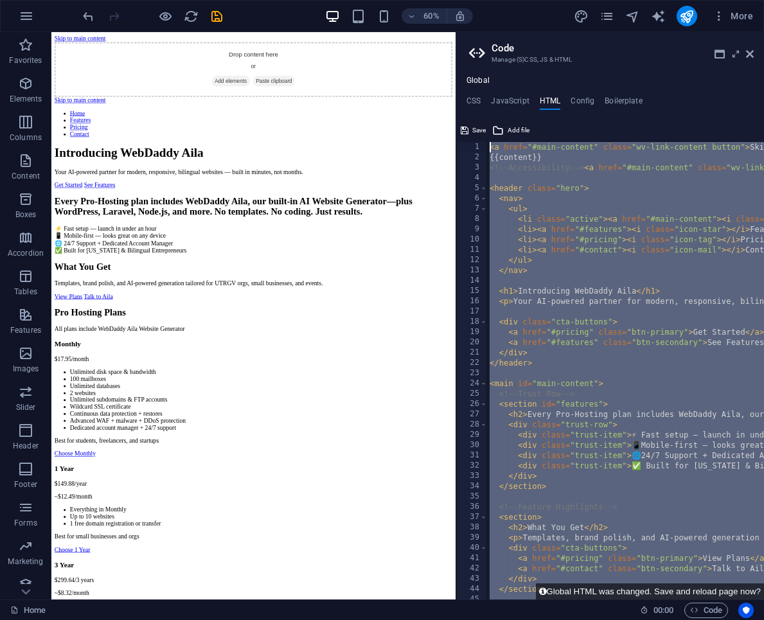
drag, startPoint x: 624, startPoint y: 572, endPoint x: 566, endPoint y: 28, distance: 547.0
click at [566, 32] on div "Home Favorites Elements Columns Content Boxes Accordion Tables Features Images …" at bounding box center [382, 315] width 764 height 567
type textarea "<a href="#main-content" class="wv-link-content button">Skip to main content</a>…"
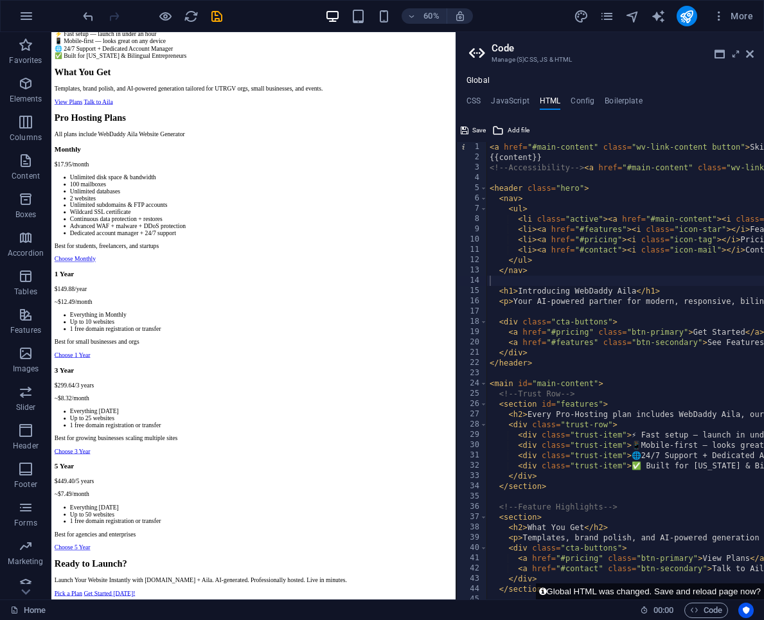
scroll to position [605, 0]
click at [598, 77] on div "✅ Built for [US_STATE] & Bilingual Entrepreneurs" at bounding box center [388, 71] width 663 height 12
click at [593, 77] on div "✅ Built for [US_STATE] & Bilingual Entrepreneurs" at bounding box center [388, 71] width 663 height 12
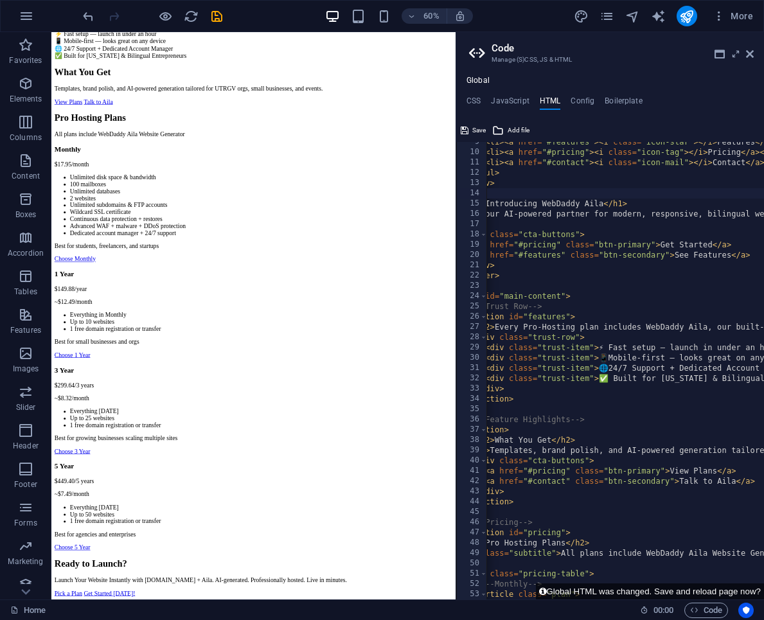
scroll to position [0, 43]
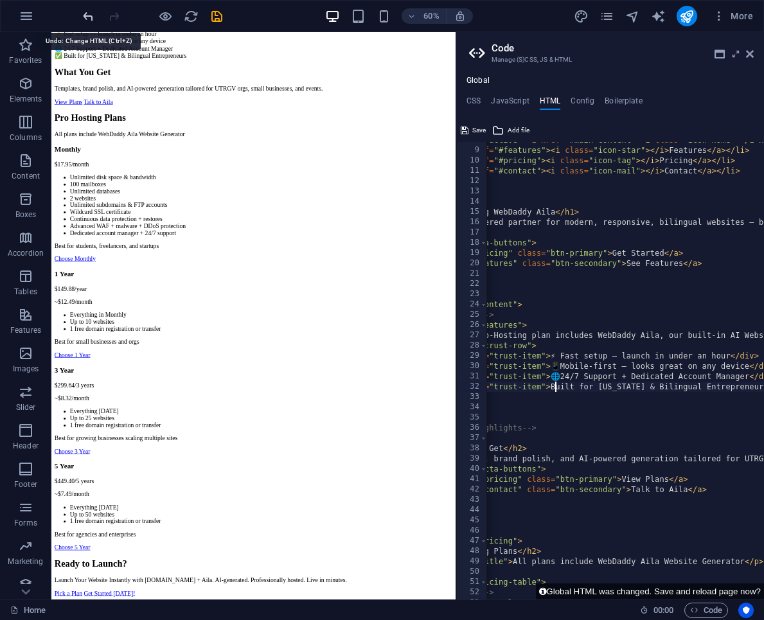
type textarea "<div class="trust-item"> Built for Texas & Bilingual Entrepreneurs</div>"
click at [88, 15] on icon "undo" at bounding box center [88, 16] width 15 height 15
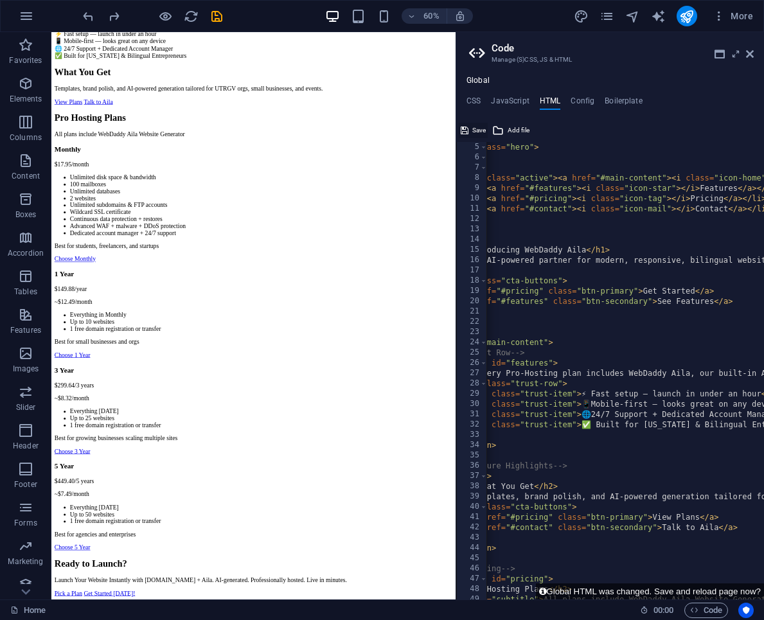
click at [472, 128] on span "Save" at bounding box center [478, 130] width 13 height 15
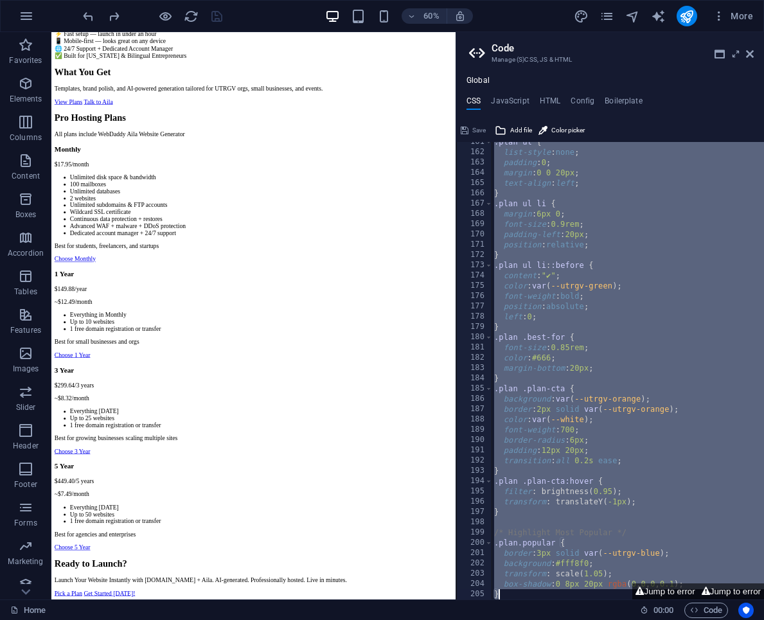
scroll to position [1680, 0]
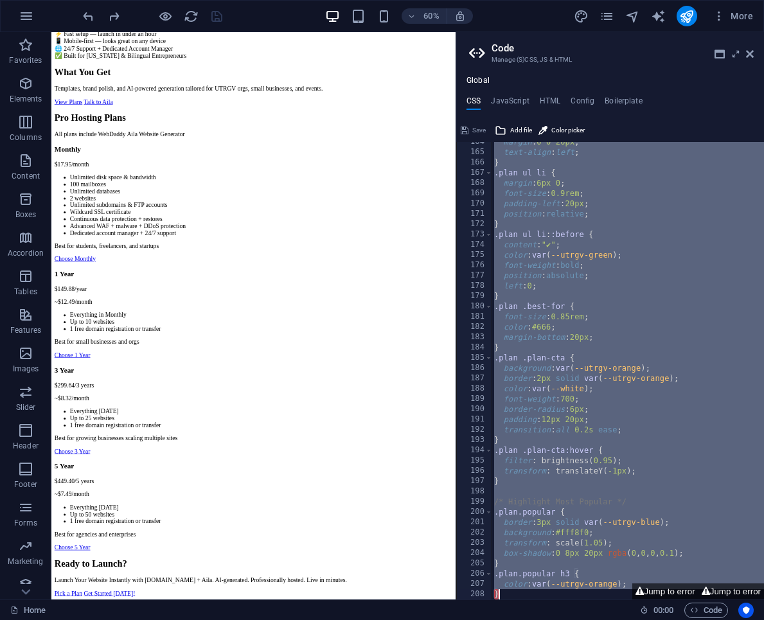
drag, startPoint x: 500, startPoint y: 277, endPoint x: 602, endPoint y: 602, distance: 340.9
click at [602, 599] on div "Home Favorites Elements Columns Content Boxes Accordion Tables Features Images …" at bounding box center [382, 315] width 764 height 567
type textarea "color: var(--utrgv-orange); }"
paste textarea
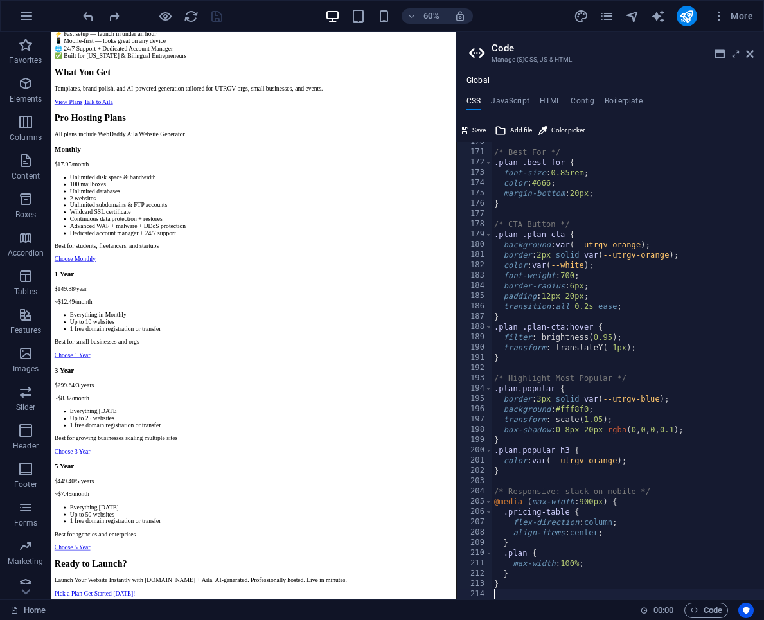
click at [511, 22] on div "60% More" at bounding box center [419, 16] width 678 height 21
click at [218, 13] on icon "save" at bounding box center [216, 16] width 15 height 15
click at [689, 19] on icon "publish" at bounding box center [686, 16] width 15 height 15
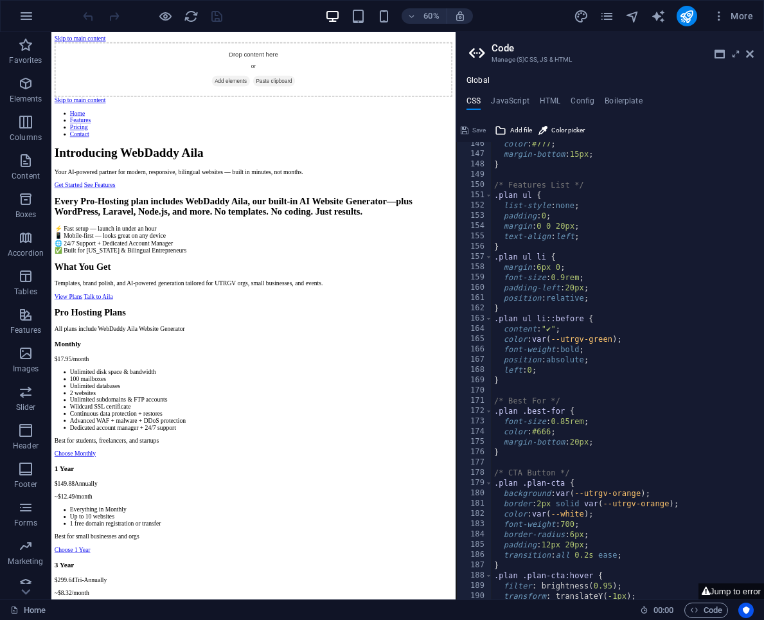
scroll to position [1491, 0]
click at [547, 99] on h4 "HTML" at bounding box center [550, 103] width 21 height 14
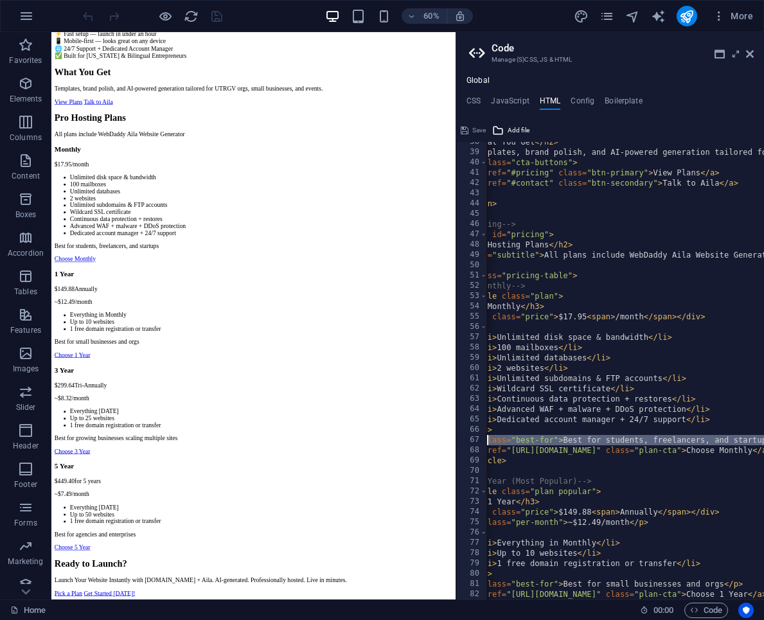
scroll to position [0, 17]
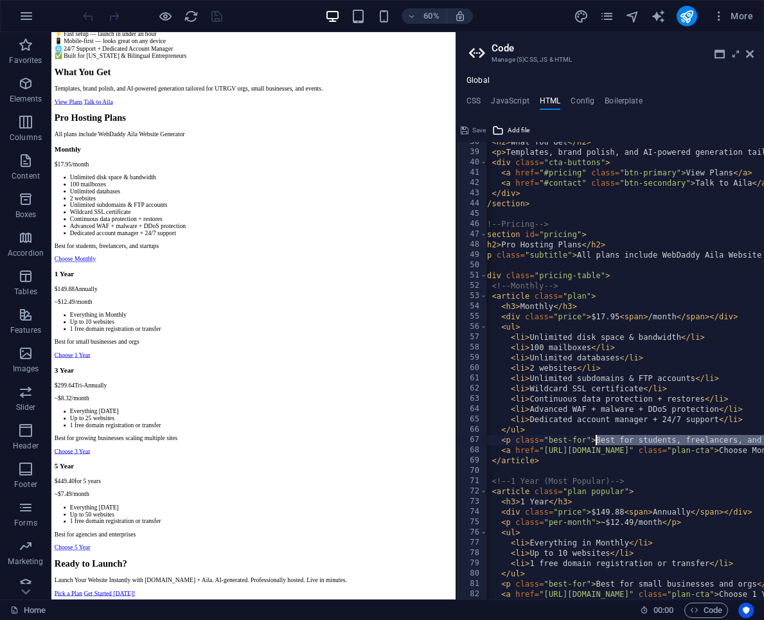
drag, startPoint x: 732, startPoint y: 439, endPoint x: 596, endPoint y: 441, distance: 135.5
type textarea "<p class="best-for"></p>"
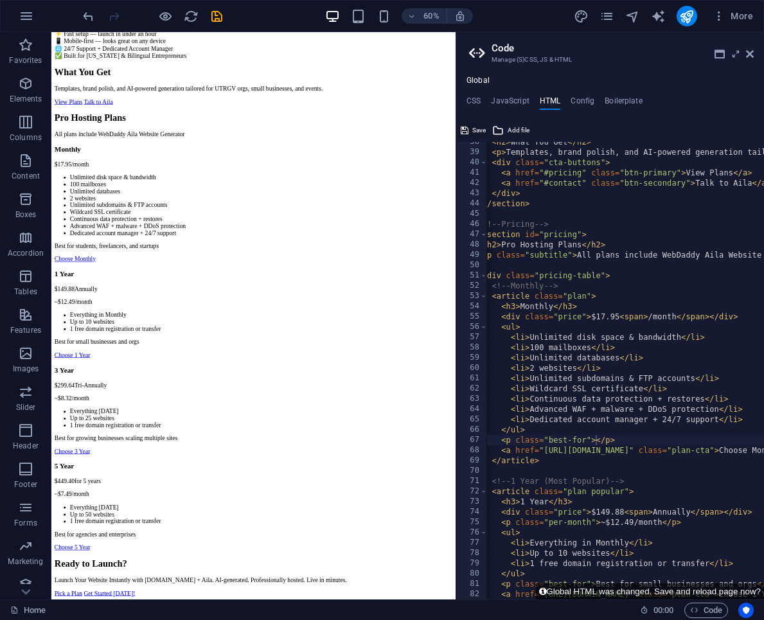
click at [474, 129] on span "Save" at bounding box center [478, 130] width 13 height 15
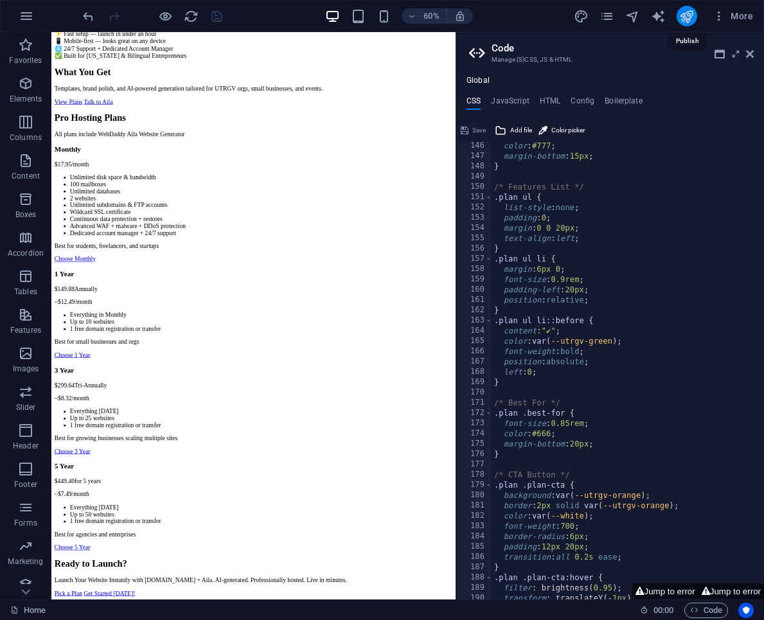
click at [687, 17] on icon "publish" at bounding box center [686, 16] width 15 height 15
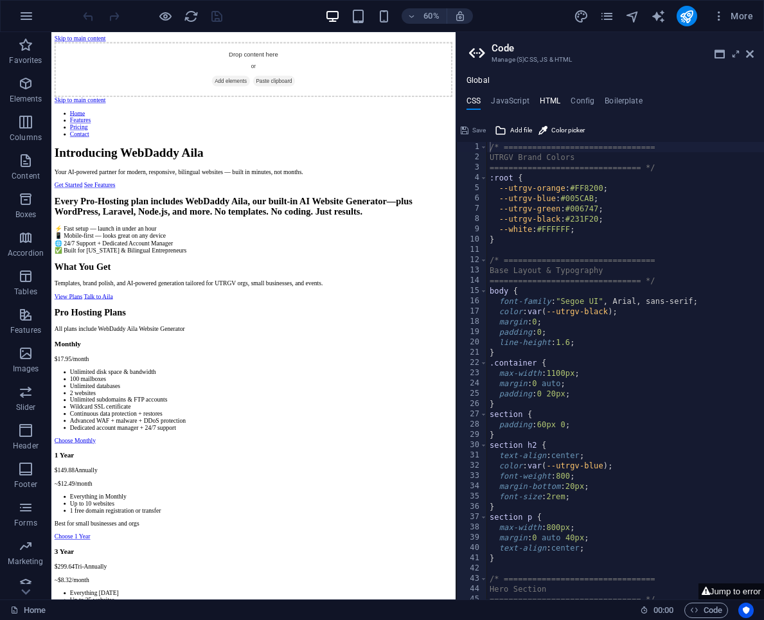
click at [548, 100] on h4 "HTML" at bounding box center [550, 103] width 21 height 14
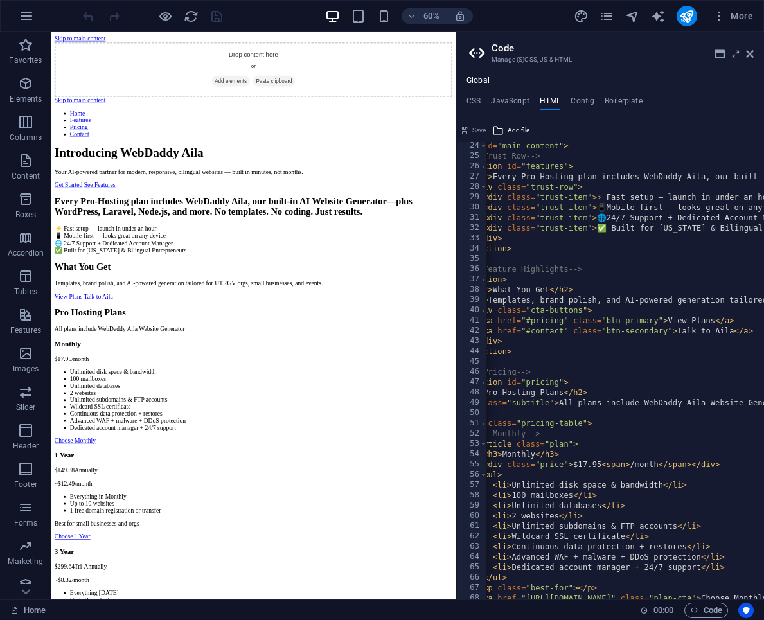
scroll to position [0, 39]
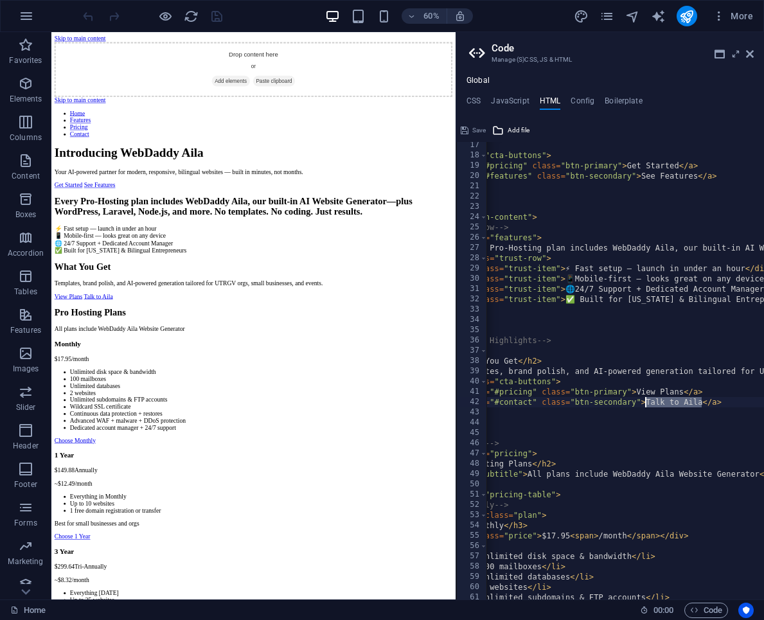
drag, startPoint x: 700, startPoint y: 402, endPoint x: 646, endPoint y: 404, distance: 54.0
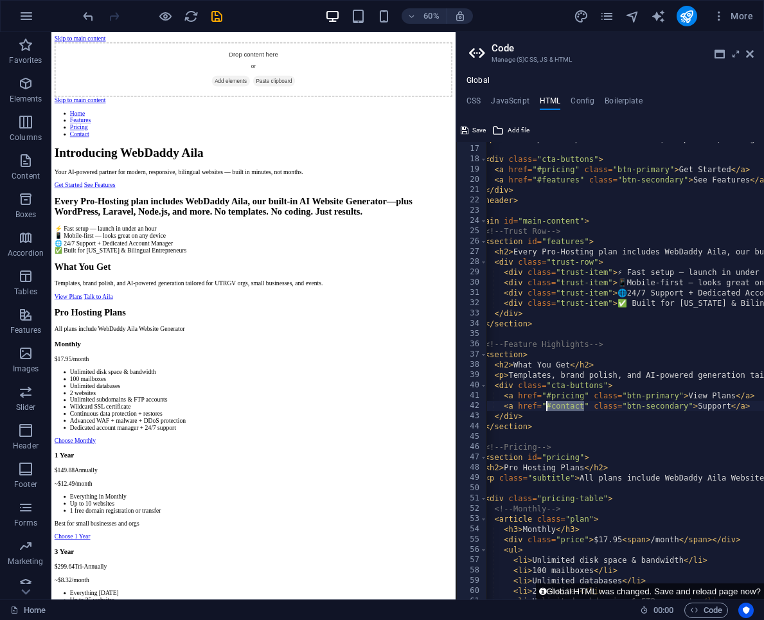
drag, startPoint x: 583, startPoint y: 407, endPoint x: 546, endPoint y: 410, distance: 36.8
paste textarea "[URL][DOMAIN_NAME]"
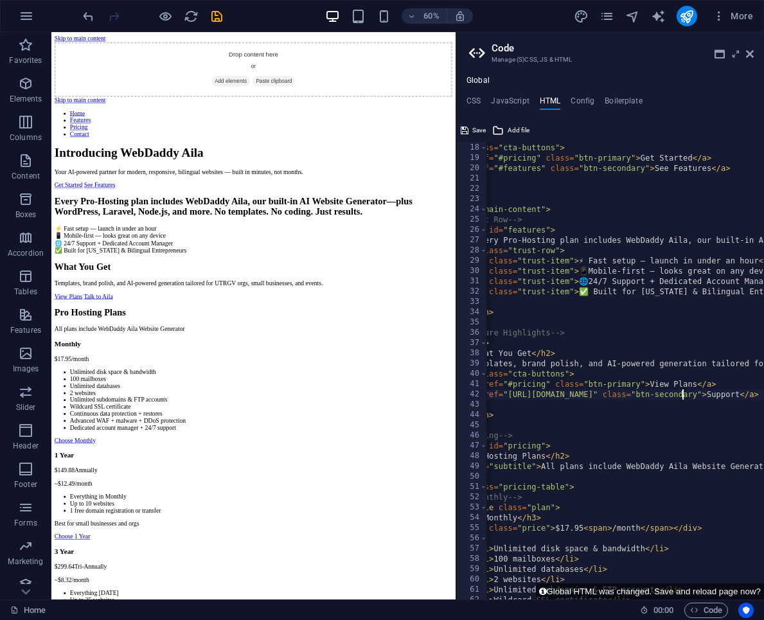
scroll to position [0, 47]
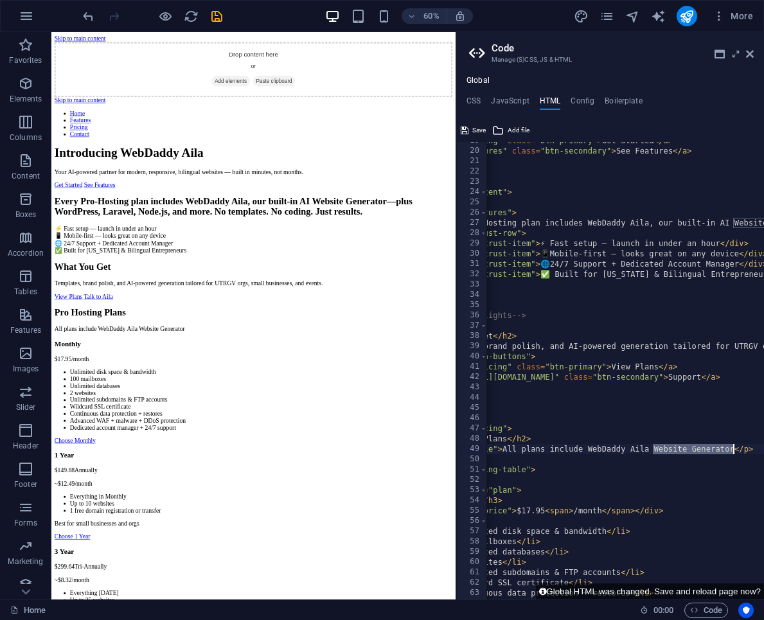
drag, startPoint x: 654, startPoint y: 448, endPoint x: 731, endPoint y: 452, distance: 77.1
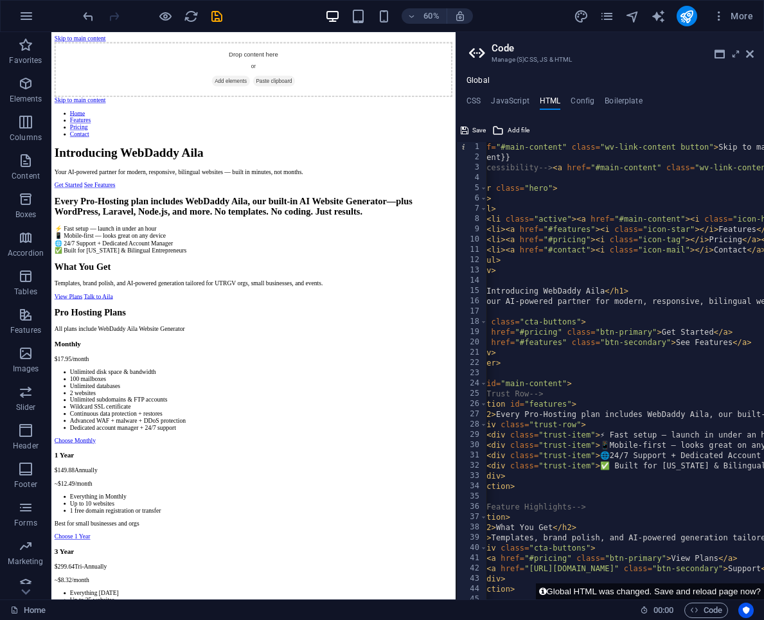
scroll to position [0, 31]
drag, startPoint x: 583, startPoint y: 252, endPoint x: 554, endPoint y: 255, distance: 29.7
paste textarea "[URL][DOMAIN_NAME]"
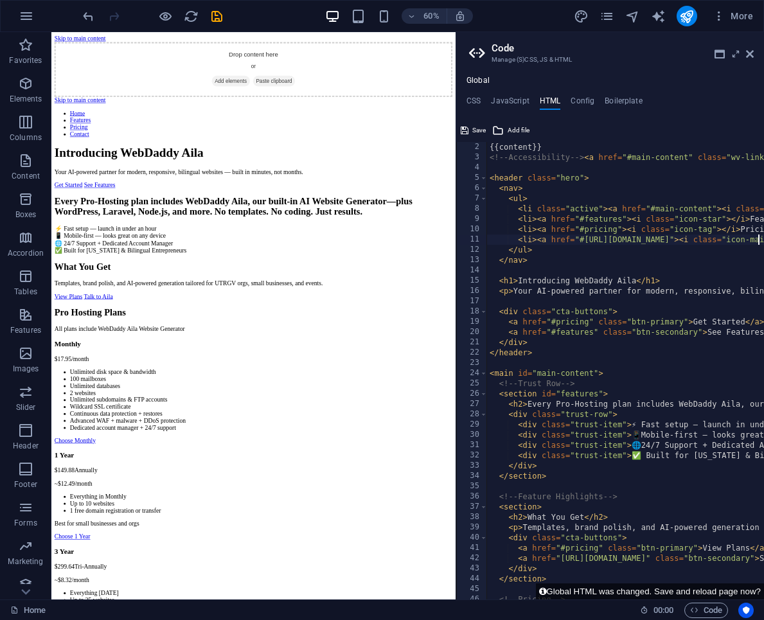
scroll to position [10, 0]
drag, startPoint x: 667, startPoint y: 282, endPoint x: 491, endPoint y: 285, distance: 176.0
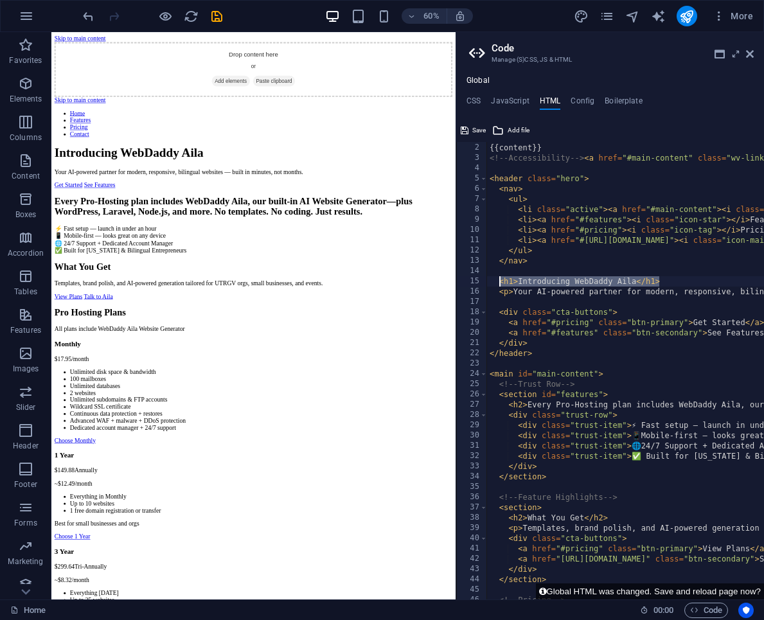
drag, startPoint x: 658, startPoint y: 283, endPoint x: 500, endPoint y: 285, distance: 158.6
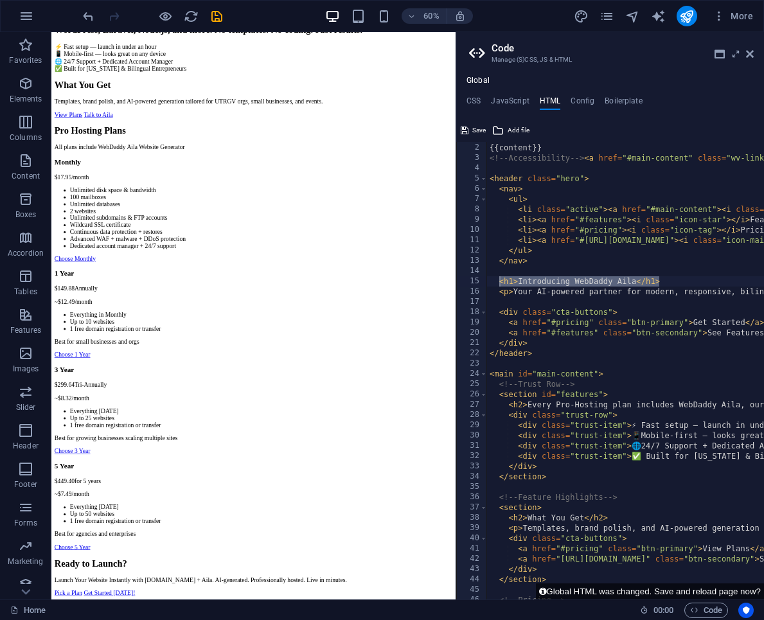
scroll to position [1213, 0]
drag, startPoint x: 297, startPoint y: 830, endPoint x: 451, endPoint y: 833, distance: 154.2
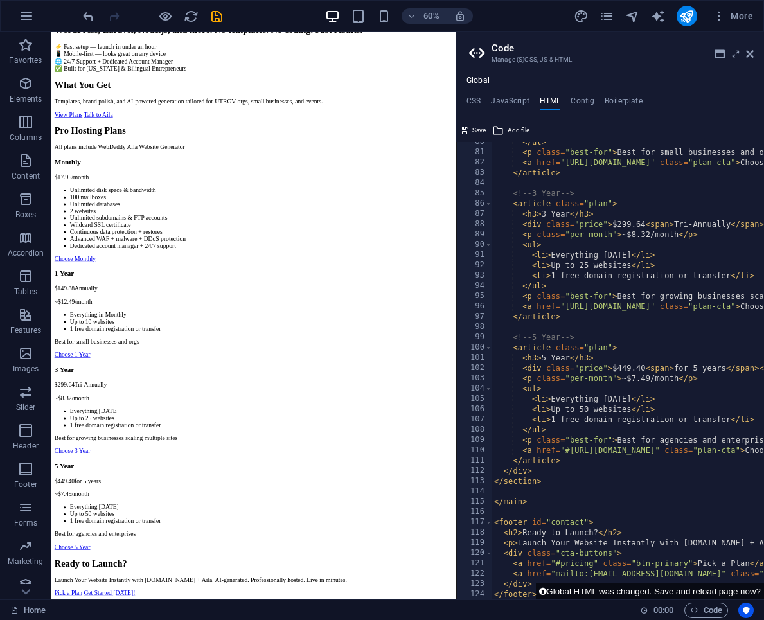
scroll to position [817, 0]
type textarea "<h2>Ready to Launch?</h2>"
drag, startPoint x: 624, startPoint y: 531, endPoint x: 500, endPoint y: 531, distance: 124.0
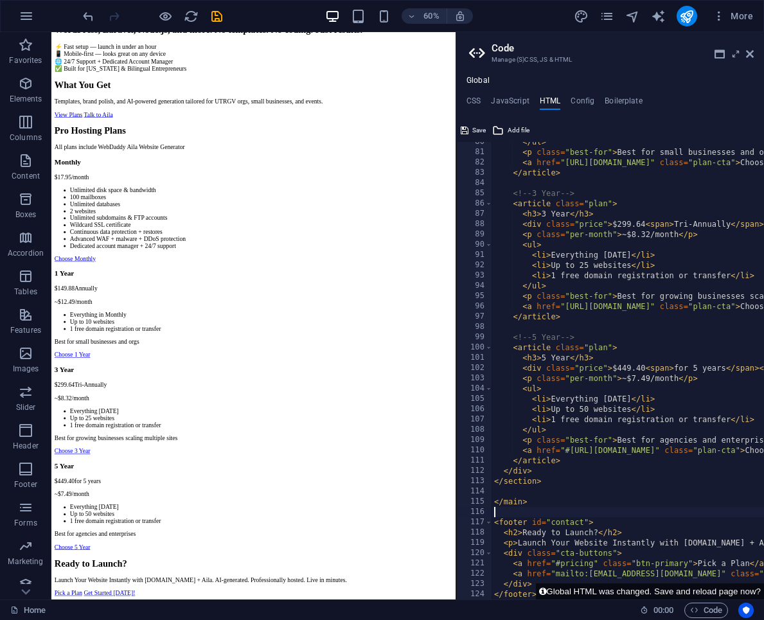
drag, startPoint x: 628, startPoint y: 534, endPoint x: 489, endPoint y: 524, distance: 138.4
click at [489, 524] on div "80 81 82 83 84 85 86 87 88 89 90 91 92 93 94 95 96 97 98 99 100 101 102 103 104…" at bounding box center [610, 370] width 308 height 457
type textarea "<footer id="contact"> <h2>Ready to Launch?</h2>"
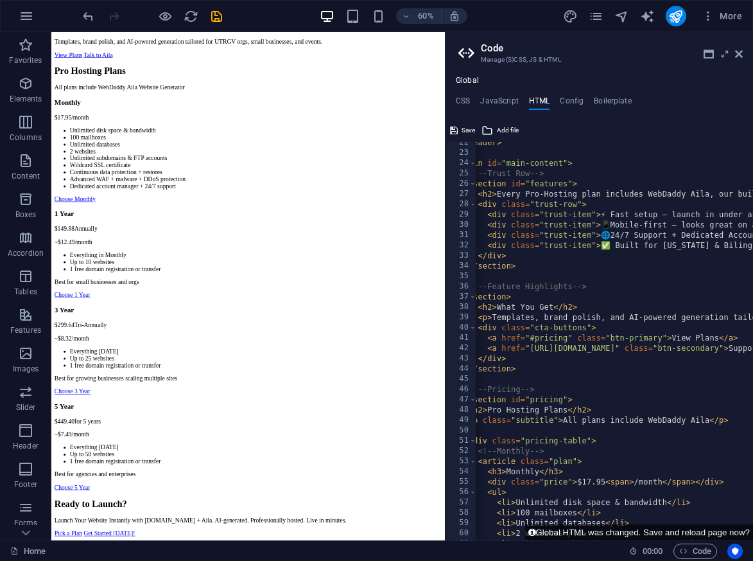
scroll to position [423, 0]
click at [220, 13] on icon "save" at bounding box center [216, 16] width 15 height 15
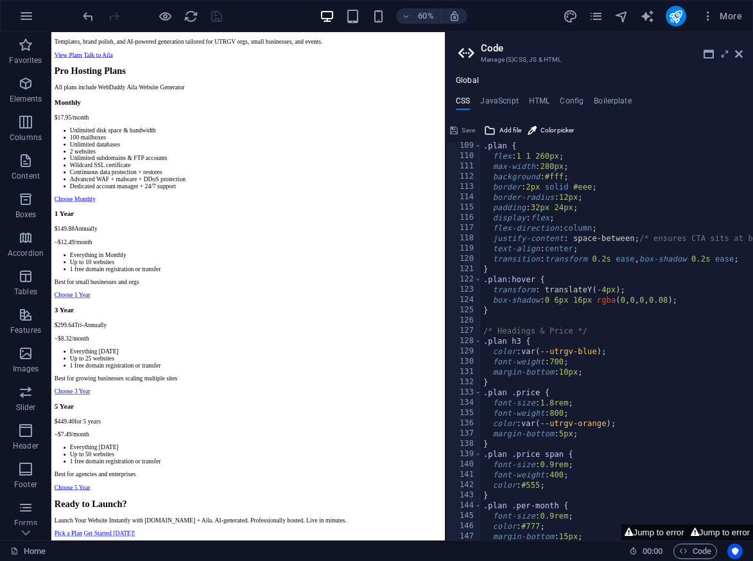
scroll to position [0, 4]
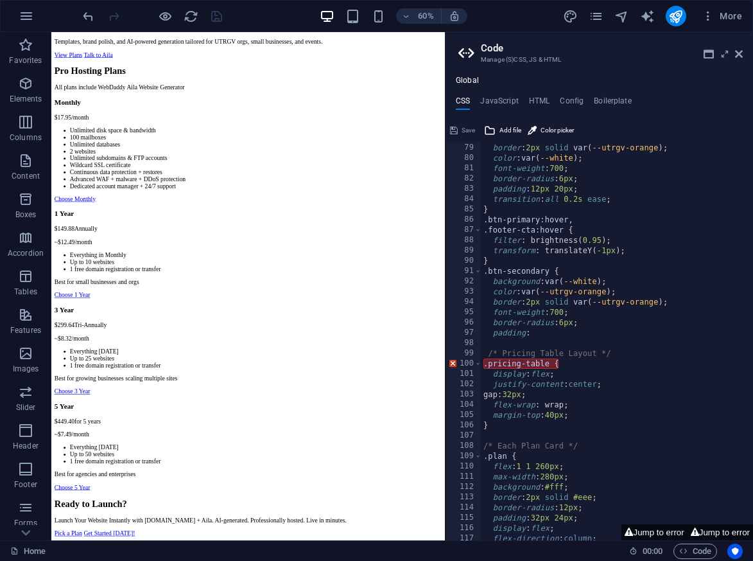
click at [549, 364] on div "background : var ( --utrgv-orange ) ; border : 2px solid var ( --utrgv-orange )…" at bounding box center [667, 341] width 373 height 419
click at [528, 362] on div "background : var ( --utrgv-orange ) ; border : 2px solid var ( --utrgv-orange )…" at bounding box center [667, 341] width 373 height 419
click at [567, 310] on div "background : var ( --utrgv-orange ) ; border : 2px solid var ( --utrgv-orange )…" at bounding box center [667, 341] width 373 height 419
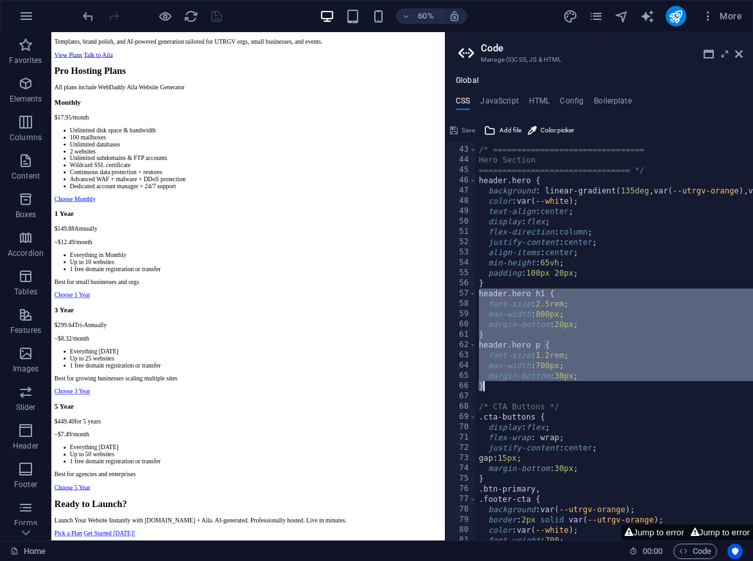
drag, startPoint x: 480, startPoint y: 295, endPoint x: 593, endPoint y: 385, distance: 144.8
click at [593, 385] on div "/* ================================ Hero Section ==============================…" at bounding box center [663, 343] width 373 height 419
type textarea "margin-bottom: 30px; }"
paste textarea
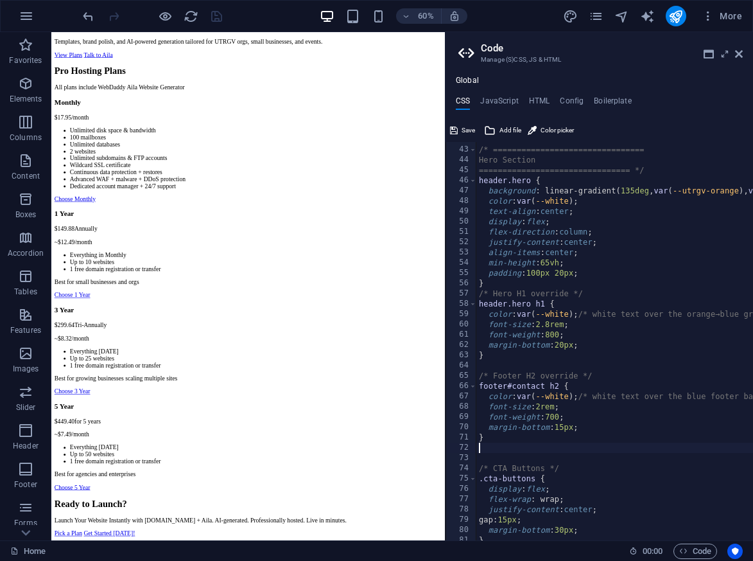
type textarea "}"
click at [465, 127] on span "Save" at bounding box center [468, 130] width 13 height 15
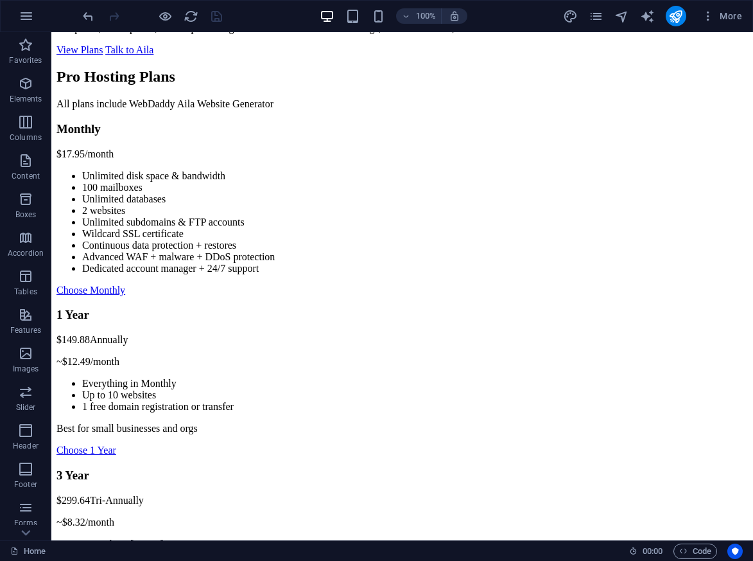
scroll to position [643, 0]
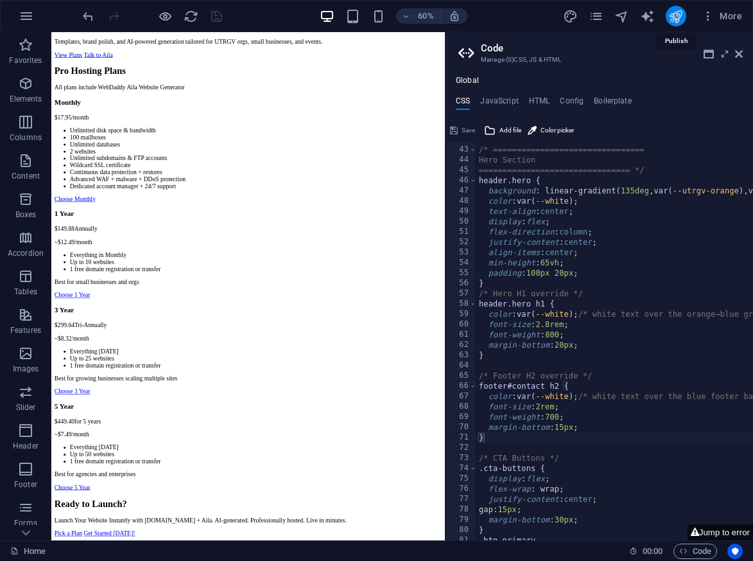
click at [674, 17] on icon "publish" at bounding box center [676, 16] width 15 height 15
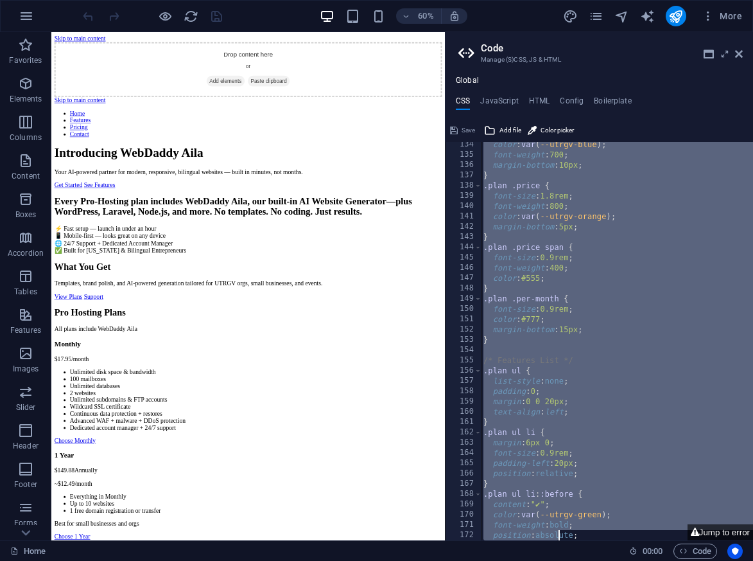
scroll to position [1842, 0]
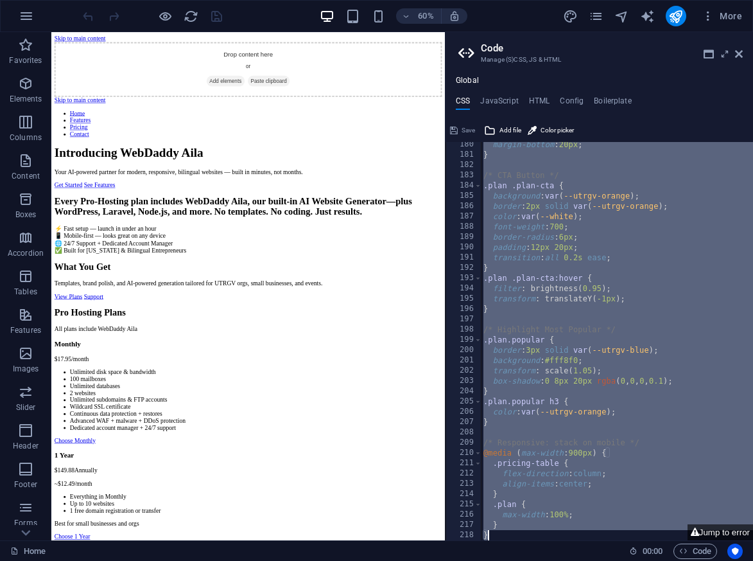
drag, startPoint x: 481, startPoint y: 147, endPoint x: 559, endPoint y: 598, distance: 457.5
click at [559, 560] on html "Introducing WebDaddy Aila – AI Website Generator Home Favorites Elements Column…" at bounding box center [376, 280] width 753 height 561
click at [542, 313] on div "margin-bottom : 20px ; } /* CTA Button */ .plan .plan-cta { background : var ( …" at bounding box center [667, 348] width 373 height 419
drag, startPoint x: 479, startPoint y: 146, endPoint x: 545, endPoint y: 604, distance: 462.7
click at [545, 560] on html "Introducing WebDaddy Aila – AI Website Generator Home Favorites Elements Column…" at bounding box center [376, 280] width 753 height 561
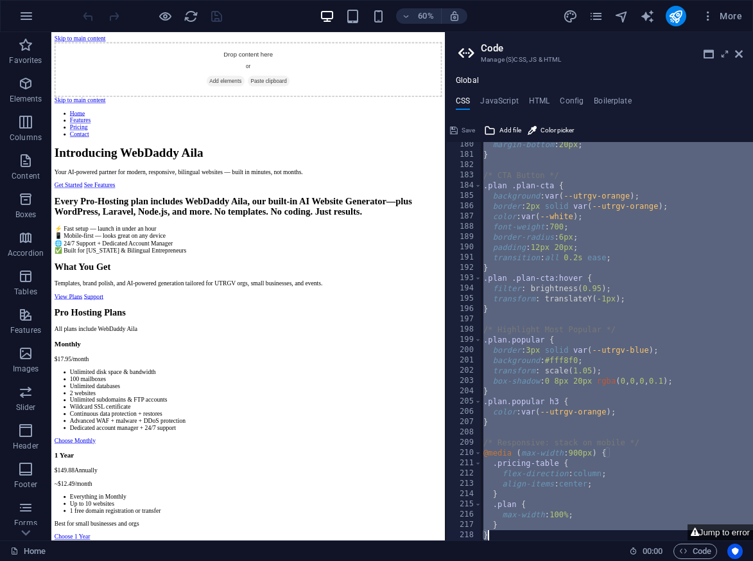
type textarea "} }"
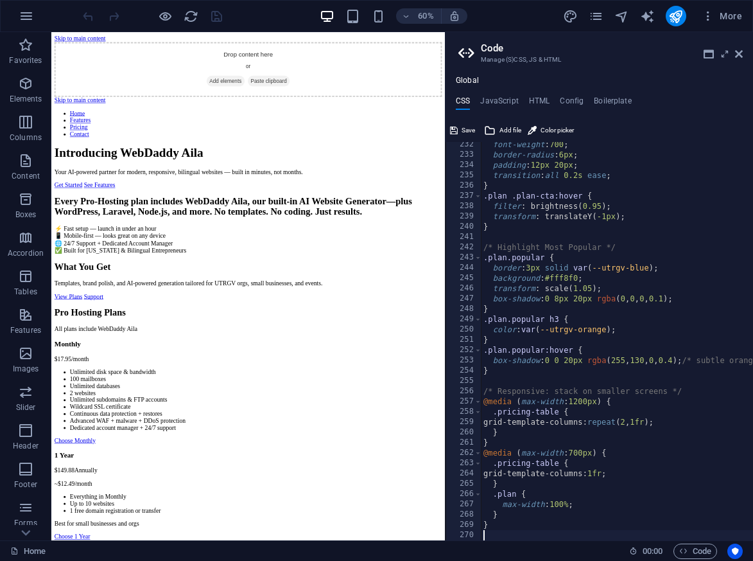
scroll to position [2376, 0]
click at [471, 130] on span "Save" at bounding box center [468, 130] width 13 height 15
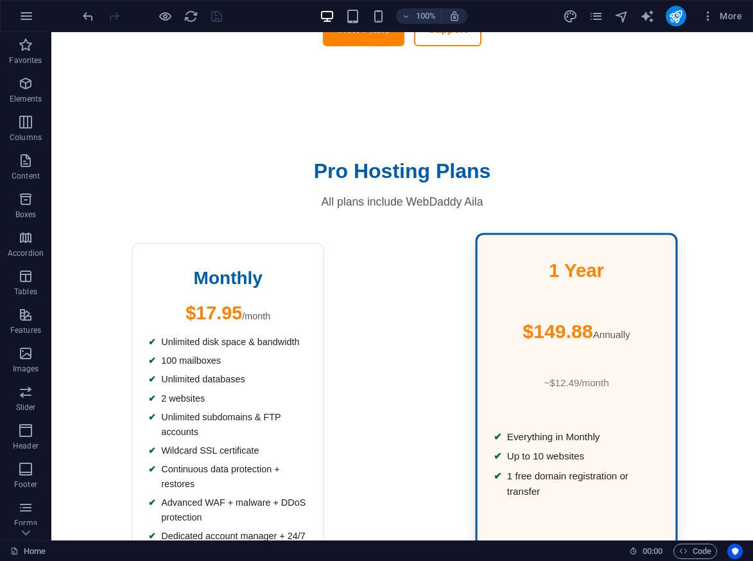
scroll to position [726, 0]
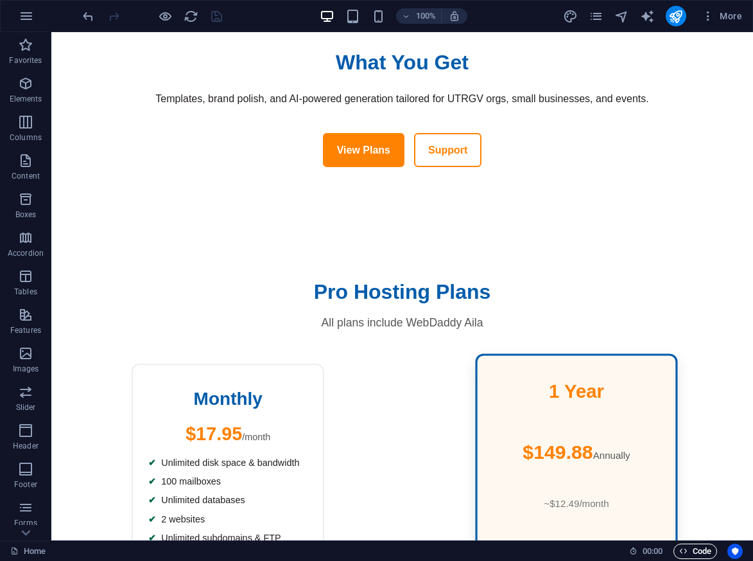
click at [689, 554] on span "Code" at bounding box center [696, 550] width 32 height 15
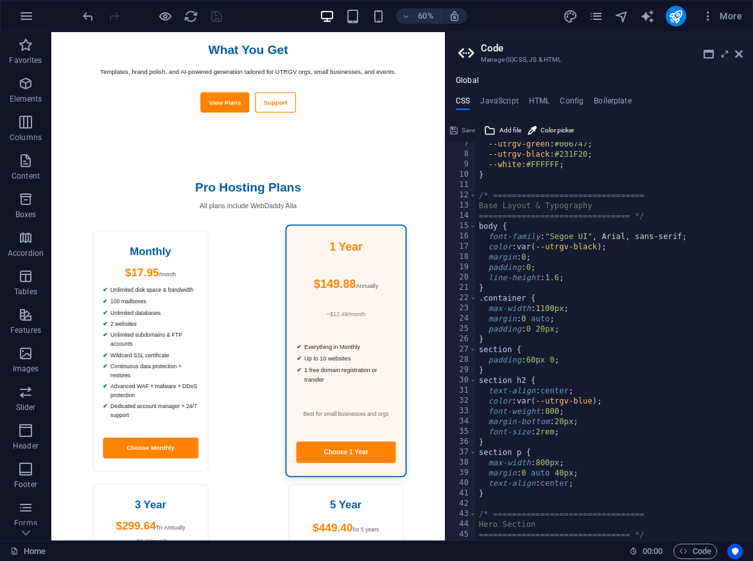
scroll to position [0, 0]
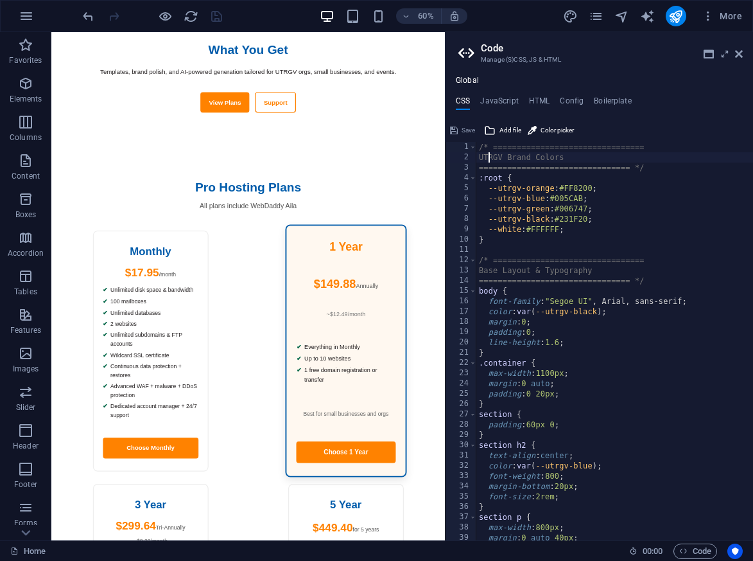
click at [488, 162] on div "/* ================================ UTRGV Brand Colors ========================…" at bounding box center [663, 351] width 373 height 419
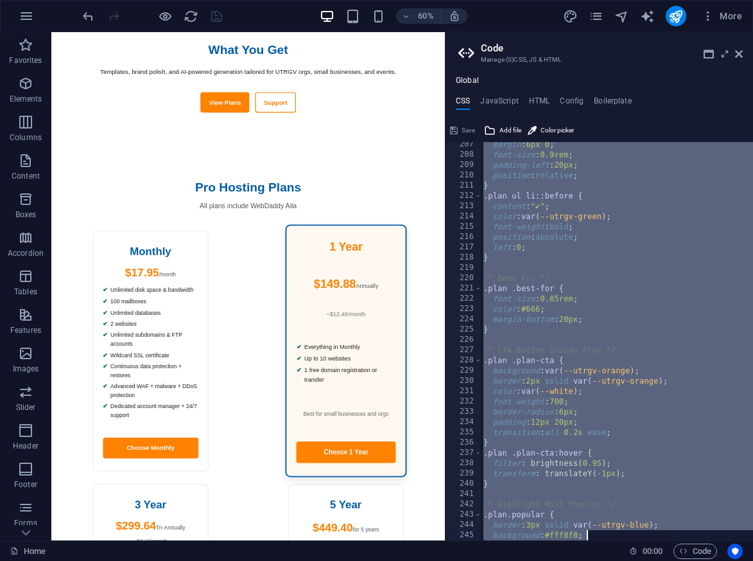
scroll to position [2376, 0]
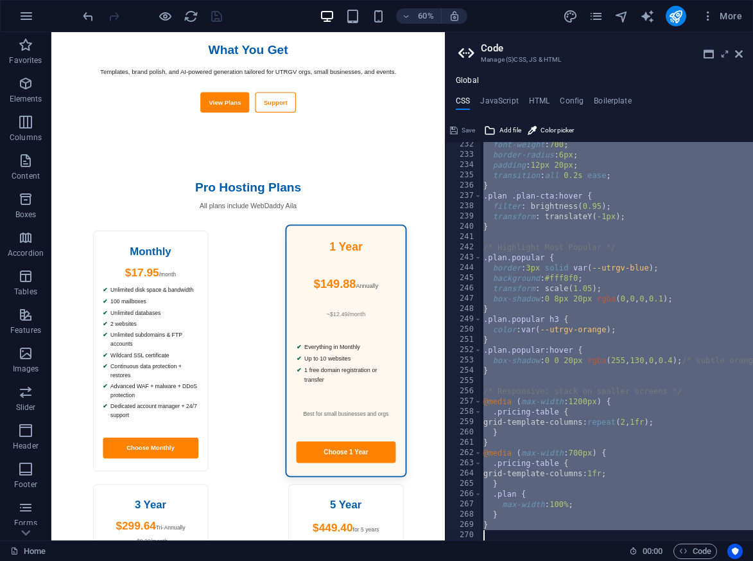
drag, startPoint x: 479, startPoint y: 146, endPoint x: 591, endPoint y: 602, distance: 470.3
click at [591, 560] on html "Introducing WebDaddy Aila – AI Website Generator Home Favorites Elements Column…" at bounding box center [376, 280] width 753 height 561
type textarea "}"
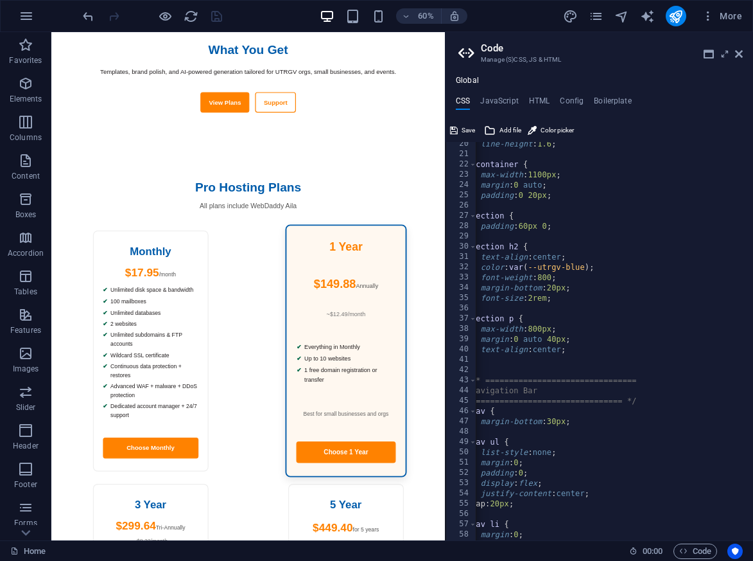
scroll to position [0, 0]
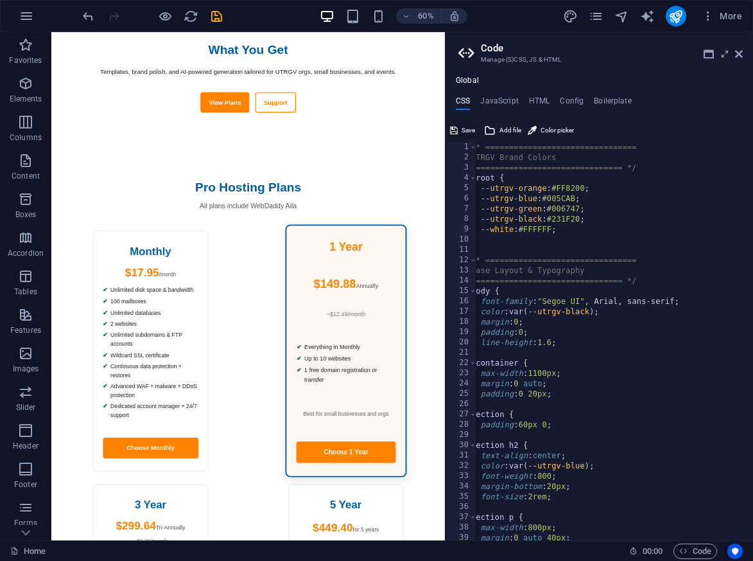
click at [471, 130] on span "Save" at bounding box center [468, 130] width 13 height 15
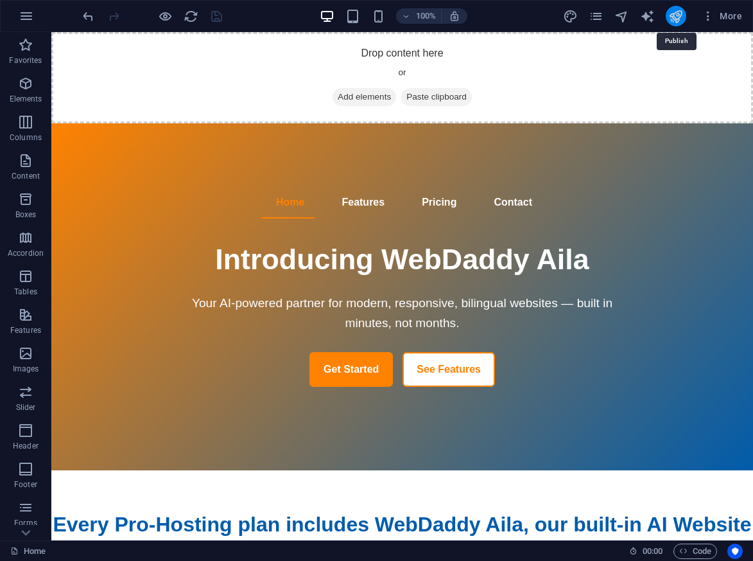
click at [676, 19] on icon "publish" at bounding box center [676, 16] width 15 height 15
click at [686, 549] on icon "button" at bounding box center [684, 551] width 8 height 8
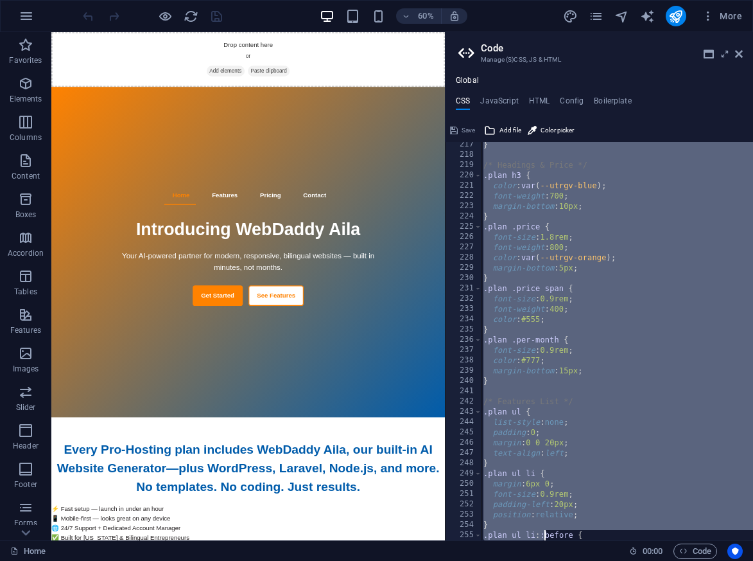
scroll to position [2808, 0]
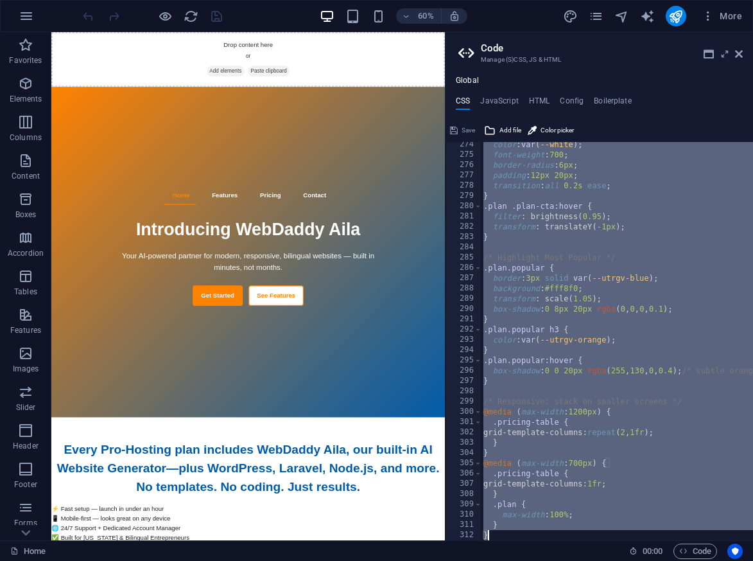
drag, startPoint x: 480, startPoint y: 146, endPoint x: 545, endPoint y: 604, distance: 461.9
click at [545, 560] on html "Introducing WebDaddy Aila – AI Website Generator Home Favorites Elements Column…" at bounding box center [376, 280] width 753 height 561
type textarea "@media (max-width:"
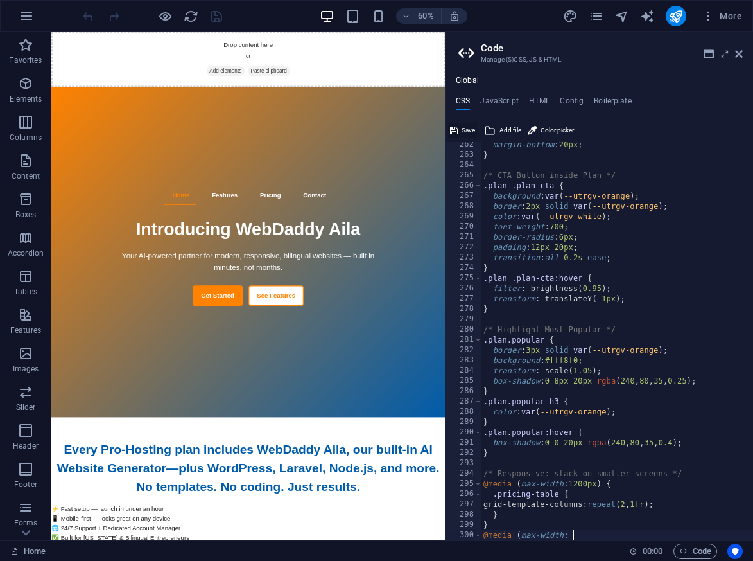
click at [468, 125] on span "Save" at bounding box center [468, 130] width 13 height 15
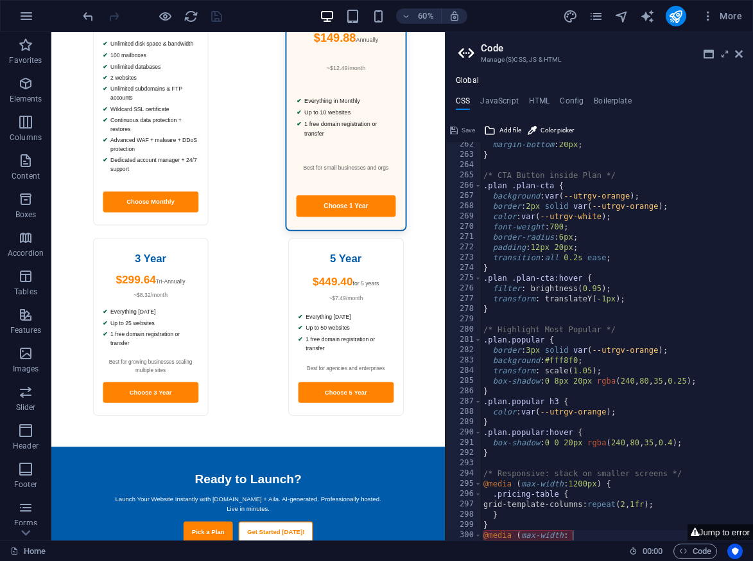
scroll to position [1385, 0]
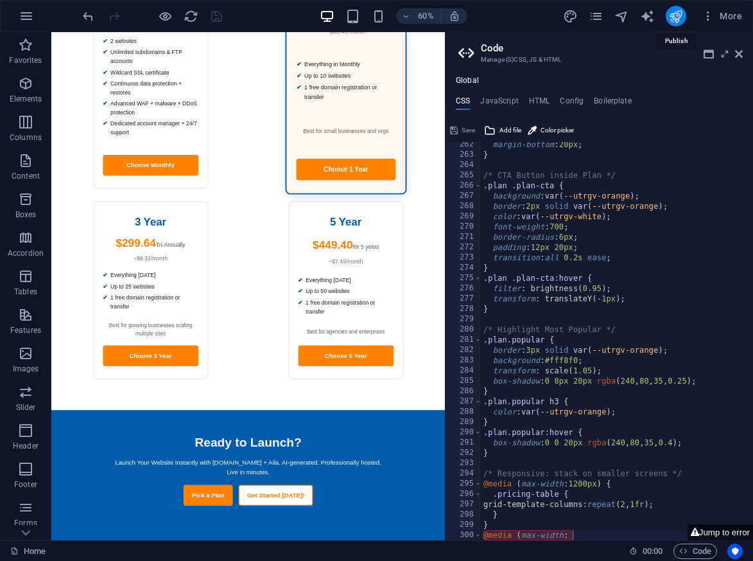
click at [678, 21] on icon "publish" at bounding box center [676, 16] width 15 height 15
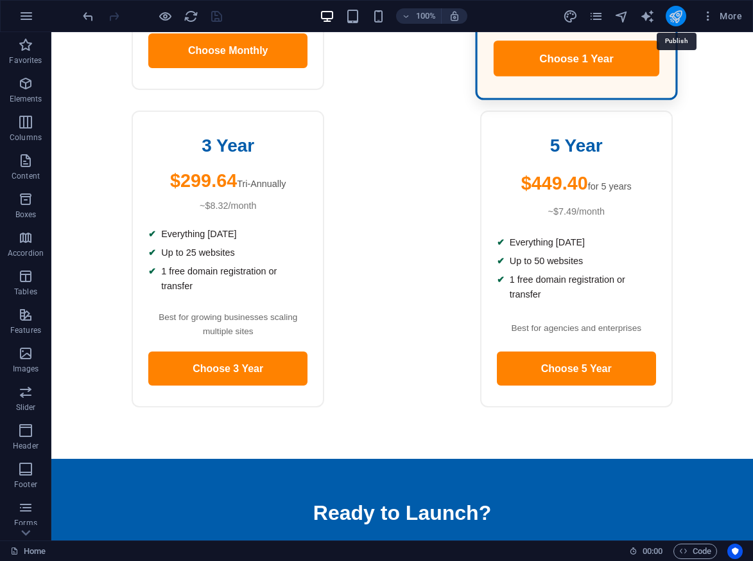
scroll to position [1181, 0]
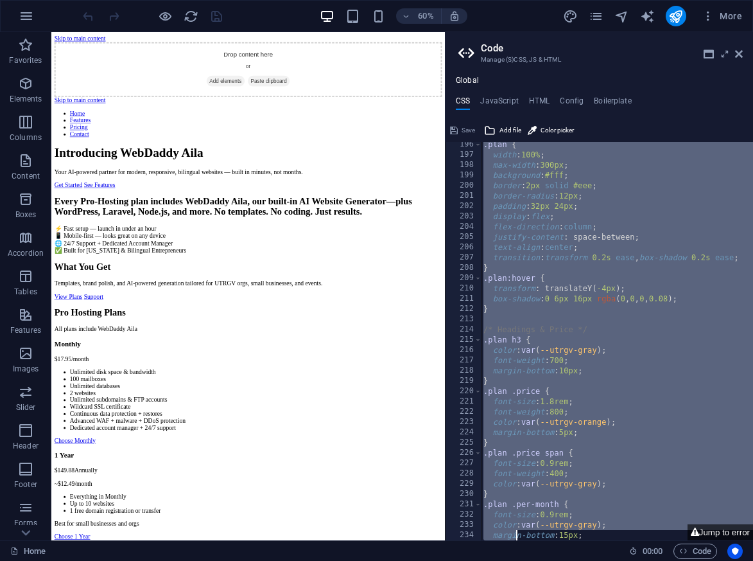
scroll to position [2685, 0]
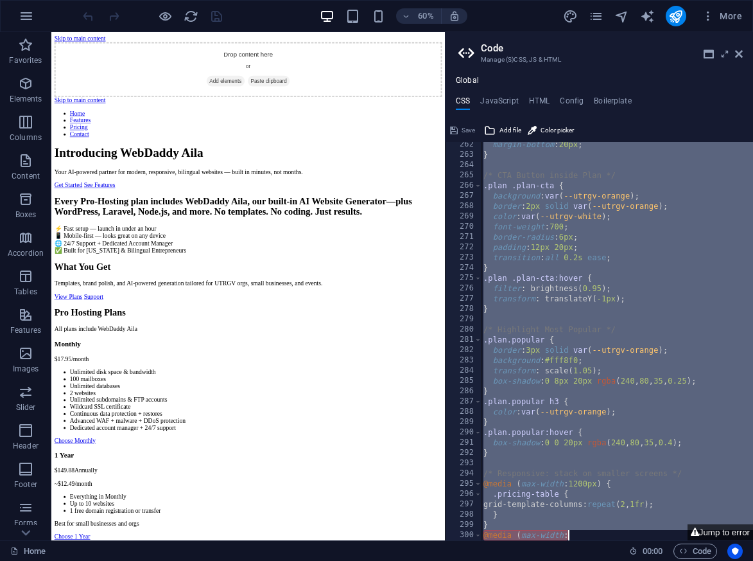
drag, startPoint x: 478, startPoint y: 147, endPoint x: 518, endPoint y: 603, distance: 457.8
click at [518, 560] on html "Introducing WebDaddy Aila – AI Website Generator Home Favorites Elements Column…" at bounding box center [376, 280] width 753 height 561
type textarea "} @media (max-width:"
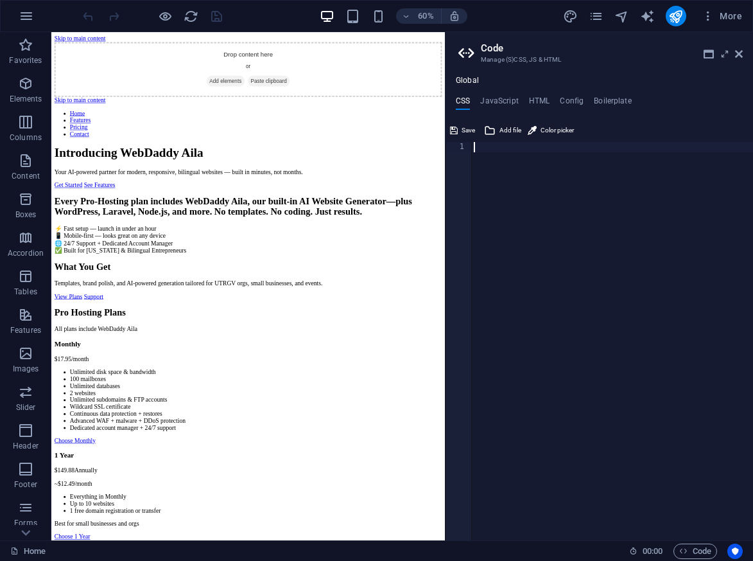
type textarea "@media (max-width:"
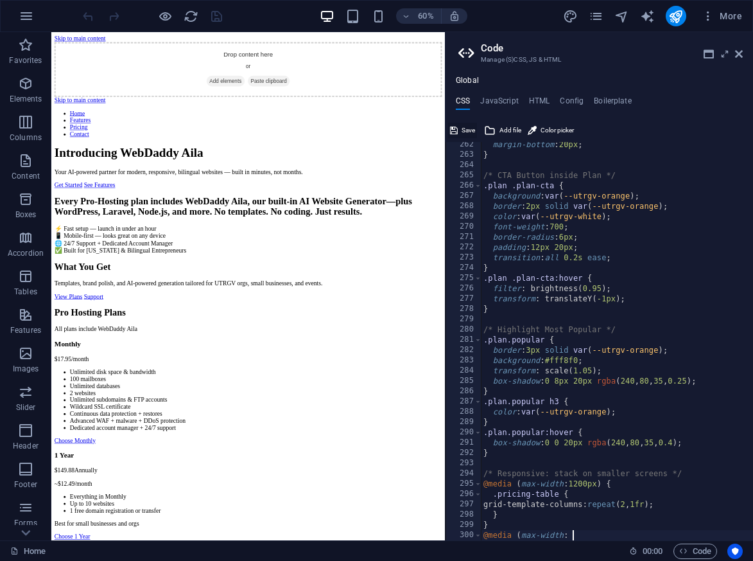
click at [462, 129] on span "Save" at bounding box center [468, 130] width 13 height 15
click at [536, 101] on h4 "HTML" at bounding box center [539, 103] width 21 height 14
type textarea "<a href="#main-content" class="wv-link-content button">Skip to main content</a>"
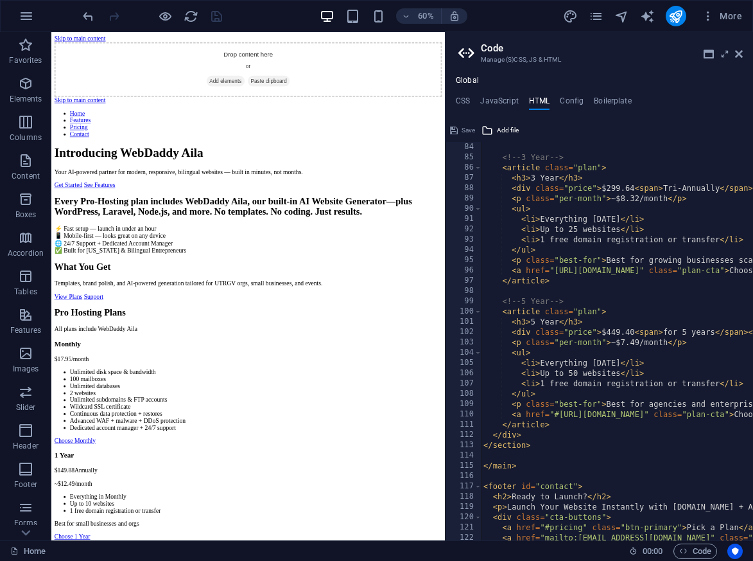
scroll to position [876, 0]
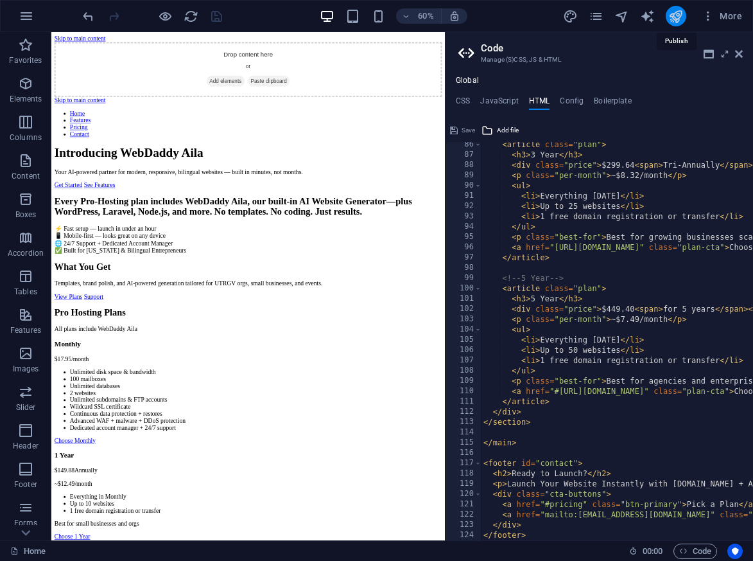
click at [674, 18] on icon "publish" at bounding box center [676, 16] width 15 height 15
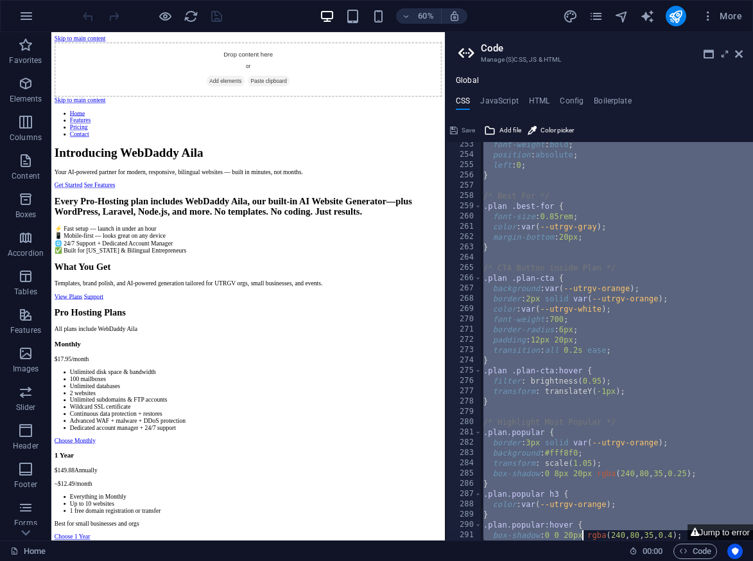
scroll to position [2685, 0]
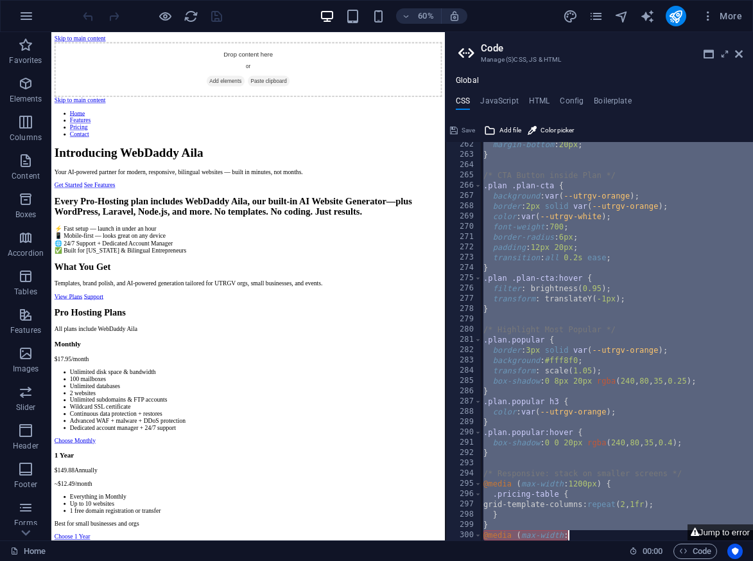
drag, startPoint x: 479, startPoint y: 148, endPoint x: 583, endPoint y: 574, distance: 438.2
click at [583, 560] on html "Introducing WebDaddy Aila – AI Website Generator Home Favorites Elements Column…" at bounding box center [376, 280] width 753 height 561
type textarea "} @media (max-width:"
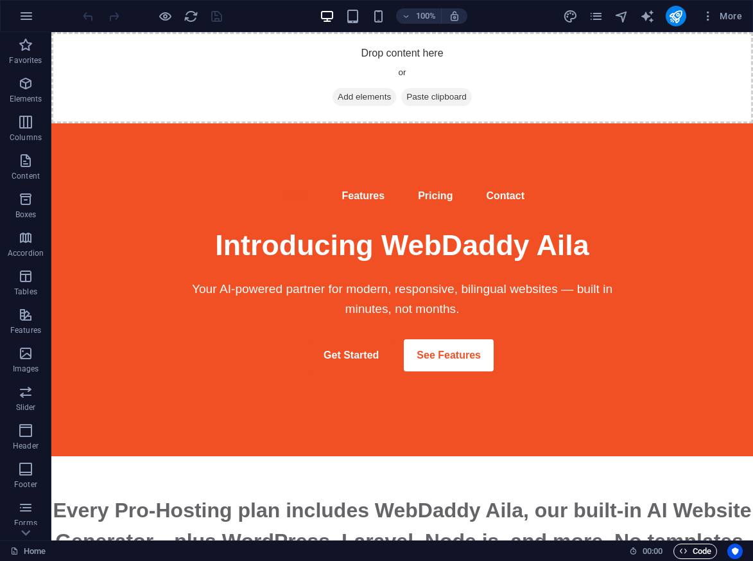
click at [704, 552] on span "Code" at bounding box center [696, 550] width 32 height 15
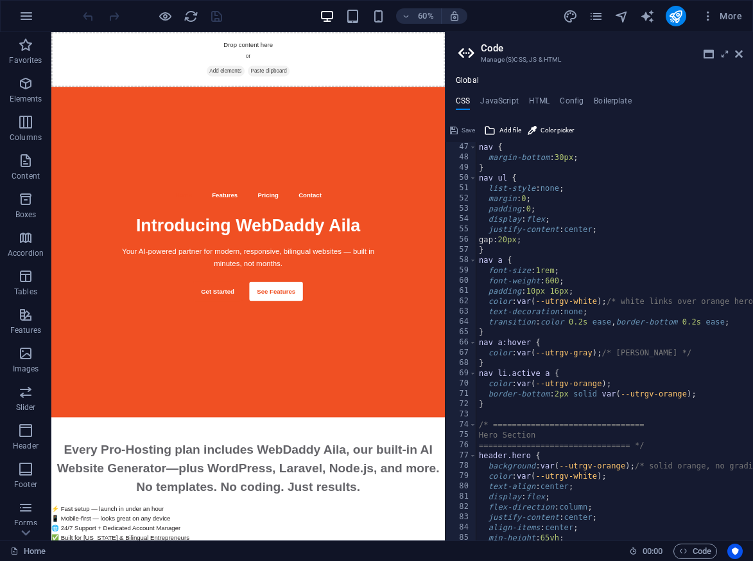
scroll to position [493, 0]
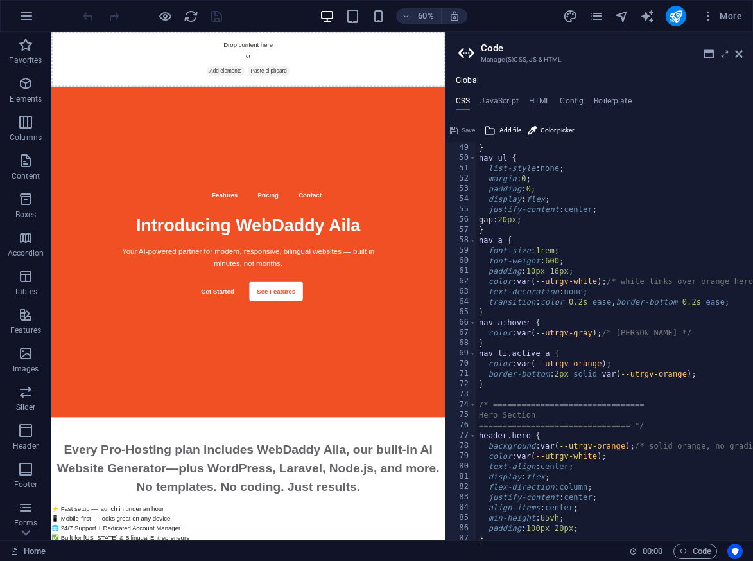
click at [596, 398] on div "margin-bottom : 30px ; } nav ul { list-style : none ; margin : 0 ; padding : 0 …" at bounding box center [635, 341] width 316 height 419
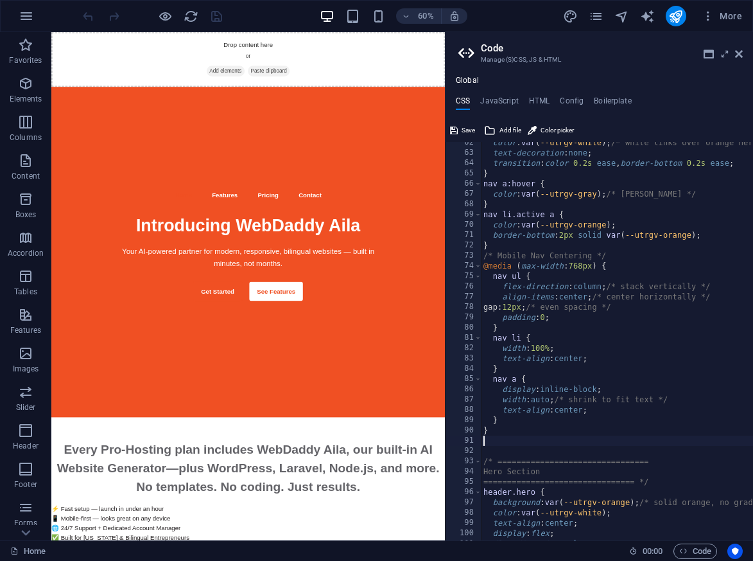
scroll to position [696, 0]
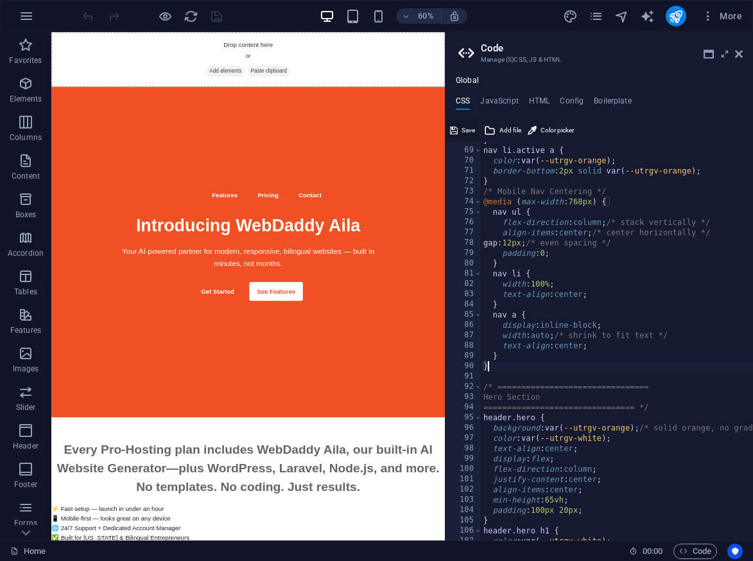
type textarea "}"
click at [468, 126] on span "Save" at bounding box center [468, 130] width 13 height 15
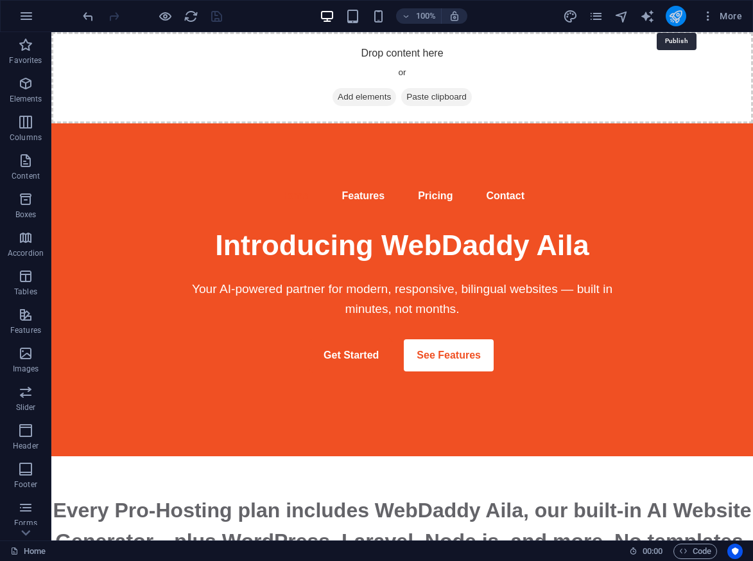
click at [669, 17] on icon "publish" at bounding box center [676, 16] width 15 height 15
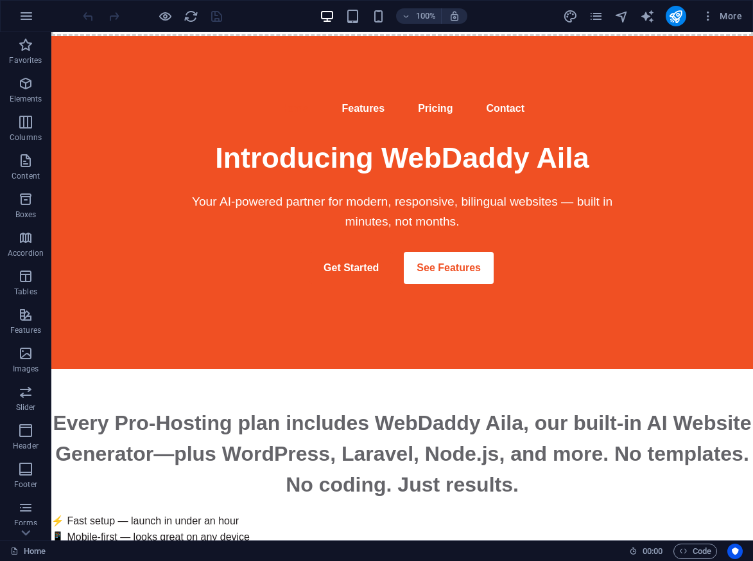
scroll to position [87, 0]
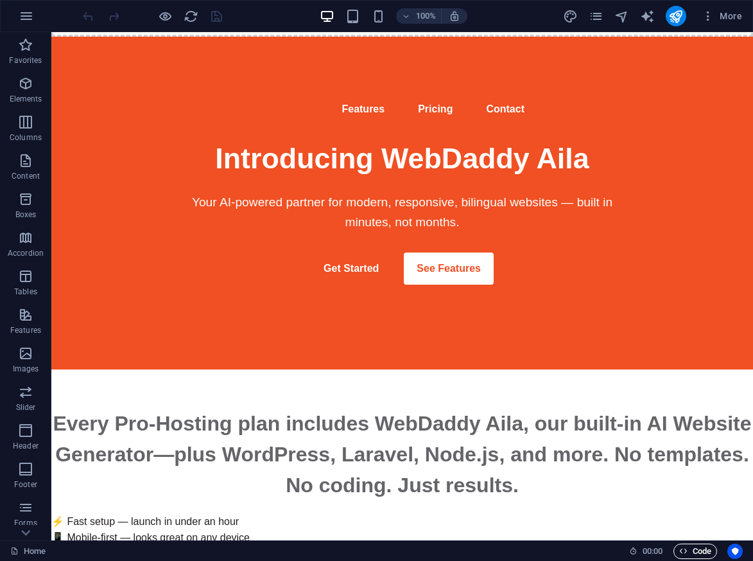
click at [686, 549] on icon "button" at bounding box center [684, 551] width 8 height 8
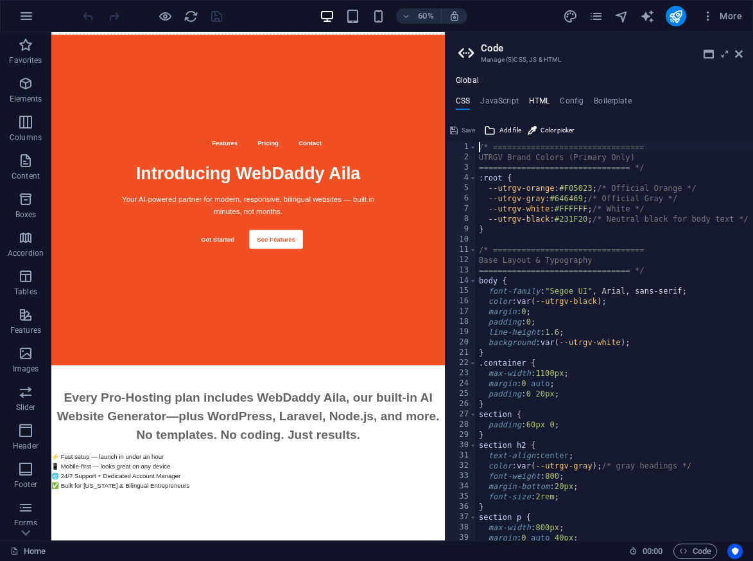
click at [535, 98] on h4 "HTML" at bounding box center [539, 103] width 21 height 14
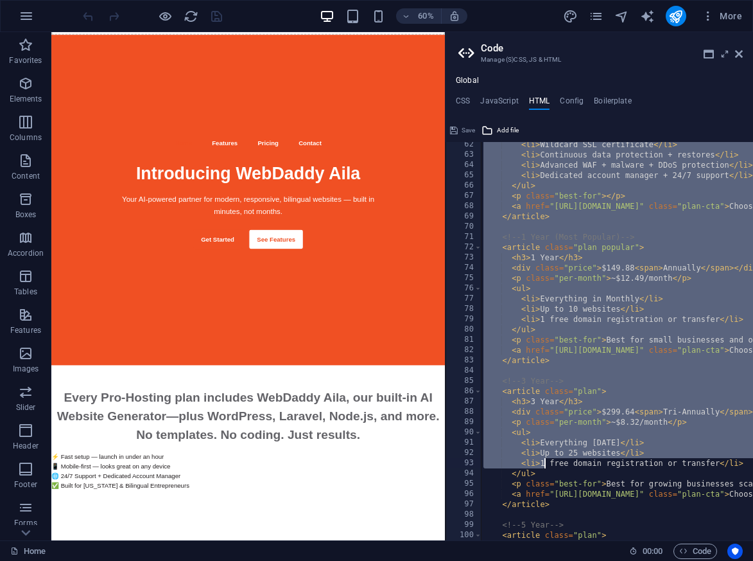
scroll to position [876, 0]
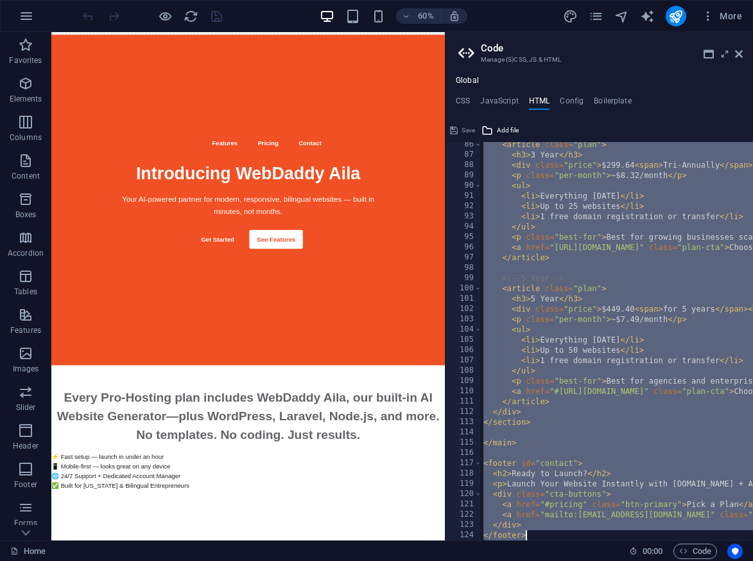
drag, startPoint x: 584, startPoint y: 166, endPoint x: 534, endPoint y: 594, distance: 431.4
click at [534, 560] on html "Introducing WebDaddy Aila – AI Website Generator Home Favorites Elements Column…" at bounding box center [376, 280] width 753 height 561
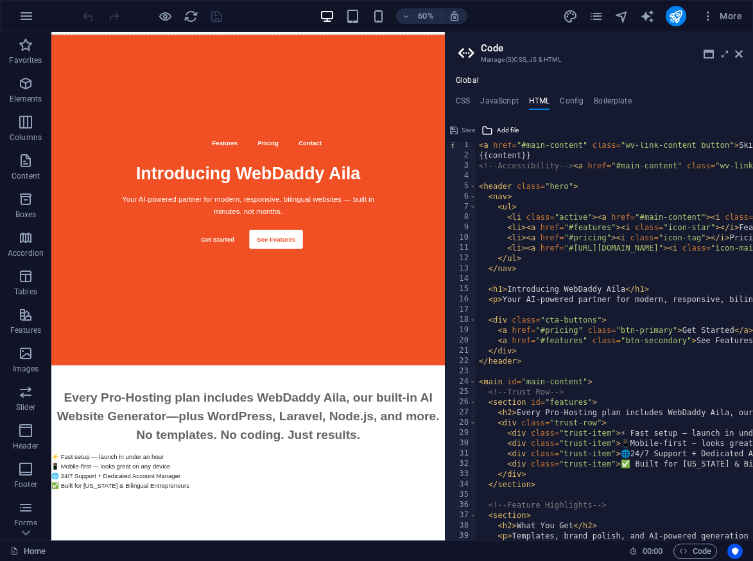
scroll to position [2, 0]
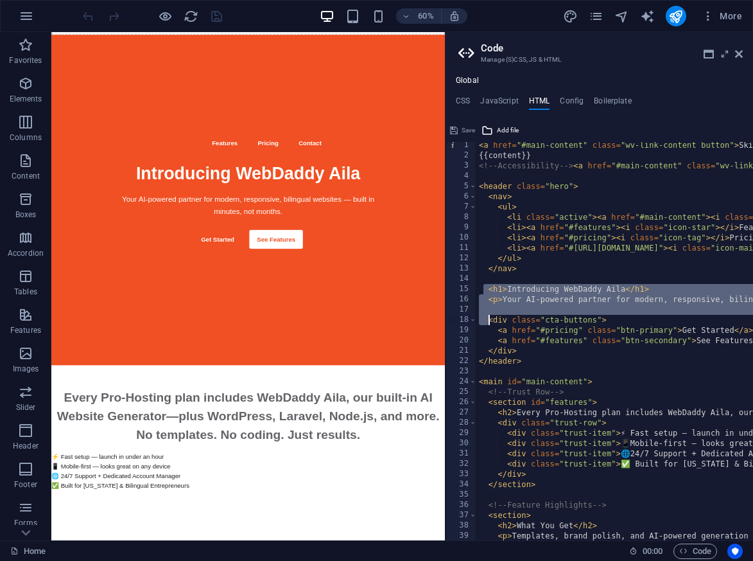
drag, startPoint x: 486, startPoint y: 289, endPoint x: 487, endPoint y: 316, distance: 27.0
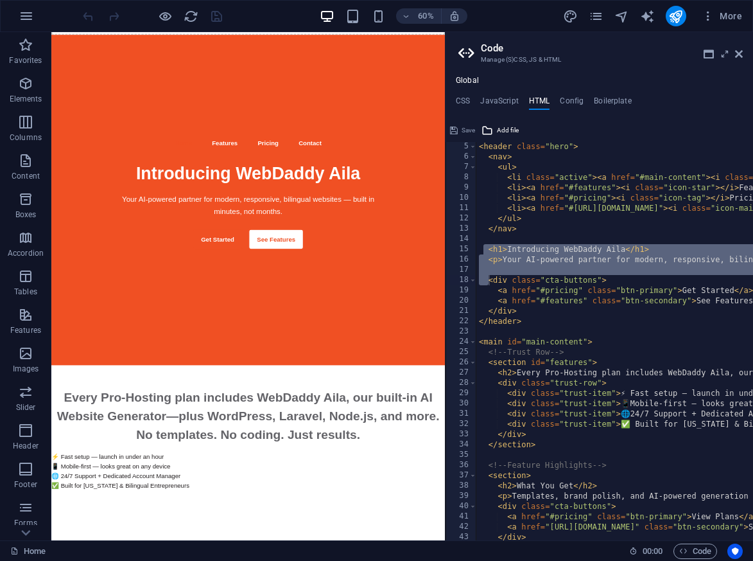
scroll to position [48, 0]
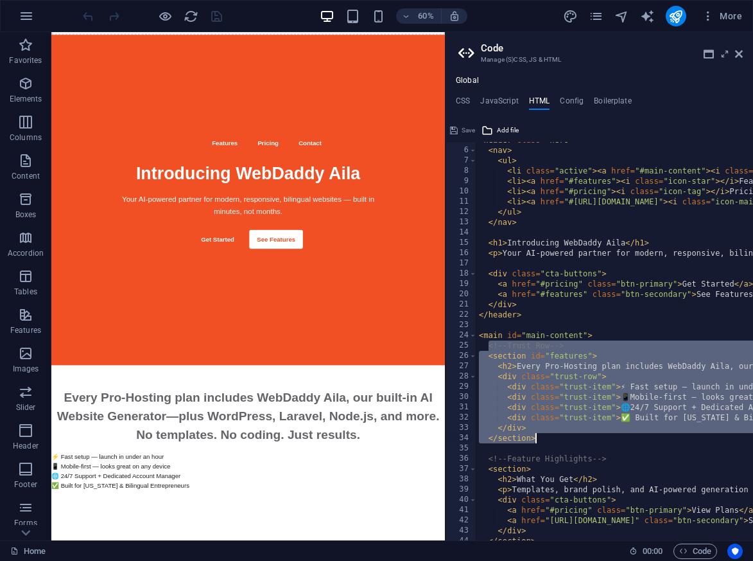
drag, startPoint x: 486, startPoint y: 347, endPoint x: 586, endPoint y: 439, distance: 135.5
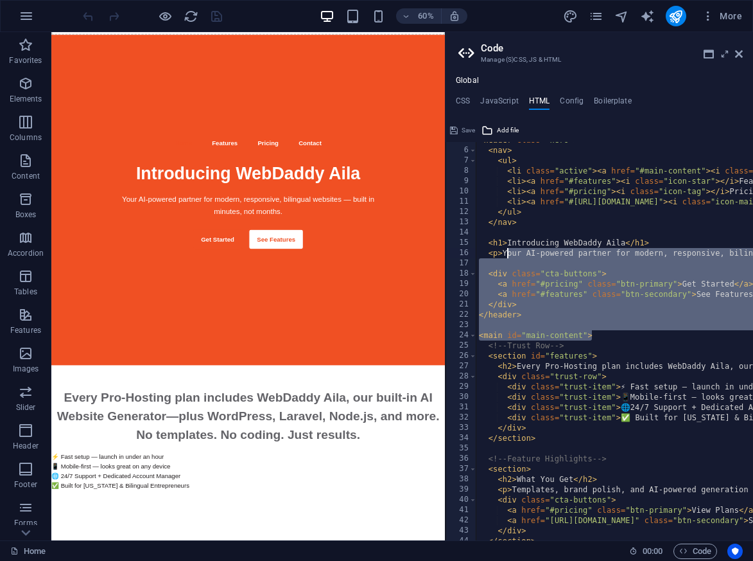
scroll to position [0, 0]
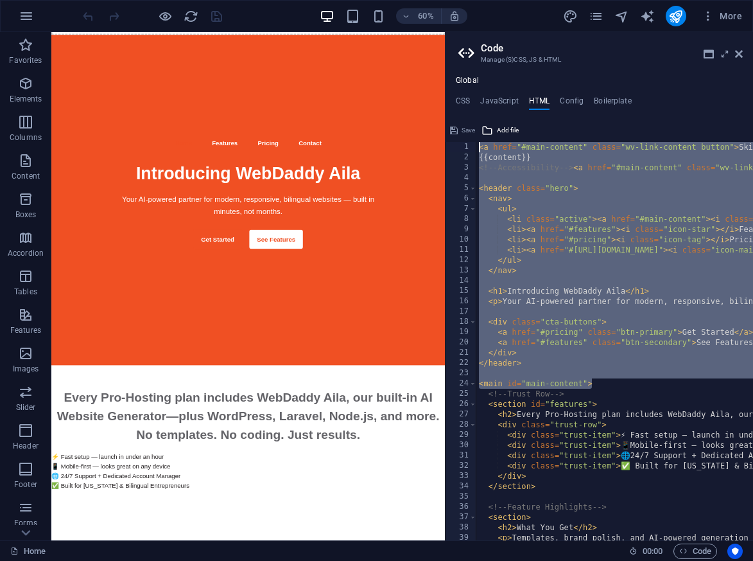
drag, startPoint x: 601, startPoint y: 336, endPoint x: 504, endPoint y: 80, distance: 274.2
click at [504, 80] on div "Global CSS JavaScript HTML Config Boilerplate /* ==============================…" at bounding box center [600, 308] width 308 height 464
paste textarea "<a href="#pricing" class="btn-primary">View Plans</a>"
type textarea "<a href="#pricing" class="btn-primary">View Plans</a>"
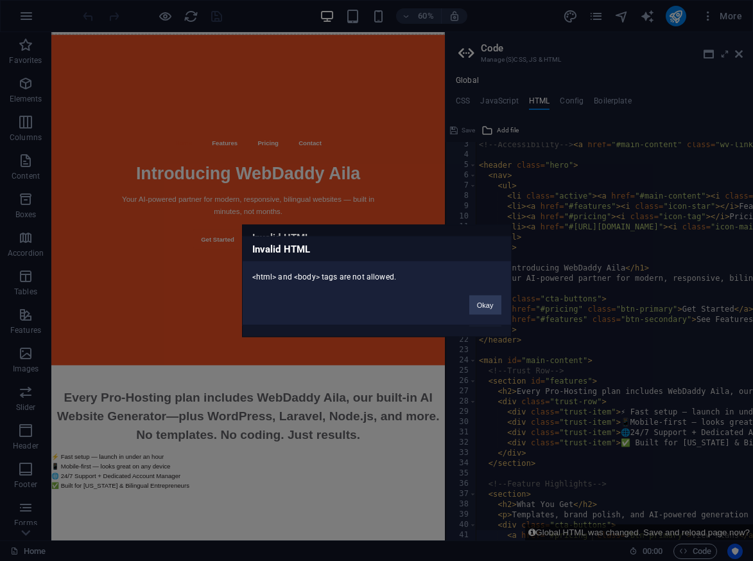
scroll to position [23, 0]
click at [493, 303] on button "Okay" at bounding box center [486, 304] width 32 height 19
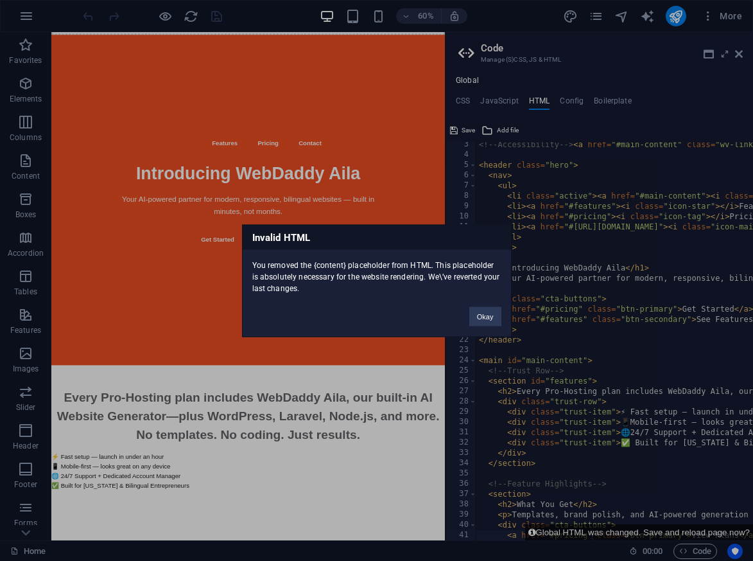
click at [586, 204] on div "Invalid HTML You removed the {content} placeholder from HTML. This placeholder …" at bounding box center [376, 280] width 753 height 561
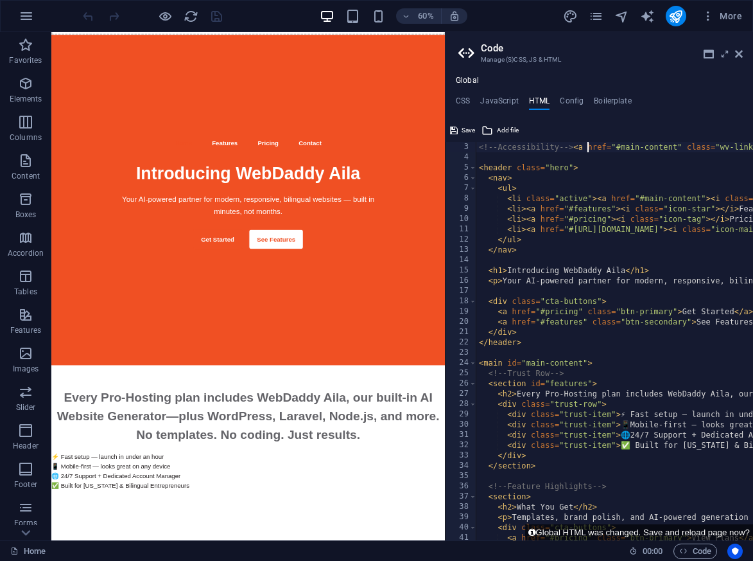
scroll to position [21, 0]
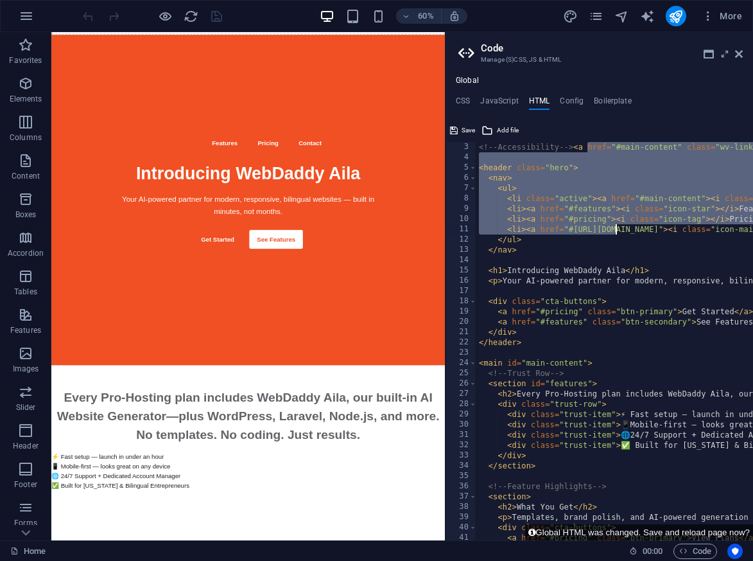
drag, startPoint x: 585, startPoint y: 146, endPoint x: 618, endPoint y: 253, distance: 112.2
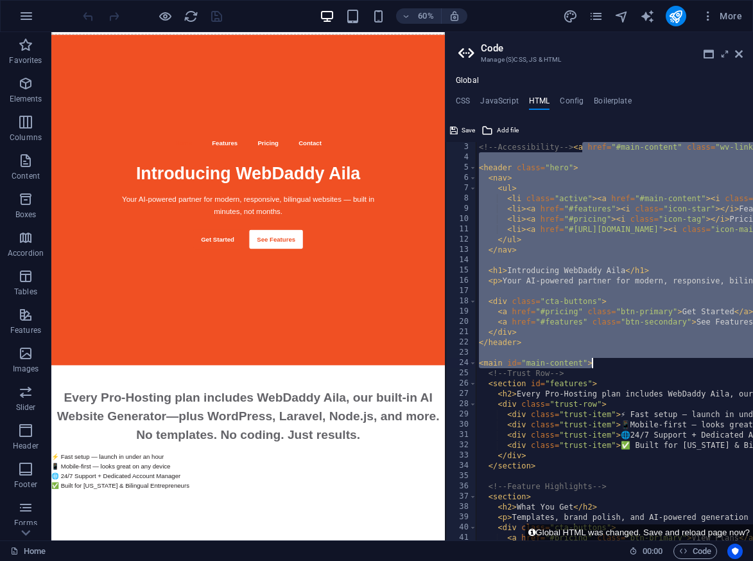
drag, startPoint x: 584, startPoint y: 146, endPoint x: 597, endPoint y: 362, distance: 216.2
paste textarea "<a href="#main-content" class="wv-link-content button">Skip to main content</a"
type textarea "<a href="#main-content" class="wv-link-content button">Skip to main content</a>"
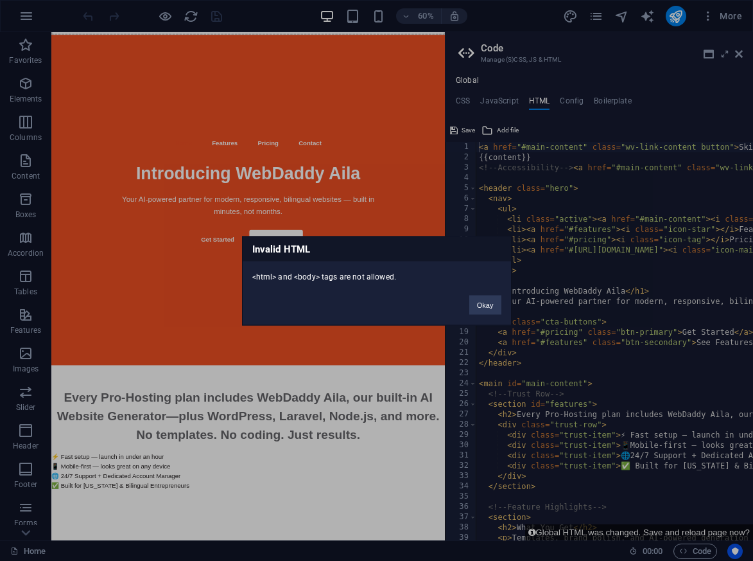
scroll to position [0, 0]
click at [493, 301] on button "Okay" at bounding box center [486, 304] width 32 height 19
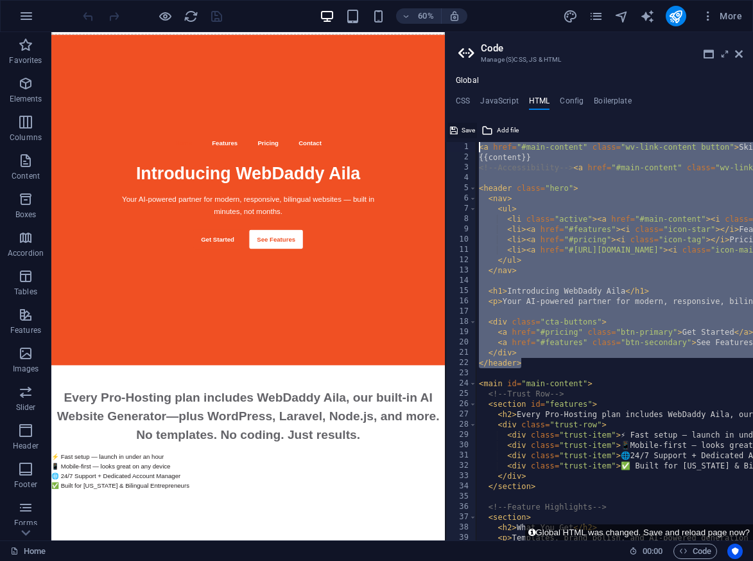
drag, startPoint x: 525, startPoint y: 364, endPoint x: 471, endPoint y: 137, distance: 233.7
click at [471, 137] on div "</header> 1 2 3 4 5 6 7 8 9 10 11 12 13 14 15 16 17 18 19 20 21 22 23 24 25 26 …" at bounding box center [600, 330] width 308 height 420
paste textarea "<p>Templates, brand polish, and AI‑powered generation tailored for UTRGV orgs, …"
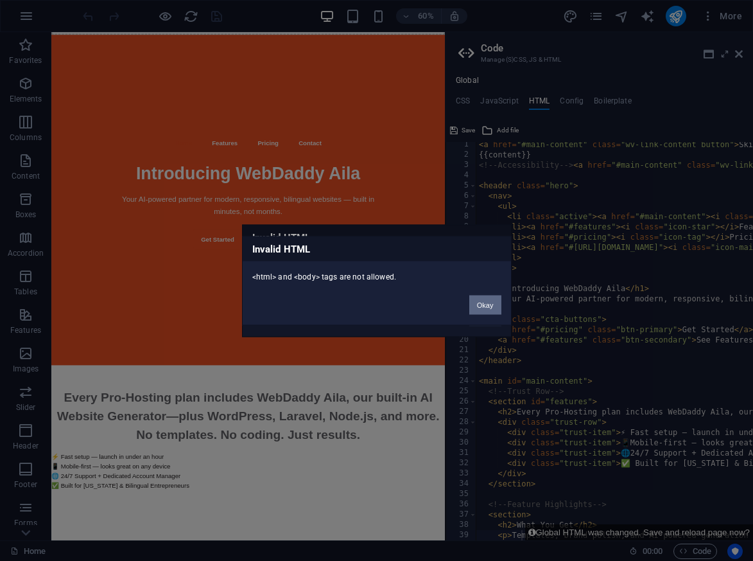
click at [495, 297] on button "Okay" at bounding box center [486, 304] width 32 height 19
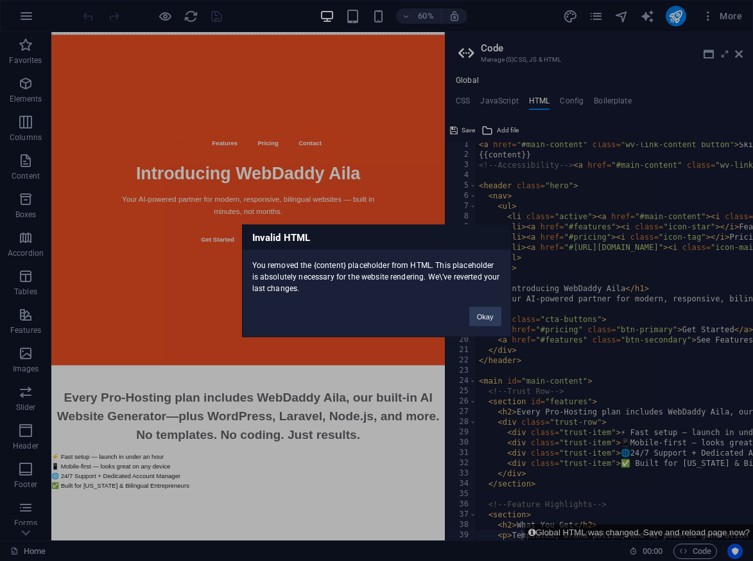
click at [550, 276] on div "Invalid HTML You removed the {content} placeholder from HTML. This placeholder …" at bounding box center [376, 280] width 753 height 561
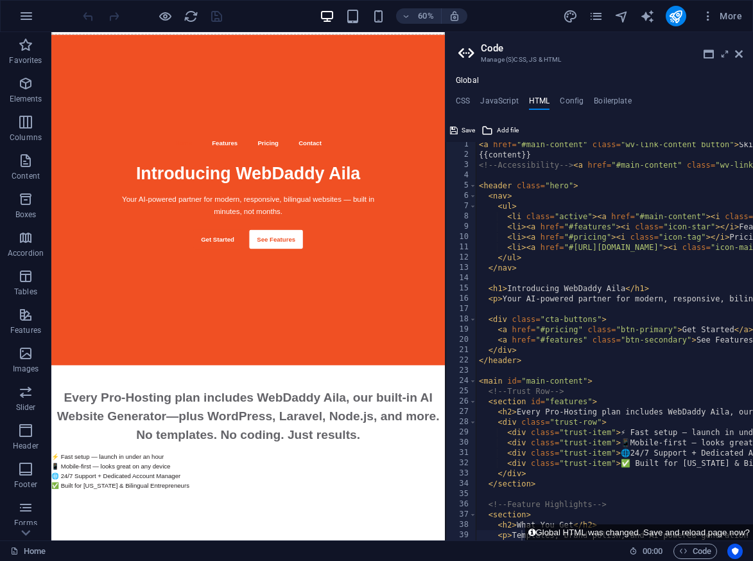
scroll to position [0, 0]
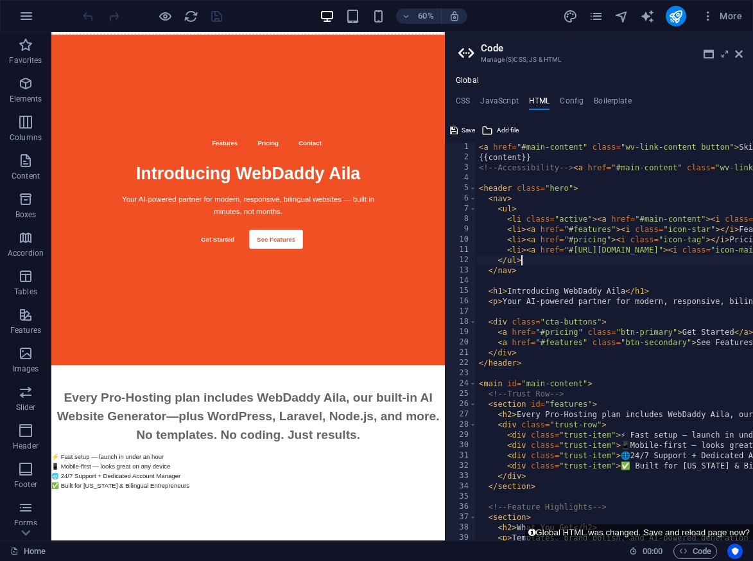
click at [643, 139] on div "</ul> 1 2 3 4 5 6 7 8 9 10 11 12 13 14 15 16 17 18 19 20 21 22 23 24 25 26 27 2…" at bounding box center [600, 330] width 308 height 420
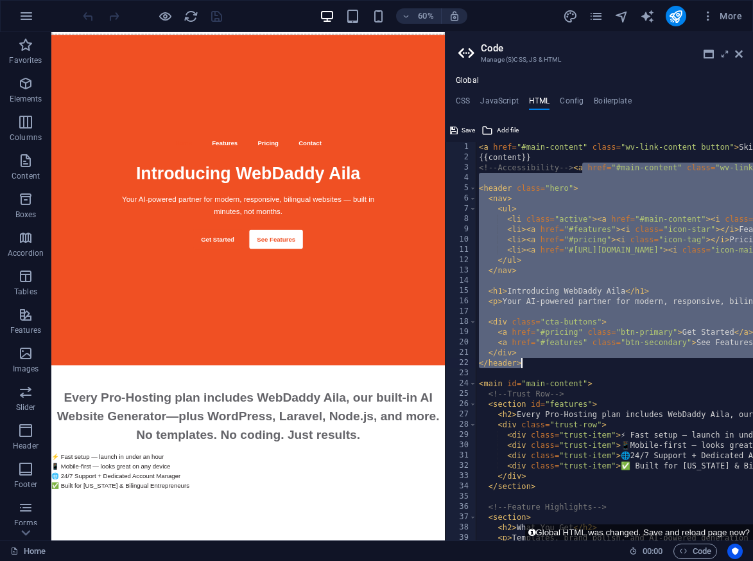
drag, startPoint x: 583, startPoint y: 167, endPoint x: 655, endPoint y: 364, distance: 210.1
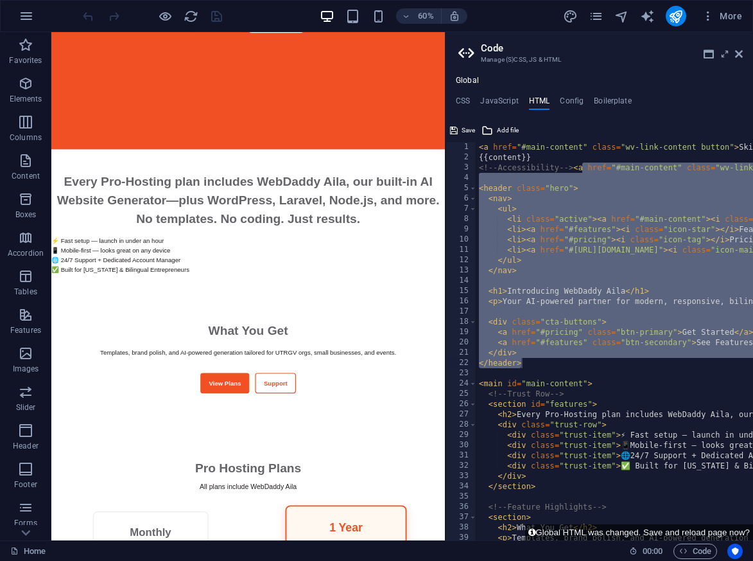
scroll to position [505, 0]
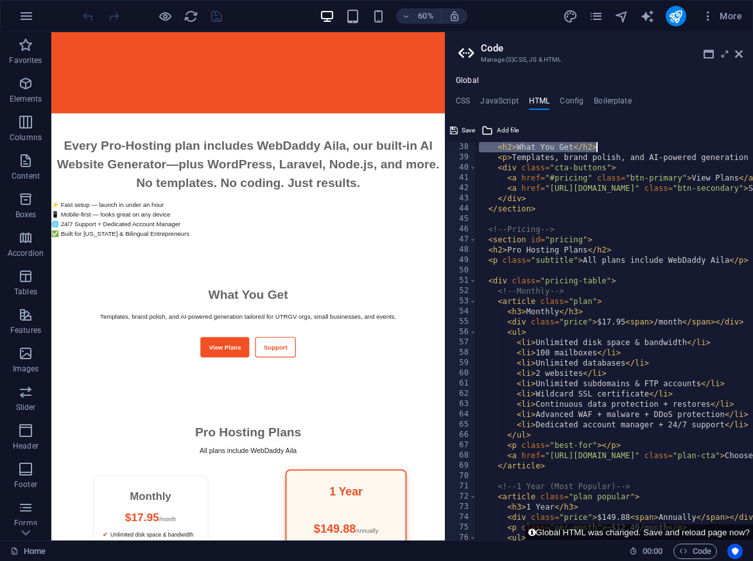
scroll to position [370, 0]
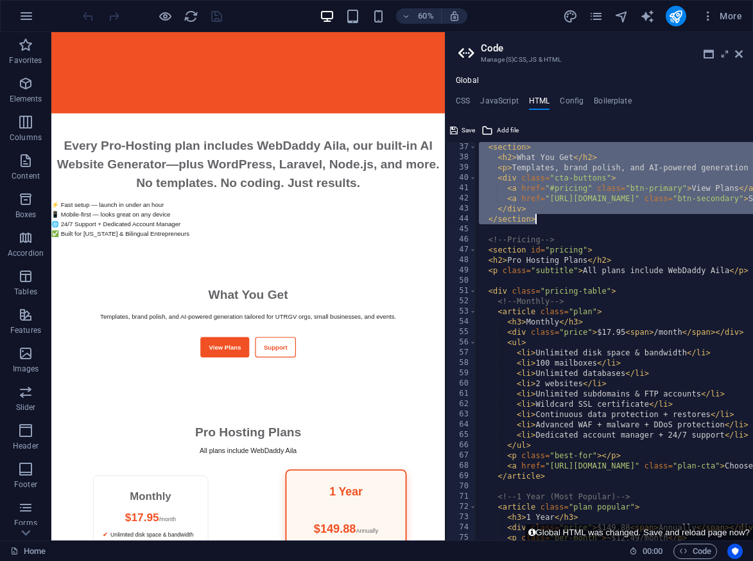
drag, startPoint x: 583, startPoint y: 168, endPoint x: 538, endPoint y: 216, distance: 65.9
paste textarea "<a href="#main-content" class="wv-link-content button">Skip to main content</a"
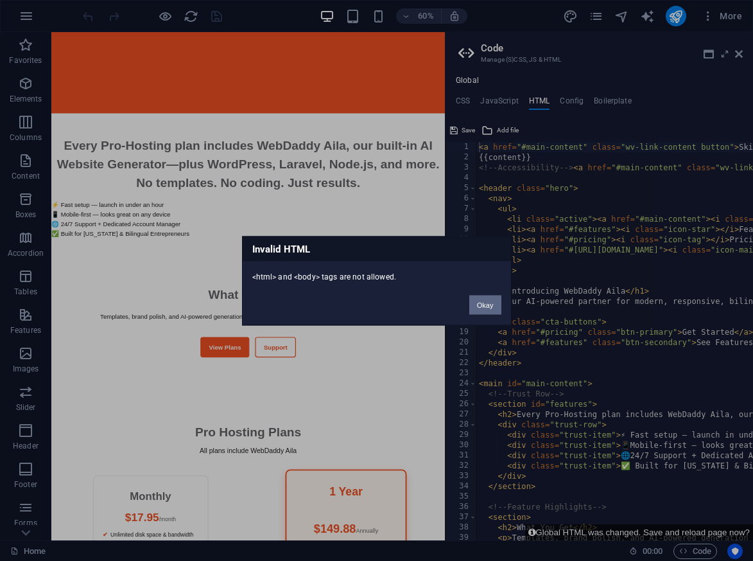
click at [495, 300] on button "Okay" at bounding box center [486, 304] width 32 height 19
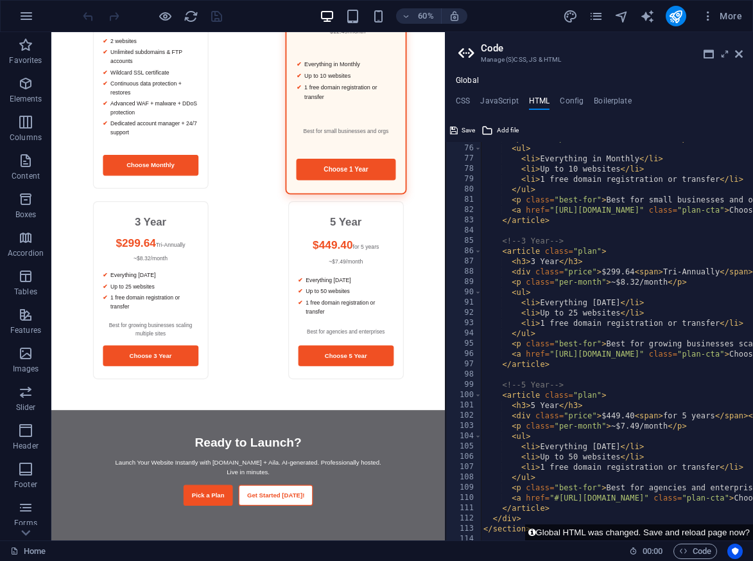
scroll to position [876, 0]
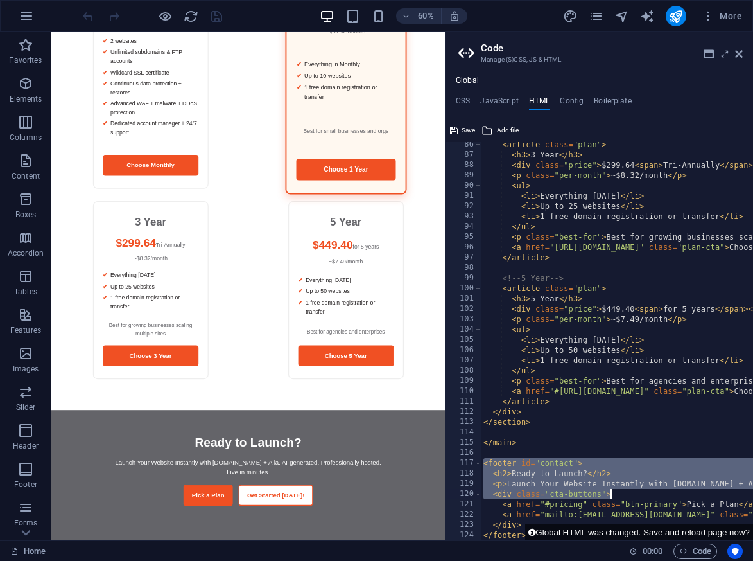
drag, startPoint x: 484, startPoint y: 462, endPoint x: 619, endPoint y: 492, distance: 137.6
paste textarea
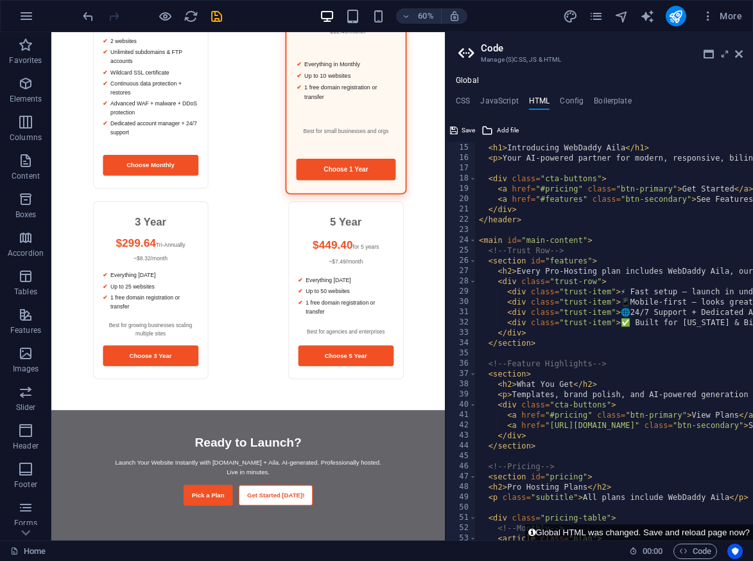
scroll to position [143, 0]
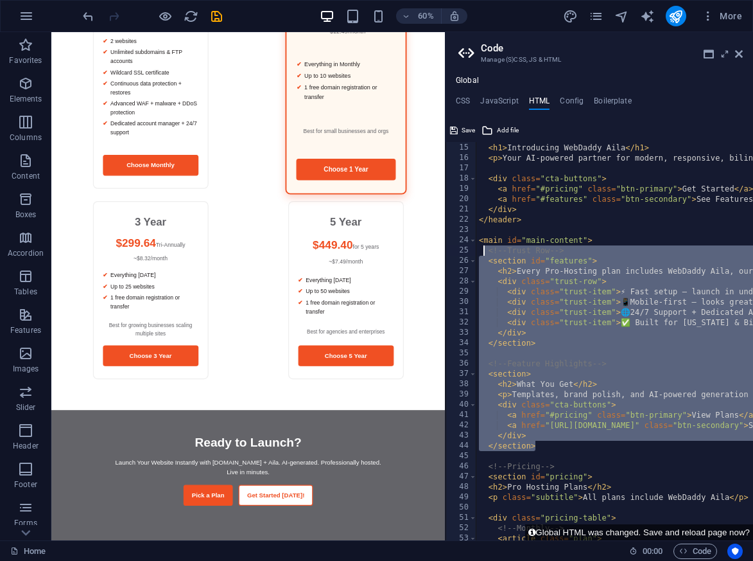
drag, startPoint x: 549, startPoint y: 446, endPoint x: 483, endPoint y: 254, distance: 202.9
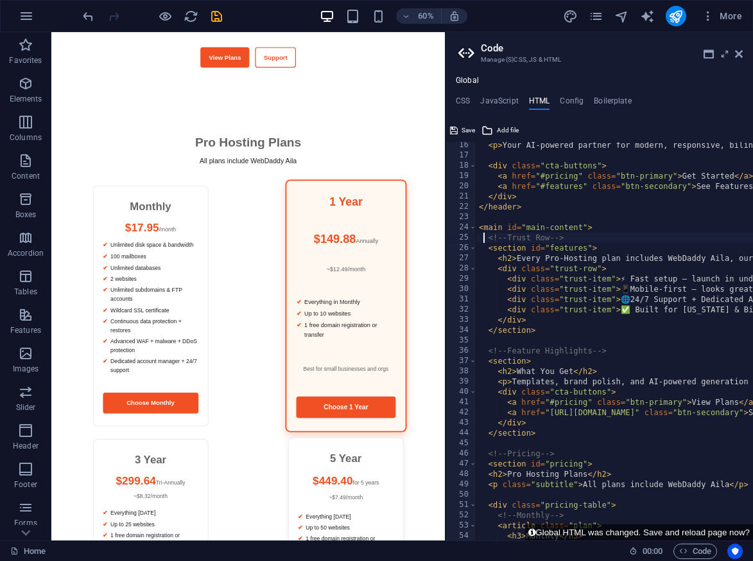
scroll to position [789, 0]
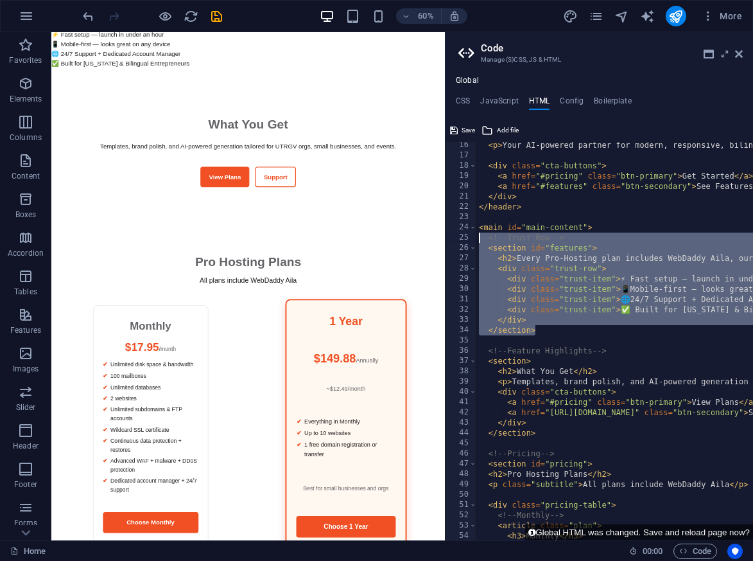
drag, startPoint x: 538, startPoint y: 329, endPoint x: 481, endPoint y: 243, distance: 103.5
paste textarea "/section"
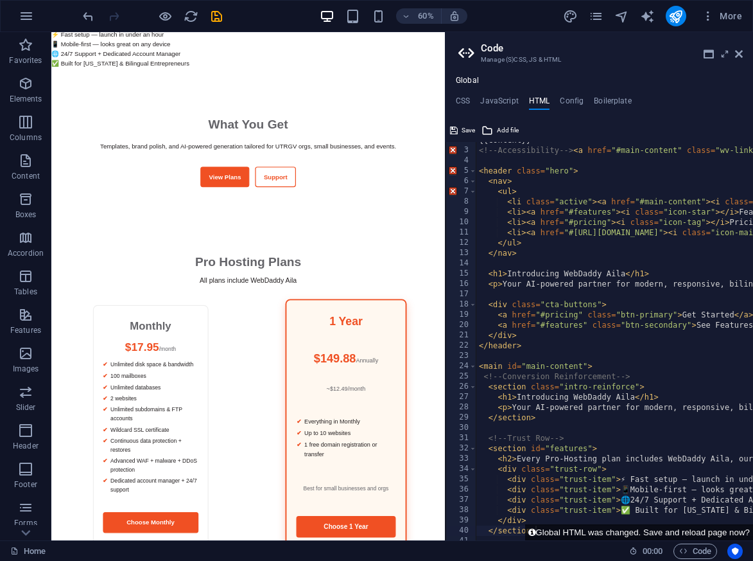
scroll to position [25, 0]
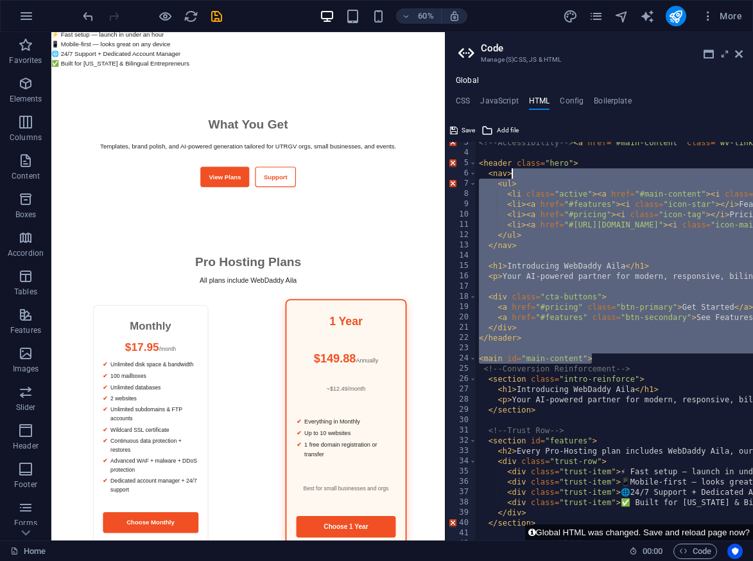
scroll to position [0, 0]
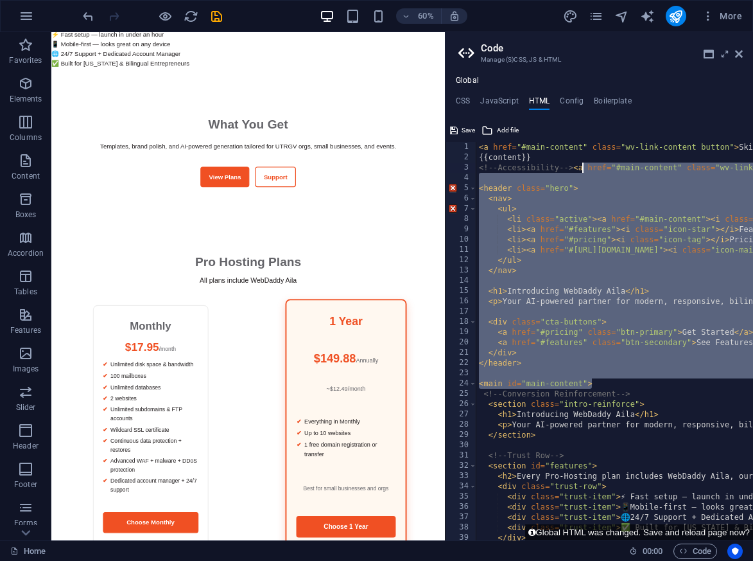
drag, startPoint x: 595, startPoint y: 358, endPoint x: 583, endPoint y: 172, distance: 186.7
paste textarea "a href="#main-content" class="wv-link-content button">Skip to main content</a>"
type textarea "<a href="#main-content" class="wv-link-content button">Skip to main content</a>"
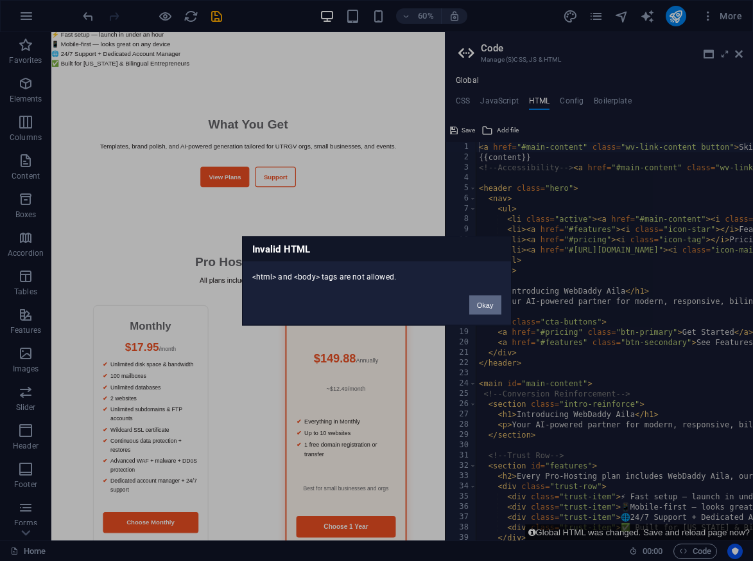
click at [490, 304] on button "Okay" at bounding box center [486, 304] width 32 height 19
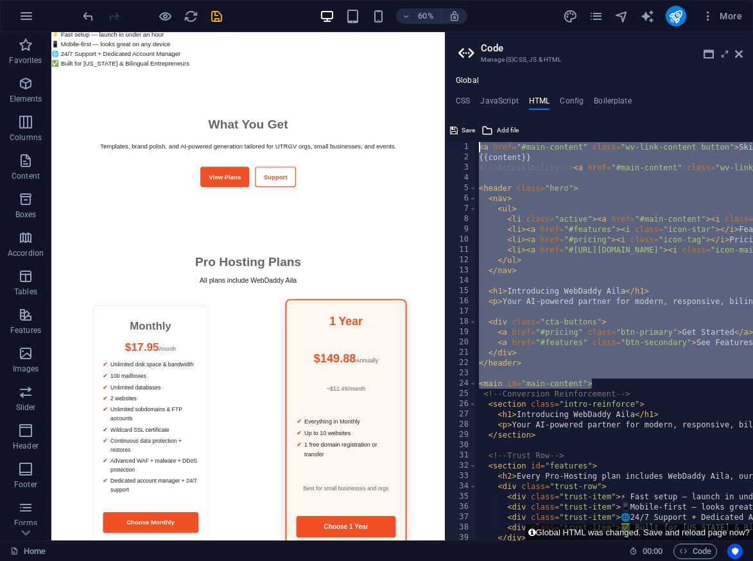
drag, startPoint x: 598, startPoint y: 382, endPoint x: 457, endPoint y: 113, distance: 303.4
click at [457, 113] on div "CSS JavaScript HTML Config Boilerplate /* ================================ 1 2 …" at bounding box center [600, 318] width 308 height 444
paste textarea "</div>"
type textarea "</div>"
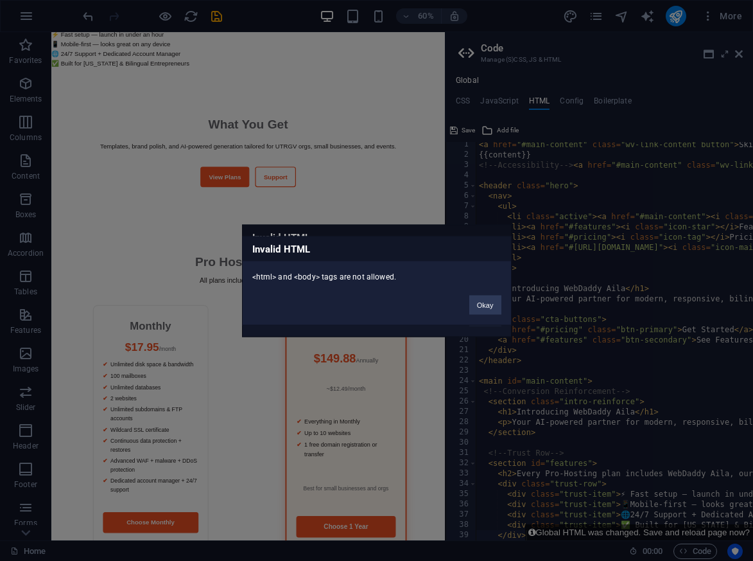
scroll to position [3, 0]
click at [492, 302] on button "Okay" at bounding box center [486, 304] width 32 height 19
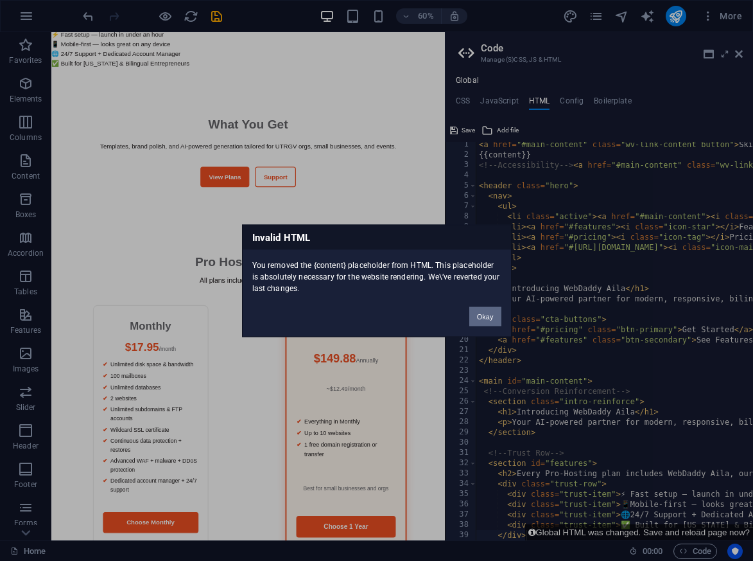
click at [489, 312] on button "Okay" at bounding box center [486, 315] width 32 height 19
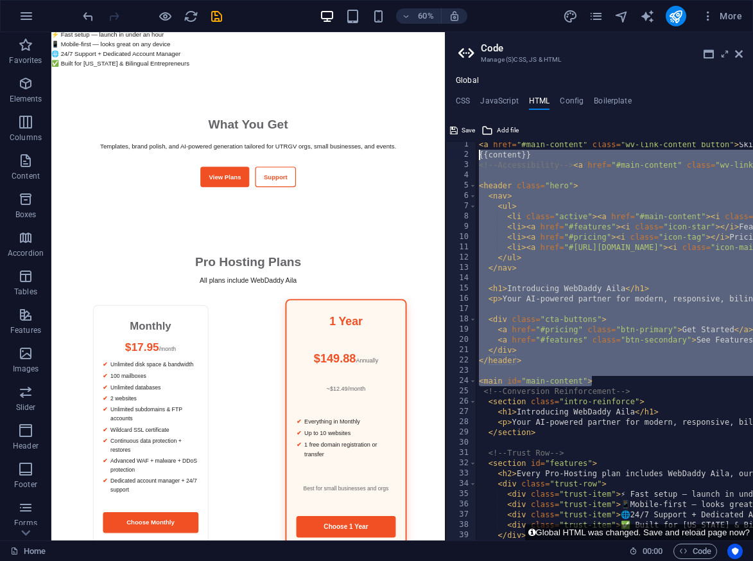
scroll to position [0, 0]
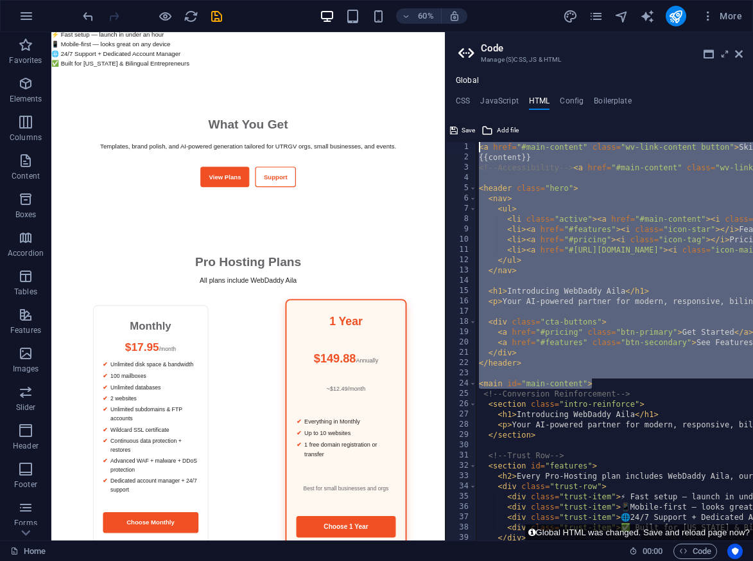
drag, startPoint x: 647, startPoint y: 410, endPoint x: 701, endPoint y: 158, distance: 258.0
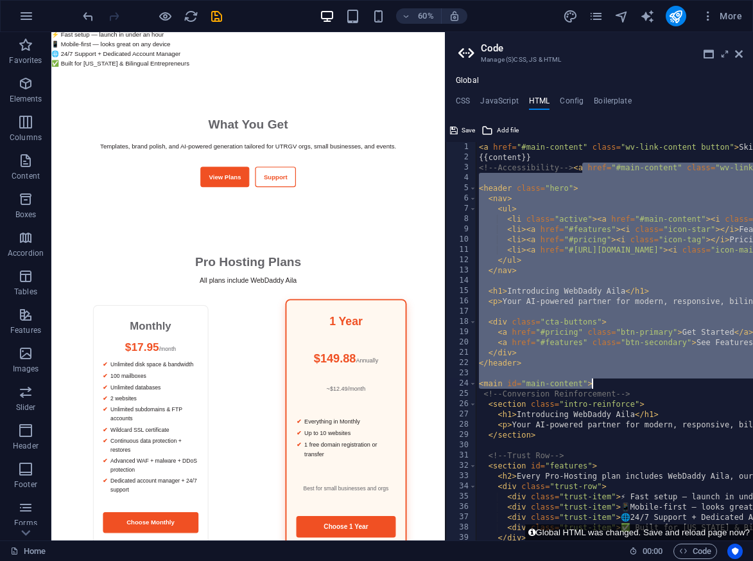
drag, startPoint x: 584, startPoint y: 165, endPoint x: 597, endPoint y: 381, distance: 216.2
paste textarea
type textarea "<main id="main-content">"
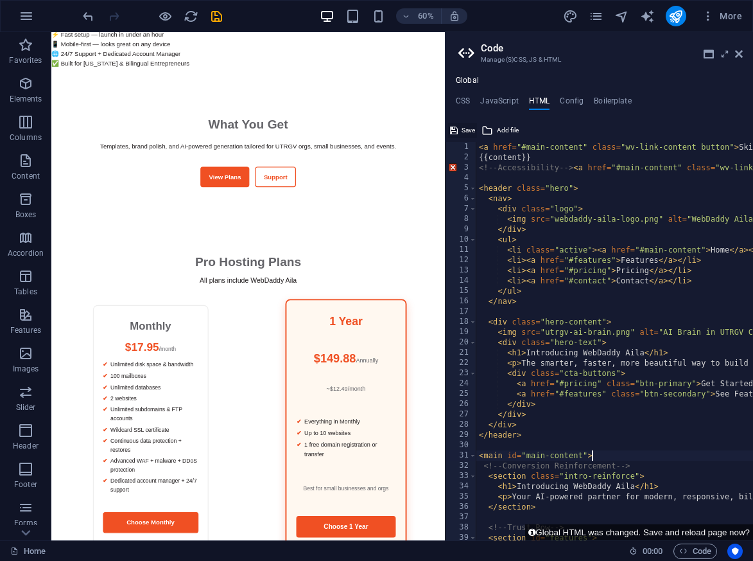
click at [466, 129] on span "Save" at bounding box center [468, 130] width 13 height 15
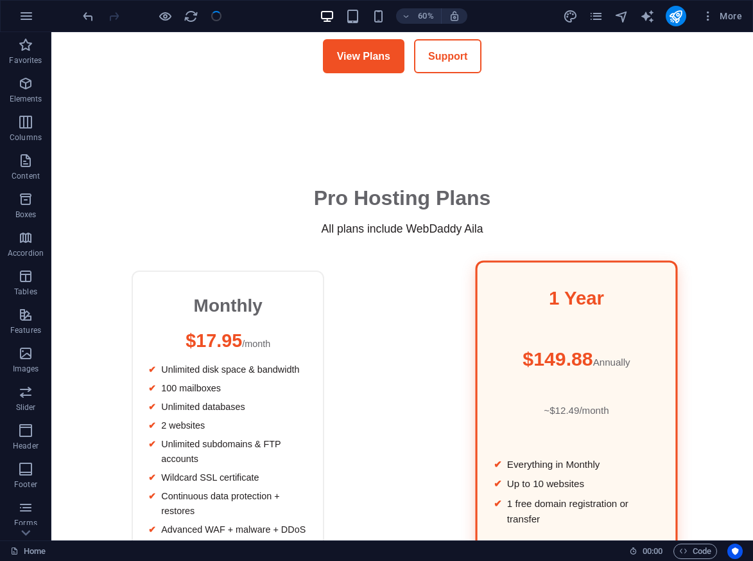
scroll to position [572, 0]
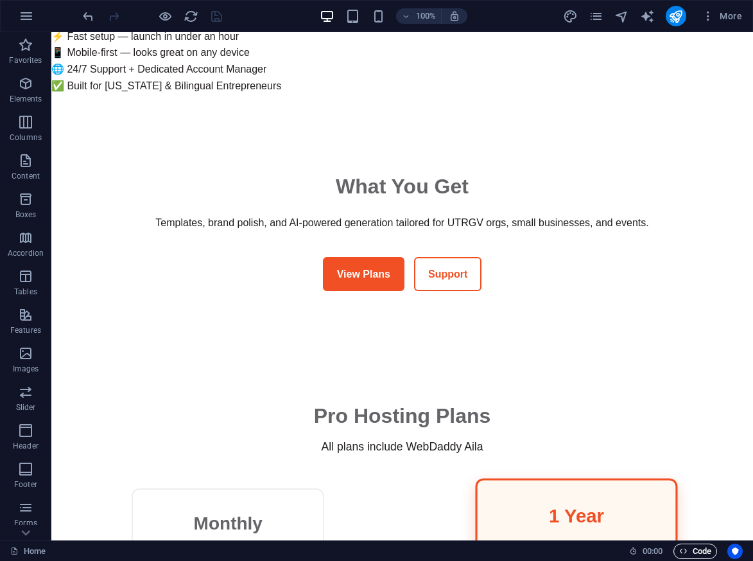
click at [693, 552] on span "Code" at bounding box center [696, 550] width 32 height 15
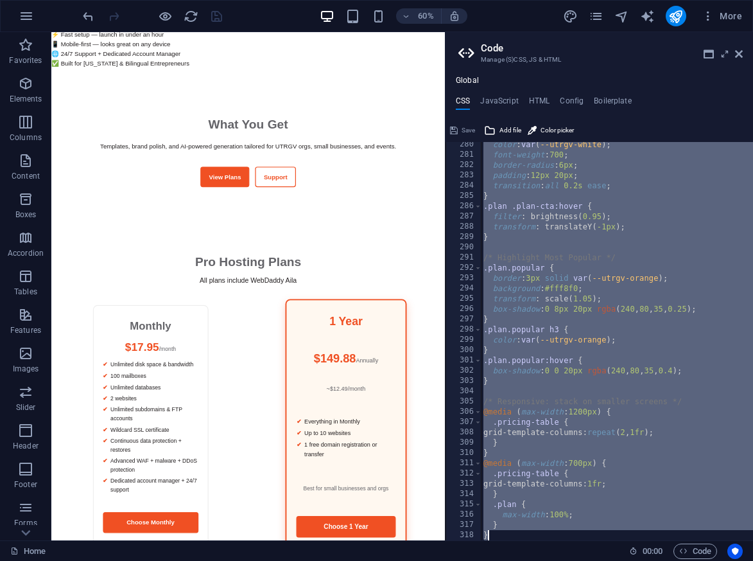
scroll to position [2870, 0]
drag, startPoint x: 479, startPoint y: 147, endPoint x: 559, endPoint y: 604, distance: 464.3
click at [559, 560] on html "Introducing WebDaddy Aila – AI Website Generator Home Favorites Elements Column…" at bounding box center [376, 280] width 753 height 561
click at [608, 345] on div "color : var ( --utrgv-white ) ; font-weight : 700 ; border-radius : 6px ; paddi…" at bounding box center [639, 348] width 316 height 419
drag, startPoint x: 482, startPoint y: 147, endPoint x: 588, endPoint y: 604, distance: 469.4
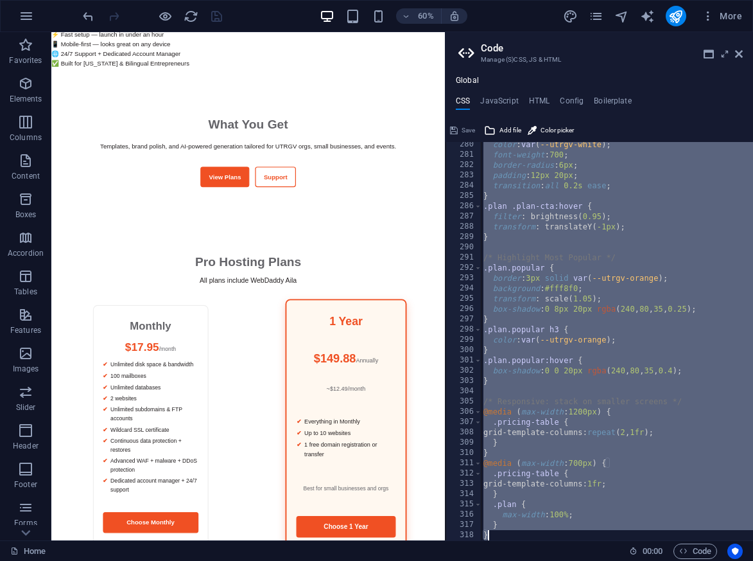
click at [588, 560] on html "Introducing WebDaddy Aila – AI Website Generator Home Favorites Elements Column…" at bounding box center [376, 280] width 753 height 561
paste textarea ".plan.popular"
type textarea ".plan.popular"
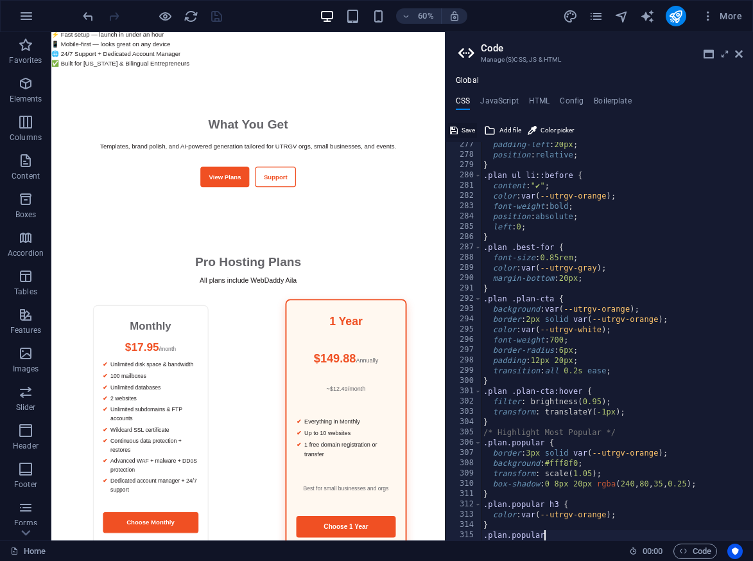
click at [457, 128] on icon at bounding box center [454, 130] width 8 height 15
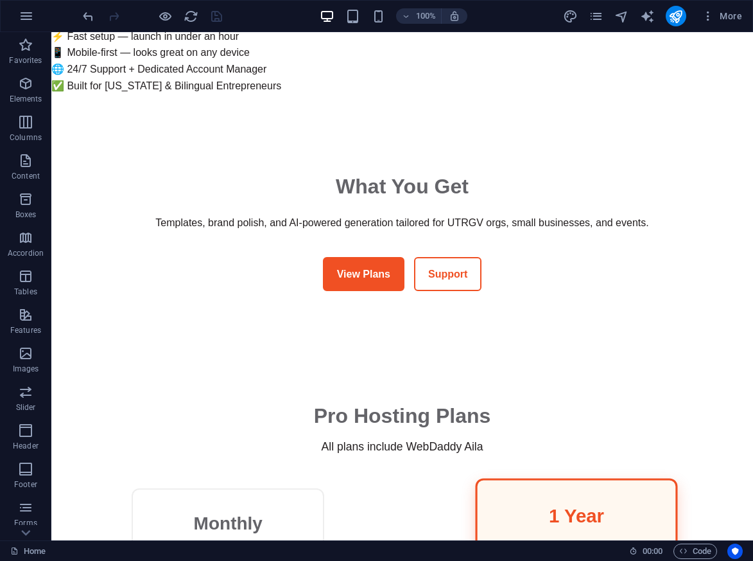
scroll to position [789, 0]
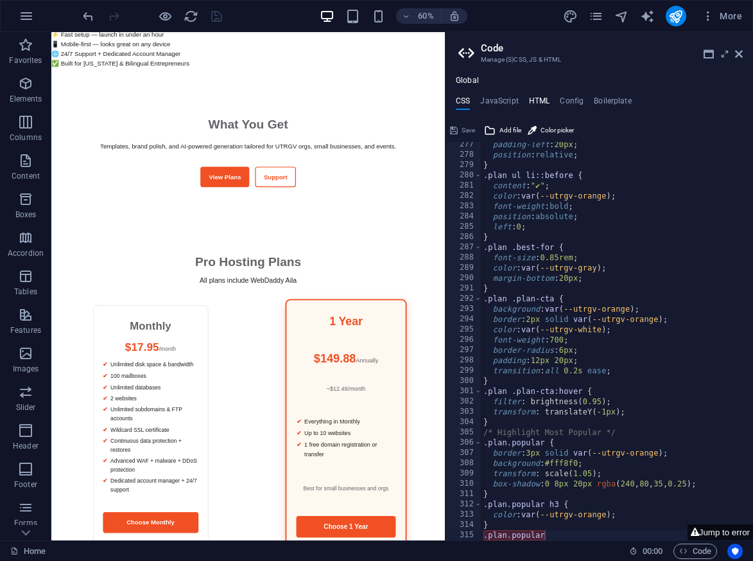
click at [541, 101] on h4 "HTML" at bounding box center [539, 103] width 21 height 14
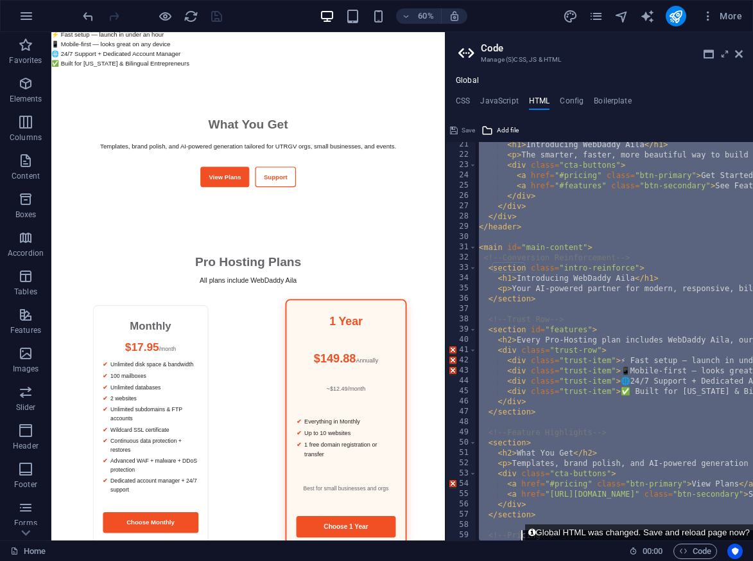
scroll to position [1041, 0]
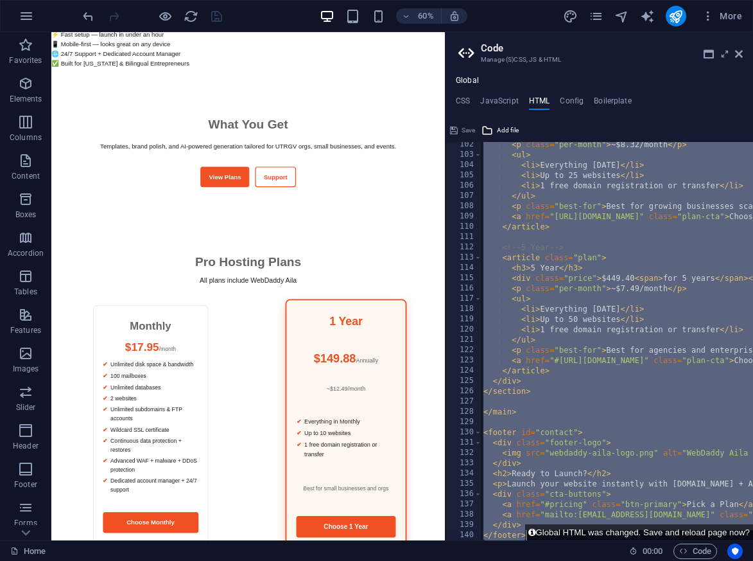
drag, startPoint x: 479, startPoint y: 147, endPoint x: 529, endPoint y: 604, distance: 460.0
click at [529, 560] on html "Introducing WebDaddy Aila – AI Website Generator Home Favorites Elements Column…" at bounding box center [376, 280] width 753 height 561
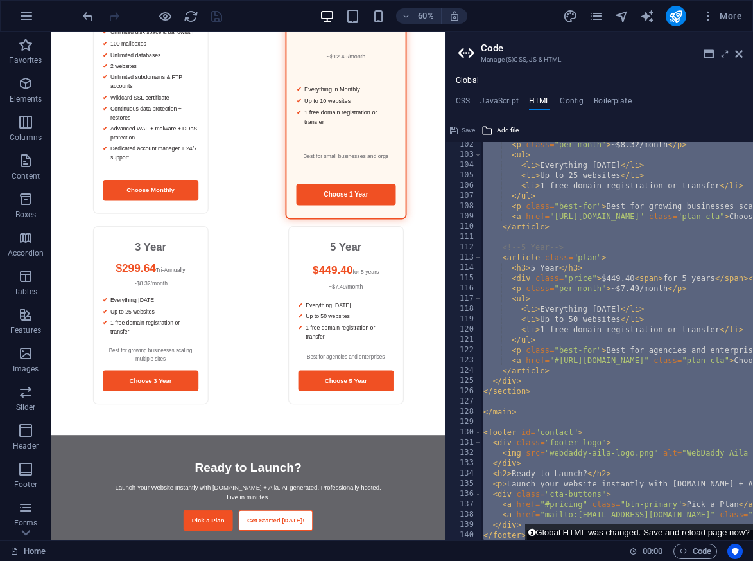
scroll to position [1385, 0]
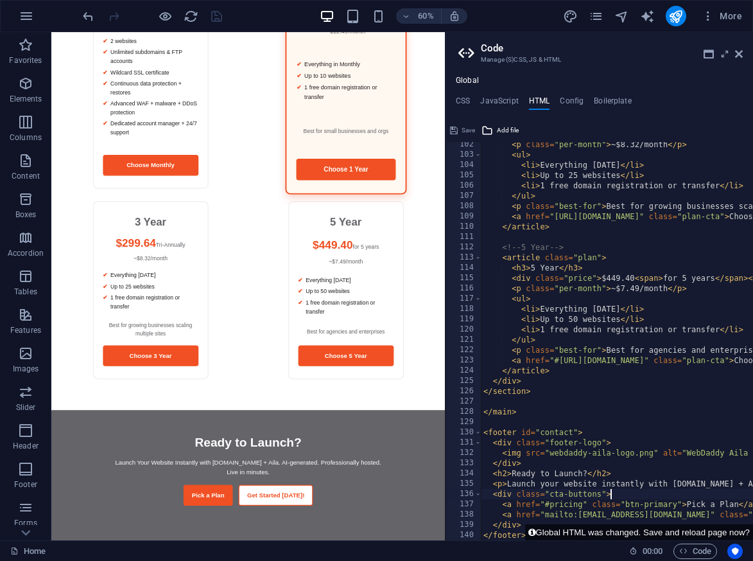
drag, startPoint x: 660, startPoint y: 516, endPoint x: 630, endPoint y: 516, distance: 30.2
drag, startPoint x: 662, startPoint y: 516, endPoint x: 547, endPoint y: 518, distance: 115.0
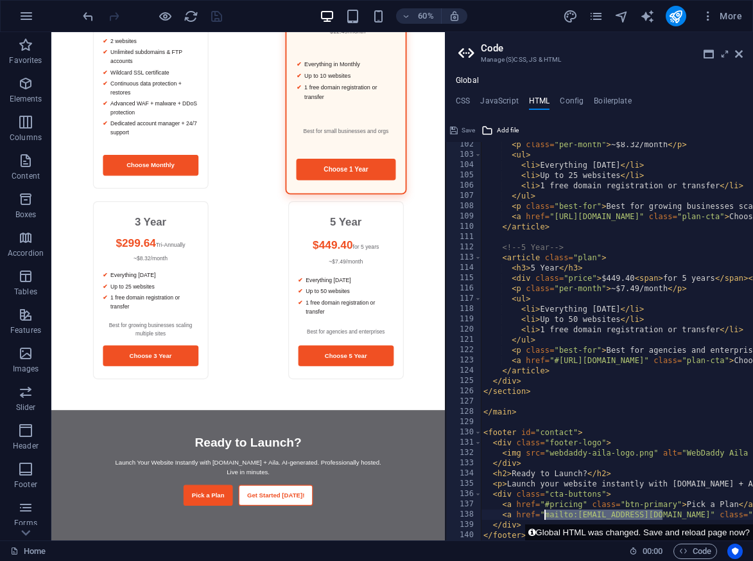
paste textarea "https://webdaddy.pro/register.php"
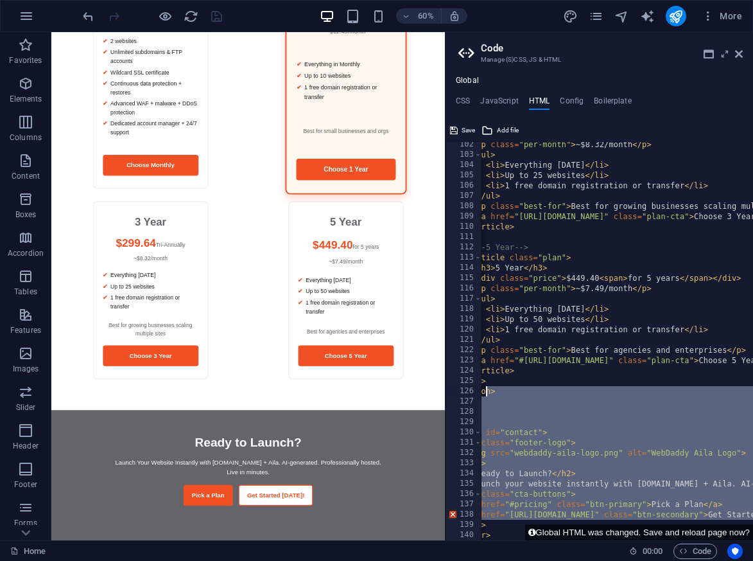
scroll to position [0, 35]
drag, startPoint x: 683, startPoint y: 516, endPoint x: 489, endPoint y: 382, distance: 235.9
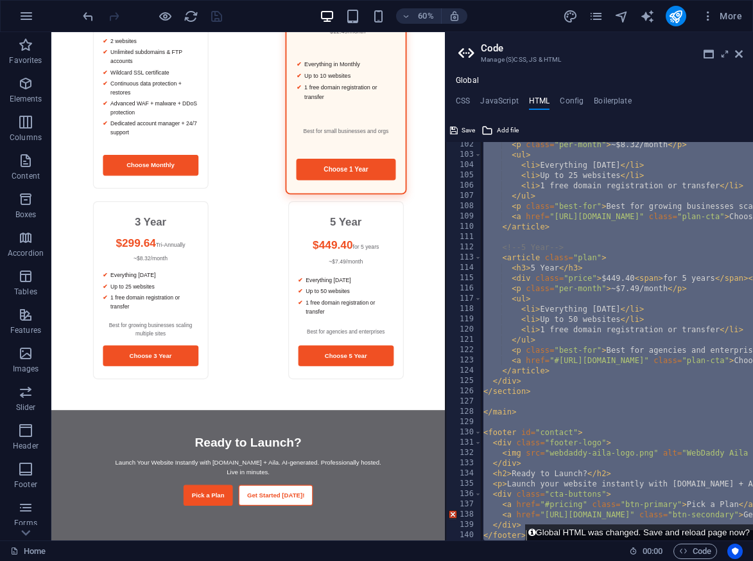
scroll to position [1041, 0]
drag, startPoint x: 479, startPoint y: 148, endPoint x: 556, endPoint y: 602, distance: 461.2
click at [556, 560] on html "Introducing WebDaddy Aila – AI Website Generator Home Favorites Elements Column…" at bounding box center [376, 280] width 753 height 561
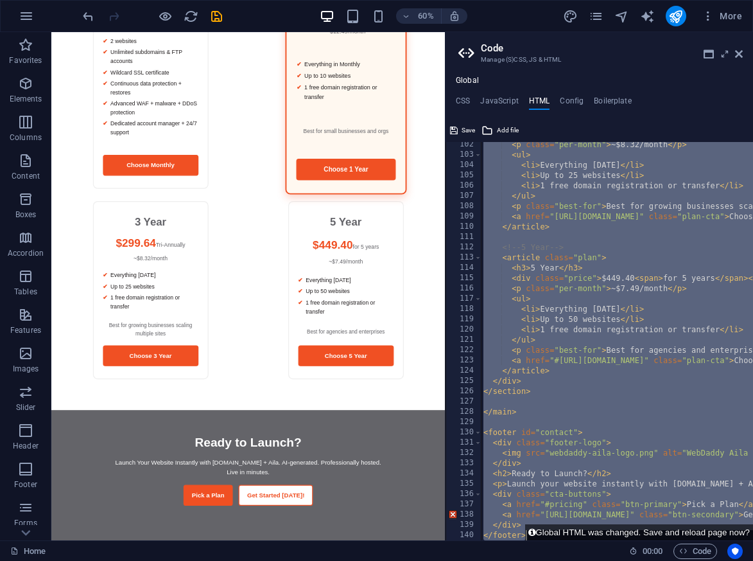
scroll to position [1041, 0]
drag, startPoint x: 536, startPoint y: 169, endPoint x: 591, endPoint y: 561, distance: 396.3
click at [591, 560] on html "Introducing WebDaddy Aila – AI Website Generator Home Favorites Elements Column…" at bounding box center [376, 280] width 753 height 561
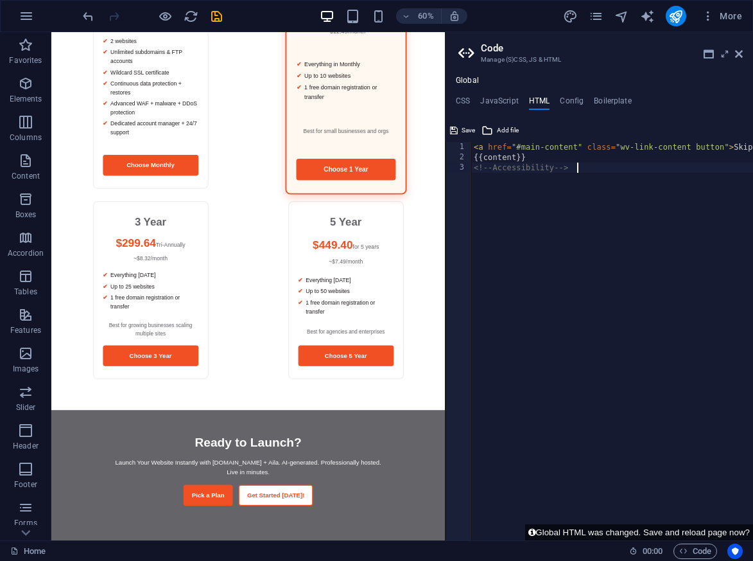
paste textarea "/html"
type textarea "</html>"
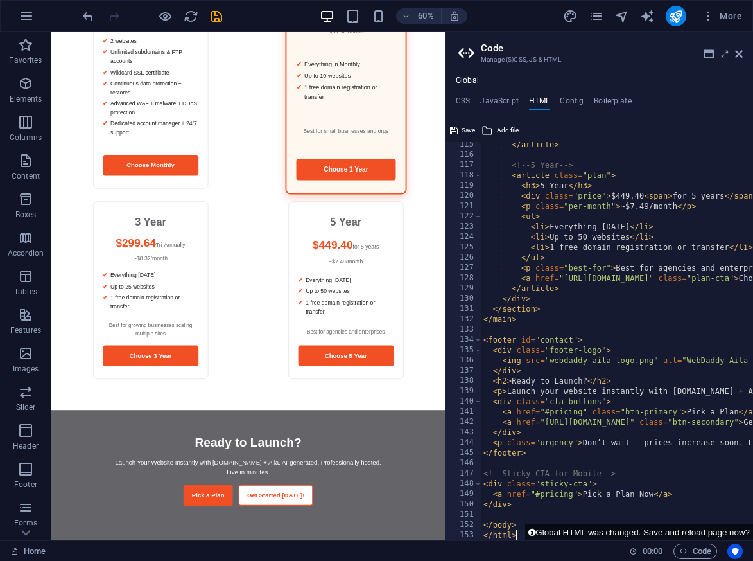
scroll to position [1174, 0]
click at [469, 127] on span "Save" at bounding box center [468, 130] width 13 height 15
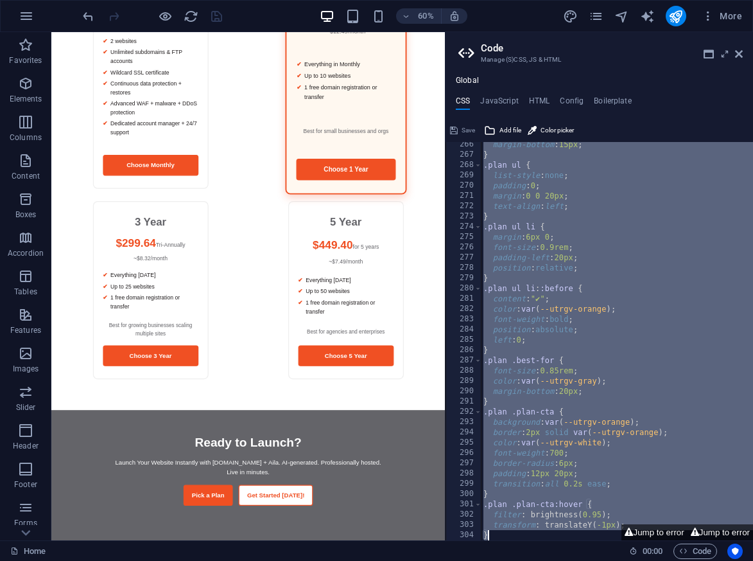
scroll to position [2839, 0]
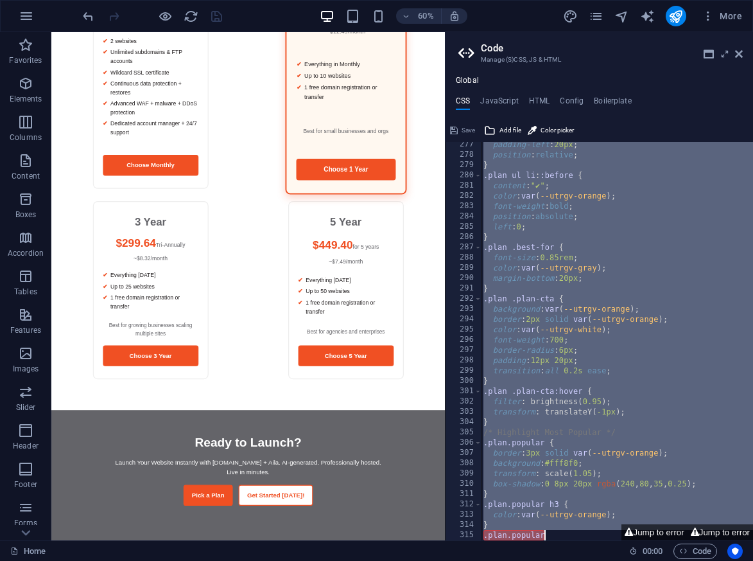
drag, startPoint x: 480, startPoint y: 148, endPoint x: 609, endPoint y: 604, distance: 474.4
click at [609, 560] on html "Introducing WebDaddy Aila – AI Website Generator Home Favorites Elements Column…" at bounding box center [376, 280] width 753 height 561
type textarea "} .plan.popular"
paste textarea
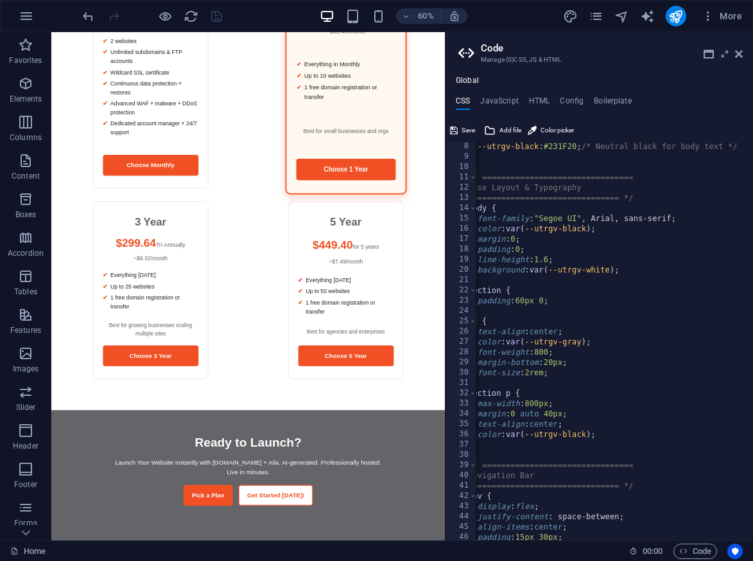
scroll to position [0, 0]
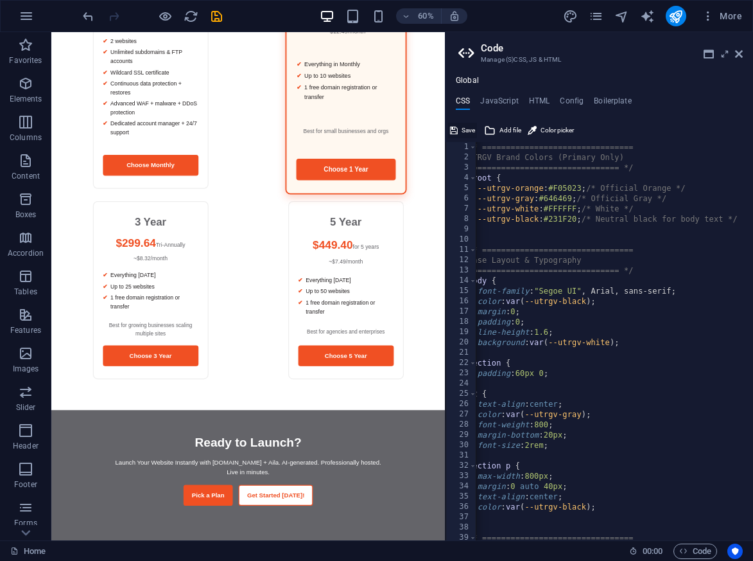
click at [471, 127] on span "Save" at bounding box center [468, 130] width 13 height 15
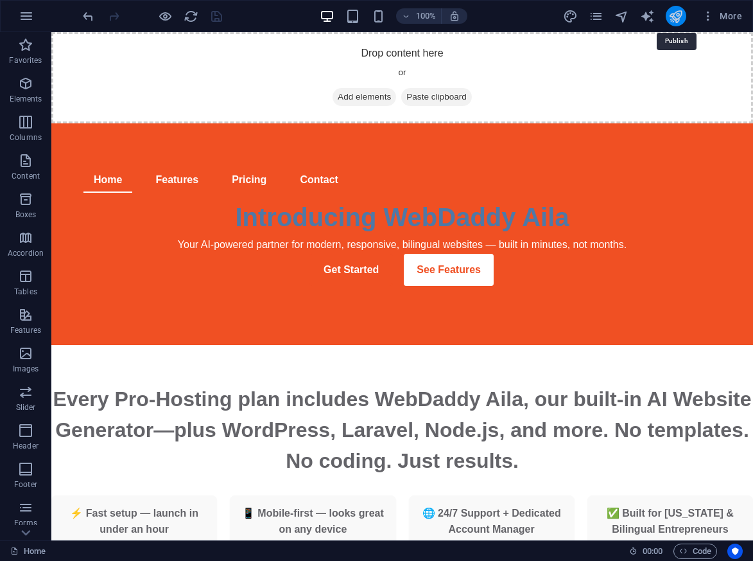
click at [680, 13] on icon "publish" at bounding box center [676, 16] width 15 height 15
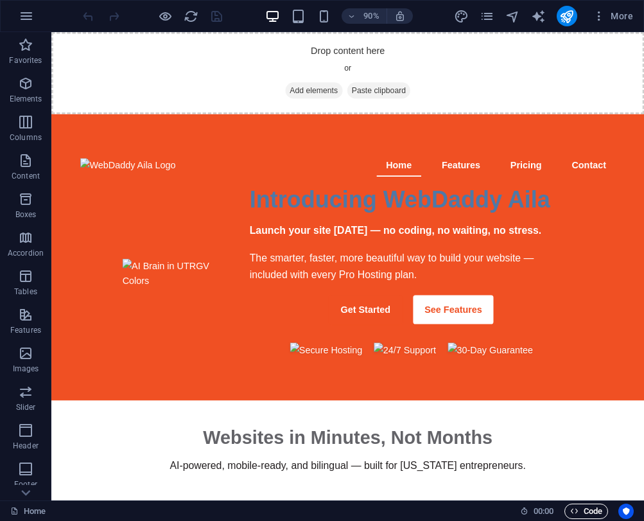
click at [579, 509] on span "Code" at bounding box center [586, 511] width 32 height 15
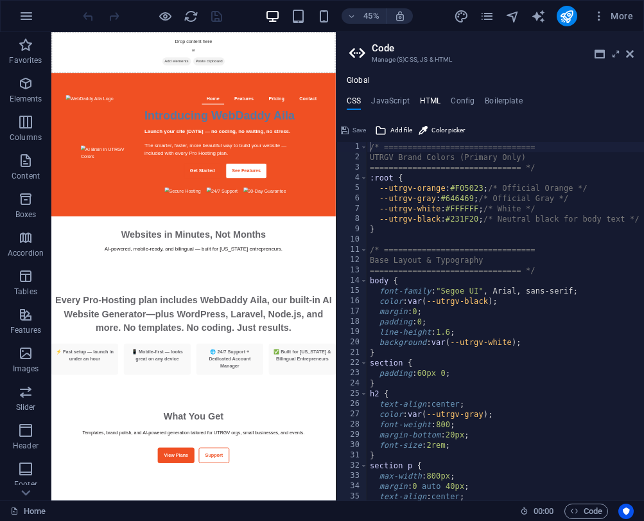
click at [434, 99] on h4 "HTML" at bounding box center [430, 103] width 21 height 14
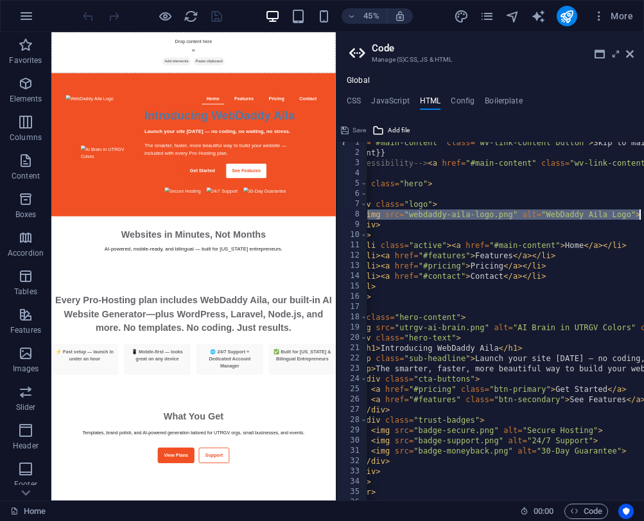
scroll to position [0, 37]
drag, startPoint x: 396, startPoint y: 214, endPoint x: 618, endPoint y: 220, distance: 221.7
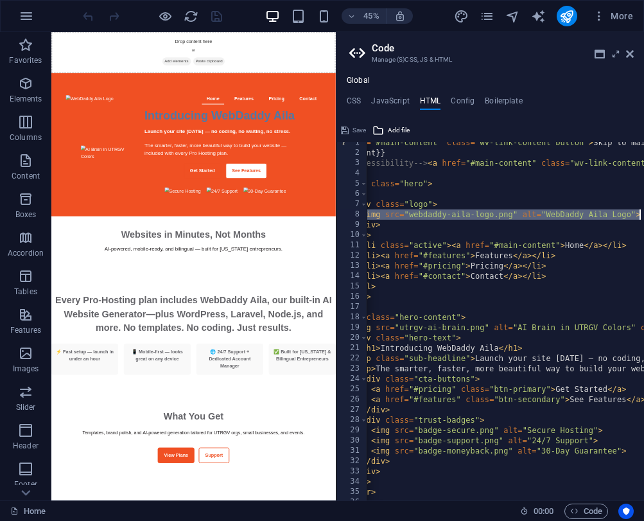
drag, startPoint x: 396, startPoint y: 216, endPoint x: 638, endPoint y: 215, distance: 242.1
click at [638, 215] on div "<img src="webdaddy-aila-logo.png" alt="WebDaddy Aila Logo"> 1 2 3 4 5 6 7 8 9 1…" at bounding box center [491, 321] width 308 height 358
paste textarea "<img src="/assets/img/"
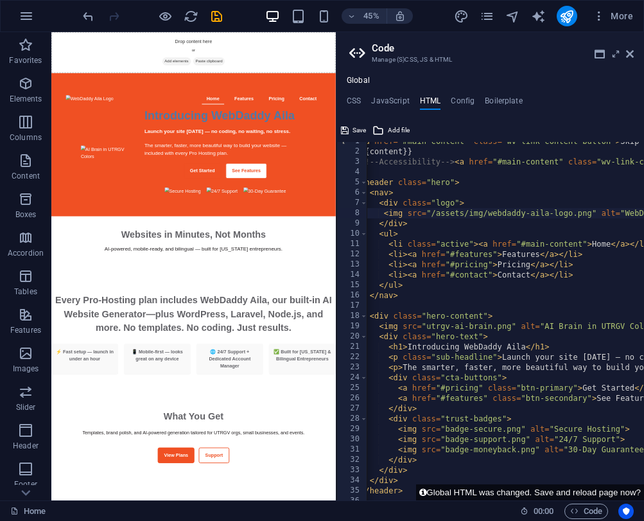
scroll to position [0, 26]
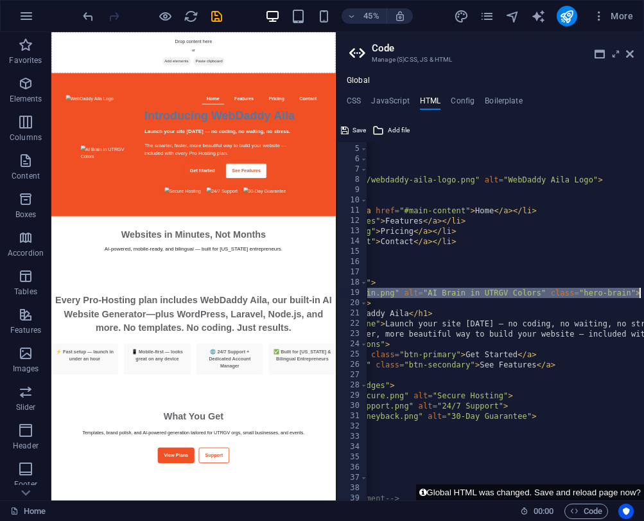
drag, startPoint x: 378, startPoint y: 295, endPoint x: 640, endPoint y: 294, distance: 261.4
click at [640, 294] on div "<img src="/assets/img/webdaddy-aila-logo.png" alt="WebDaddy Aila Logo"> 4 5 6 7…" at bounding box center [491, 321] width 308 height 358
type textarea "<img src="utrgv-ai-brain.png" alt="AI Brain in UTRGV Colors" class="hero-brain">"
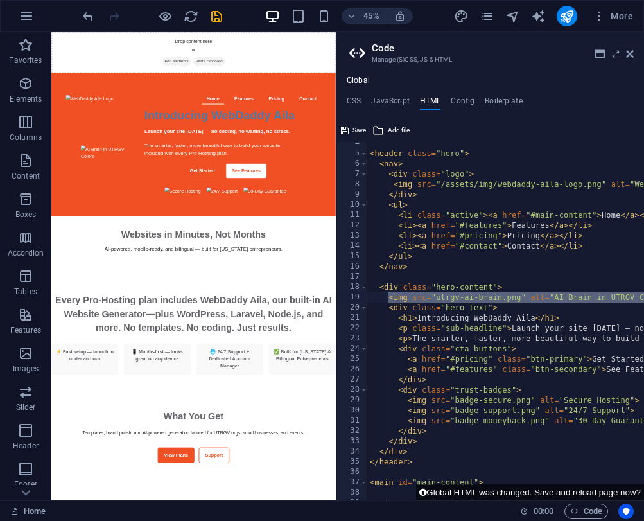
paste textarea
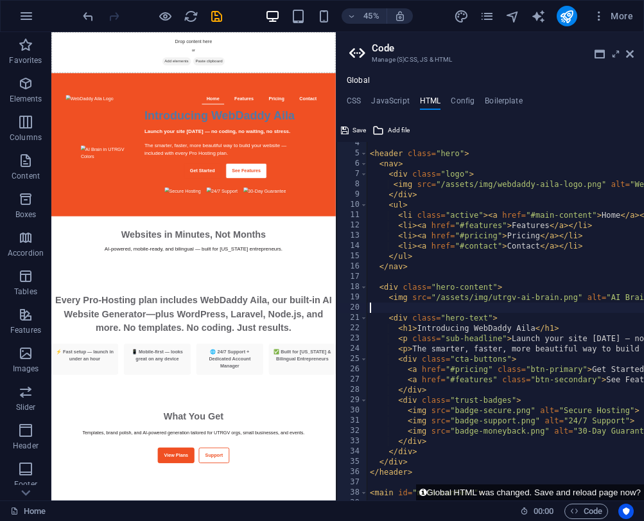
type textarea "<img src="/assets/img/utrgv-ai-brain.png" alt="AI Brain in UTRGV Colors" class=…"
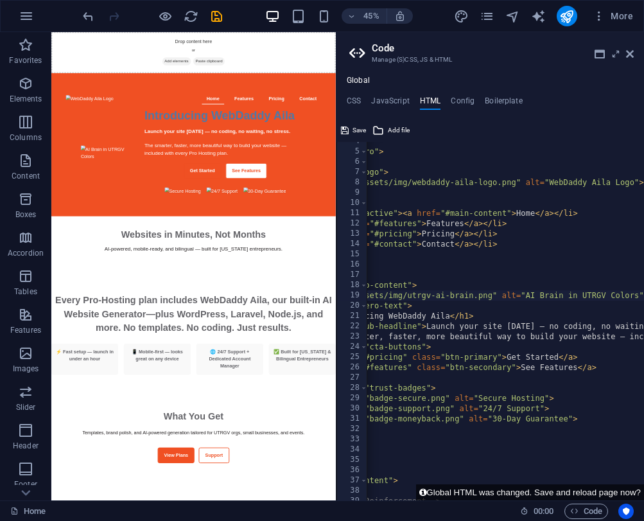
scroll to position [0, 0]
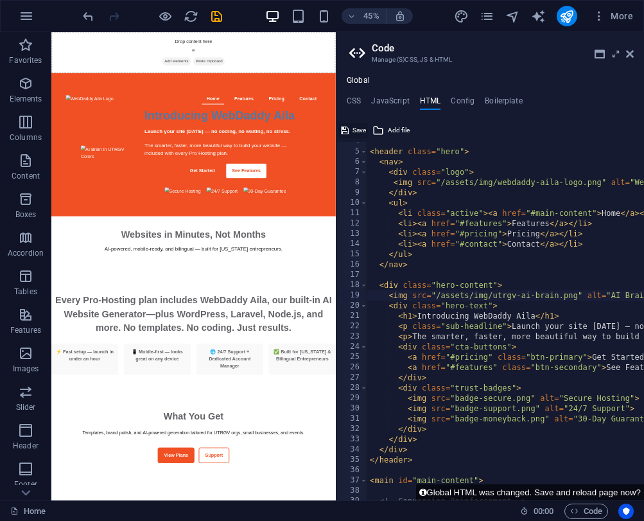
click at [360, 132] on span "Save" at bounding box center [359, 130] width 13 height 15
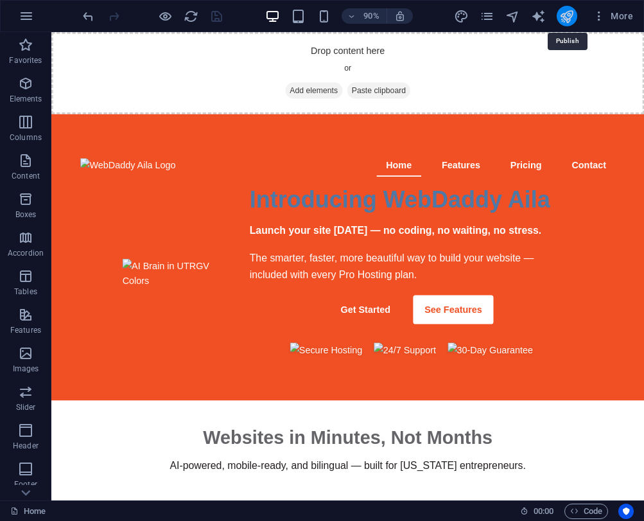
click at [565, 19] on icon "publish" at bounding box center [566, 16] width 15 height 15
click at [579, 507] on span "Code" at bounding box center [586, 511] width 32 height 15
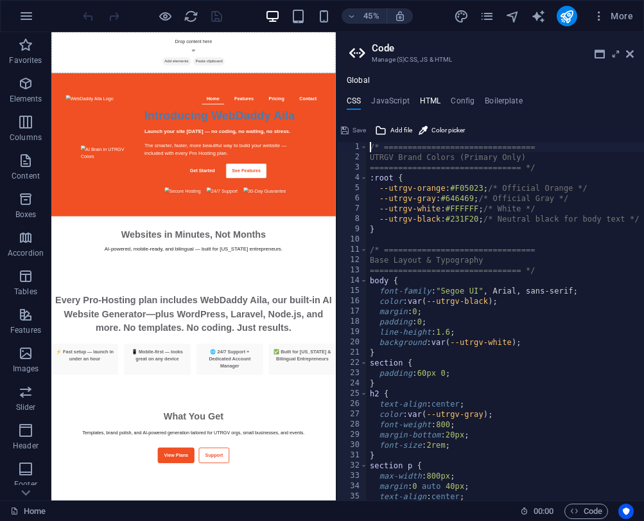
click at [425, 100] on h4 "HTML" at bounding box center [430, 103] width 21 height 14
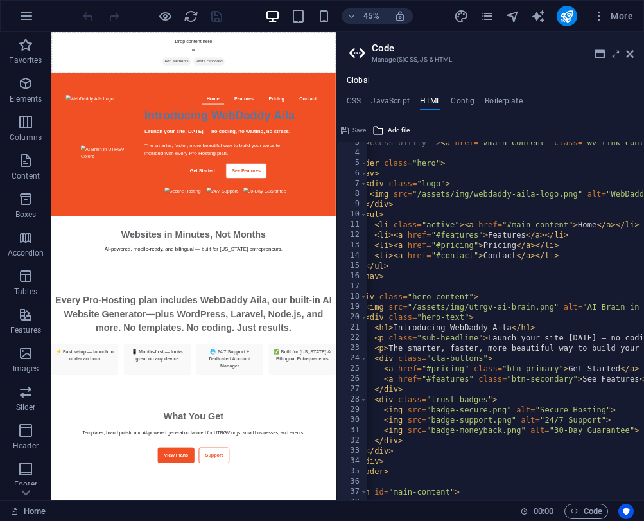
scroll to position [25, 0]
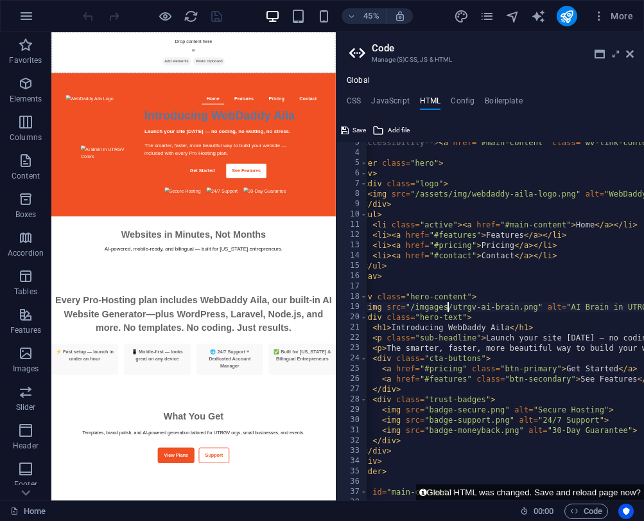
scroll to position [0, 8]
type textarea "<img src="/imgages/webdaddy-aila-logo.png" alt="WebDaddy Aila Logo">"
click at [356, 131] on span "Save" at bounding box center [359, 130] width 13 height 15
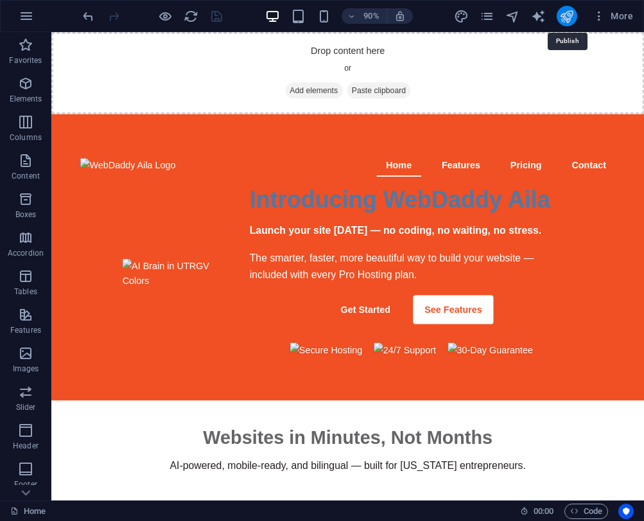
click at [568, 21] on icon "publish" at bounding box center [566, 16] width 15 height 15
click at [579, 507] on span "Code" at bounding box center [586, 511] width 32 height 15
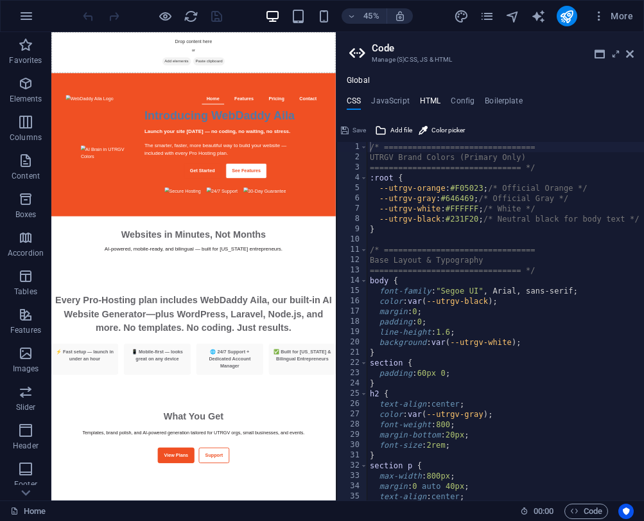
click at [436, 105] on h4 "HTML" at bounding box center [430, 103] width 21 height 14
type textarea "<a href="#main-content" class="wv-link-content button">Skip to main content</a>"
